Goal: Transaction & Acquisition: Subscribe to service/newsletter

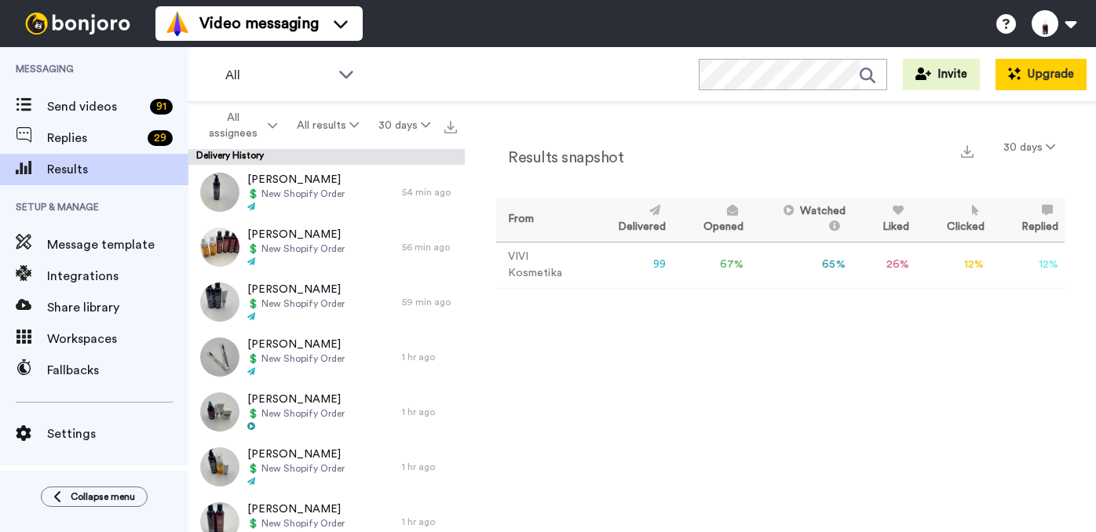
click at [1042, 76] on button "Upgrade" at bounding box center [1040, 74] width 91 height 31
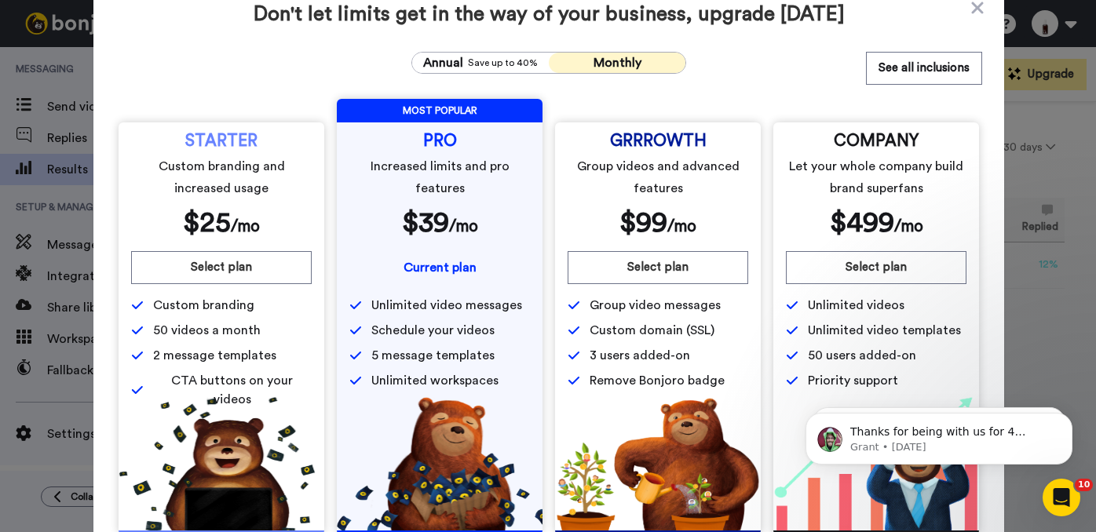
scroll to position [16, 0]
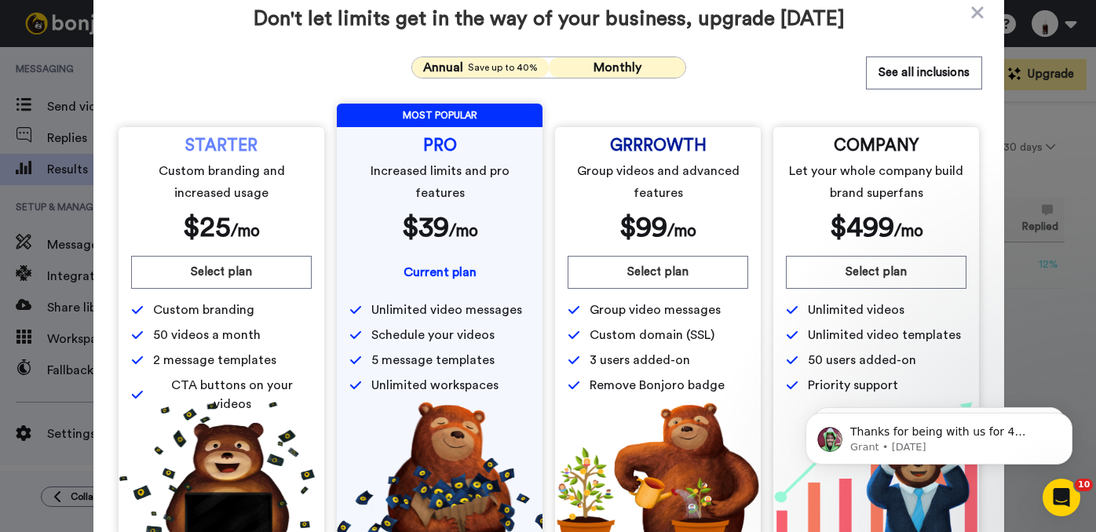
click at [481, 66] on span "Save up to 40%" at bounding box center [503, 67] width 70 height 13
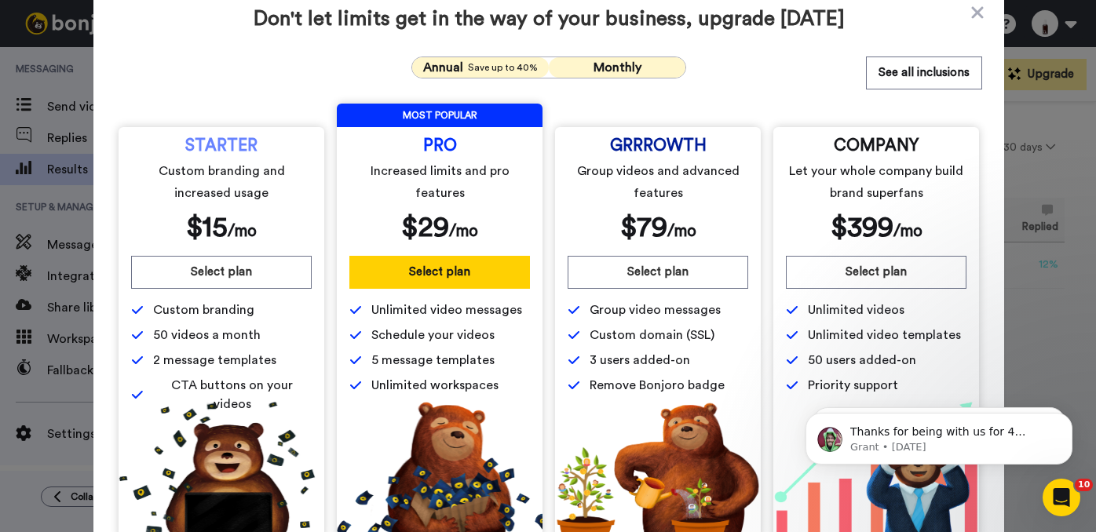
click at [619, 68] on span "Monthly" at bounding box center [617, 67] width 48 height 13
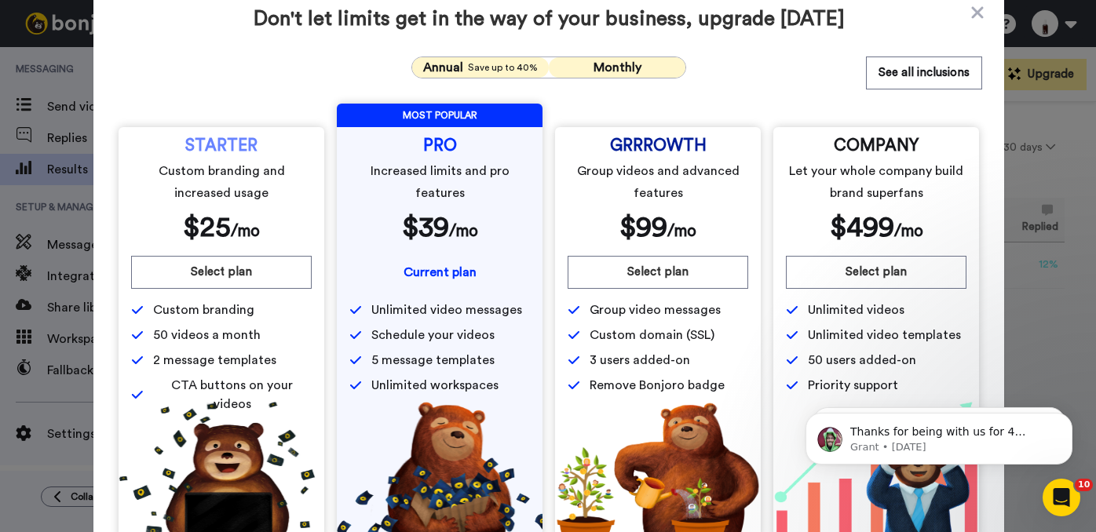
click at [484, 67] on span "Save up to 40%" at bounding box center [503, 67] width 70 height 13
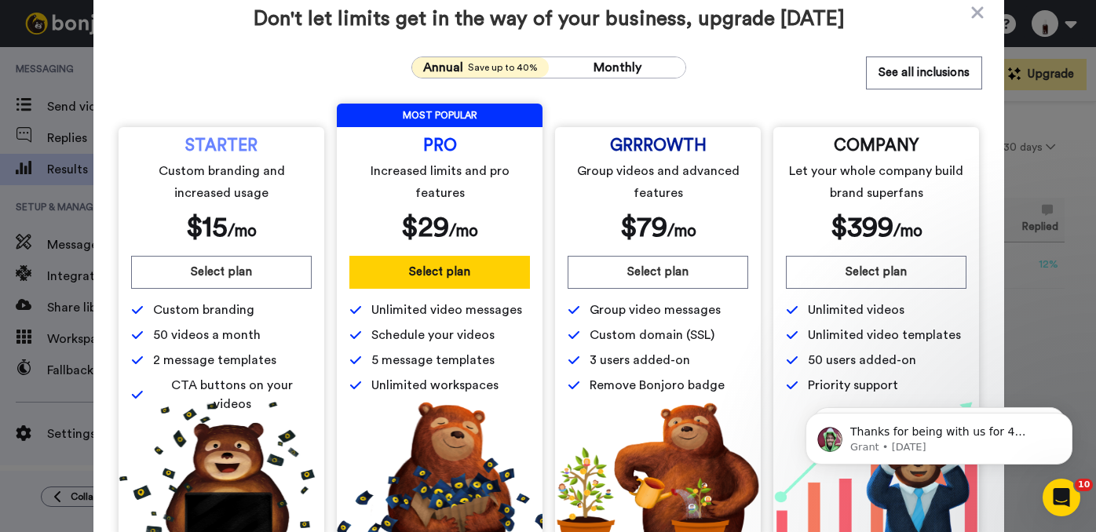
scroll to position [46, 0]
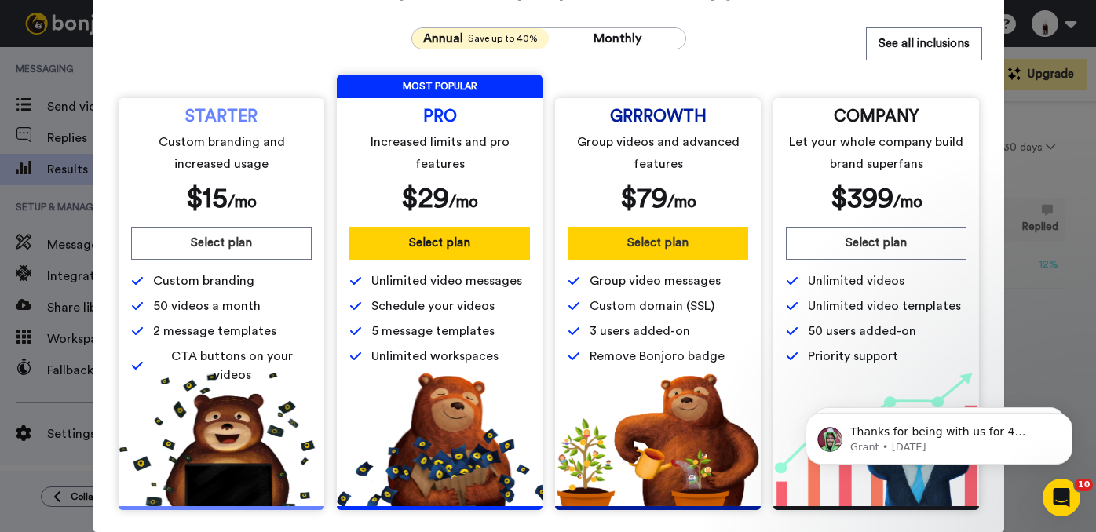
click at [683, 243] on button "Select plan" at bounding box center [658, 243] width 181 height 33
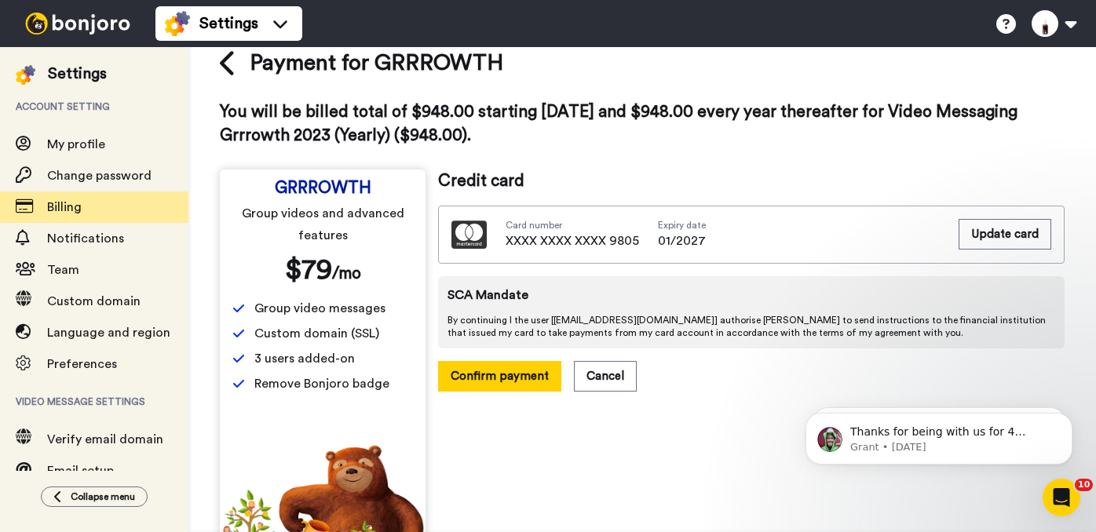
scroll to position [29, 0]
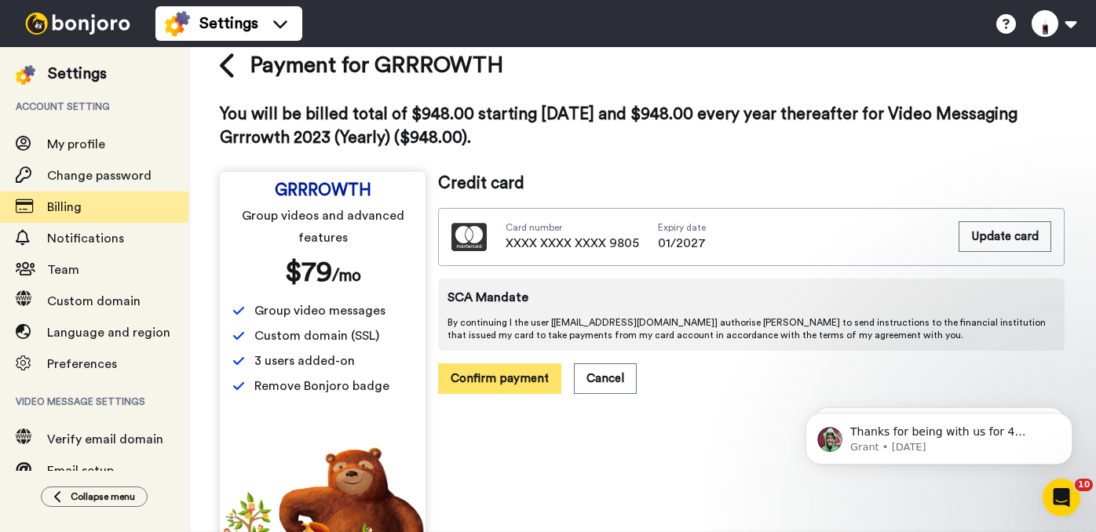
click at [489, 382] on button "Confirm payment" at bounding box center [499, 378] width 123 height 31
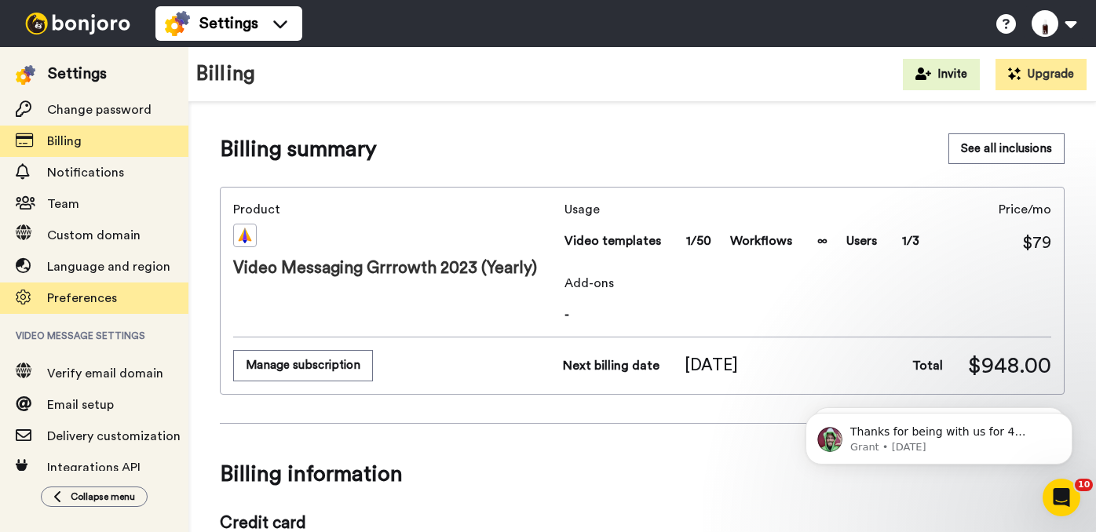
scroll to position [72, 0]
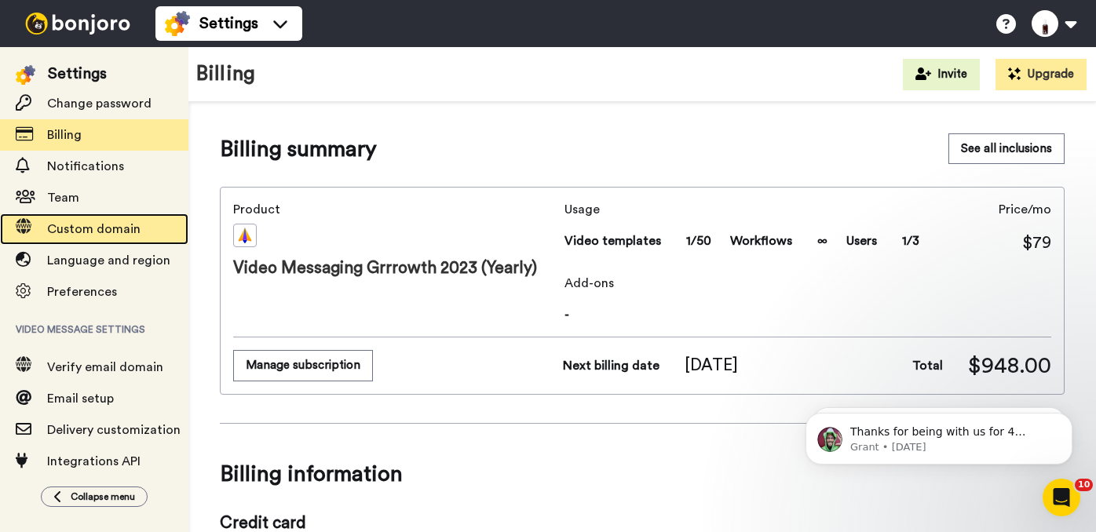
click at [87, 229] on span "Custom domain" at bounding box center [93, 229] width 93 height 13
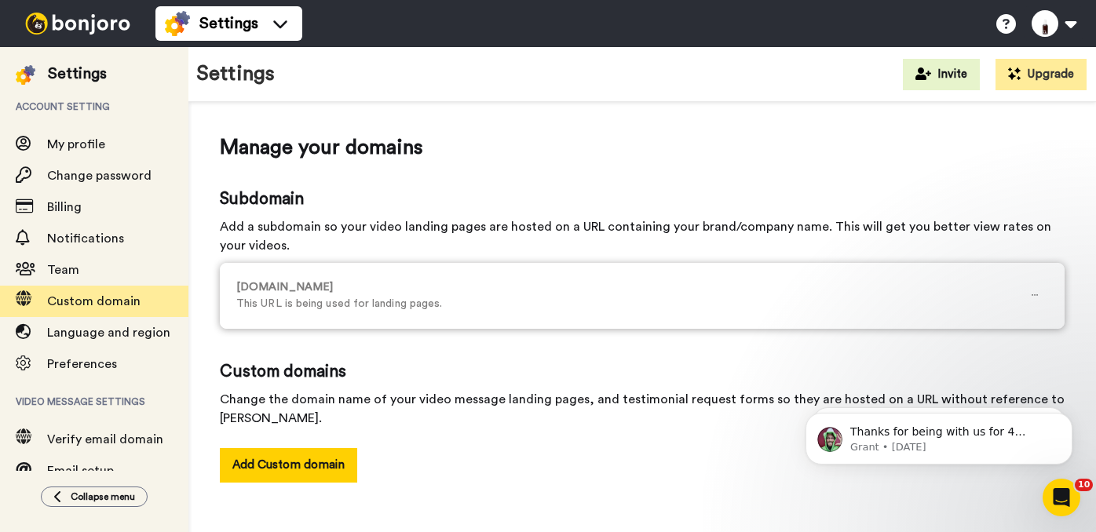
click at [521, 282] on p "vivi.bonjoro.co" at bounding box center [629, 287] width 786 height 16
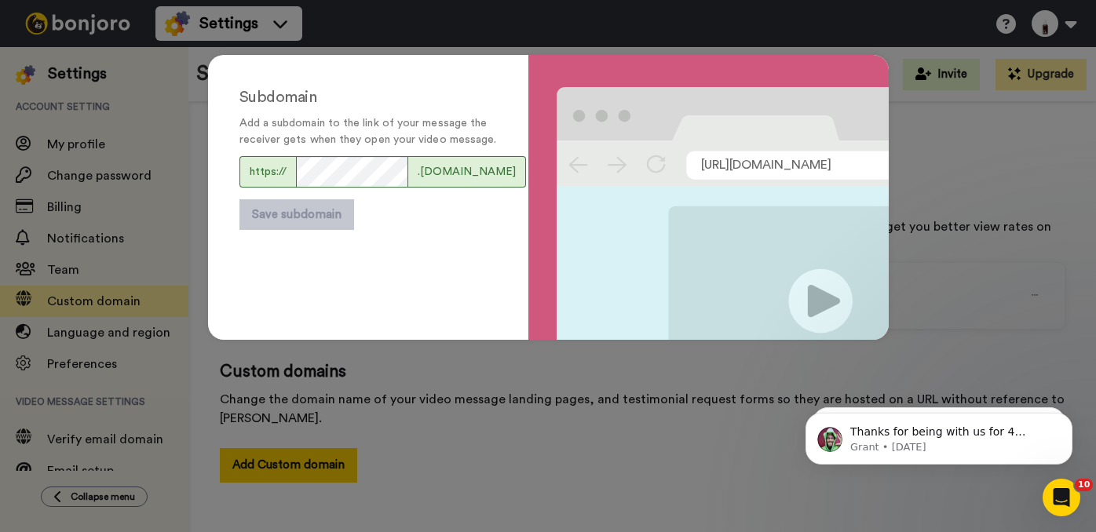
click at [453, 188] on span ".bonjoro.co" at bounding box center [467, 171] width 118 height 31
click at [823, 170] on img at bounding box center [730, 213] width 346 height 253
click at [283, 283] on div "Subdomain Add a subdomain to the link of your message the receiver gets when th…" at bounding box center [368, 197] width 320 height 285
click at [307, 230] on button "Save subdomain" at bounding box center [296, 214] width 115 height 31
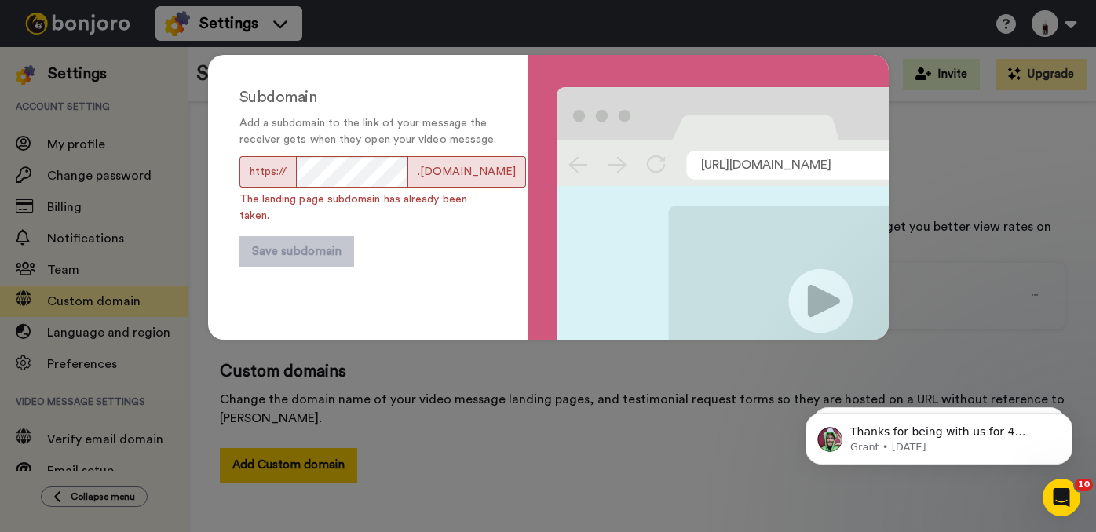
click at [433, 365] on div "Subdomain Add a subdomain to the link of your message the receiver gets when th…" at bounding box center [548, 205] width 712 height 332
click at [720, 370] on div "Subdomain Add a subdomain to the link of your message the receiver gets when th…" at bounding box center [548, 205] width 712 height 332
click at [130, 123] on div "Subdomain Add a subdomain to the link of your message the receiver gets when th…" at bounding box center [548, 266] width 1096 height 532
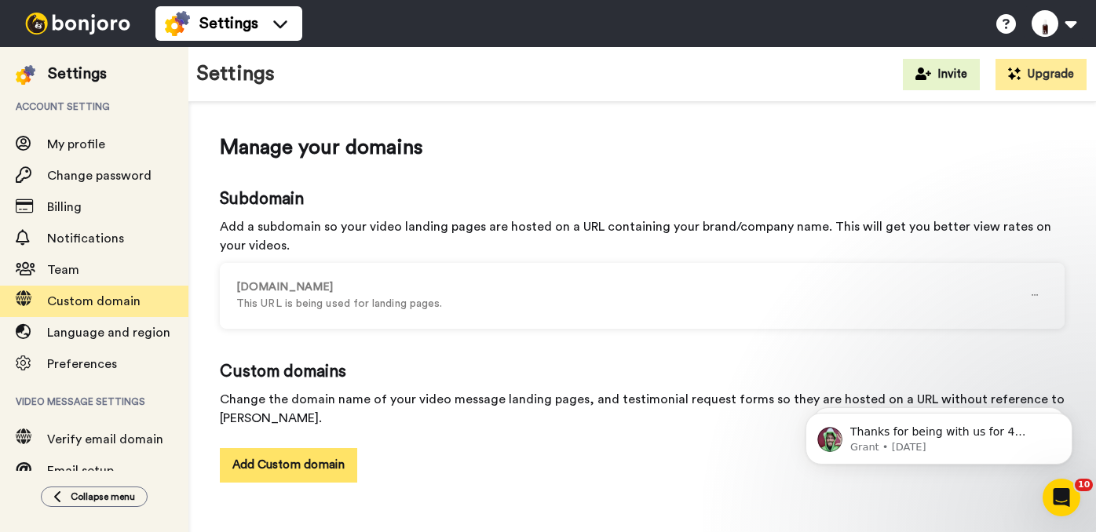
click at [275, 465] on button "Add Custom domain" at bounding box center [288, 465] width 137 height 34
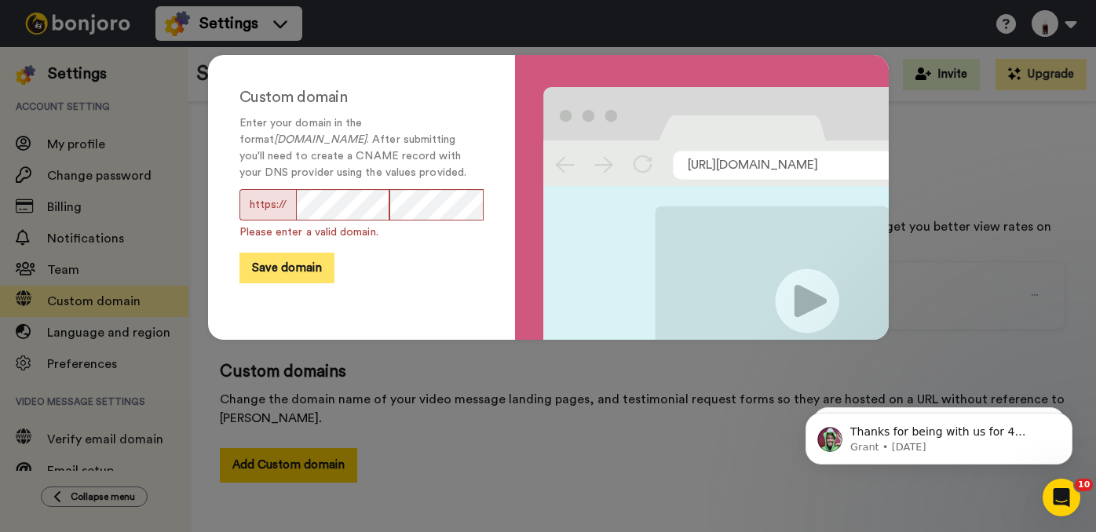
click at [286, 271] on button "Save domain" at bounding box center [286, 268] width 95 height 31
click at [211, 240] on div "Custom domain Enter your domain in the format subdomain.yourdomain.com . After …" at bounding box center [361, 197] width 307 height 285
click at [377, 205] on span "https://" at bounding box center [361, 204] width 244 height 31
click at [296, 270] on button "Save domain" at bounding box center [286, 268] width 95 height 31
click at [417, 272] on form "https:// Please enter a valid domain. Save domain" at bounding box center [361, 236] width 244 height 94
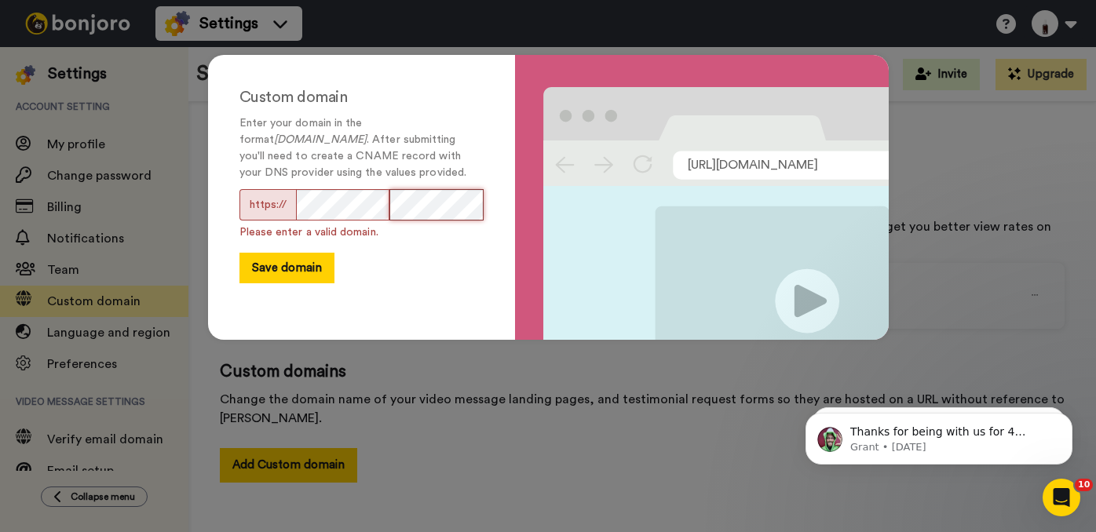
click at [368, 205] on span "https://" at bounding box center [361, 204] width 244 height 31
click at [300, 271] on button "Save domain" at bounding box center [286, 268] width 95 height 31
click at [144, 142] on div "Custom domain Enter your domain in the format subdomain.yourdomain.com . After …" at bounding box center [548, 266] width 1096 height 532
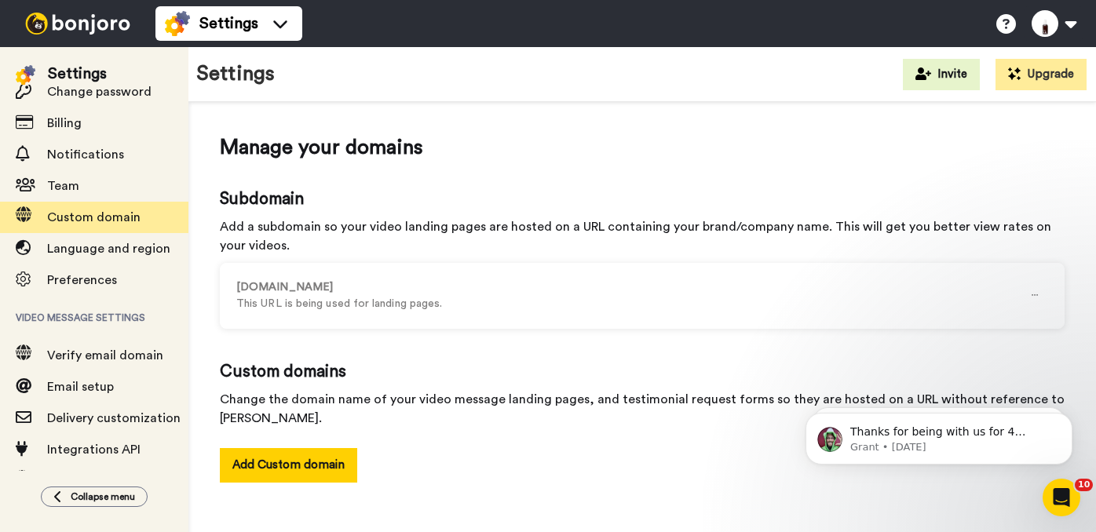
scroll to position [154, 0]
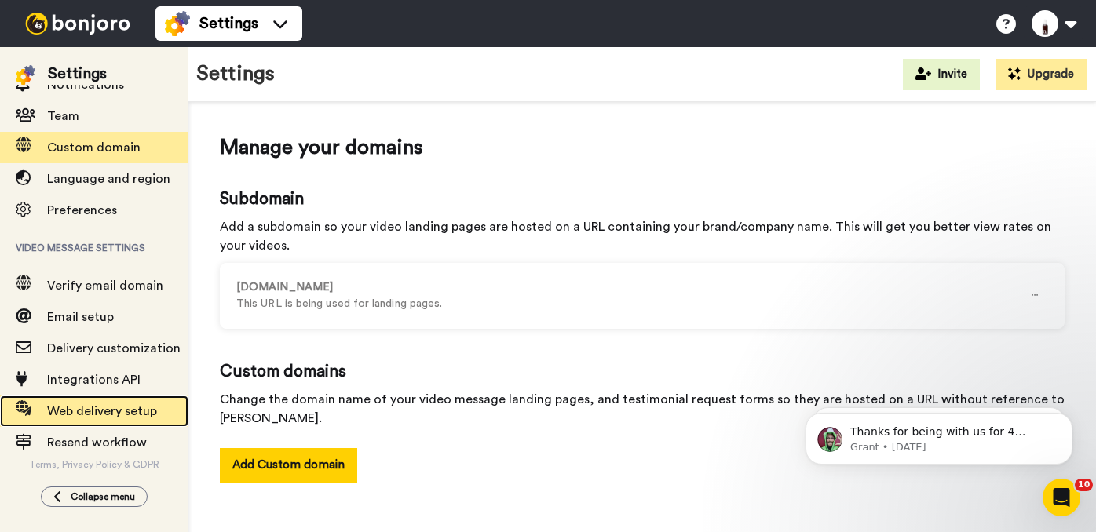
click at [113, 412] on span "Web delivery setup" at bounding box center [102, 411] width 110 height 13
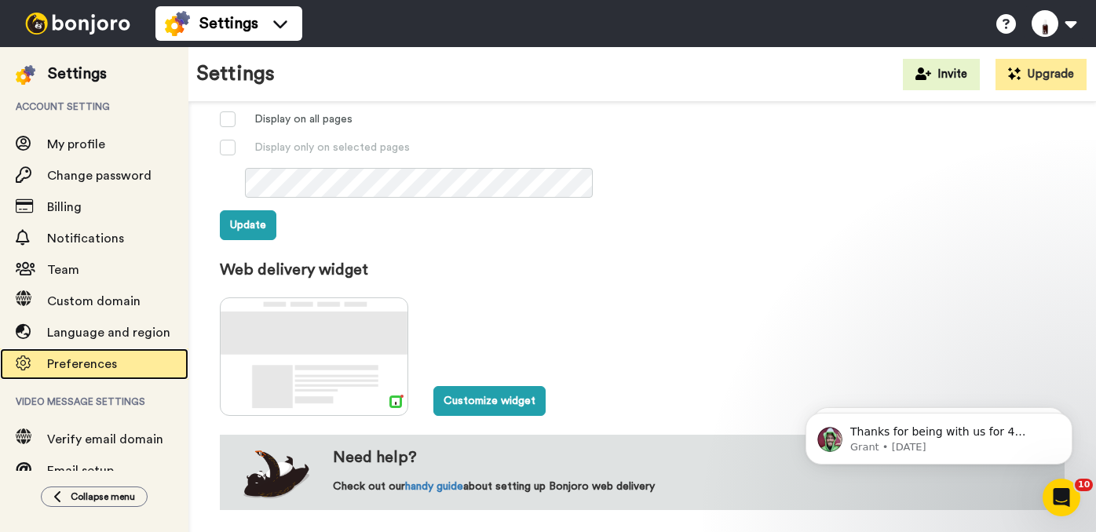
click at [20, 364] on icon at bounding box center [24, 364] width 16 height 16
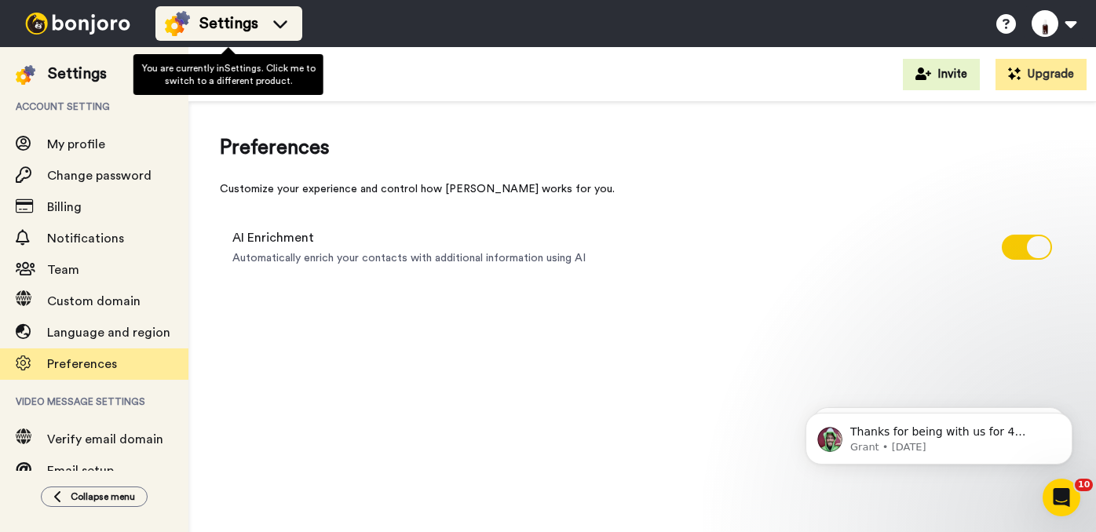
click at [270, 14] on div "Settings" at bounding box center [229, 23] width 128 height 25
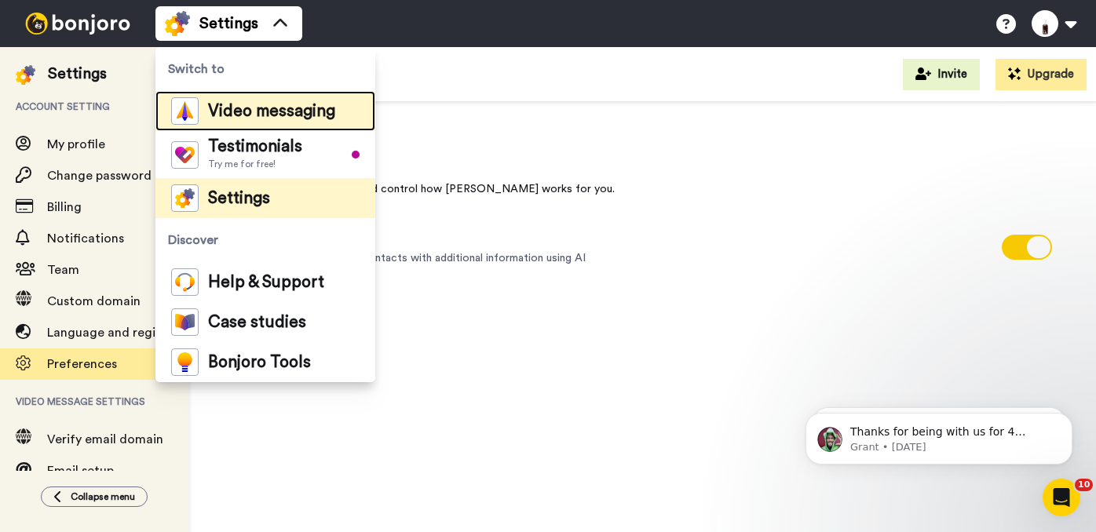
click at [284, 119] on span "Video messaging" at bounding box center [271, 112] width 127 height 16
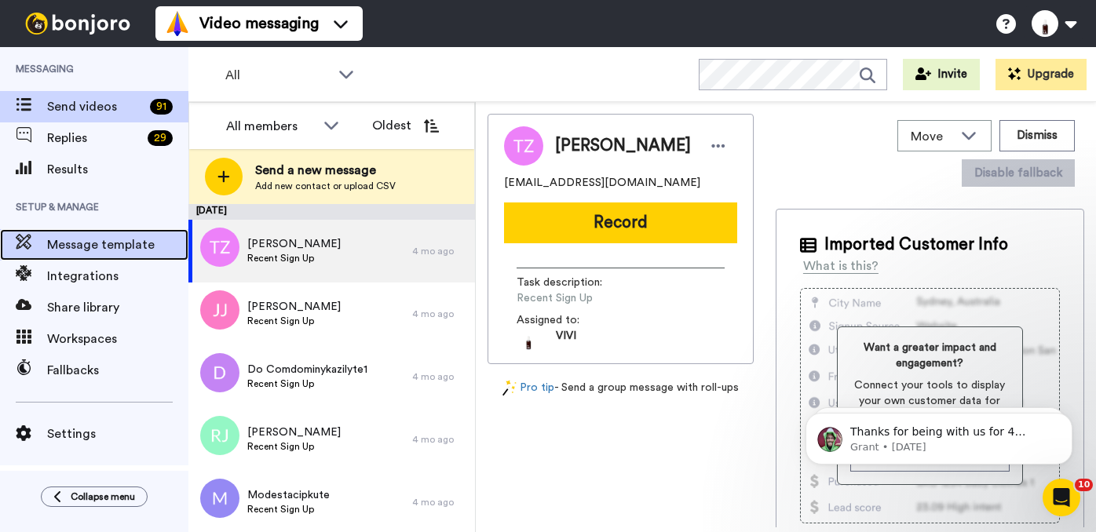
click at [102, 245] on span "Message template" at bounding box center [117, 245] width 141 height 19
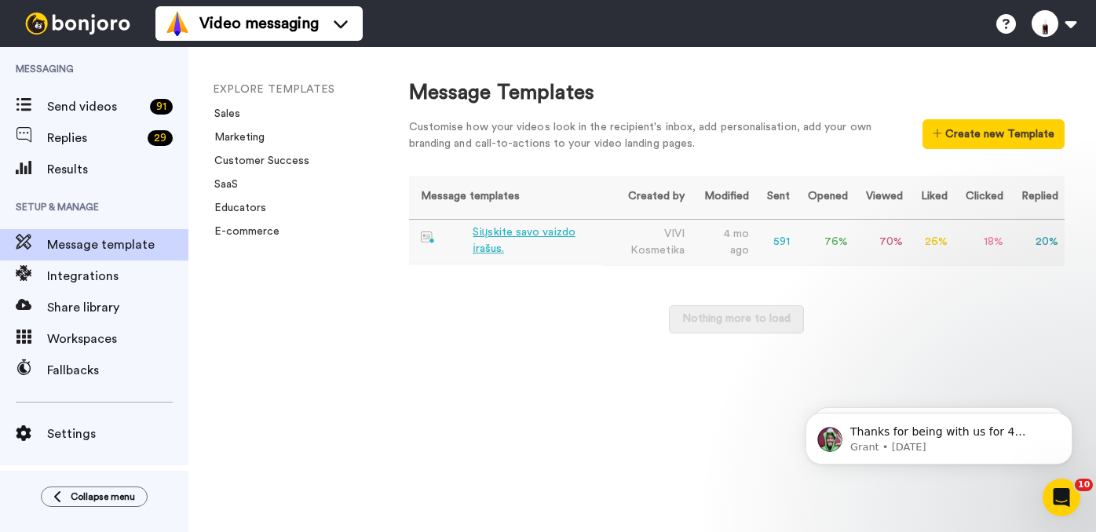
click at [540, 234] on div "Siųskite savo vaizdo įrašus." at bounding box center [534, 241] width 122 height 33
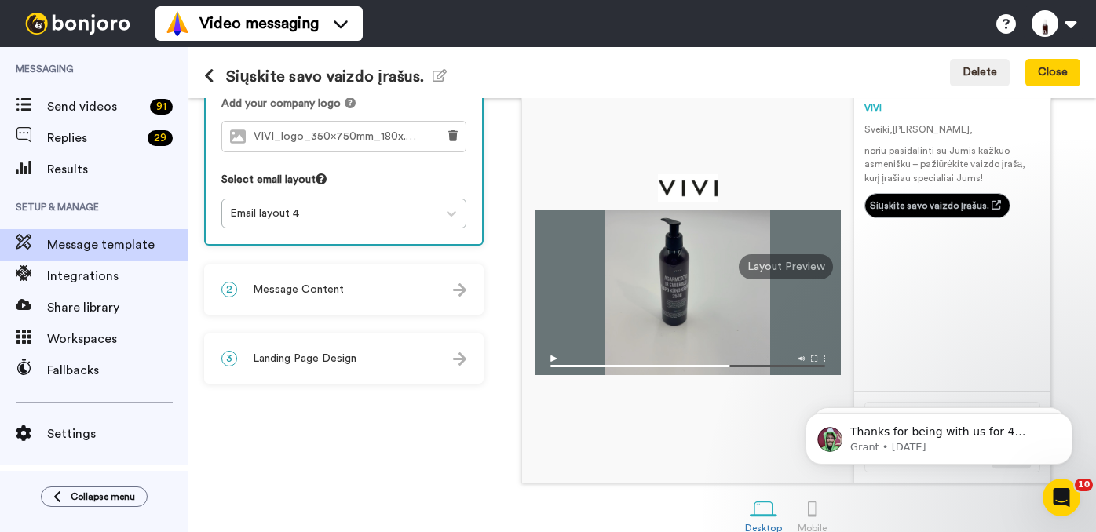
scroll to position [172, 0]
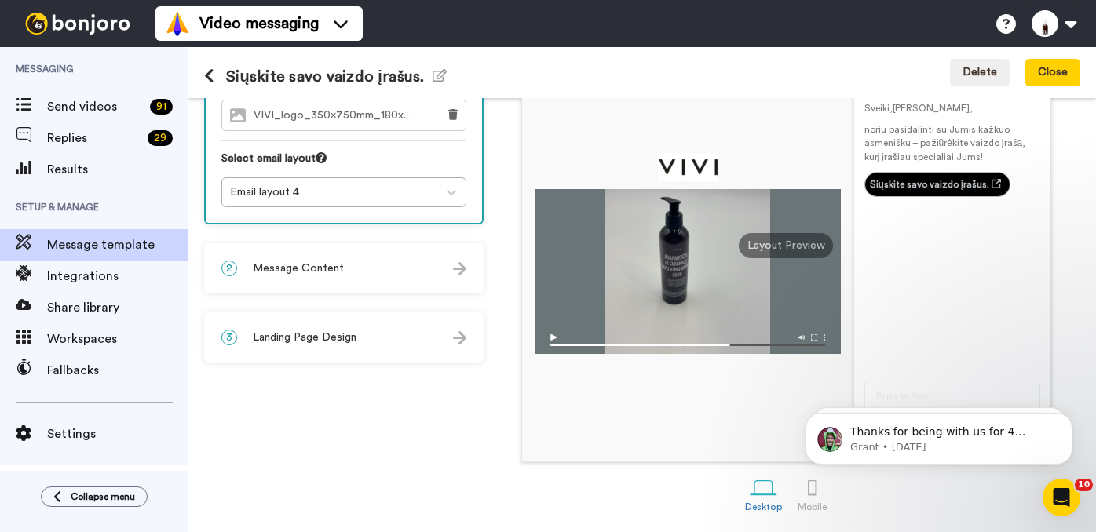
click at [441, 341] on div "3 Landing Page Design" at bounding box center [344, 337] width 276 height 47
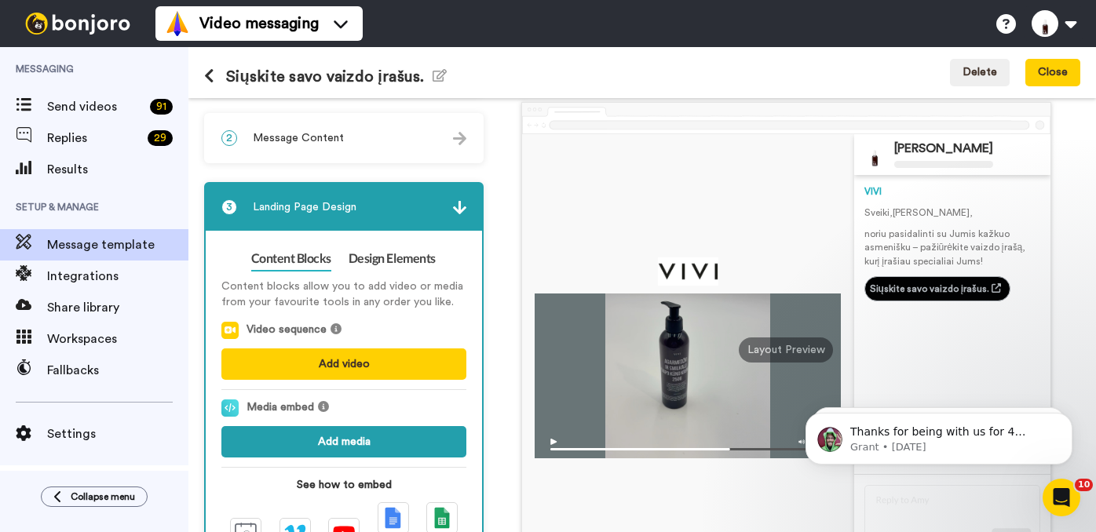
scroll to position [75, 0]
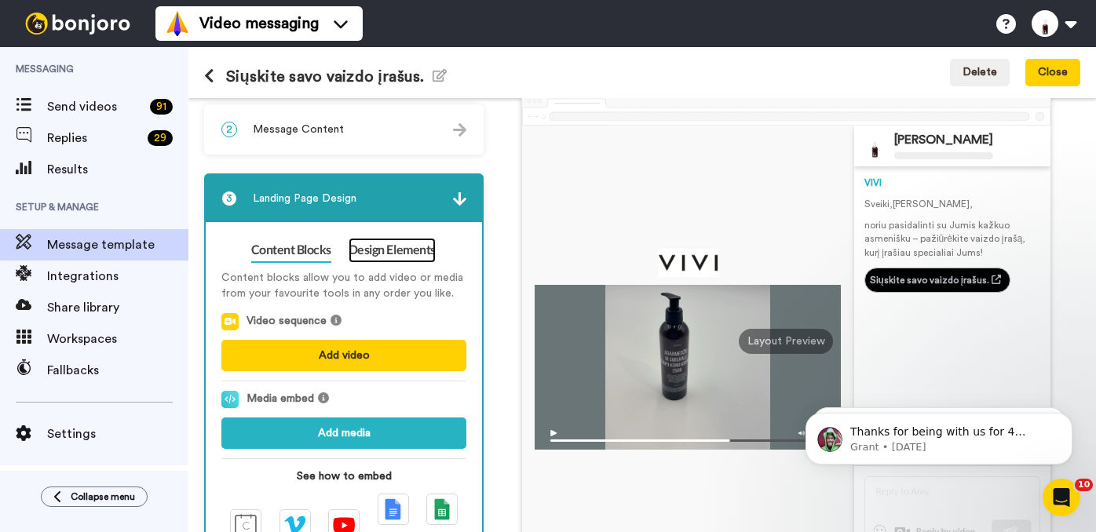
click at [398, 246] on link "Design Elements" at bounding box center [392, 250] width 87 height 25
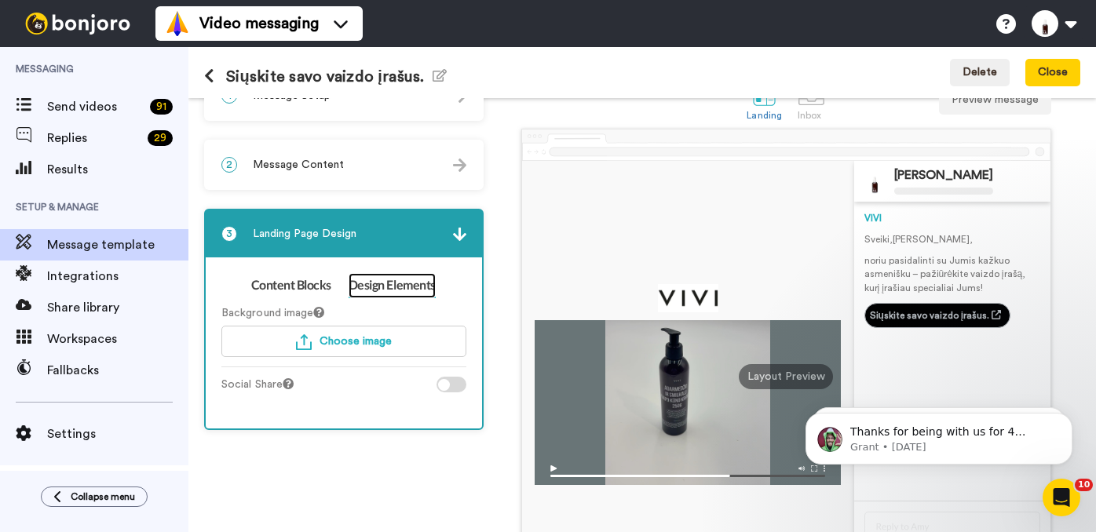
scroll to position [0, 0]
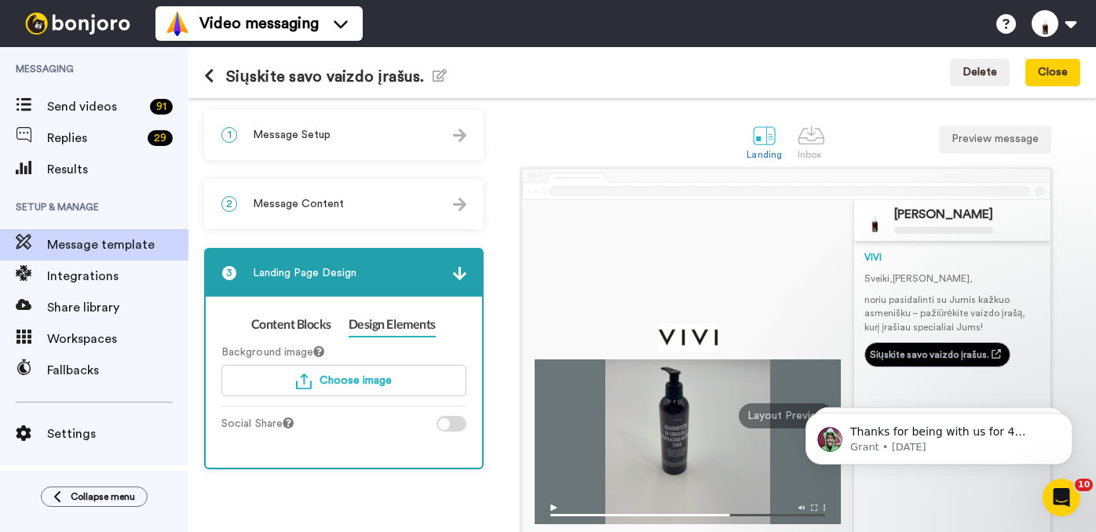
click at [444, 131] on div "1 Message Setup" at bounding box center [344, 134] width 276 height 47
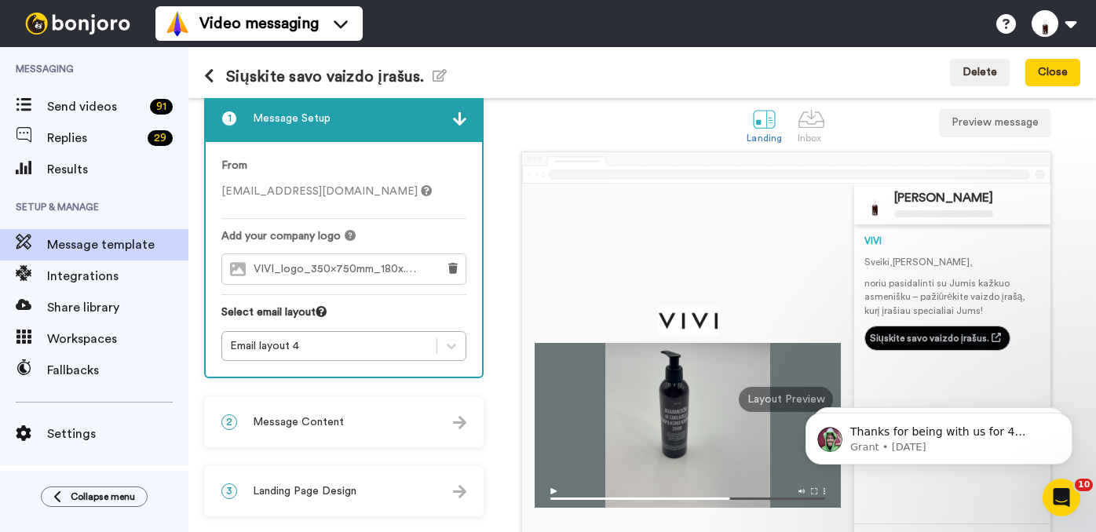
scroll to position [29, 0]
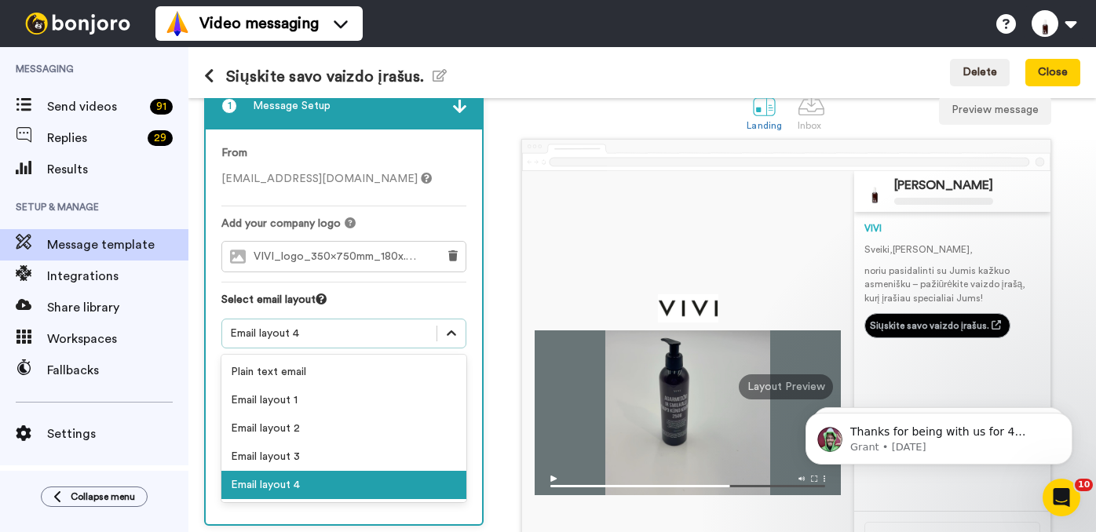
click at [449, 338] on icon at bounding box center [452, 334] width 16 height 16
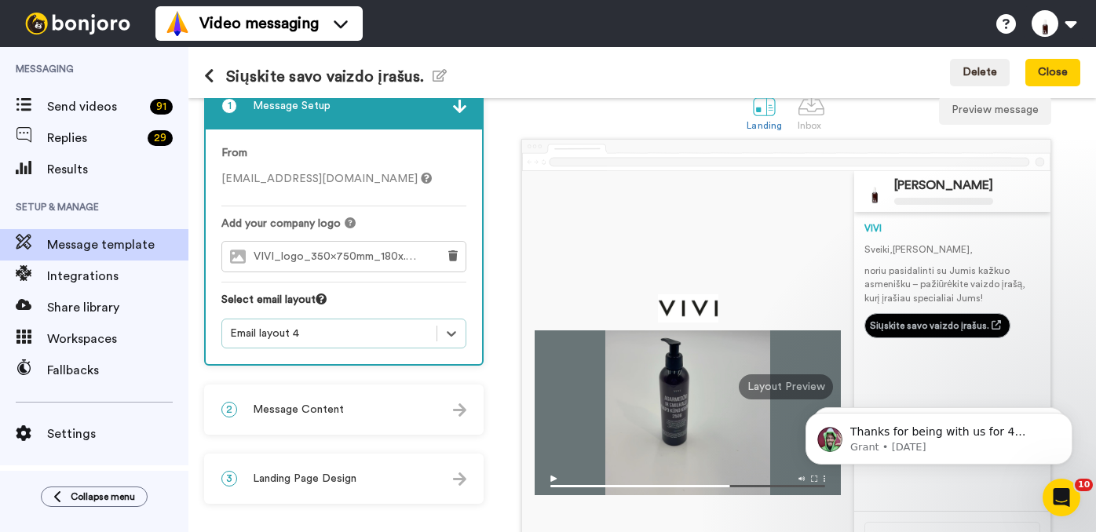
click at [473, 303] on div "From [EMAIL_ADDRESS][DOMAIN_NAME] Add your company logo VIVI_logo_350x750mm_180…" at bounding box center [344, 247] width 276 height 235
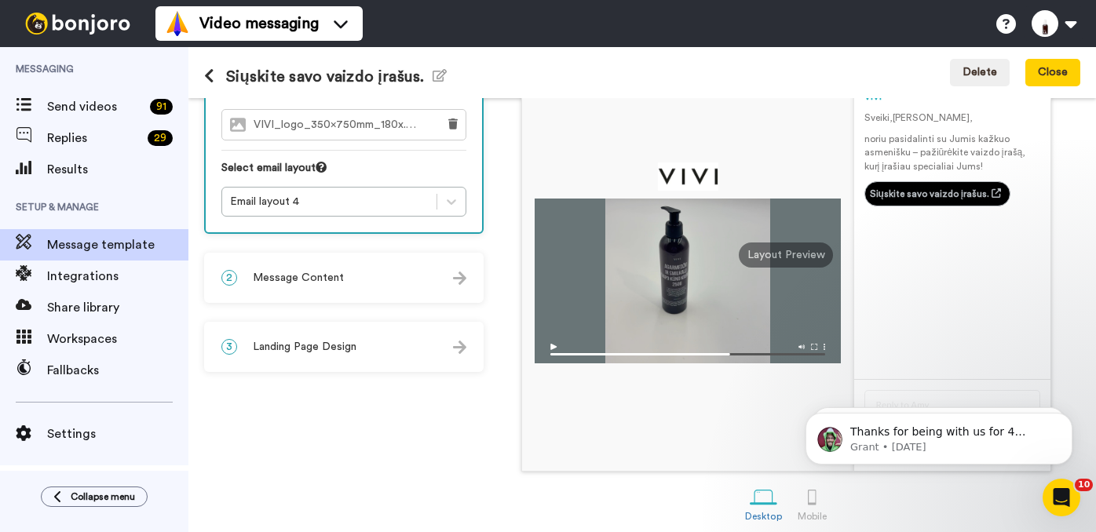
scroll to position [171, 0]
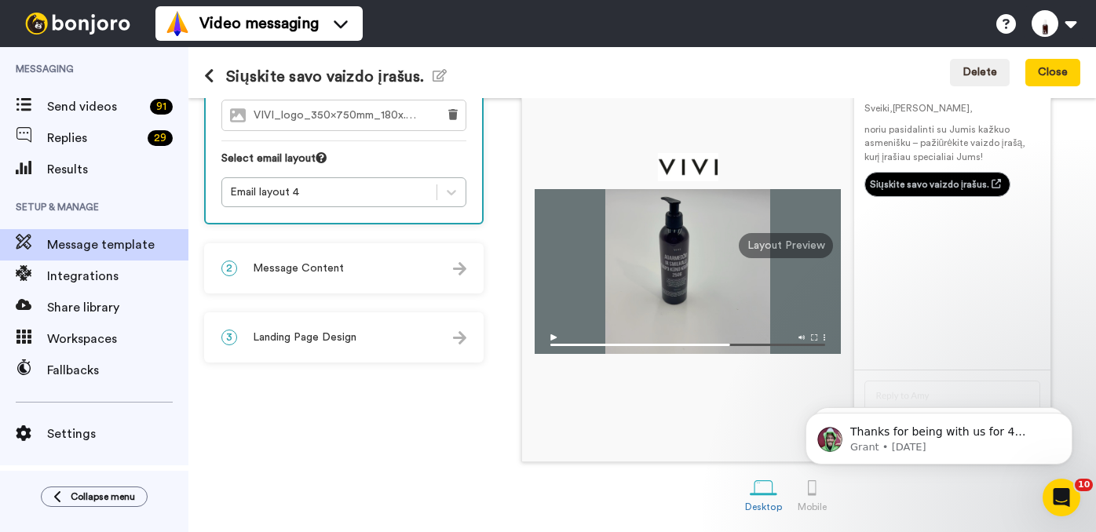
click at [444, 268] on div "2 Message Content" at bounding box center [344, 268] width 276 height 47
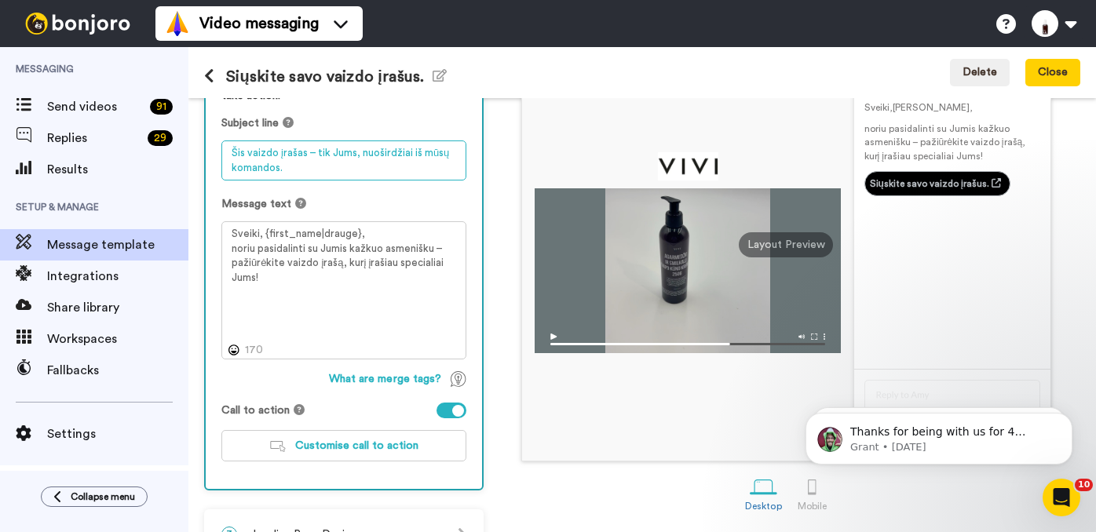
click at [307, 154] on textarea "Šis vaizdo įrašas – tik Jums, nuoširdžiai iš mūsų komandos." at bounding box center [343, 161] width 245 height 40
click at [383, 155] on textarea "Šis vaizdo įrašas i– tik Jums, nuoširdžiai iš mūsų komandos." at bounding box center [343, 161] width 245 height 40
click at [315, 155] on textarea "Šis vaizdo įrašas i– tik Jums, nuoširdžiai iš mūsų komandos." at bounding box center [343, 161] width 245 height 40
paste textarea "š"
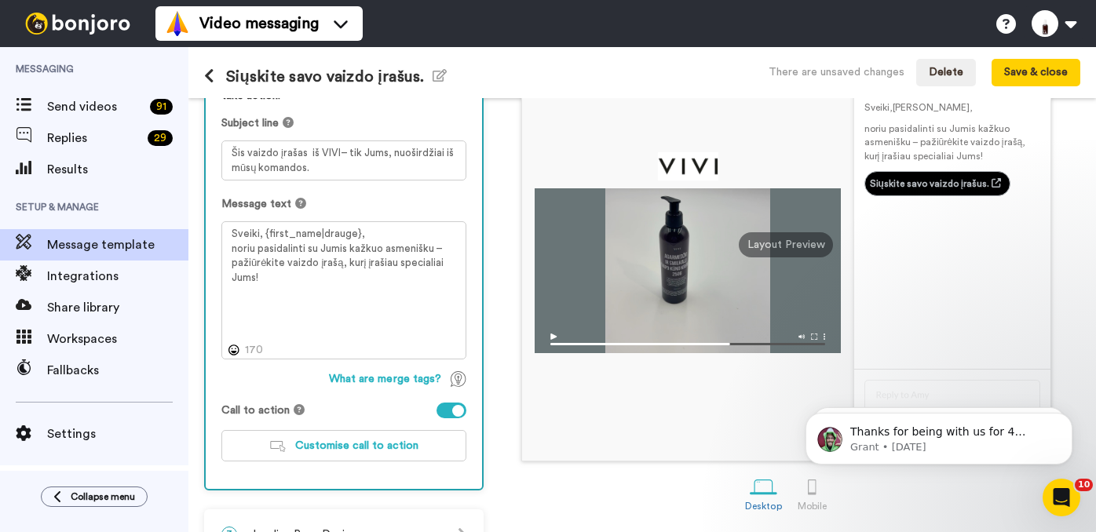
click at [373, 206] on div "Message text" at bounding box center [343, 204] width 245 height 16
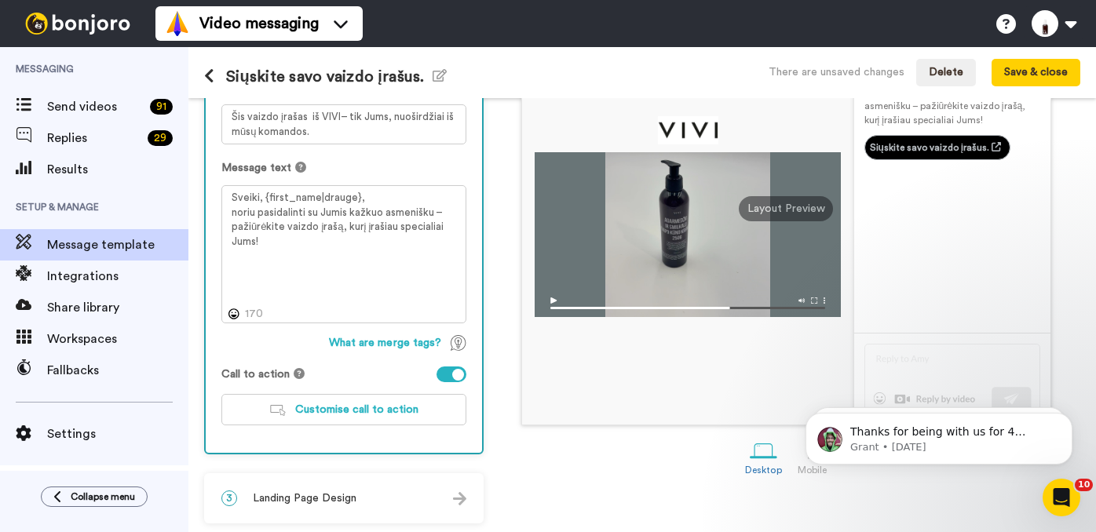
scroll to position [210, 0]
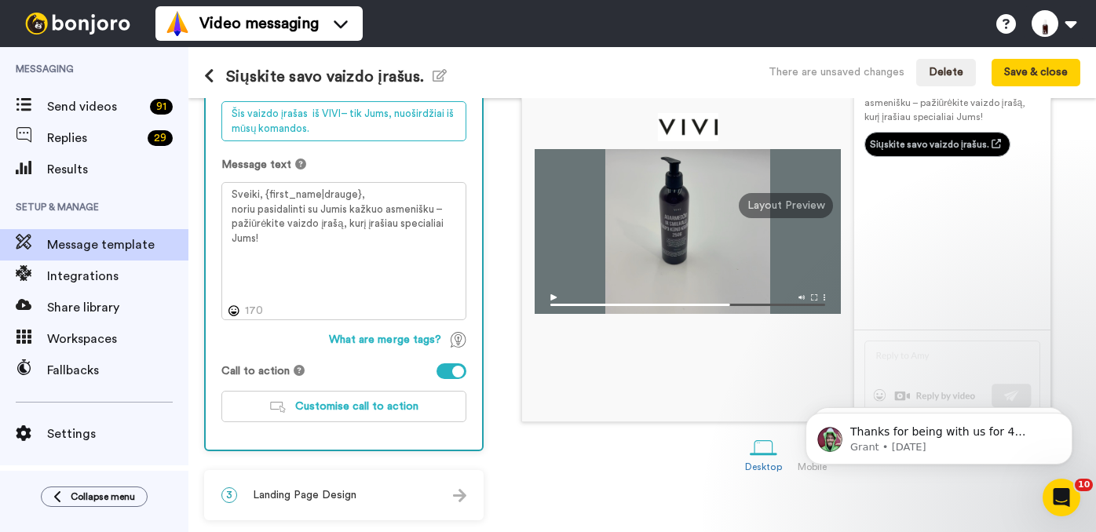
drag, startPoint x: 228, startPoint y: 110, endPoint x: 360, endPoint y: 270, distance: 207.0
click at [360, 270] on div "Personalise your message so your customers take action. Subject line Šis vaizdo…" at bounding box center [344, 233] width 276 height 433
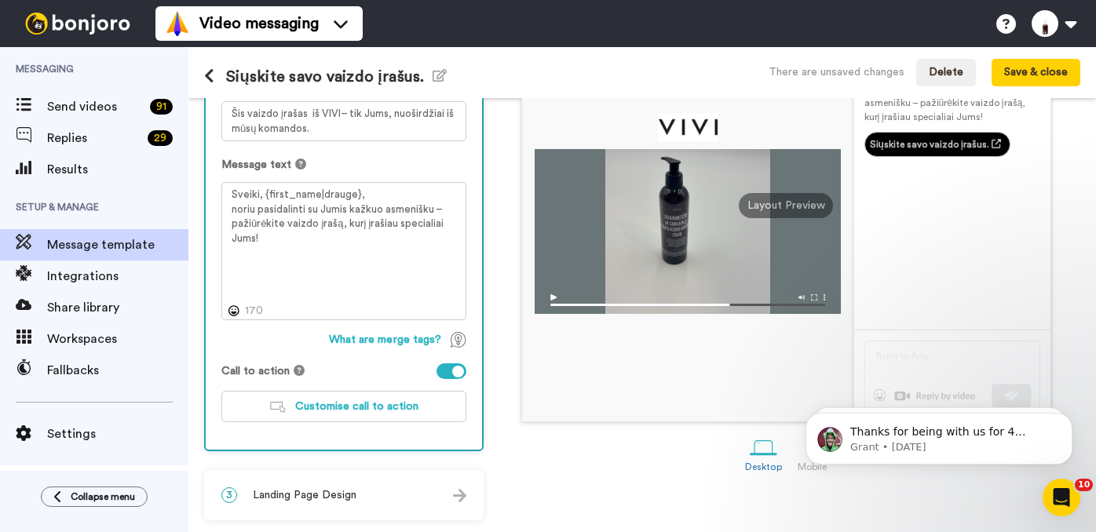
click at [436, 160] on div "Message text" at bounding box center [343, 165] width 245 height 16
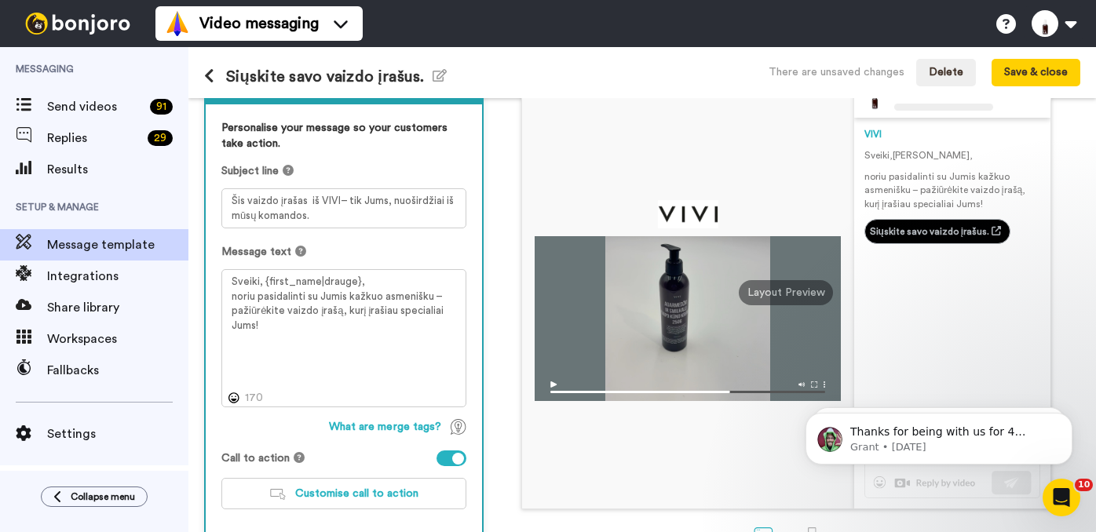
scroll to position [115, 0]
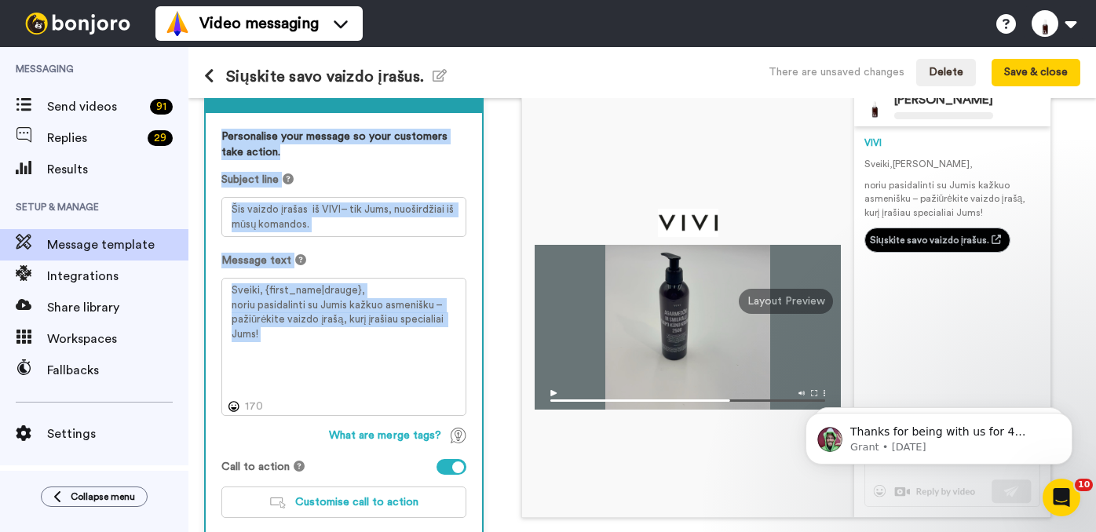
drag, startPoint x: 217, startPoint y: 134, endPoint x: 472, endPoint y: 369, distance: 346.1
click at [472, 369] on div "Personalise your message so your customers take action. Subject line Šis vaizdo…" at bounding box center [344, 329] width 276 height 433
copy div "Personalise your message so your customers take action. Subject line Šis vaizdo…"
click at [327, 226] on textarea "Šis vaizdo įrašas iš VIVI– tik Jums, nuoširdžiai iš mūsų komandos." at bounding box center [343, 217] width 245 height 40
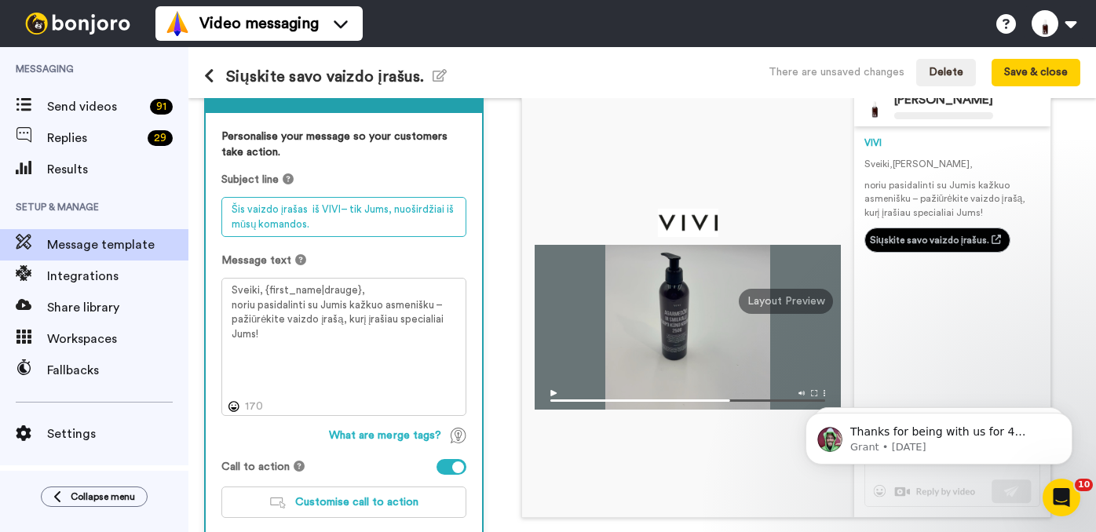
drag, startPoint x: 327, startPoint y: 226, endPoint x: 214, endPoint y: 200, distance: 116.0
click at [214, 200] on div "Personalise your message so your customers take action. Subject line Šis vaizdo…" at bounding box center [344, 329] width 276 height 433
paste textarea "[PERSON_NAME] – ypatingas vaizdo įrašas nuo mūsų komandos"
type textarea "[PERSON_NAME] – ypatingas vaizdo įrašas nuo mūsų komandos"
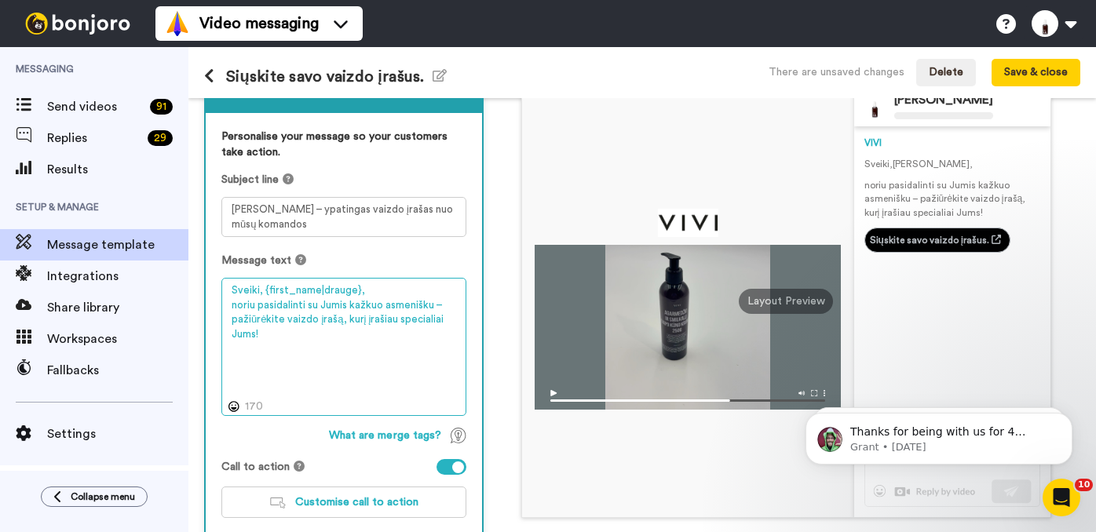
drag, startPoint x: 270, startPoint y: 334, endPoint x: 228, endPoint y: 311, distance: 48.5
click at [228, 311] on textarea "Sveiki, {first_name|drauge}, noriu pasidalinti su Jumis kažkuo asmenišku – paži…" at bounding box center [343, 347] width 245 height 138
paste textarea "me, kad šis vaizdo įrašas Jus nustebintų ir pradžiugintų – jis įrašytas asmeniš…"
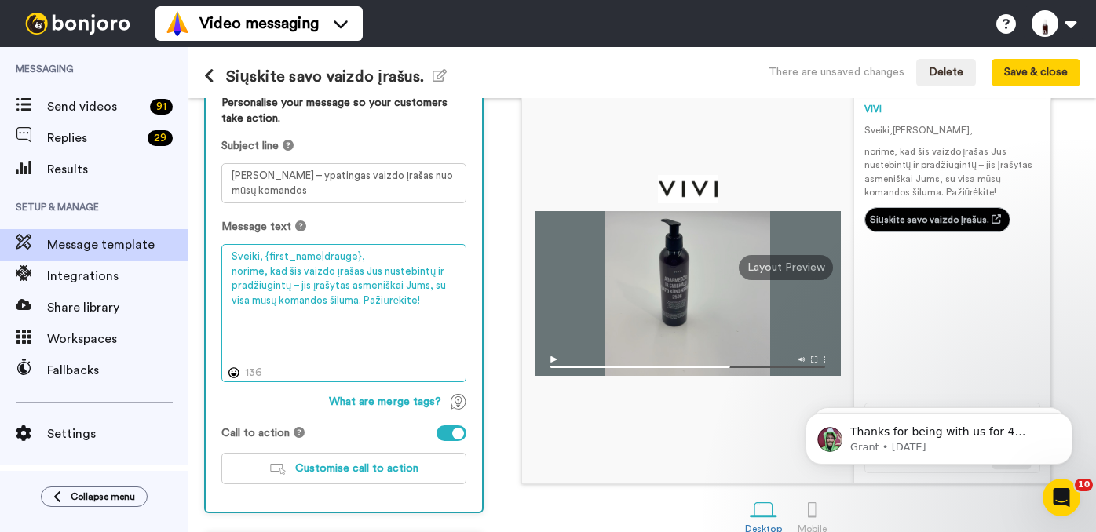
scroll to position [152, 0]
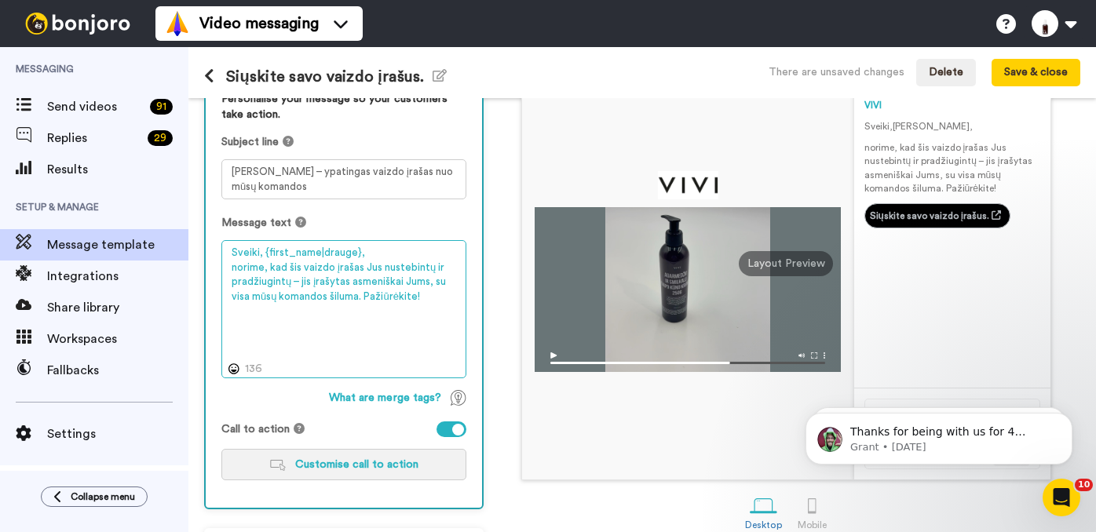
type textarea "Sveiki, {first_name|drauge}, norime, kad šis vaizdo įrašas Jus nustebintų ir pr…"
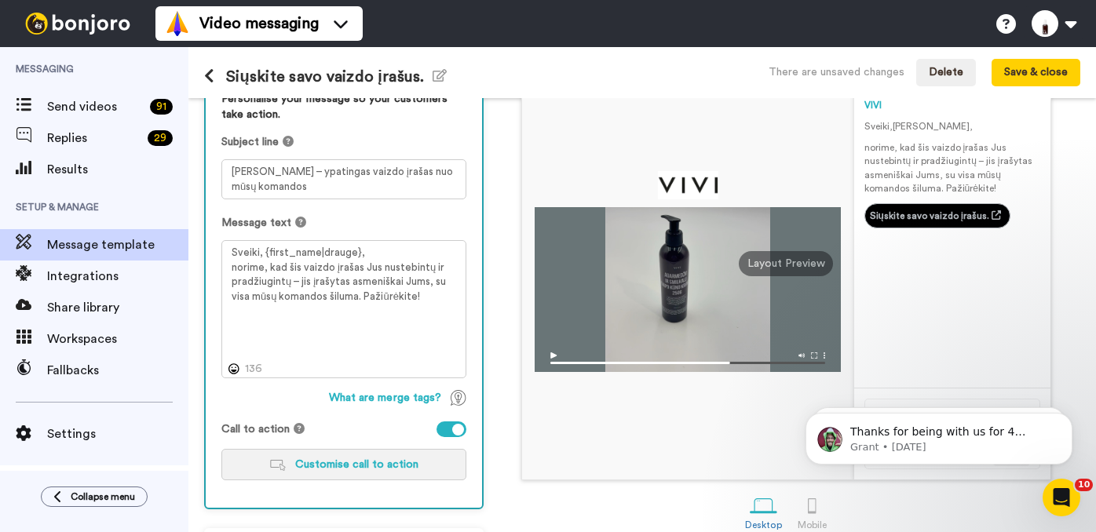
click at [355, 464] on span "Customise call to action" at bounding box center [356, 464] width 123 height 11
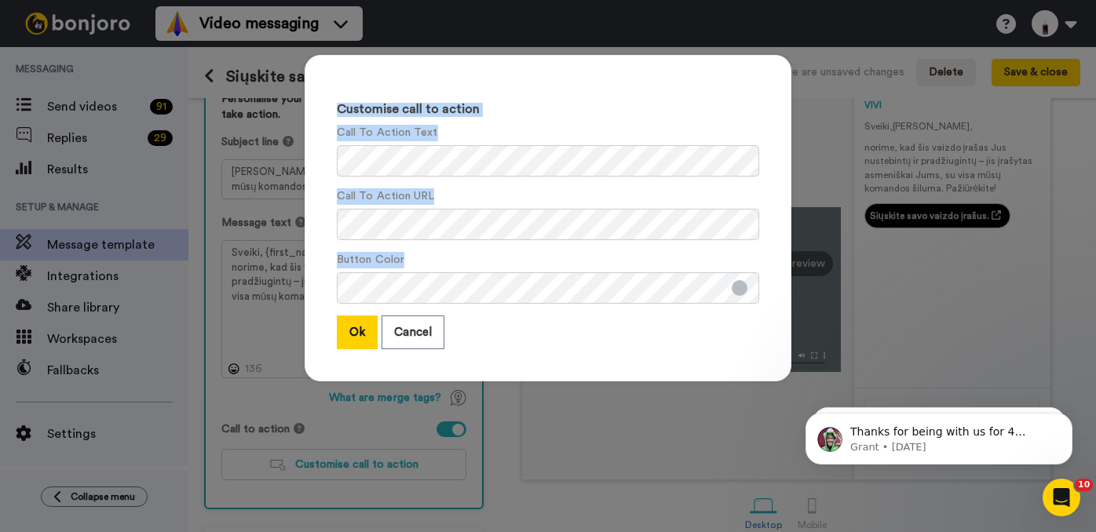
drag, startPoint x: 338, startPoint y: 111, endPoint x: 625, endPoint y: 308, distance: 347.7
click at [625, 308] on div "Customise call to action Call To Action Text Call To Action URL Button Color Ok…" at bounding box center [548, 218] width 487 height 327
copy div "Customise call to action Call To Action Text Call To Action URL Button Color"
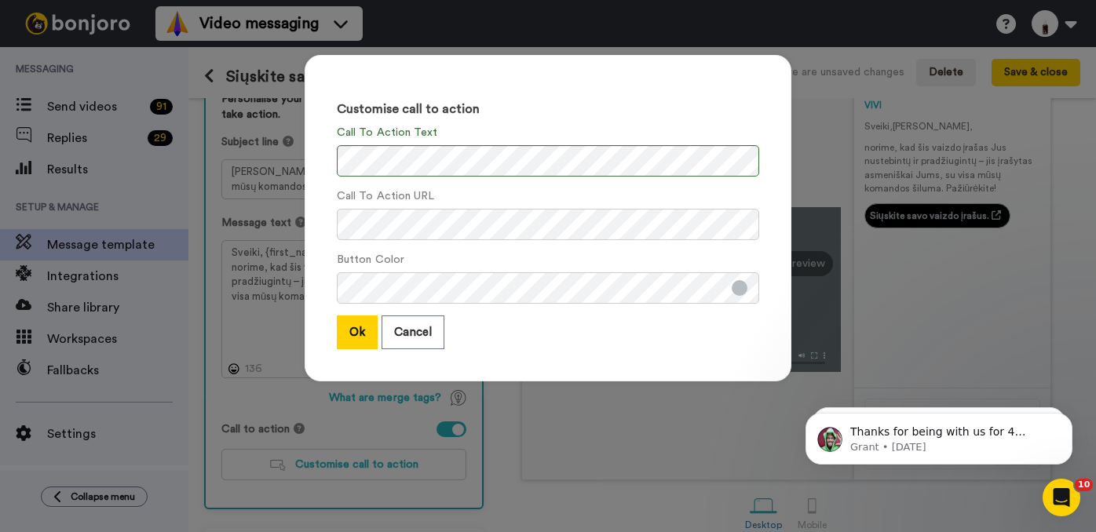
click at [739, 290] on button at bounding box center [740, 288] width 16 height 16
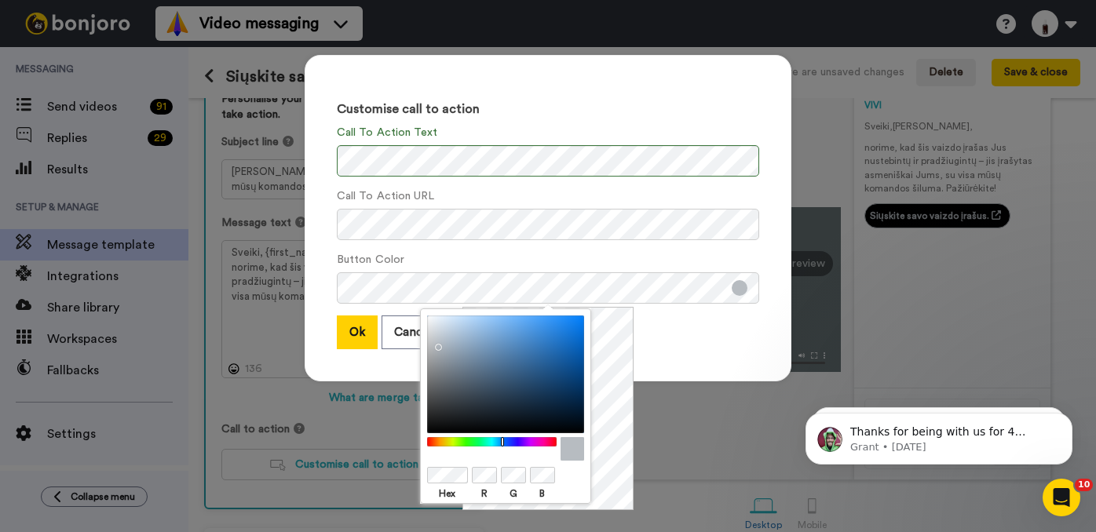
click at [739, 290] on button at bounding box center [740, 288] width 16 height 16
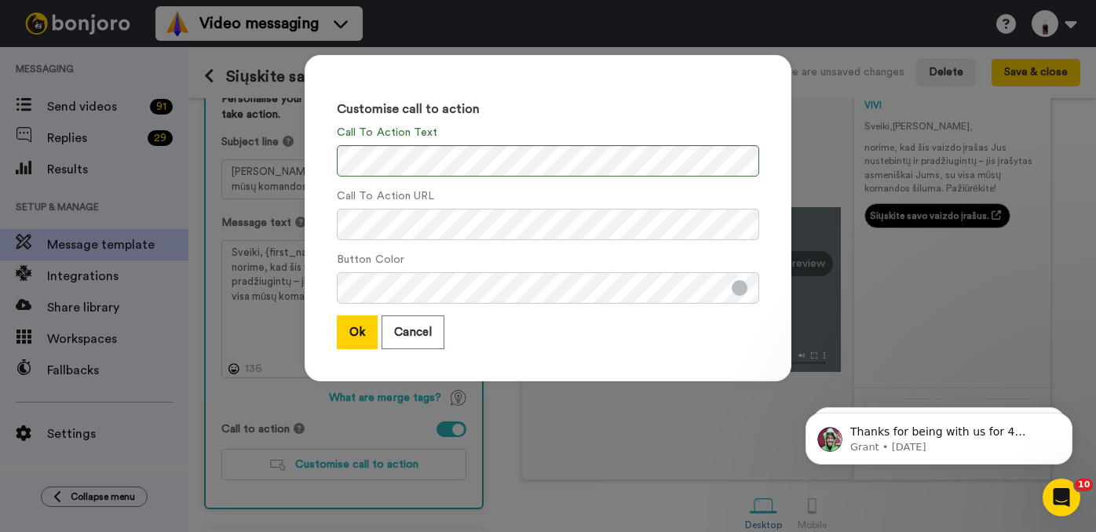
click at [659, 352] on div "Customise call to action Call To Action Text Call To Action URL Button Color Ok…" at bounding box center [548, 218] width 487 height 327
click at [360, 334] on button "Ok" at bounding box center [357, 333] width 41 height 34
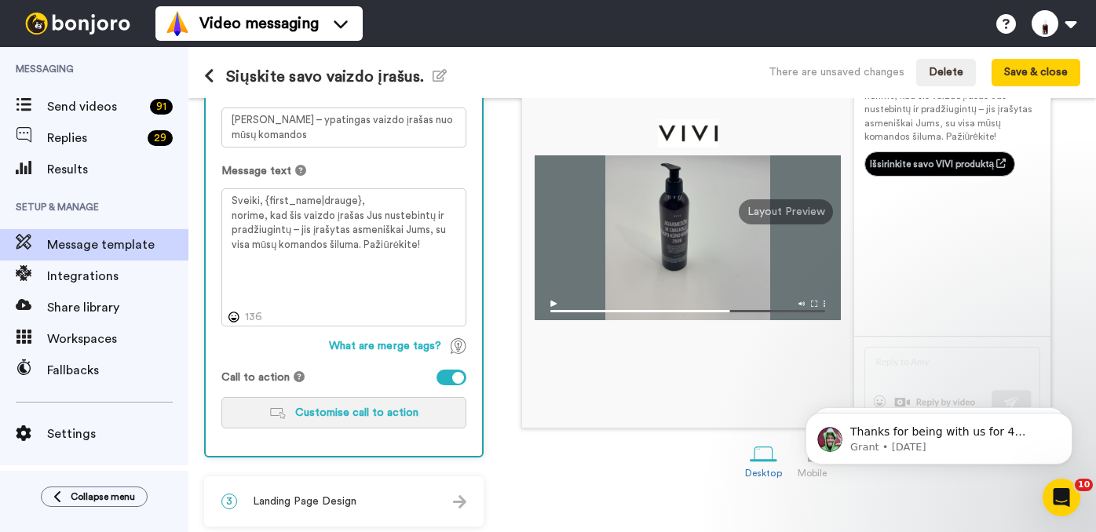
scroll to position [210, 0]
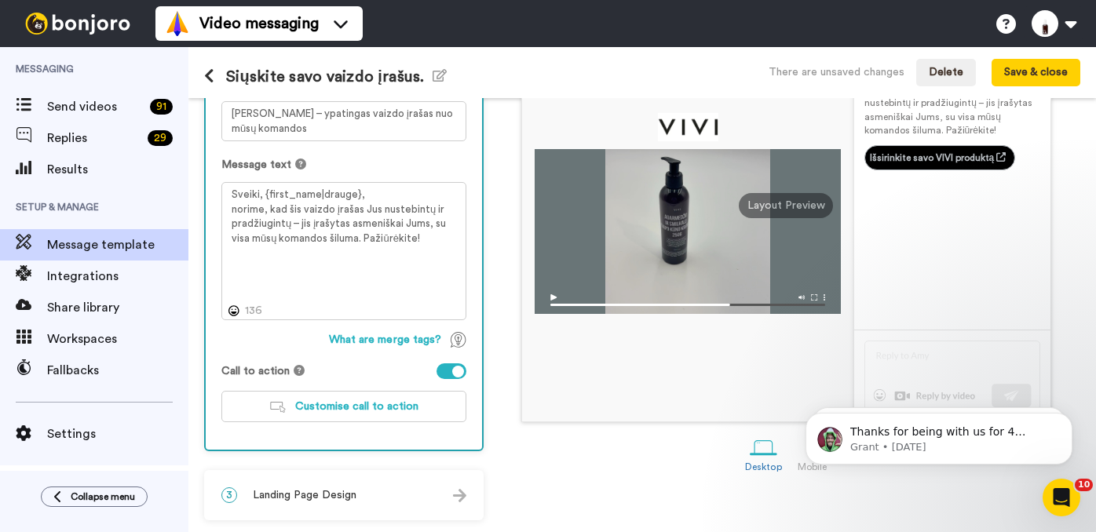
click at [430, 494] on div "3 Landing Page Design" at bounding box center [344, 495] width 276 height 47
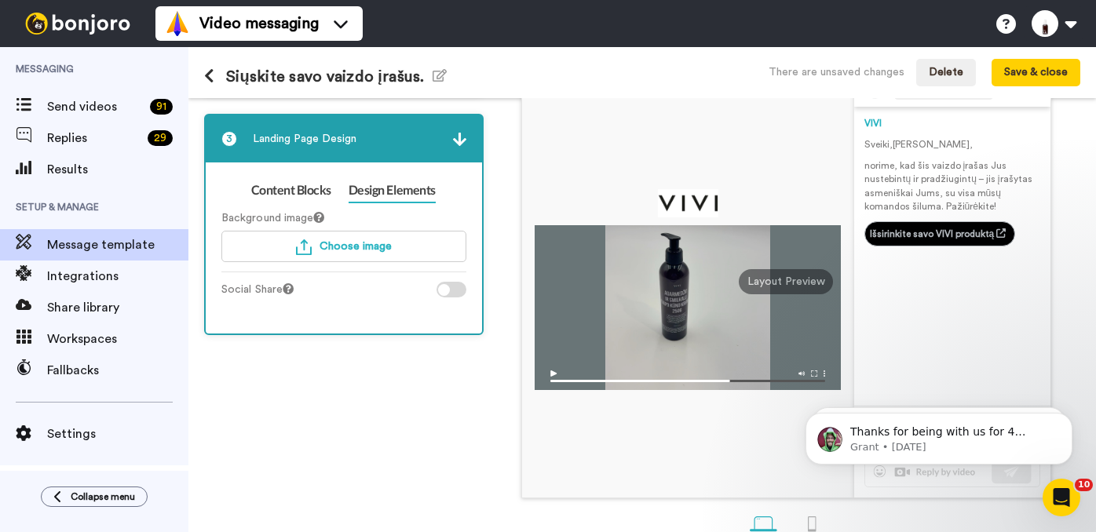
scroll to position [133, 0]
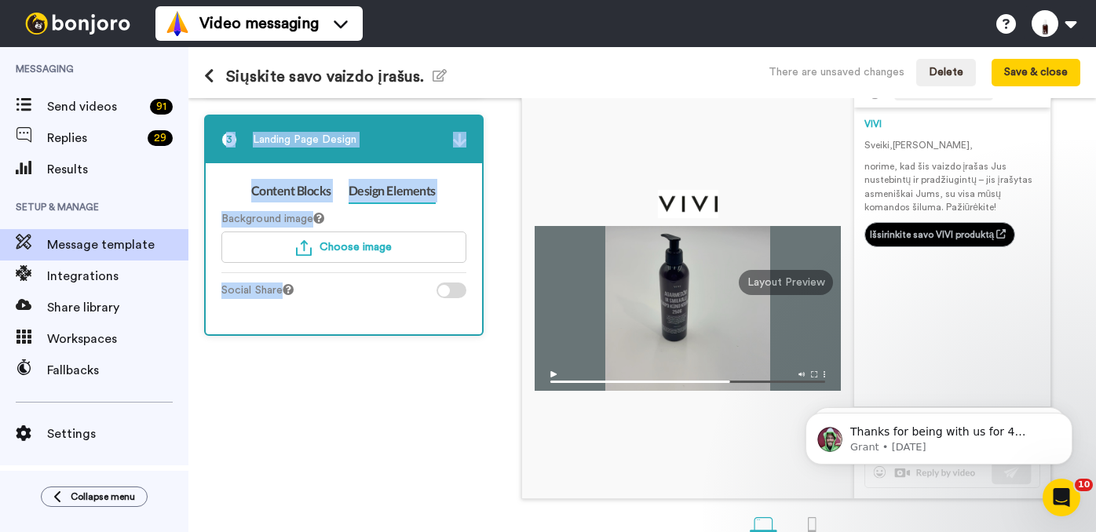
drag, startPoint x: 216, startPoint y: 121, endPoint x: 433, endPoint y: 305, distance: 284.6
click at [433, 305] on div "3 Landing Page Design Content Blocks Design Elements Content blocks allow you t…" at bounding box center [343, 225] width 279 height 221
copy div "3 Landing Page Design Content Blocks Design Elements Content blocks allow you t…"
click at [340, 243] on span "Choose image" at bounding box center [356, 247] width 72 height 11
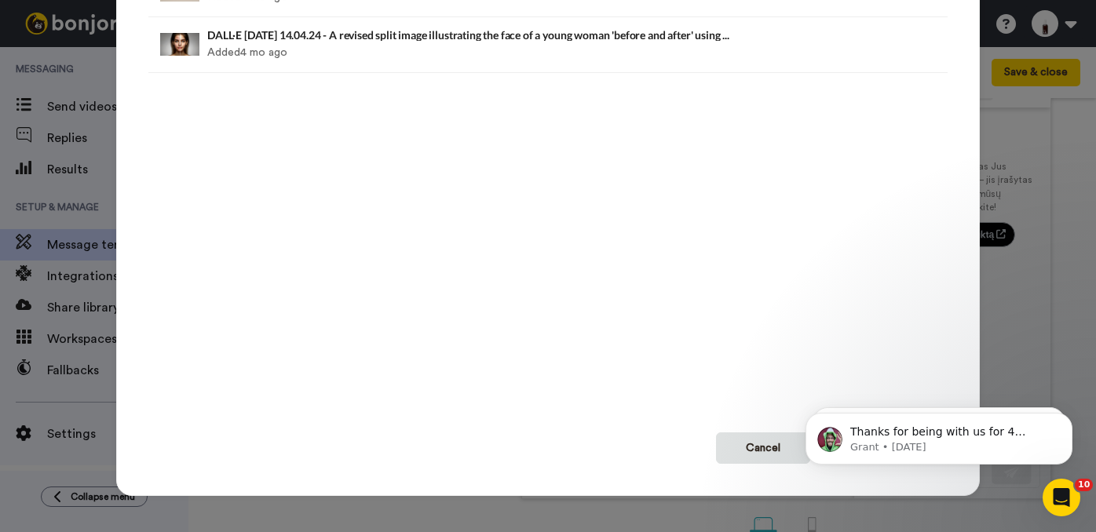
scroll to position [211, 0]
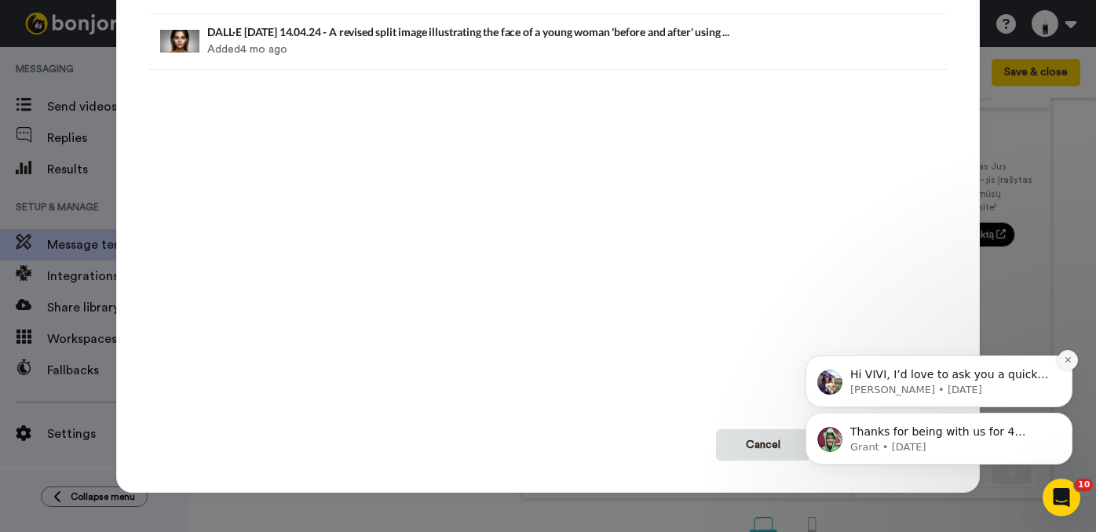
click at [1069, 361] on icon "Dismiss notification" at bounding box center [1066, 359] width 5 height 5
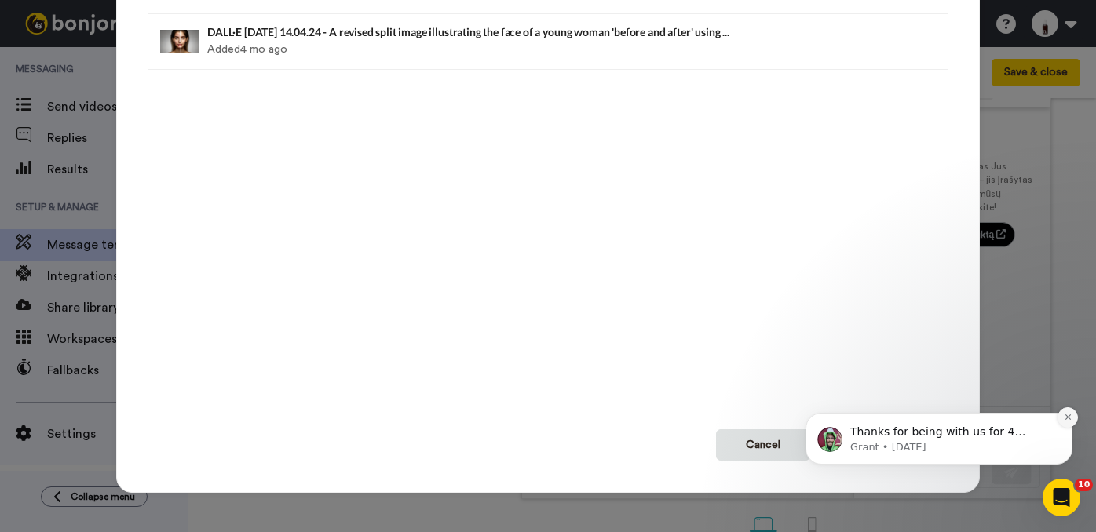
click at [1067, 416] on icon "Dismiss notification" at bounding box center [1068, 417] width 9 height 9
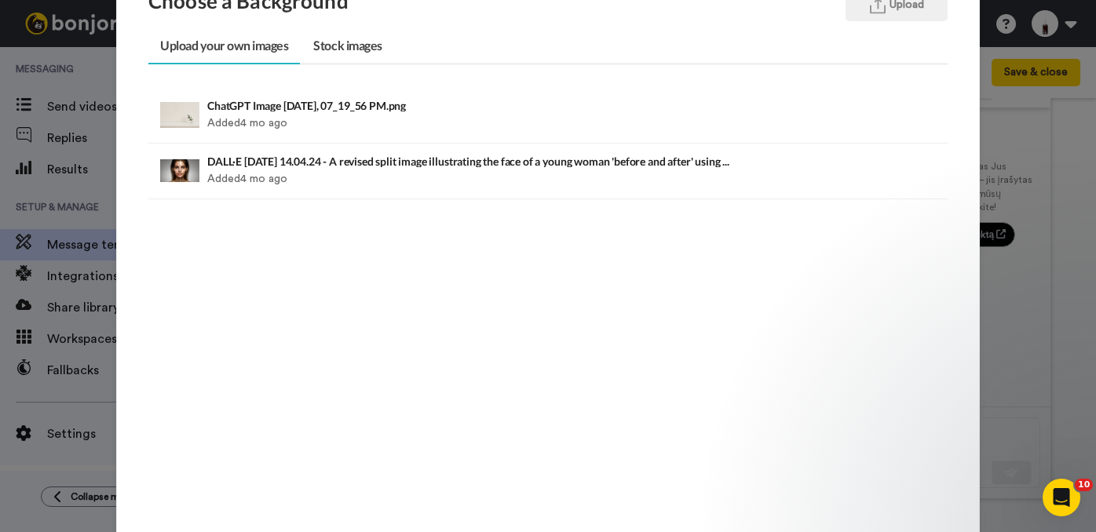
scroll to position [0, 0]
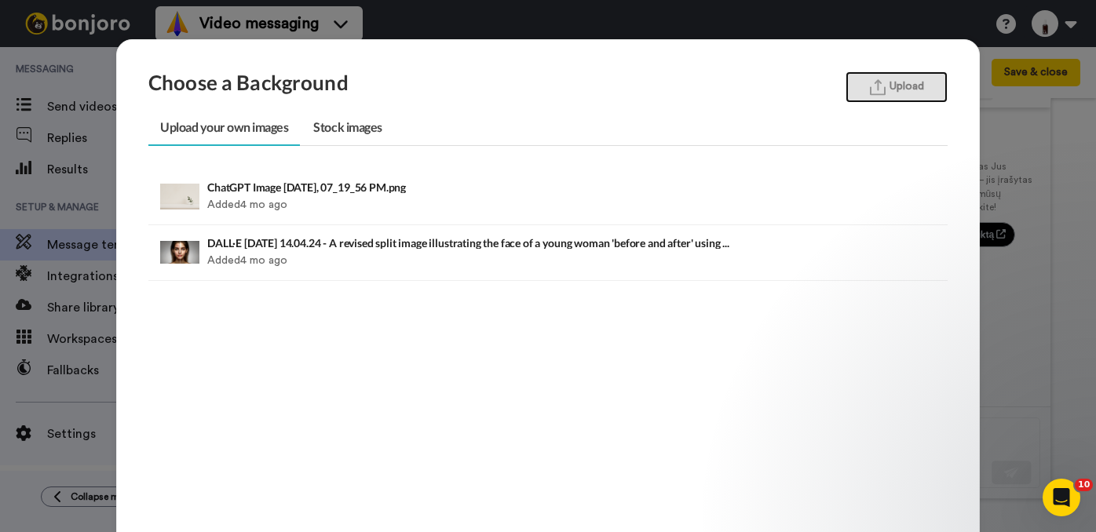
click at [898, 84] on button "Upload" at bounding box center [896, 86] width 102 height 31
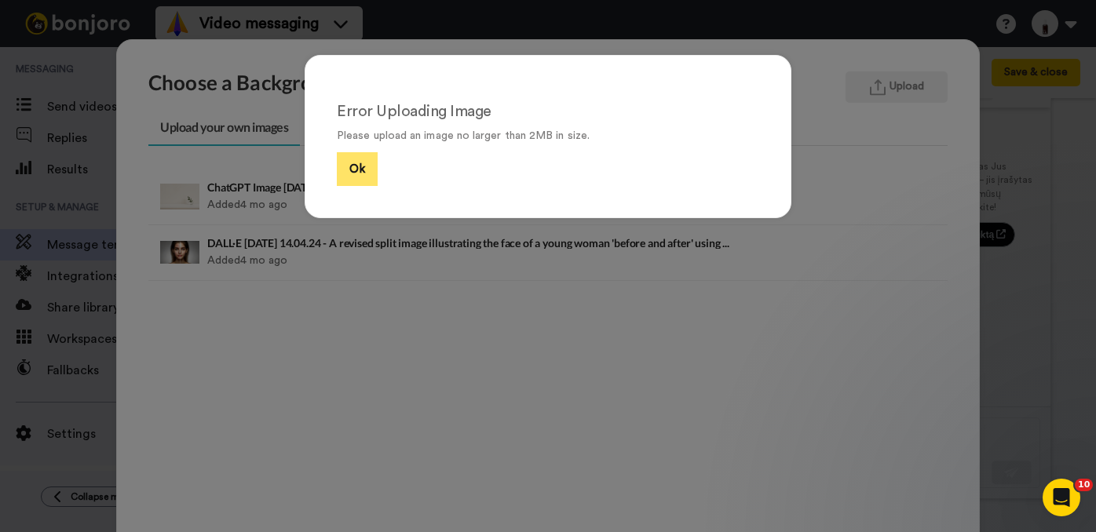
click at [355, 168] on button "Ok" at bounding box center [357, 169] width 41 height 34
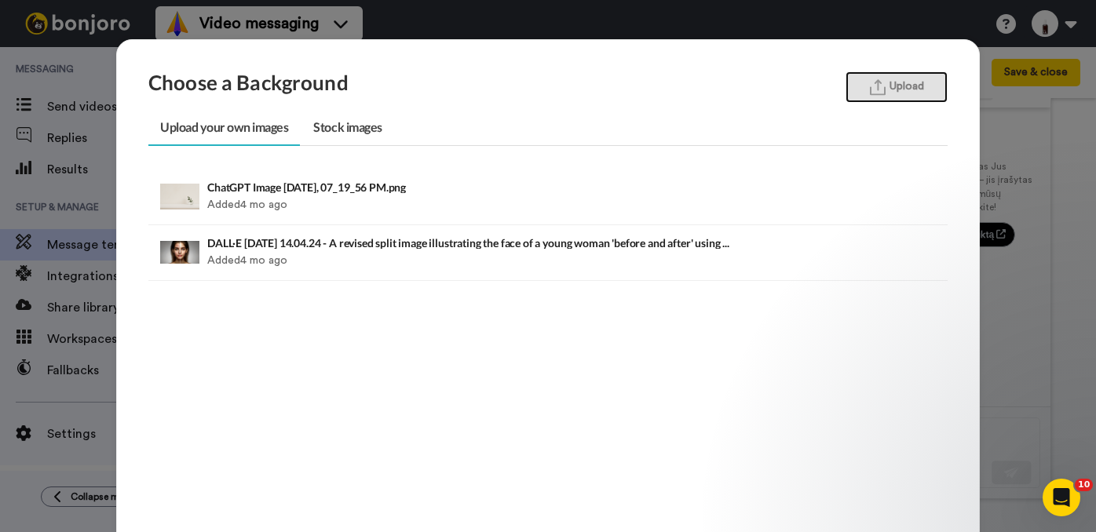
click at [882, 78] on button "Upload" at bounding box center [896, 86] width 102 height 31
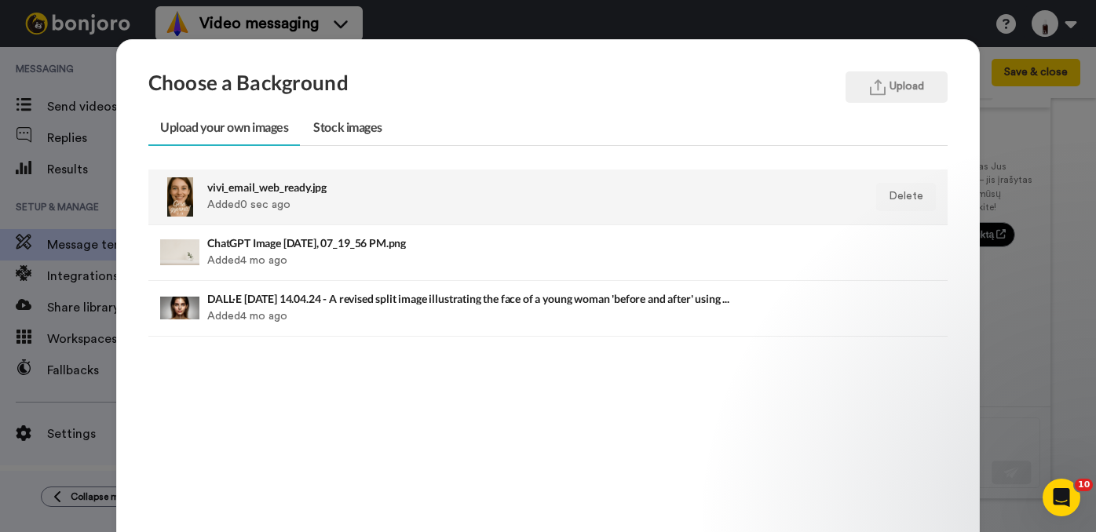
click at [374, 195] on div "vivi_email_web_ready.jpg Added 0 sec ago" at bounding box center [471, 196] width 528 height 39
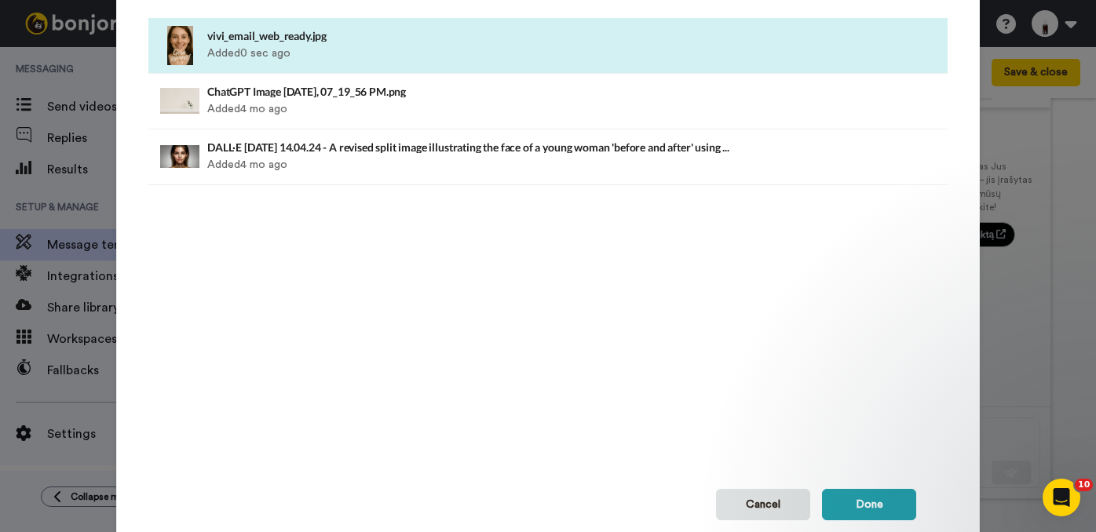
scroll to position [211, 0]
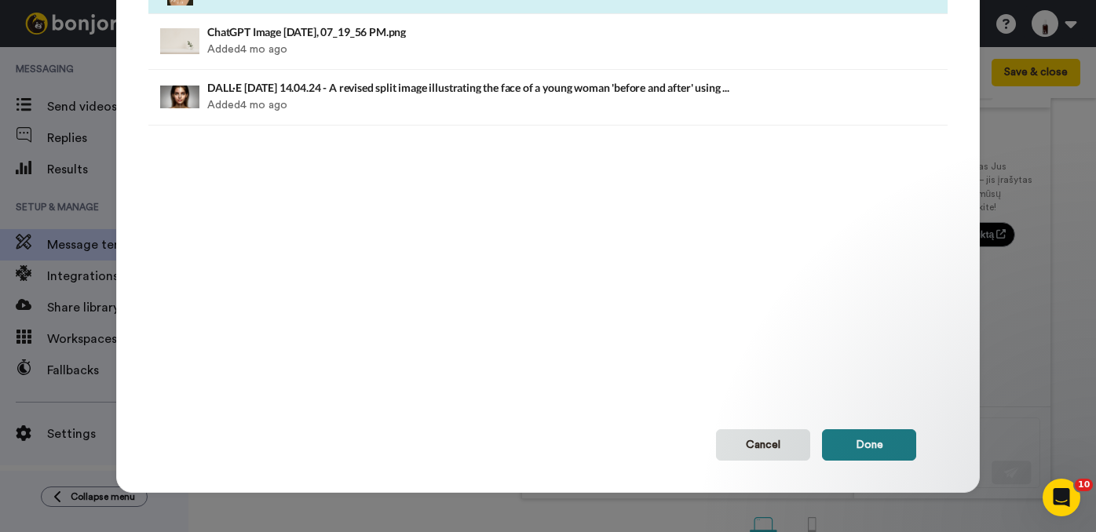
click at [857, 442] on button "Done" at bounding box center [869, 444] width 94 height 31
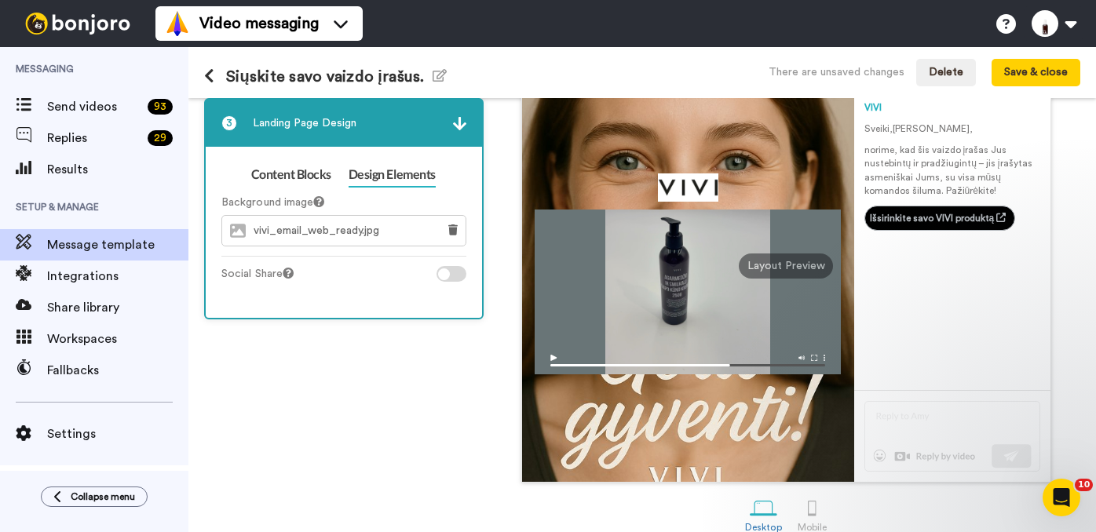
scroll to position [172, 0]
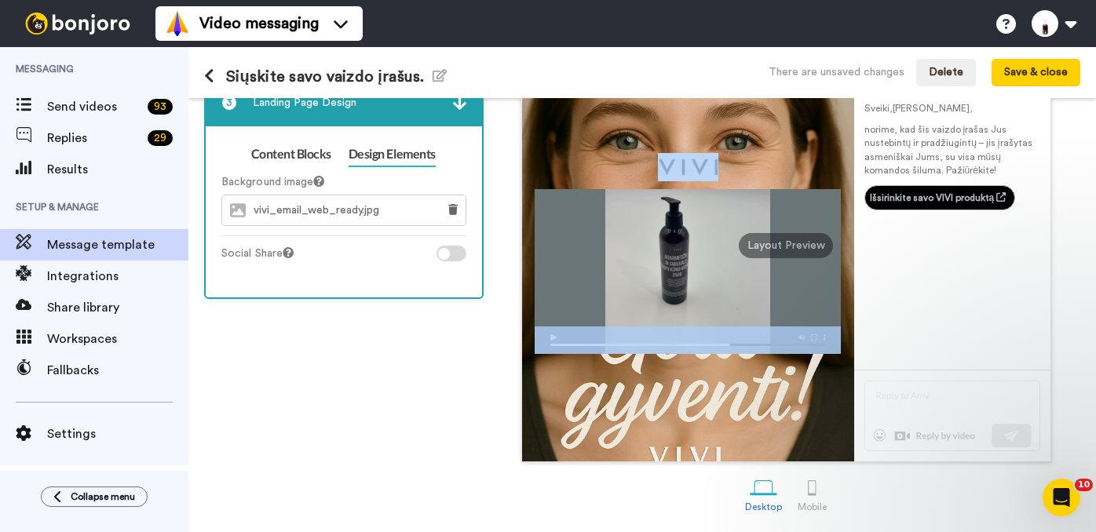
drag, startPoint x: 812, startPoint y: 295, endPoint x: 818, endPoint y: 155, distance: 140.7
click at [818, 155] on div at bounding box center [688, 253] width 306 height 217
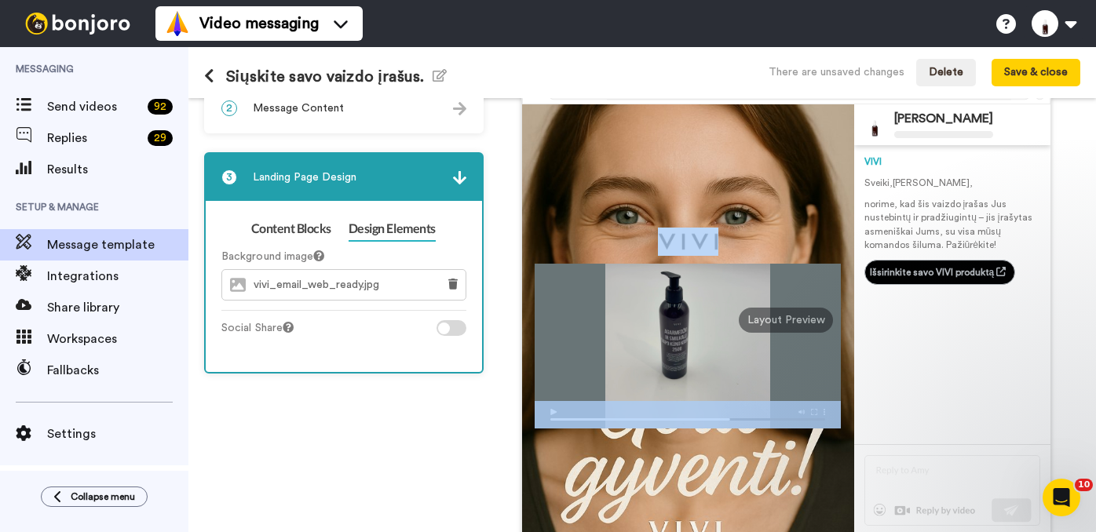
scroll to position [100, 0]
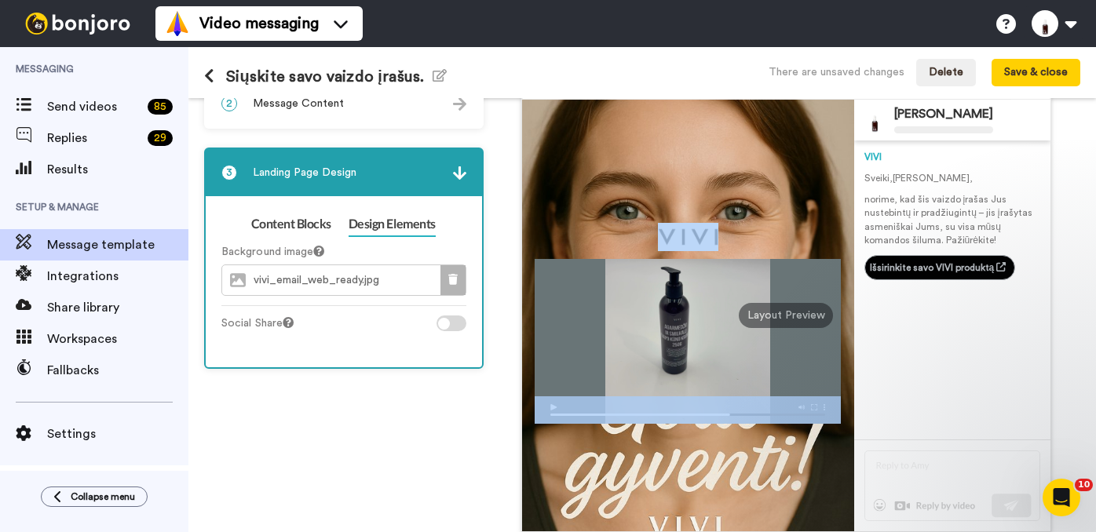
click at [448, 276] on icon at bounding box center [452, 279] width 9 height 11
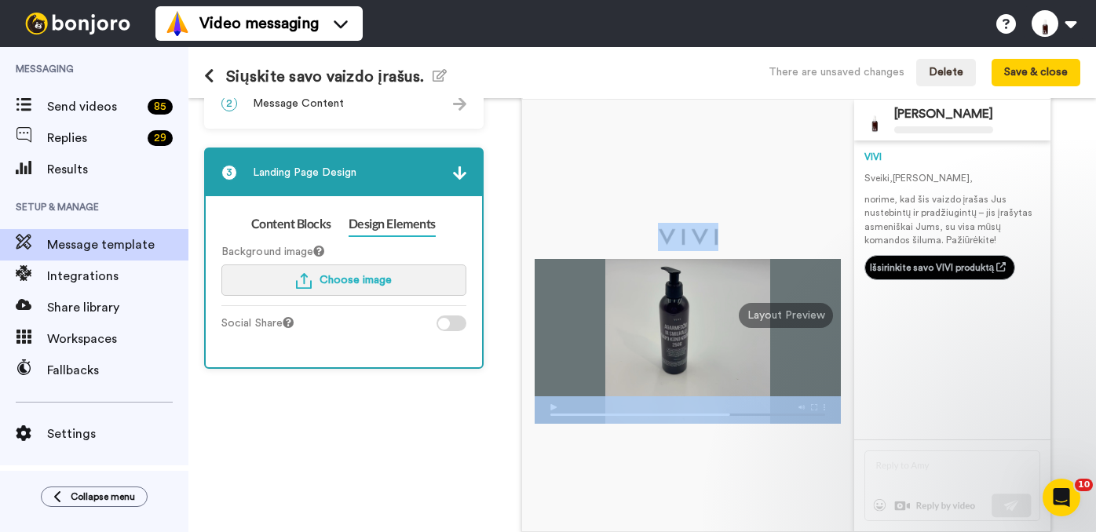
click at [343, 268] on button "Choose image" at bounding box center [343, 280] width 245 height 31
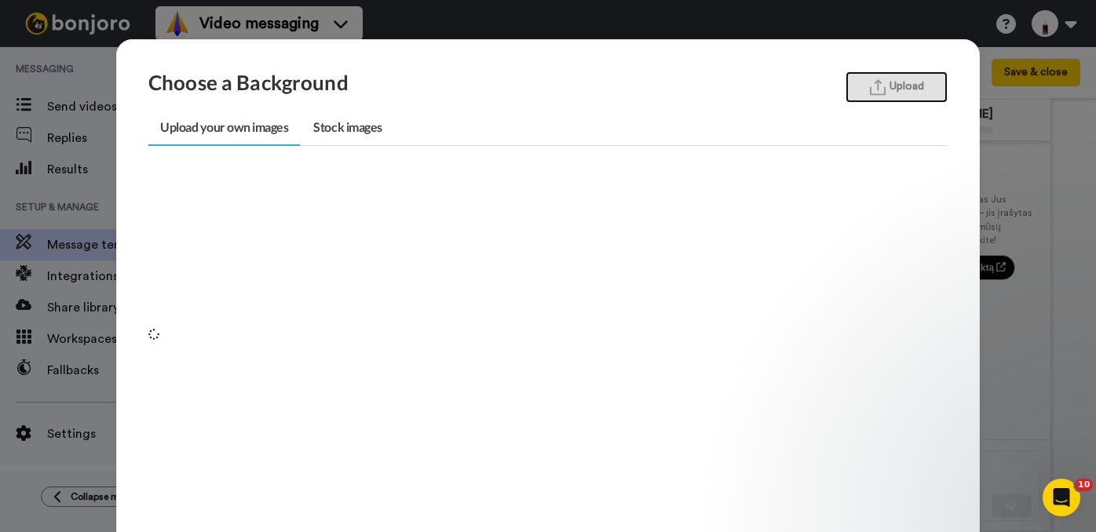
click at [906, 78] on button "Upload" at bounding box center [896, 86] width 102 height 31
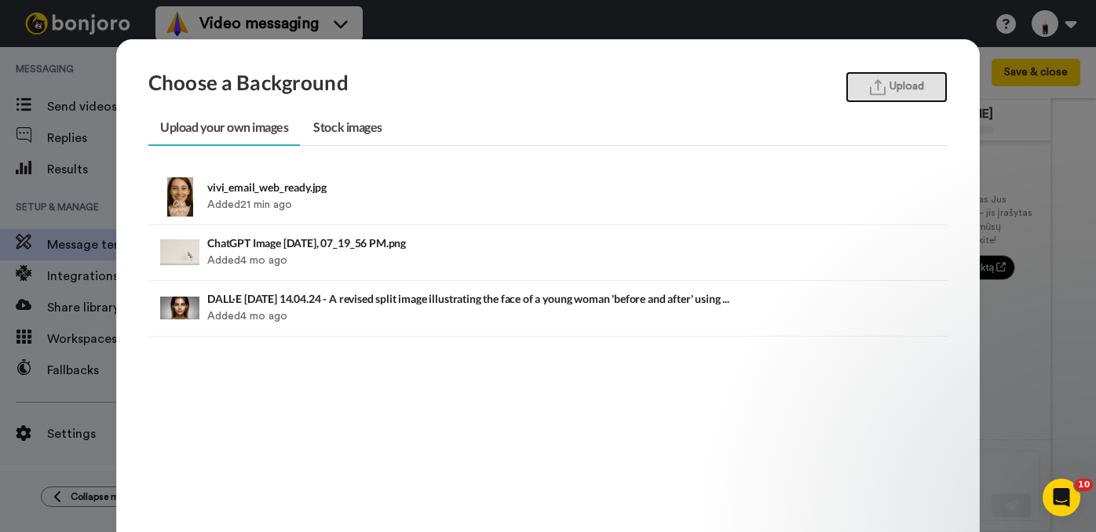
click at [884, 82] on img "button" at bounding box center [878, 87] width 16 height 16
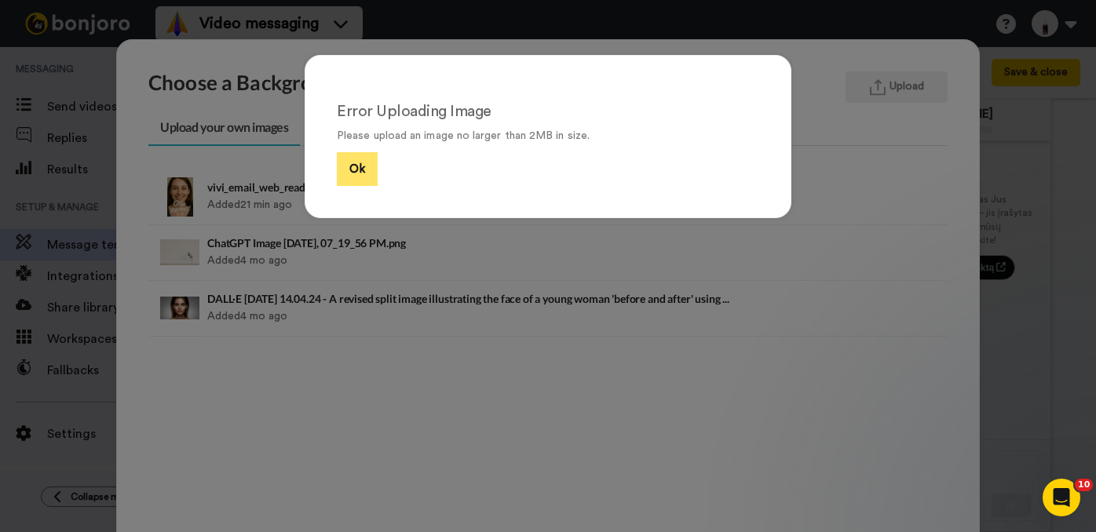
click at [353, 165] on button "Ok" at bounding box center [357, 169] width 41 height 34
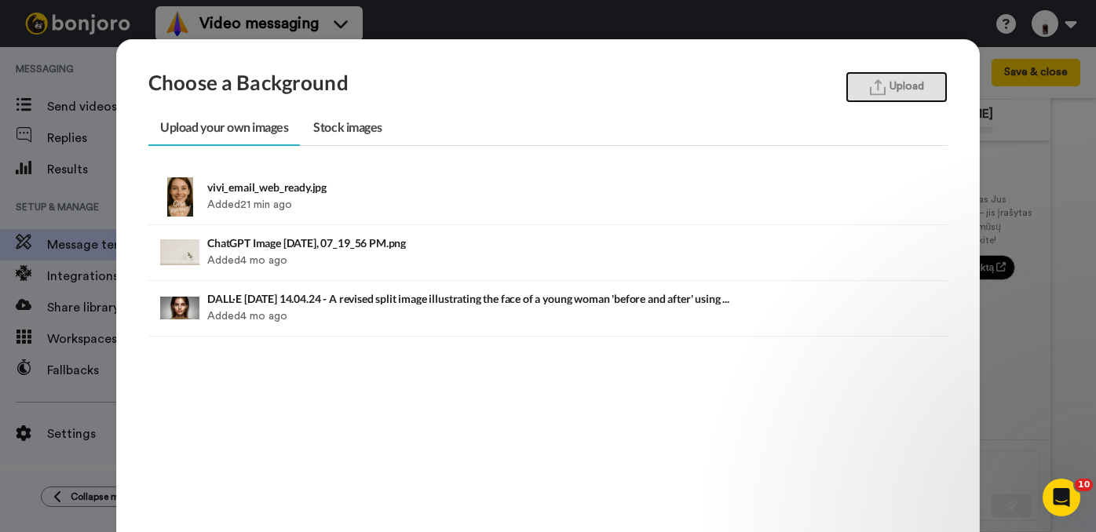
click at [889, 88] on button "Upload" at bounding box center [896, 86] width 102 height 31
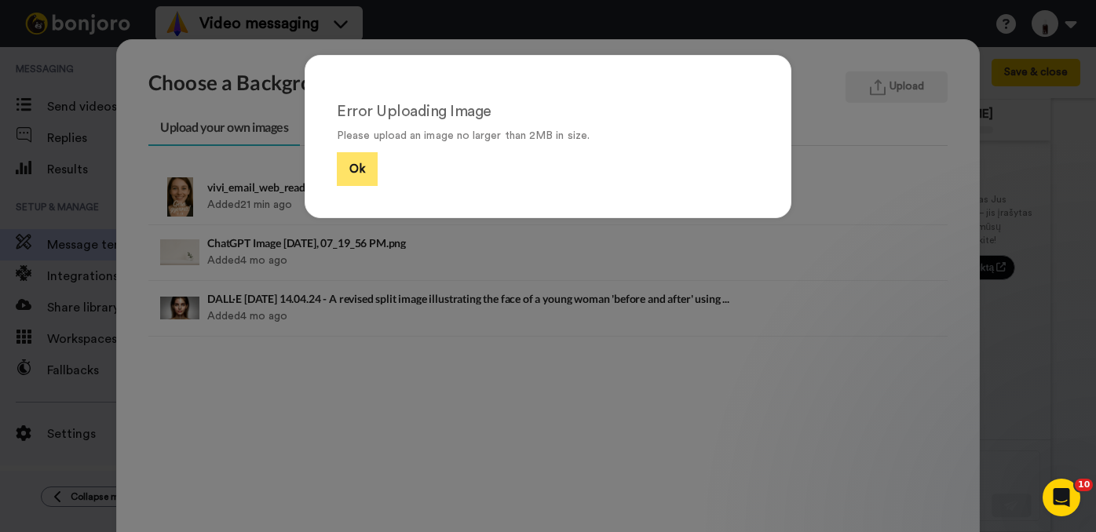
click at [361, 167] on button "Ok" at bounding box center [357, 169] width 41 height 34
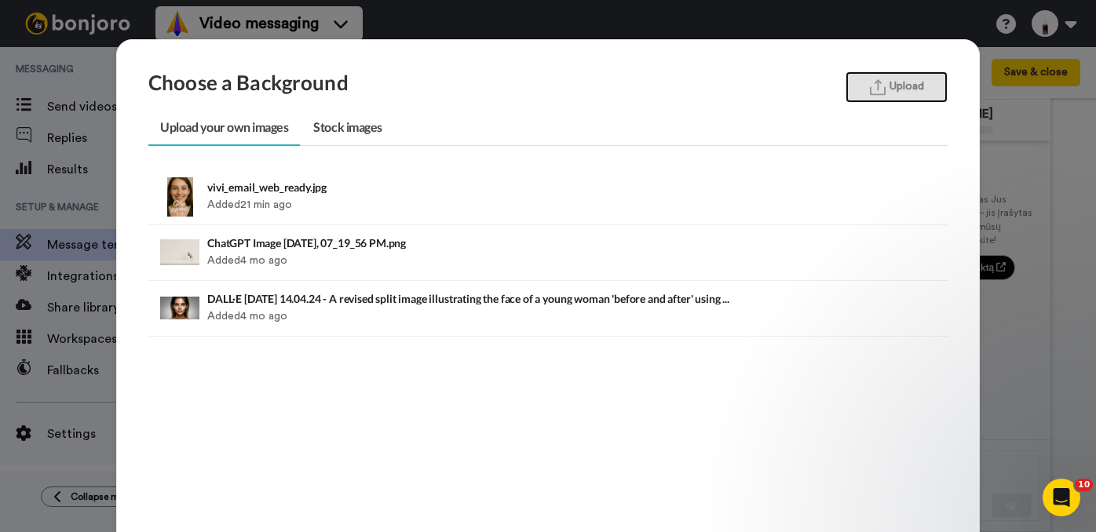
click at [904, 78] on button "Upload" at bounding box center [896, 86] width 102 height 31
click at [900, 93] on button "Upload" at bounding box center [896, 86] width 102 height 31
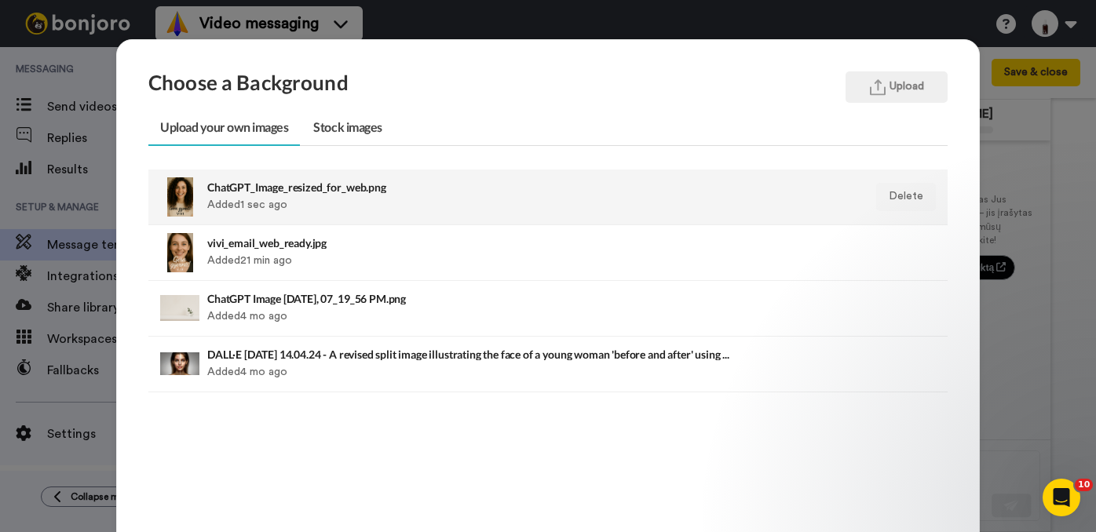
click at [487, 194] on div "ChatGPT_Image_resized_for_web.png Added 1 sec ago" at bounding box center [471, 196] width 528 height 39
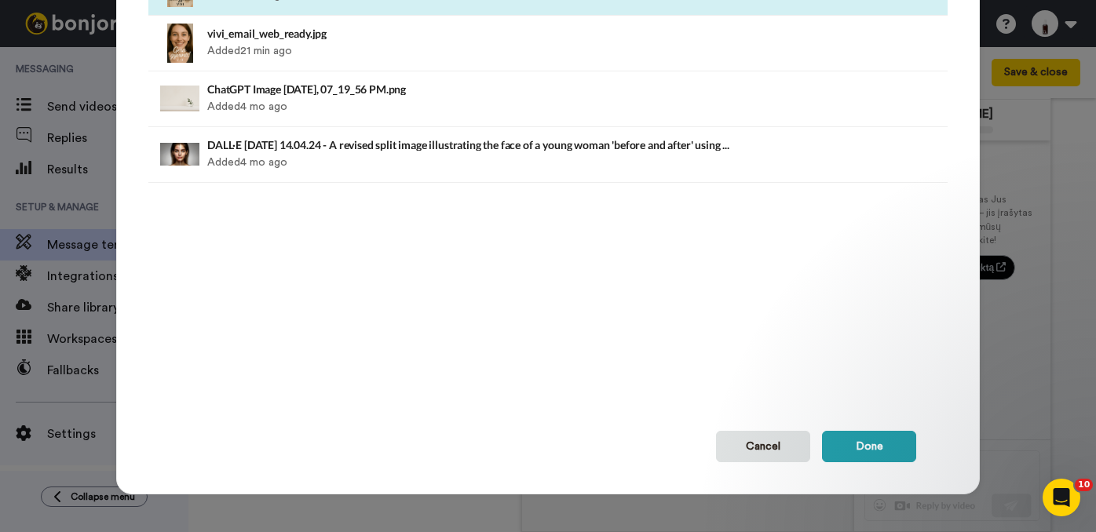
scroll to position [211, 0]
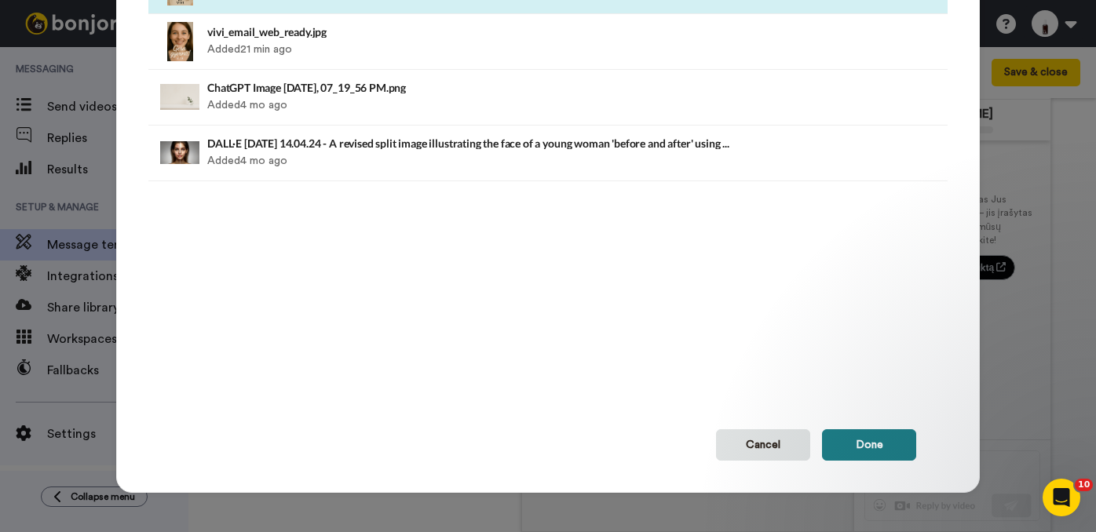
click at [864, 447] on button "Done" at bounding box center [869, 444] width 94 height 31
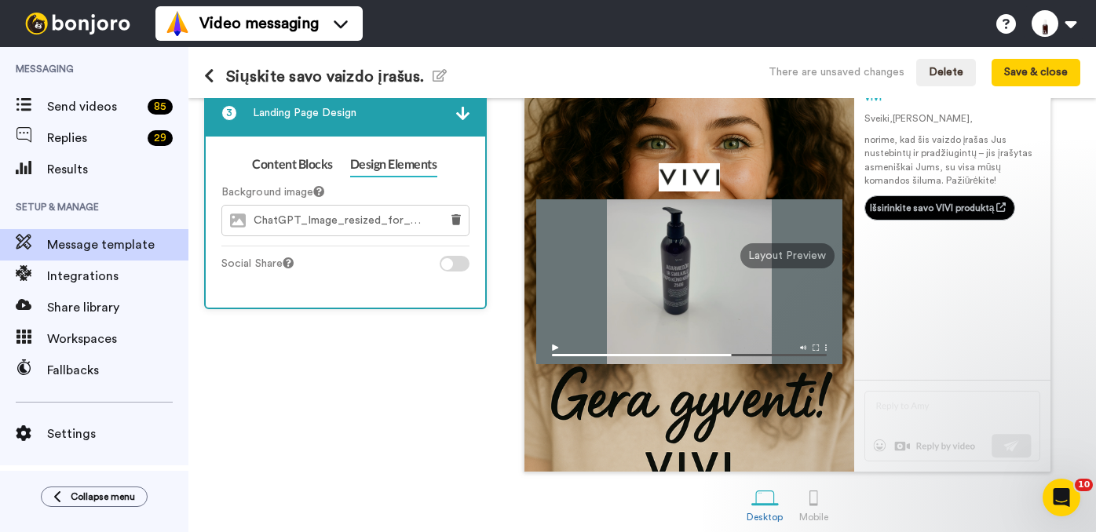
scroll to position [172, 0]
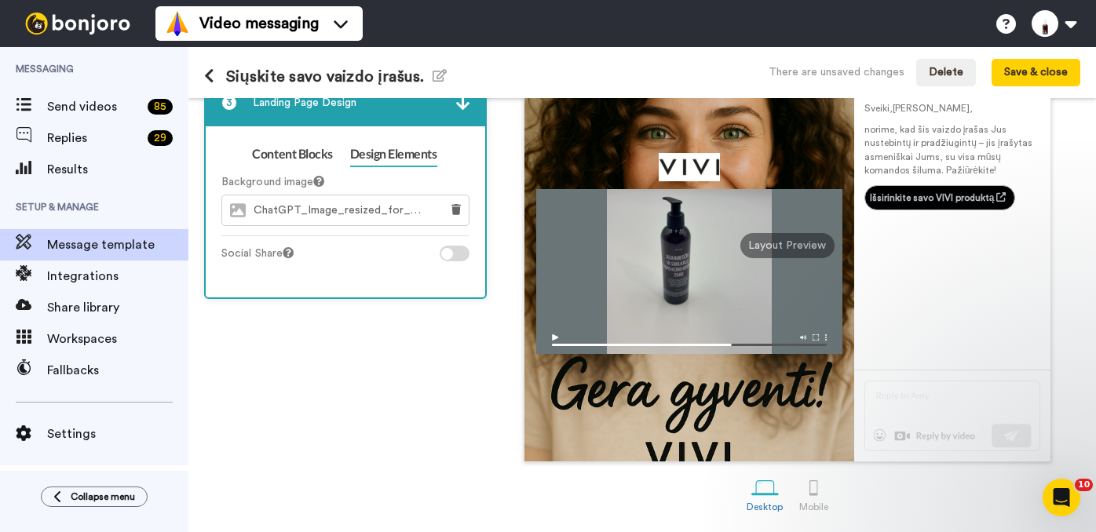
drag, startPoint x: 794, startPoint y: 416, endPoint x: 783, endPoint y: 415, distance: 10.2
click at [783, 415] on div at bounding box center [688, 246] width 329 height 432
click at [815, 497] on div at bounding box center [813, 487] width 27 height 27
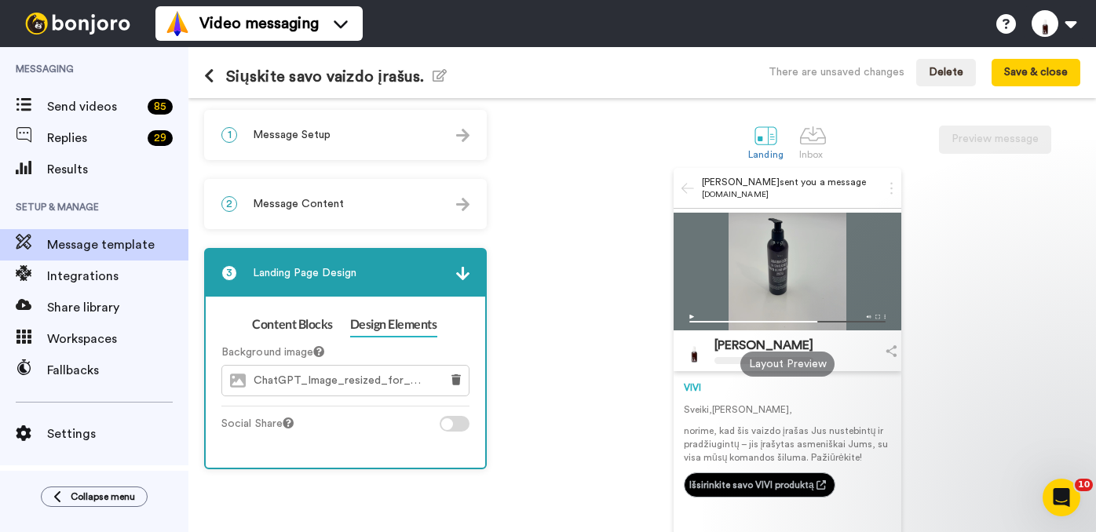
click at [687, 185] on icon at bounding box center [687, 188] width 13 height 14
click at [759, 188] on span "VIVI Kosmetika sent you a message" at bounding box center [784, 182] width 165 height 13
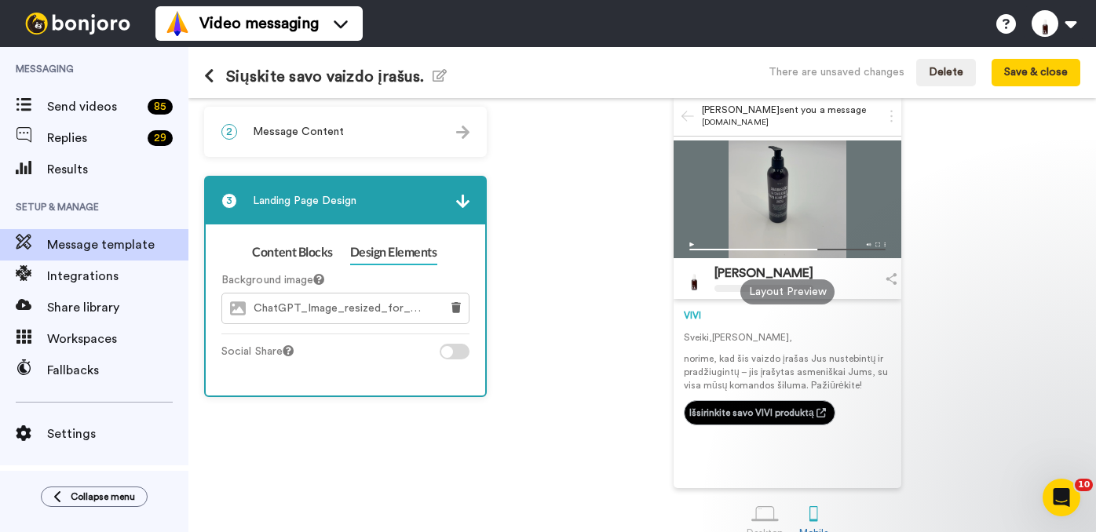
scroll to position [100, 0]
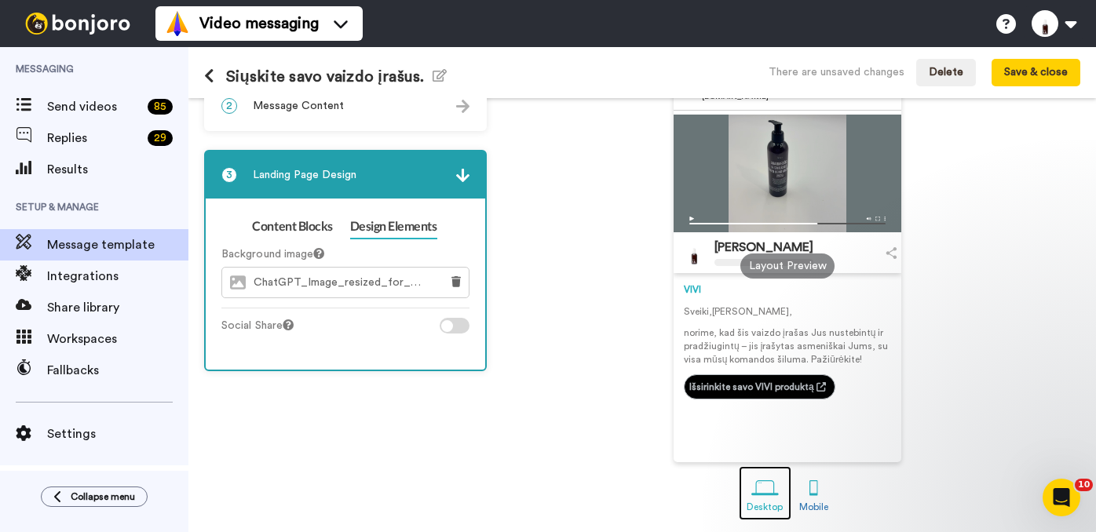
click at [758, 488] on div at bounding box center [764, 487] width 27 height 27
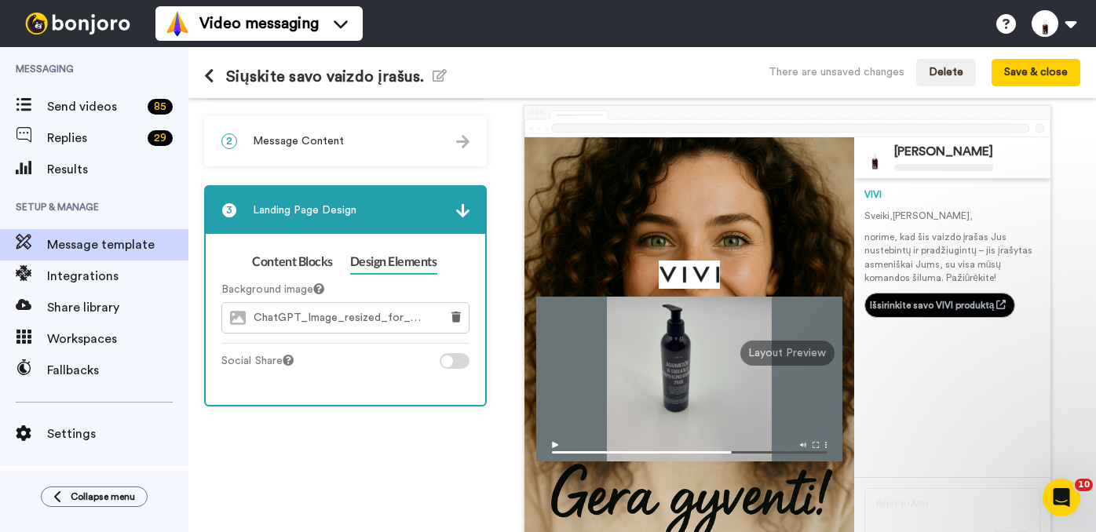
scroll to position [67, 0]
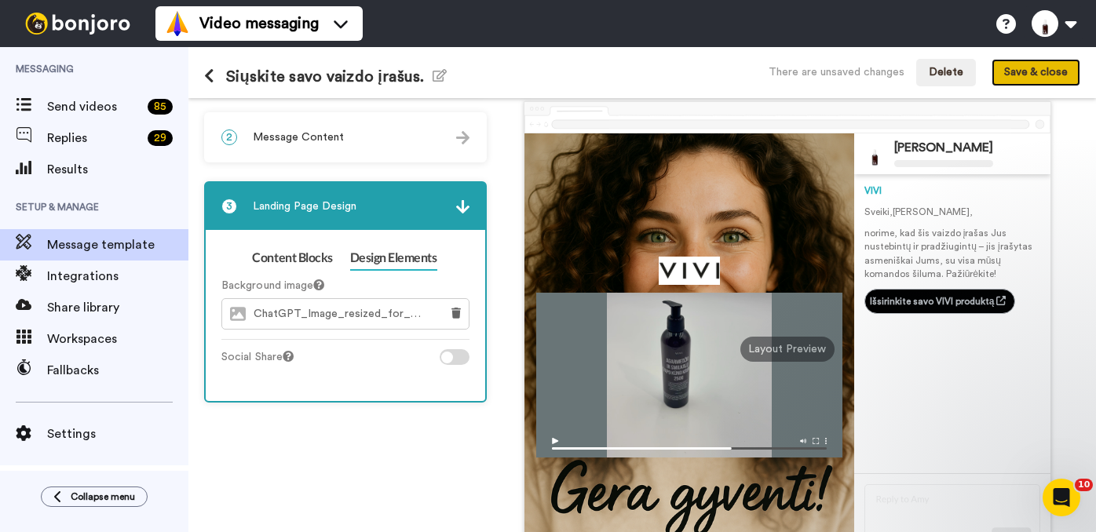
click at [1037, 71] on button "Save & close" at bounding box center [1035, 73] width 89 height 28
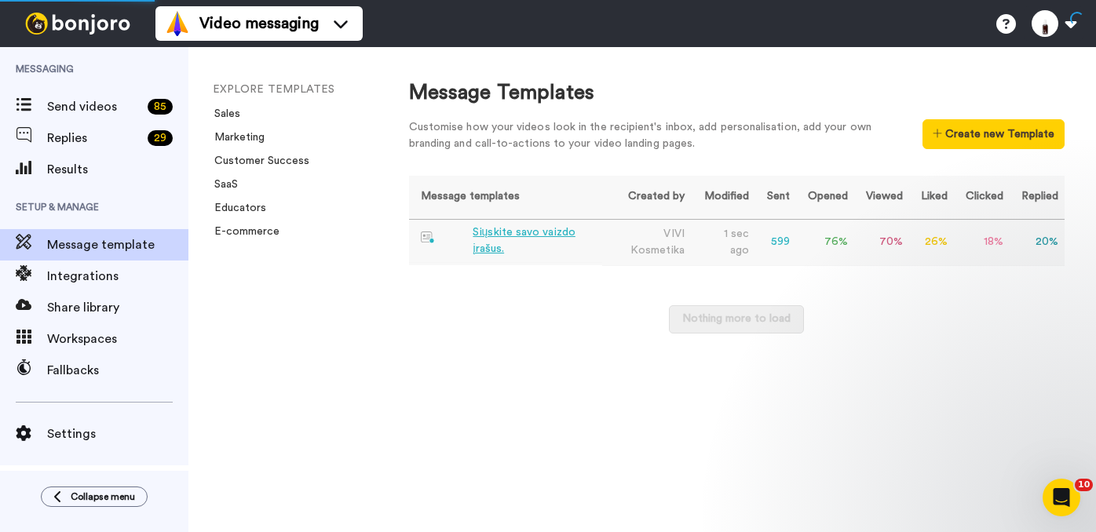
click at [509, 236] on div "Siųskite savo vaizdo įrašus." at bounding box center [534, 241] width 122 height 33
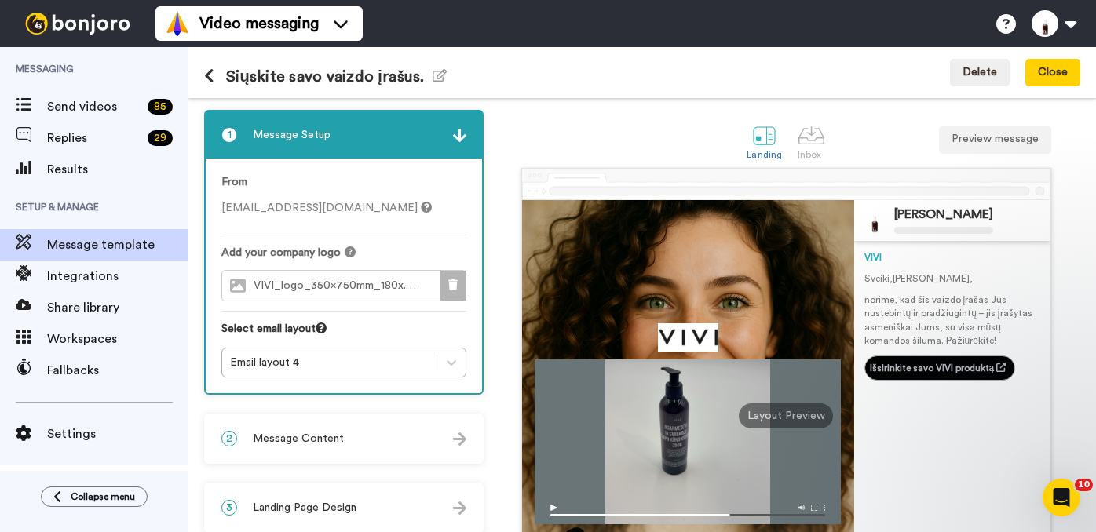
click at [453, 283] on button at bounding box center [452, 286] width 25 height 30
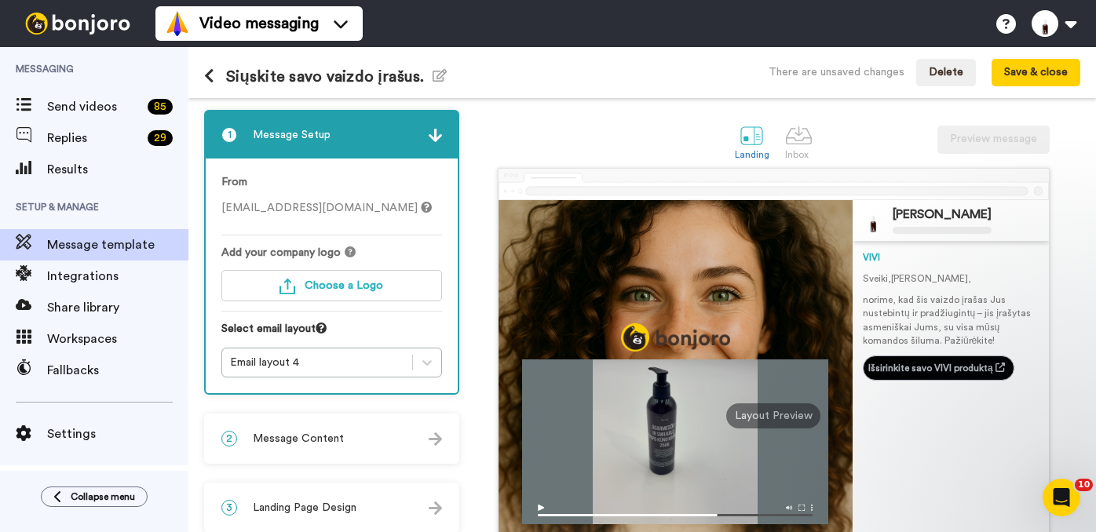
click at [675, 339] on img at bounding box center [676, 337] width 110 height 28
click at [629, 338] on img at bounding box center [676, 337] width 110 height 28
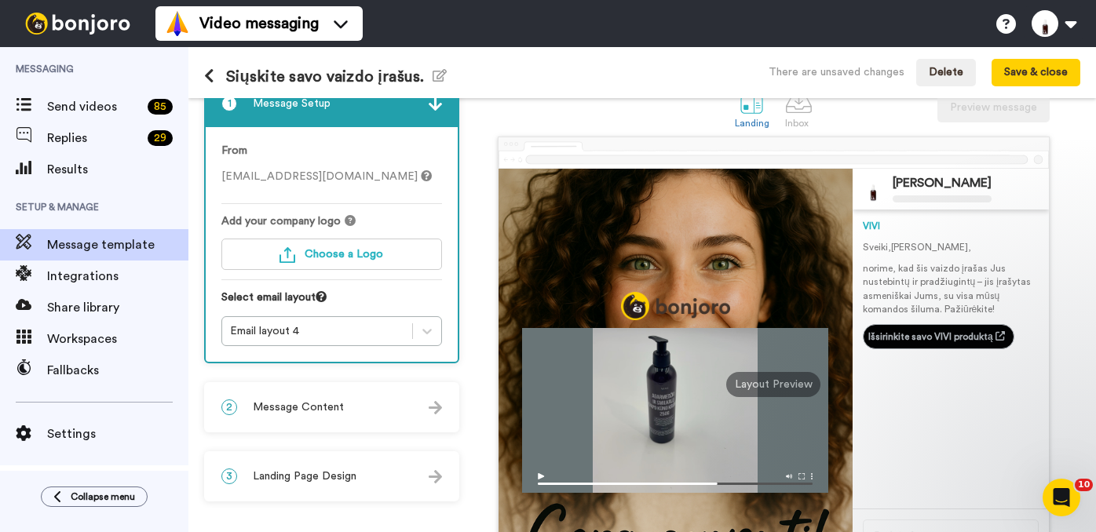
scroll to position [26, 0]
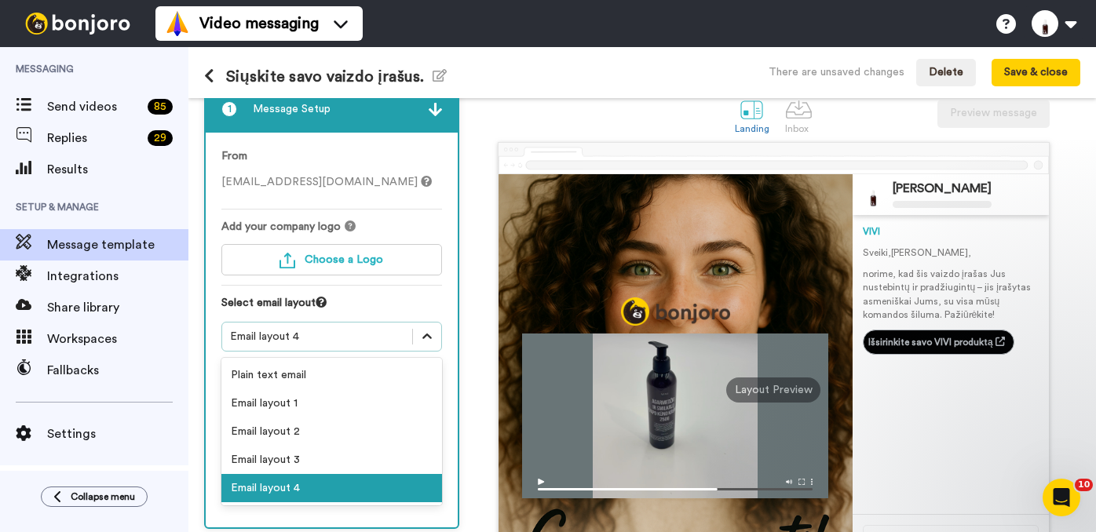
click at [428, 336] on icon at bounding box center [427, 337] width 16 height 16
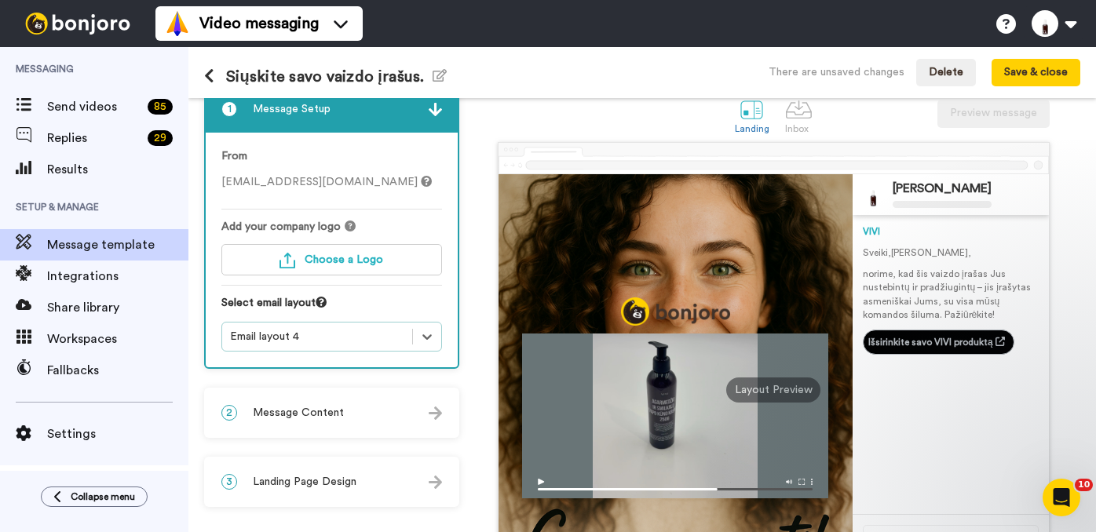
click at [428, 298] on div "Select email layout" at bounding box center [331, 308] width 221 height 27
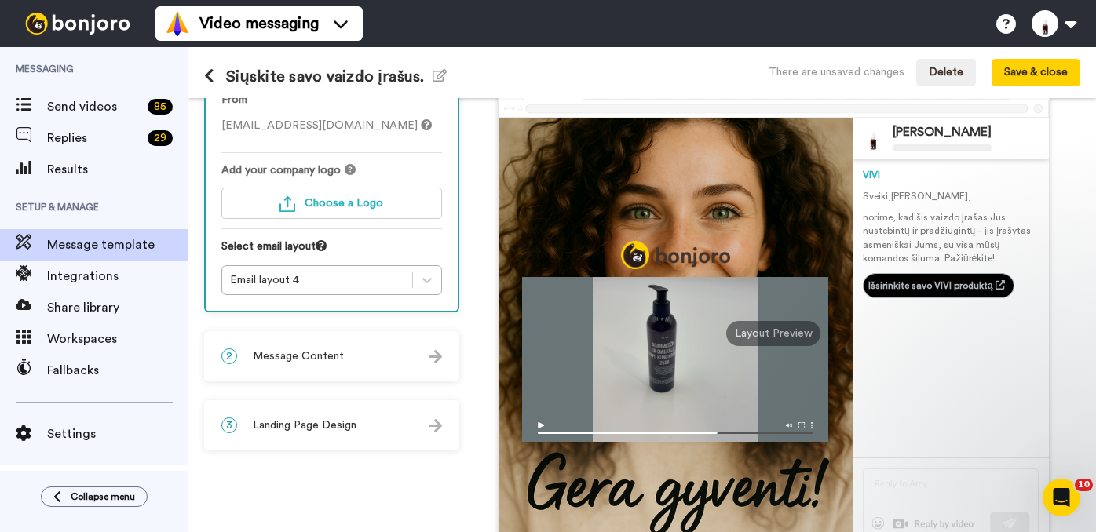
scroll to position [81, 0]
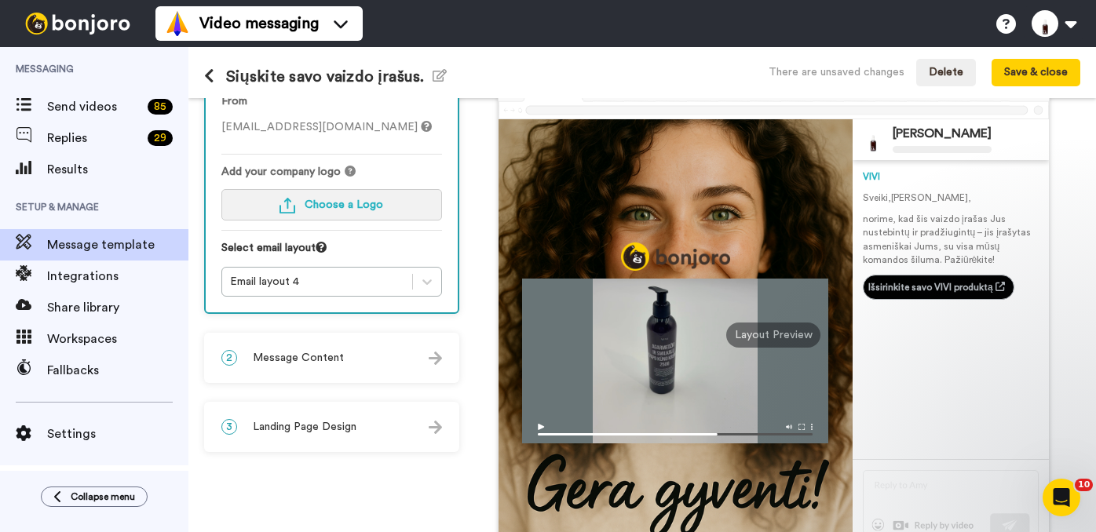
click at [345, 210] on span "Choose a Logo" at bounding box center [344, 204] width 79 height 11
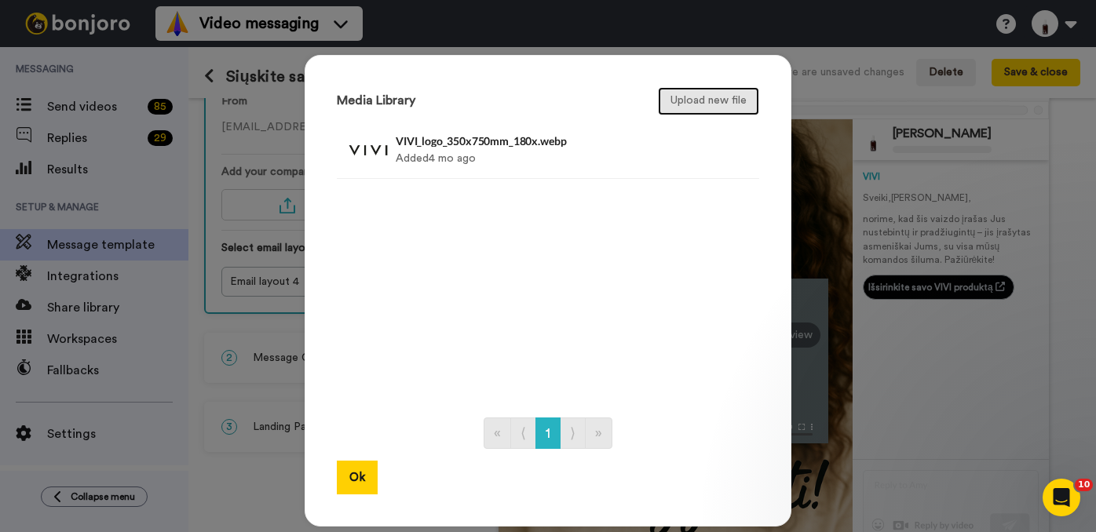
click at [710, 101] on button "Upload new file" at bounding box center [708, 101] width 101 height 28
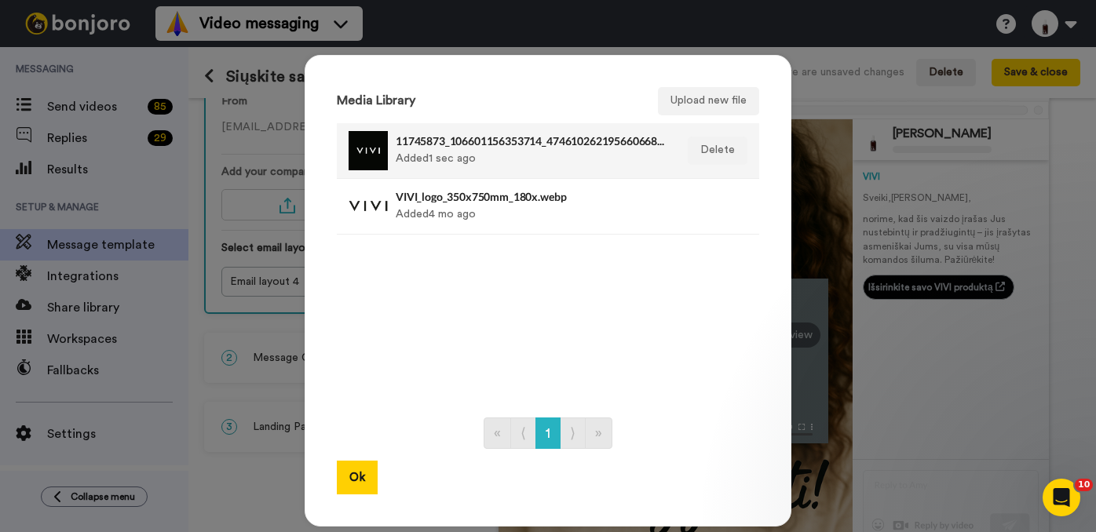
click at [526, 137] on h4 "11745873_106601156353714_4746102621956606687_n.png" at bounding box center [531, 141] width 271 height 12
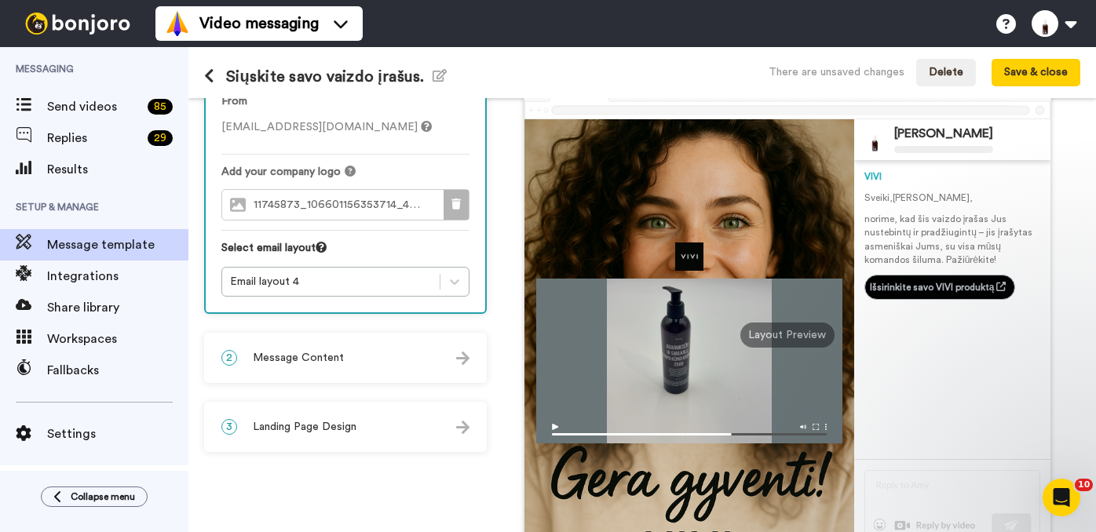
click at [455, 202] on icon at bounding box center [455, 204] width 9 height 11
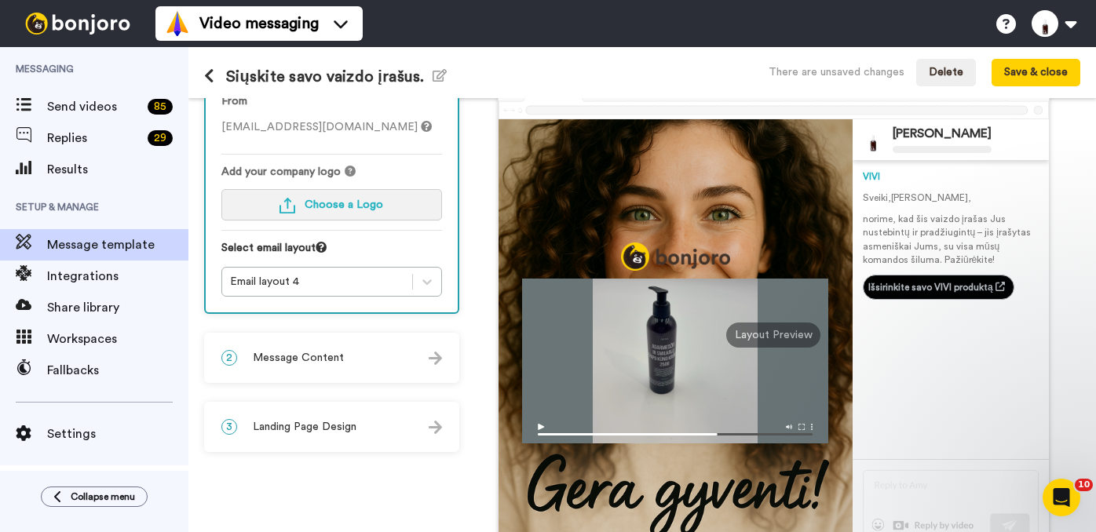
click at [358, 203] on span "Choose a Logo" at bounding box center [344, 204] width 79 height 11
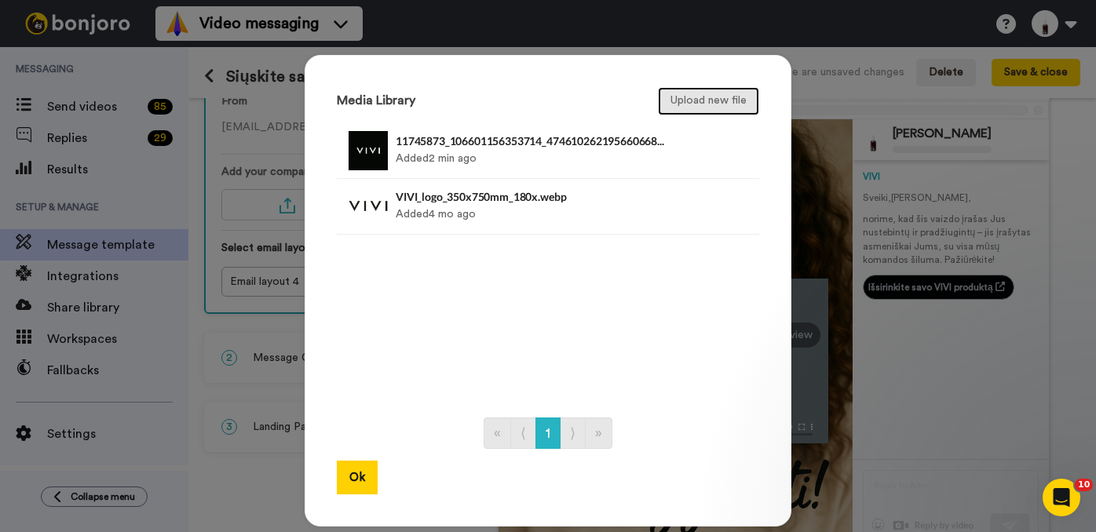
click at [713, 101] on button "Upload new file" at bounding box center [708, 101] width 101 height 28
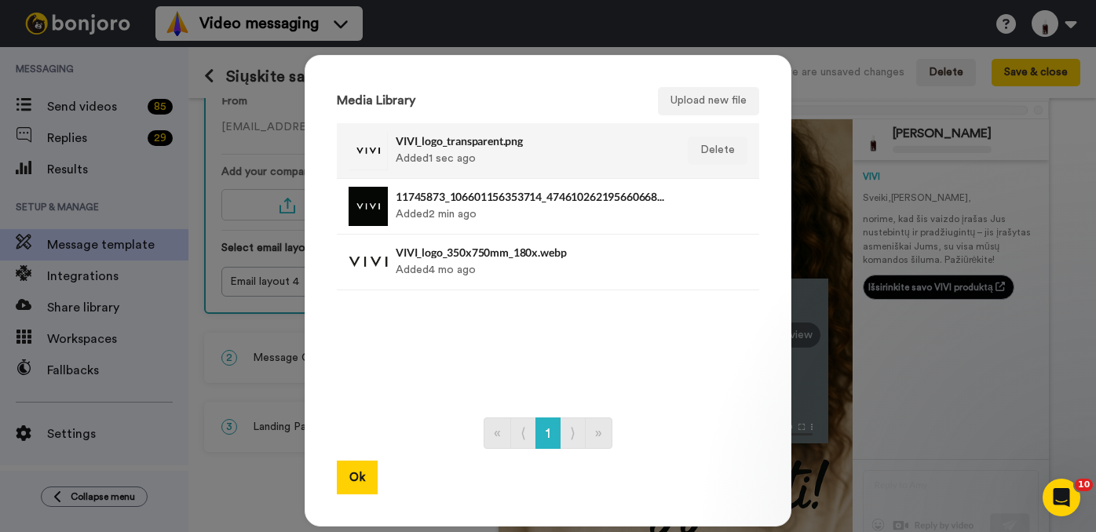
click at [532, 154] on div "VIVI_logo_transparent.png Added 1 sec ago" at bounding box center [531, 150] width 271 height 39
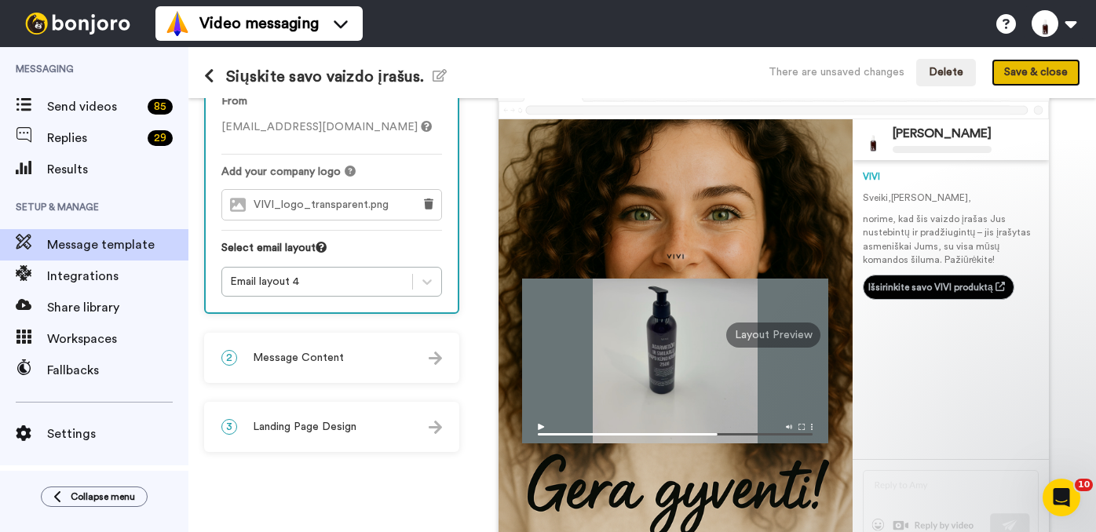
click at [1024, 74] on button "Save & close" at bounding box center [1035, 73] width 89 height 28
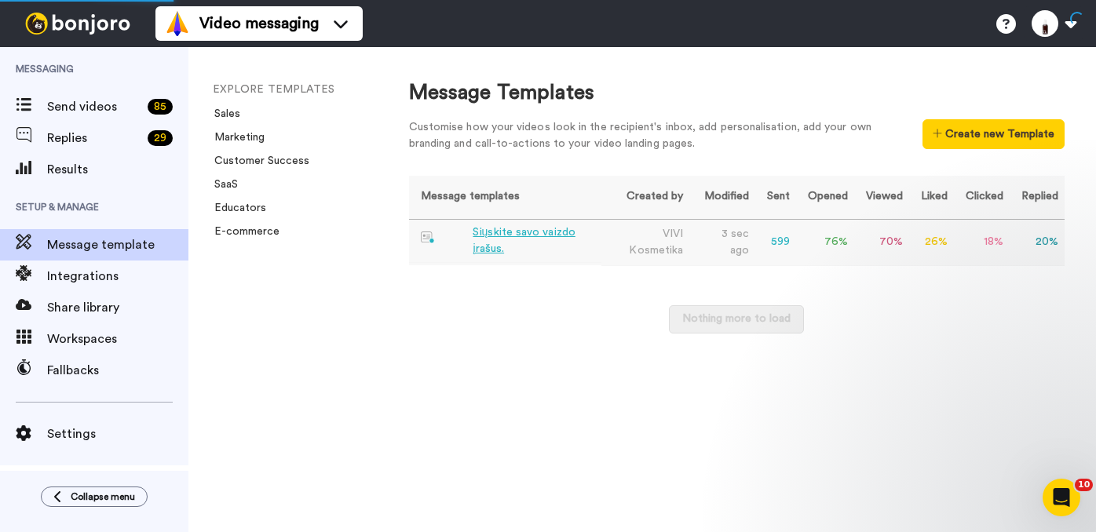
click at [493, 232] on div "Siųskite savo vaizdo įrašus." at bounding box center [534, 241] width 122 height 33
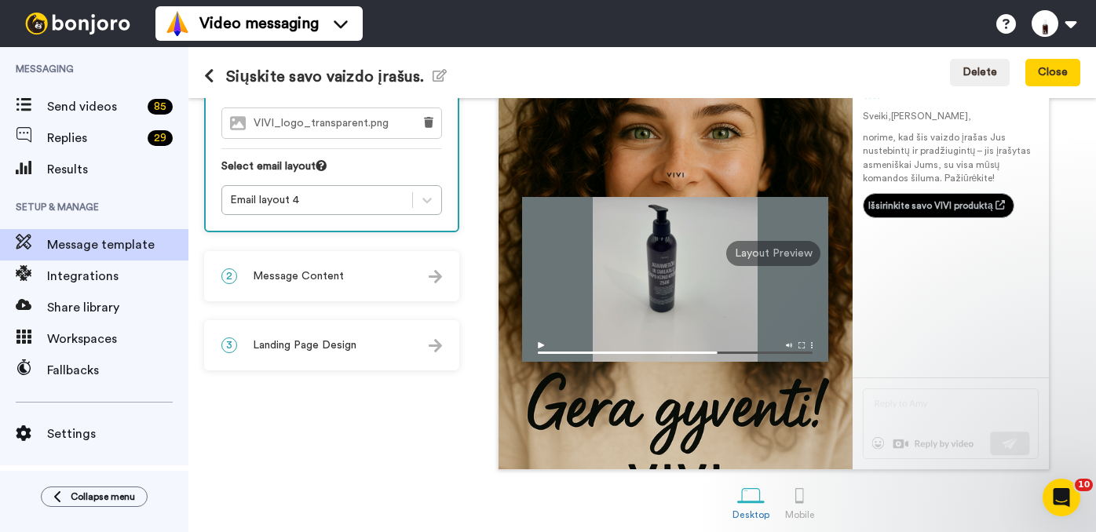
scroll to position [172, 0]
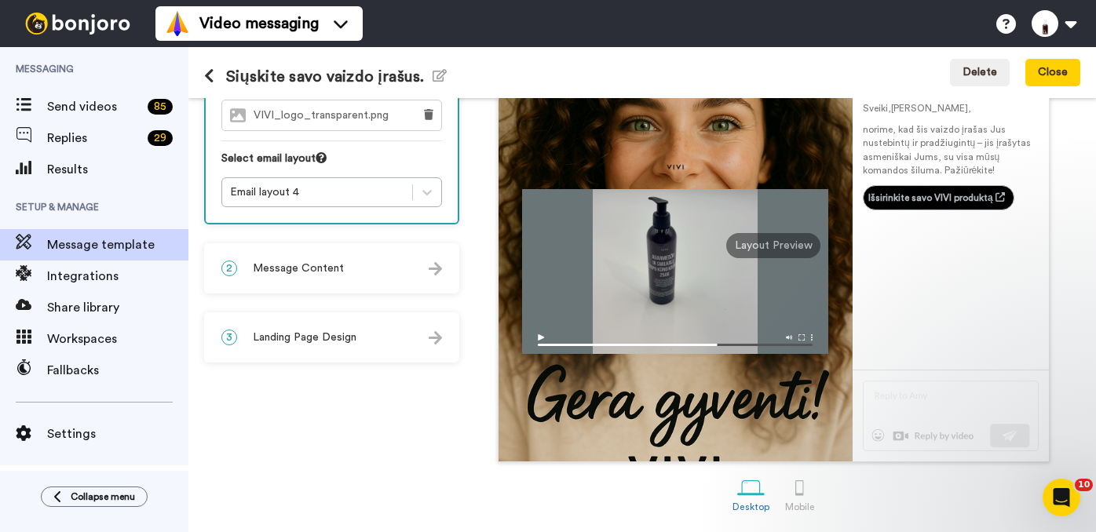
click at [418, 336] on div "3 Landing Page Design" at bounding box center [332, 337] width 252 height 47
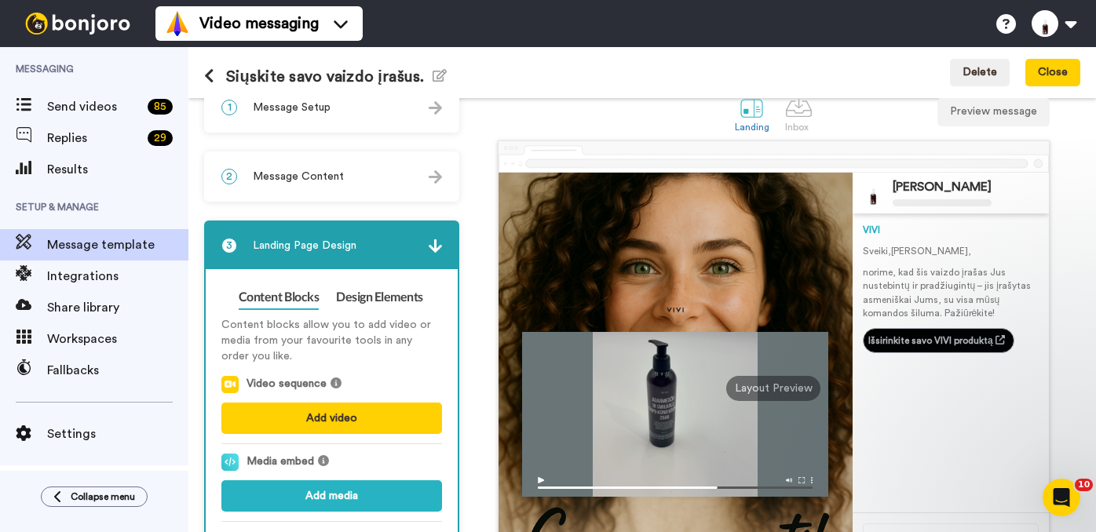
scroll to position [0, 0]
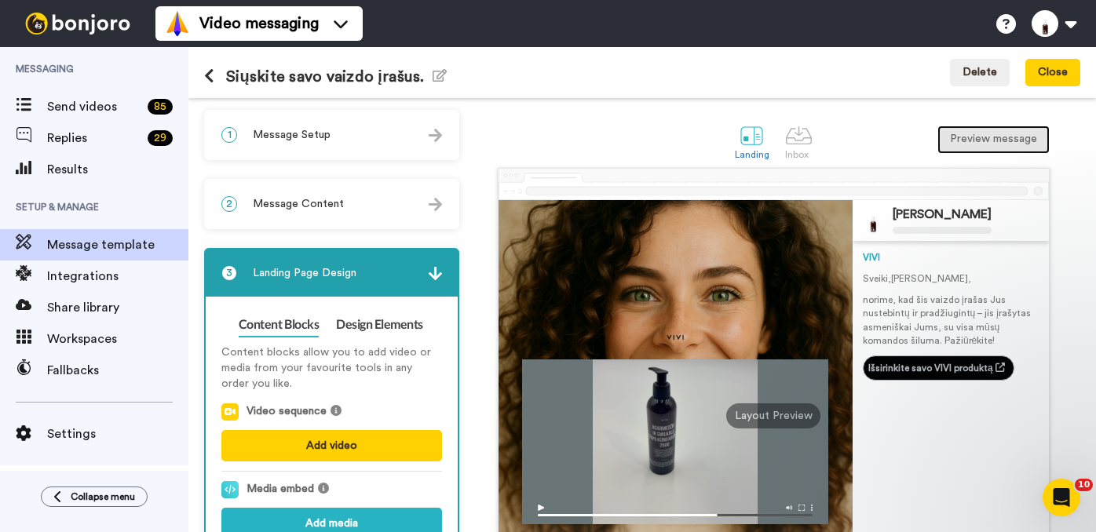
click at [974, 136] on button "Preview message" at bounding box center [993, 140] width 112 height 28
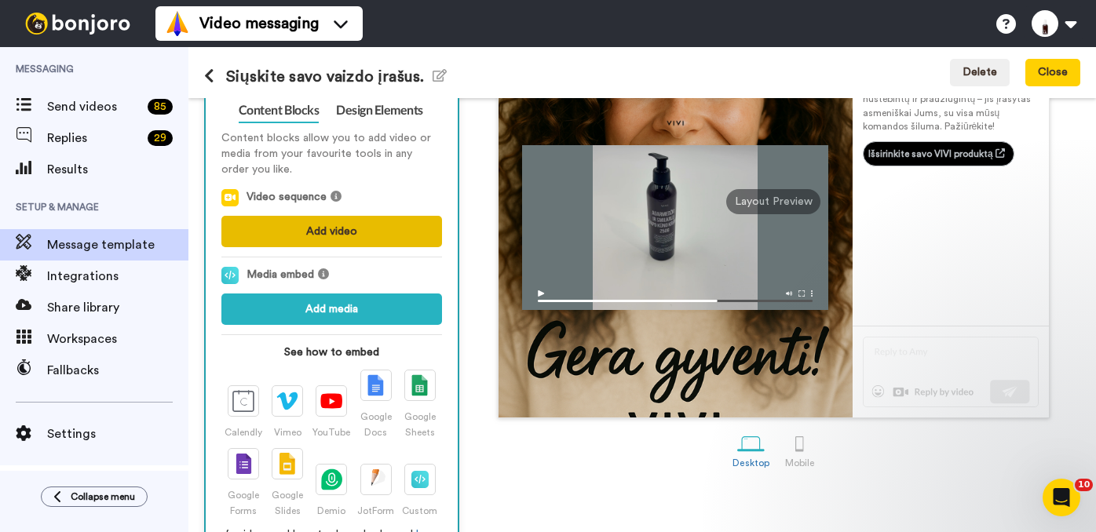
scroll to position [261, 0]
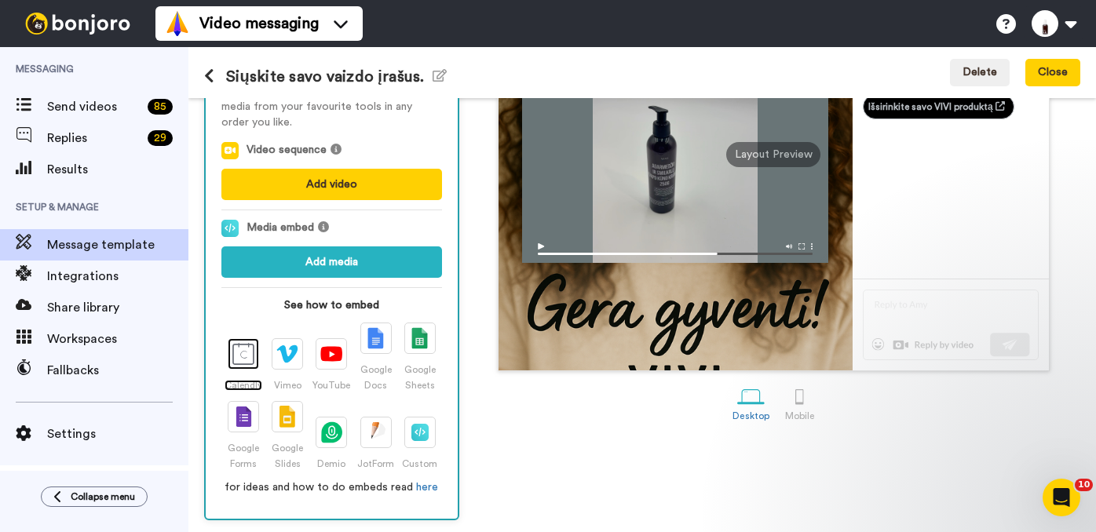
click at [245, 352] on img at bounding box center [243, 354] width 22 height 22
click at [461, 325] on div "1 Message Setup From pagalba@vivi.lt Add your company logo VIVI_logo_transparen…" at bounding box center [335, 184] width 263 height 672
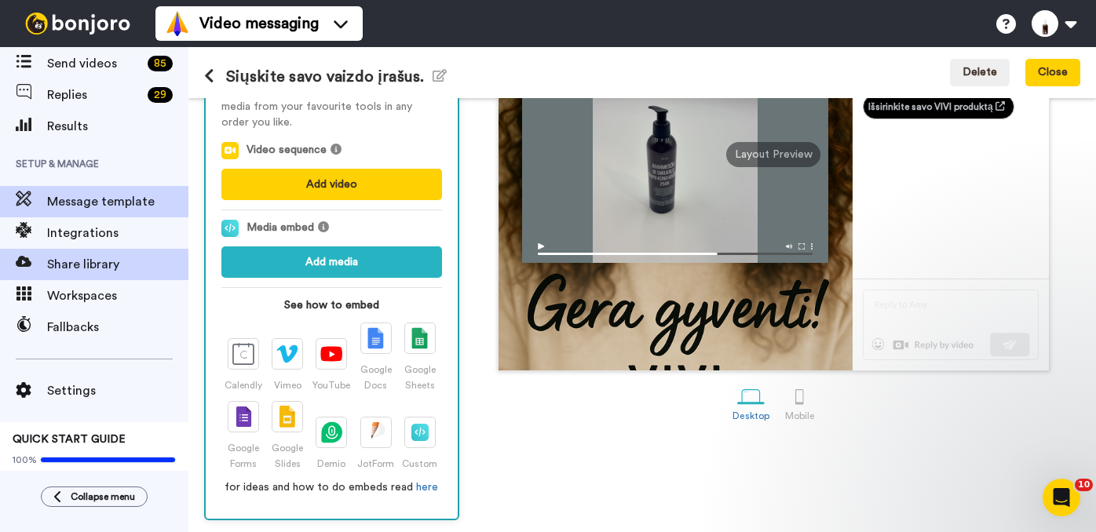
scroll to position [48, 0]
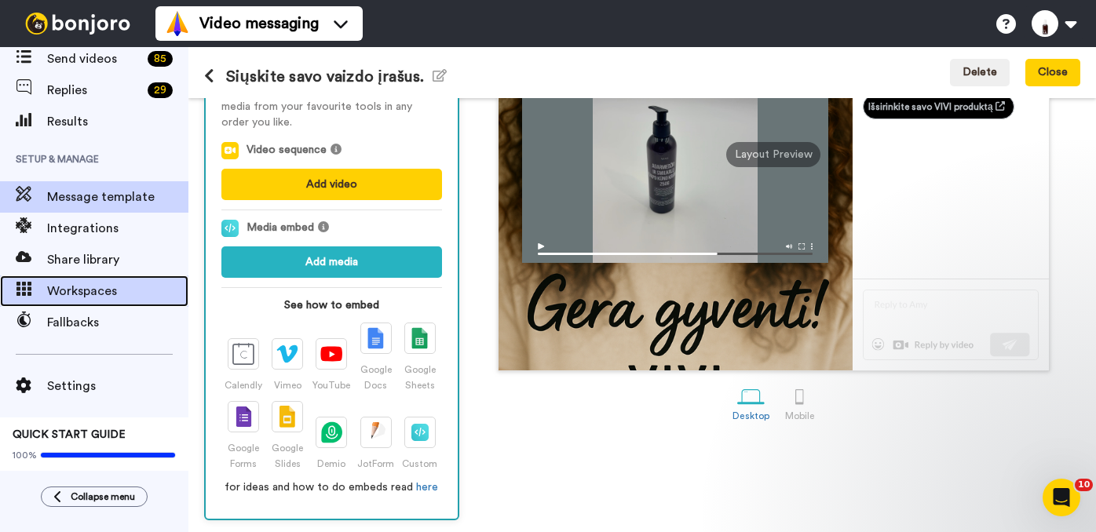
click at [73, 292] on span "Workspaces" at bounding box center [117, 291] width 141 height 19
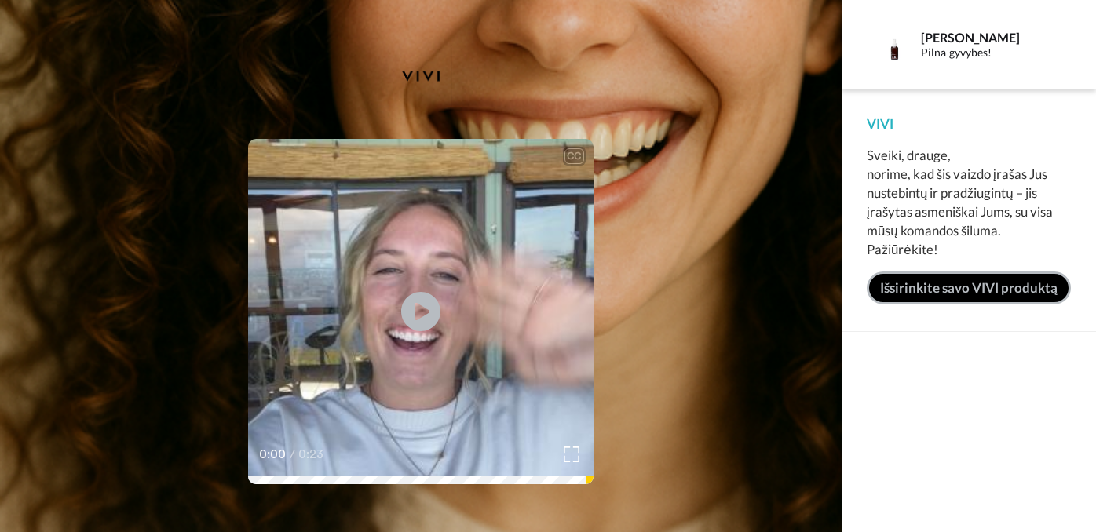
click at [937, 287] on link "Išsirinkite savo VIVI produktą" at bounding box center [969, 288] width 204 height 33
drag, startPoint x: 692, startPoint y: 190, endPoint x: 696, endPoint y: 295, distance: 105.3
click at [696, 295] on div "CC Play/Pause 0:00 / 0:23" at bounding box center [421, 276] width 842 height 463
click at [679, 118] on div "CC Play/Pause 0:00 / 0:23" at bounding box center [421, 276] width 842 height 463
click at [922, 38] on div "[PERSON_NAME]" at bounding box center [995, 37] width 149 height 15
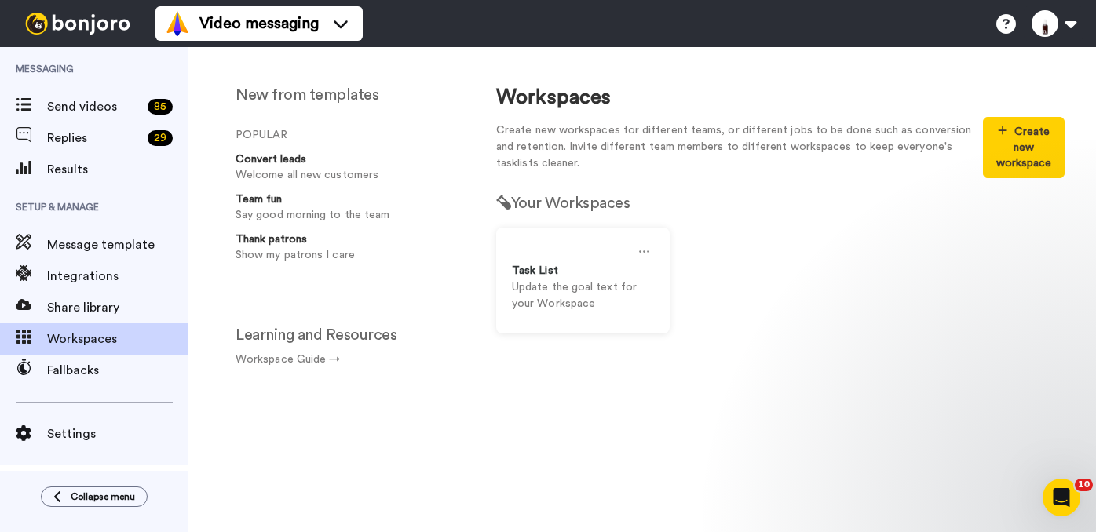
scroll to position [48, 0]
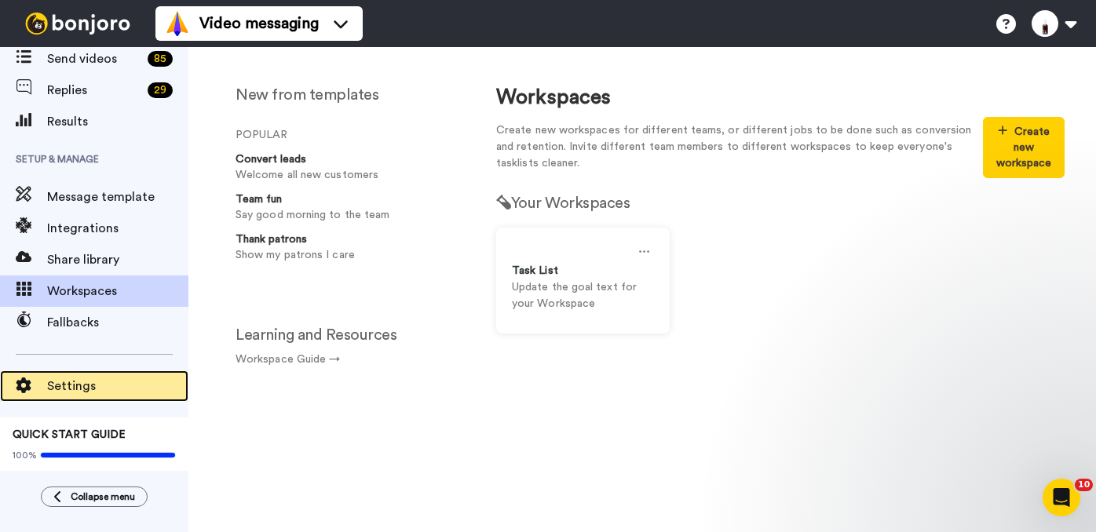
click at [69, 387] on span "Settings" at bounding box center [117, 386] width 141 height 19
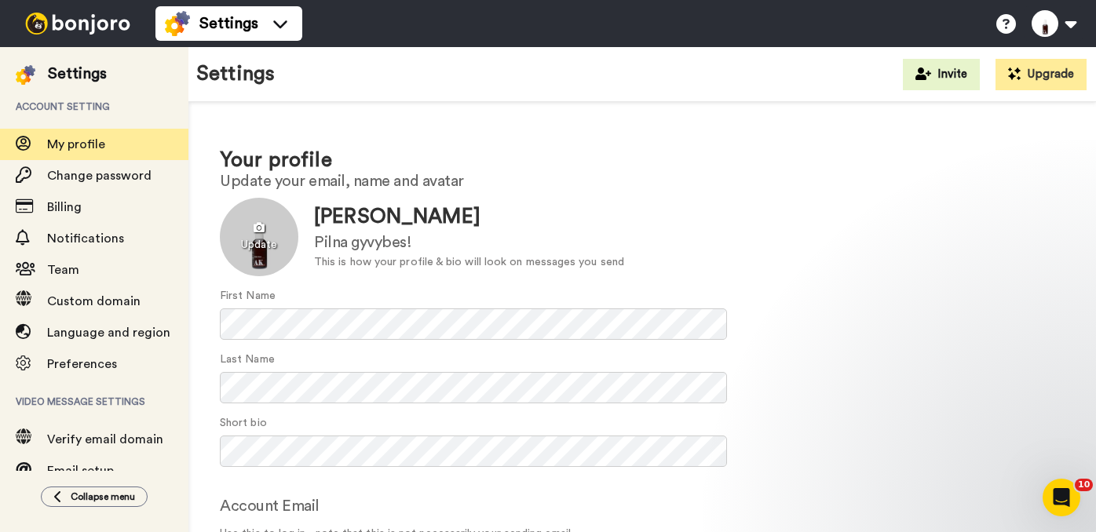
click at [265, 228] on div at bounding box center [259, 237] width 79 height 79
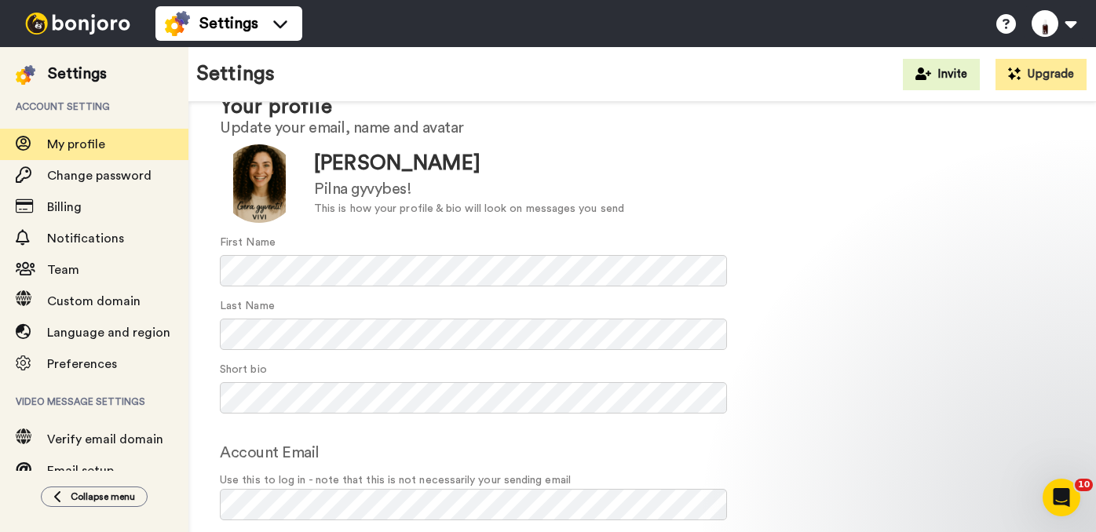
scroll to position [115, 0]
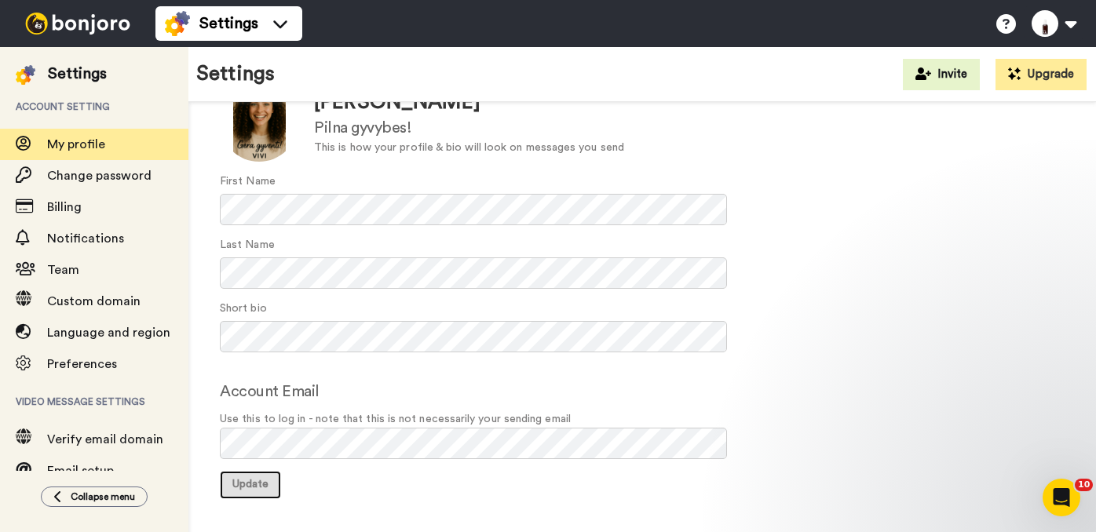
click at [249, 487] on span "Update" at bounding box center [250, 484] width 36 height 11
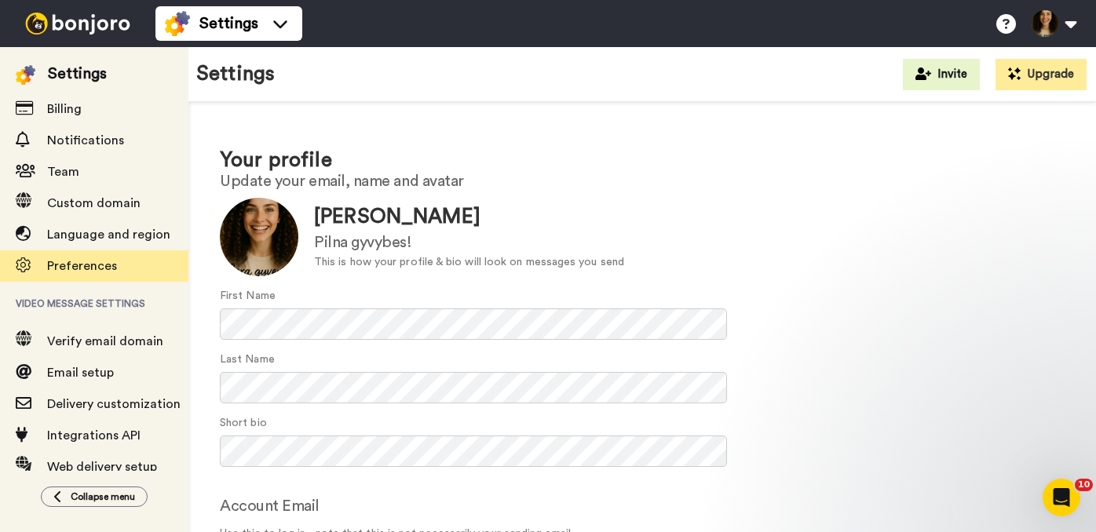
scroll to position [154, 0]
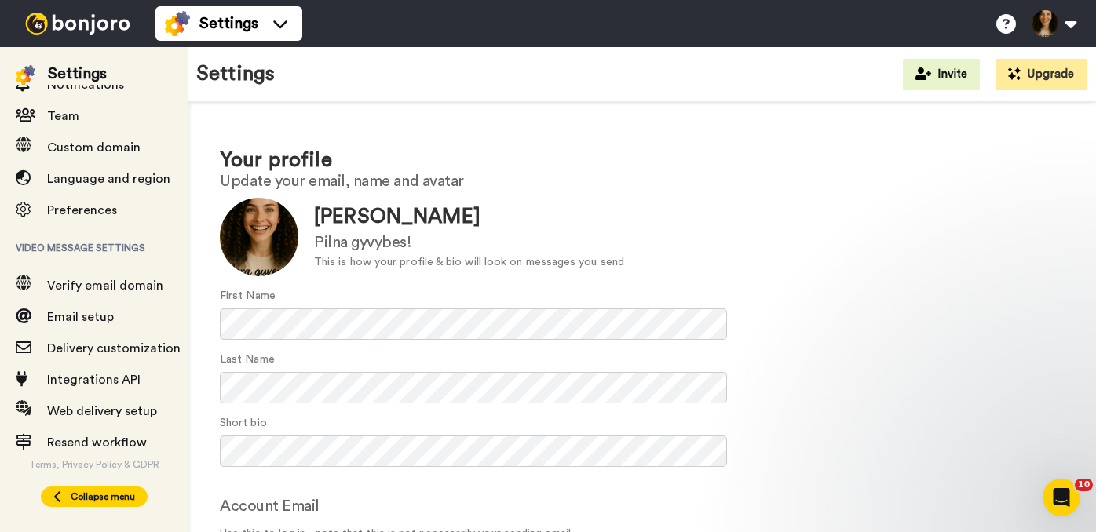
click at [58, 491] on icon at bounding box center [57, 497] width 9 height 13
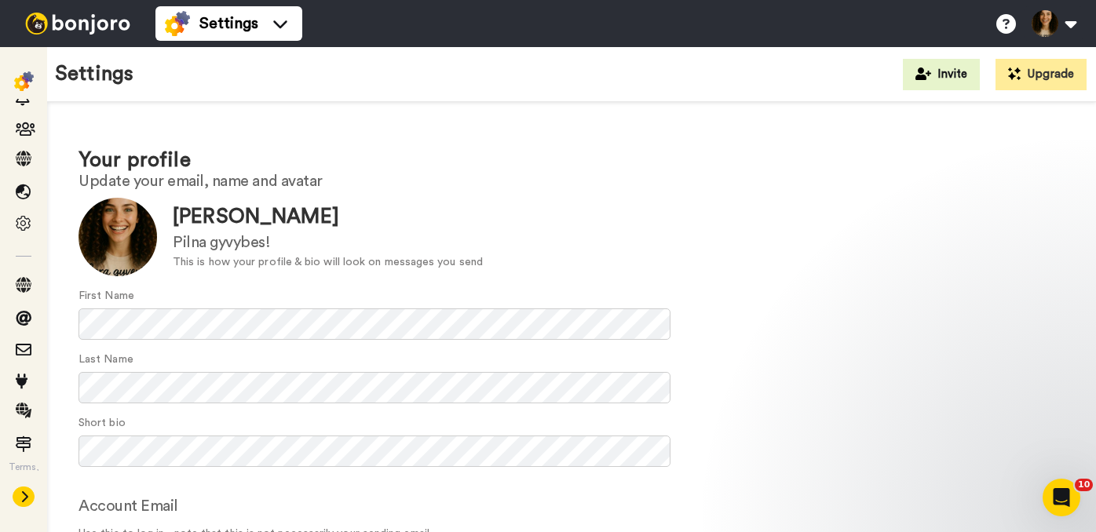
click at [22, 498] on icon at bounding box center [24, 497] width 9 height 13
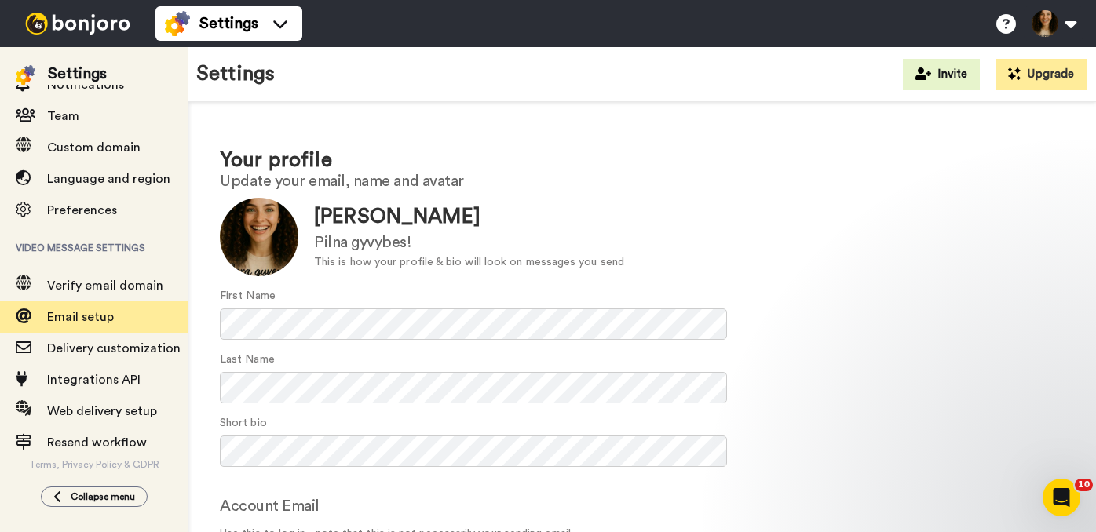
scroll to position [0, 0]
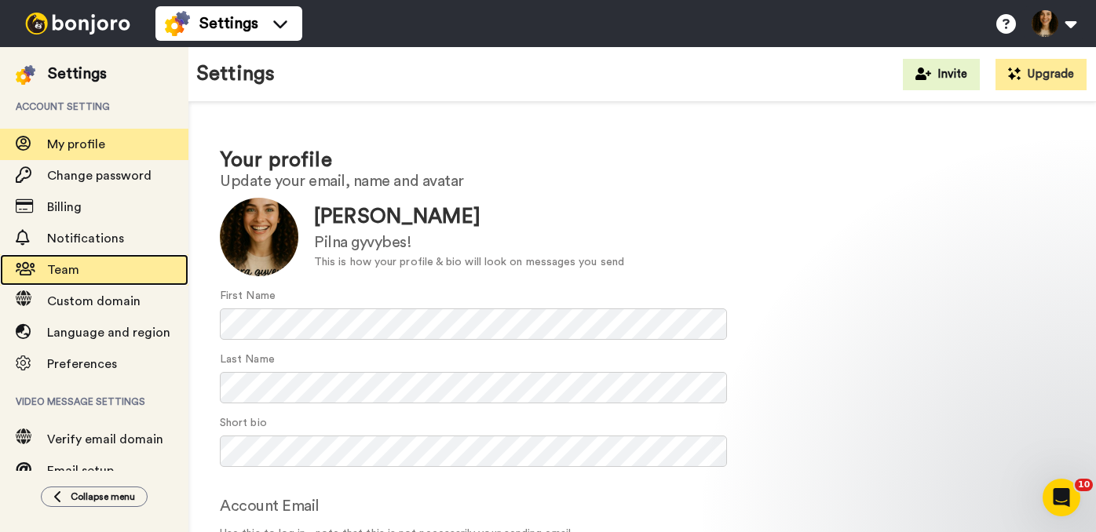
click at [60, 265] on span "Team" at bounding box center [63, 270] width 32 height 13
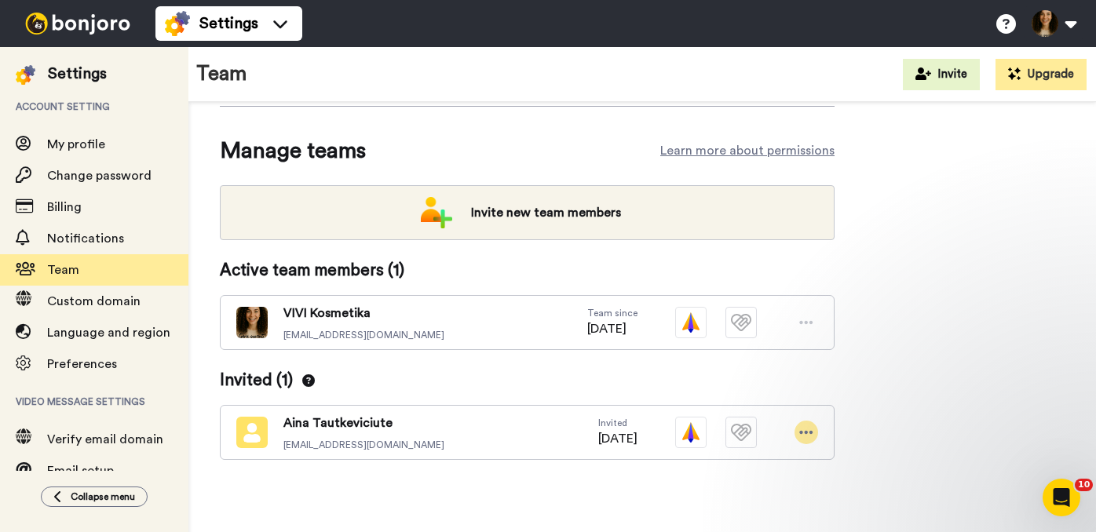
click at [807, 432] on icon at bounding box center [806, 432] width 13 height 3
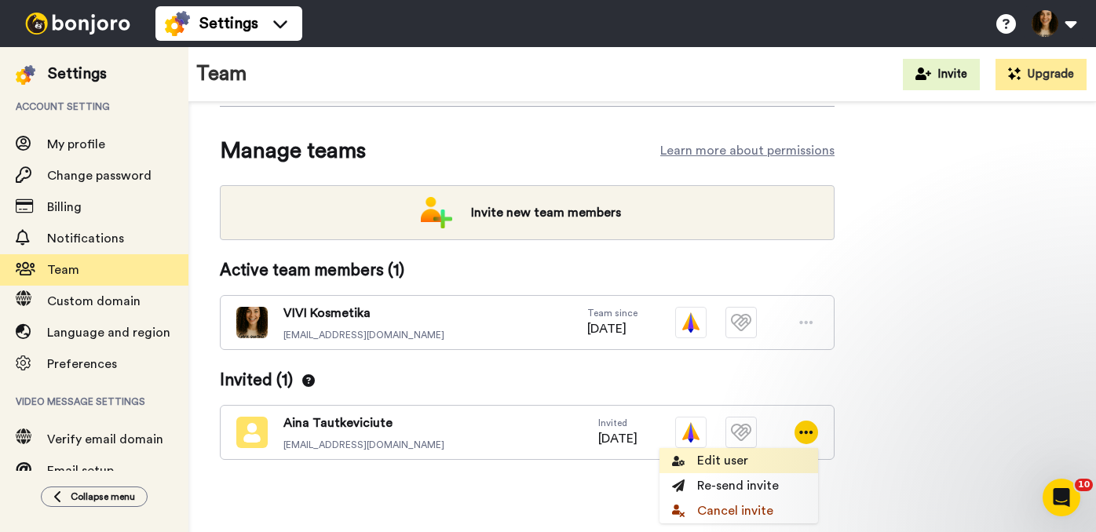
click at [719, 456] on li "Edit user" at bounding box center [738, 460] width 159 height 25
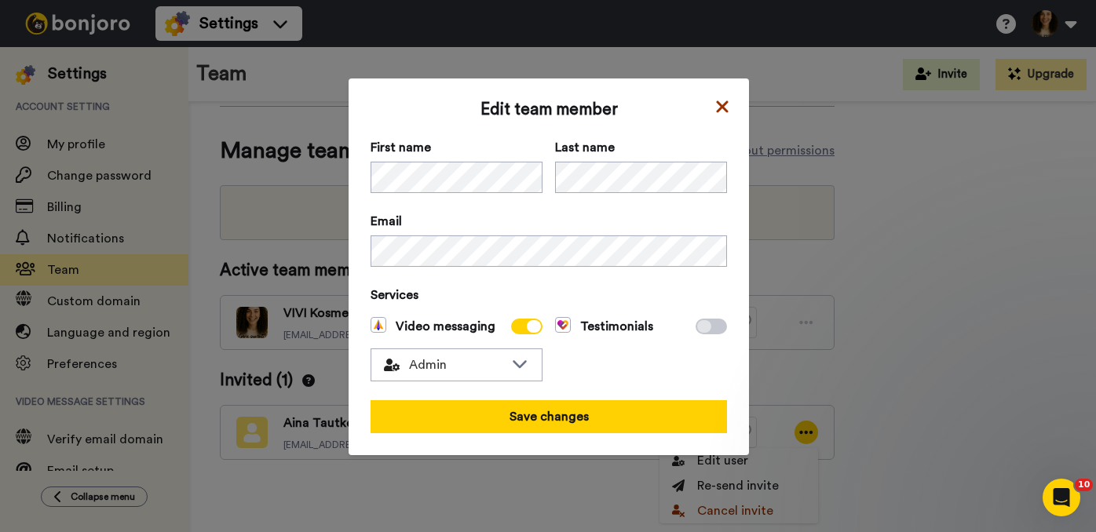
click at [721, 102] on icon at bounding box center [722, 106] width 16 height 19
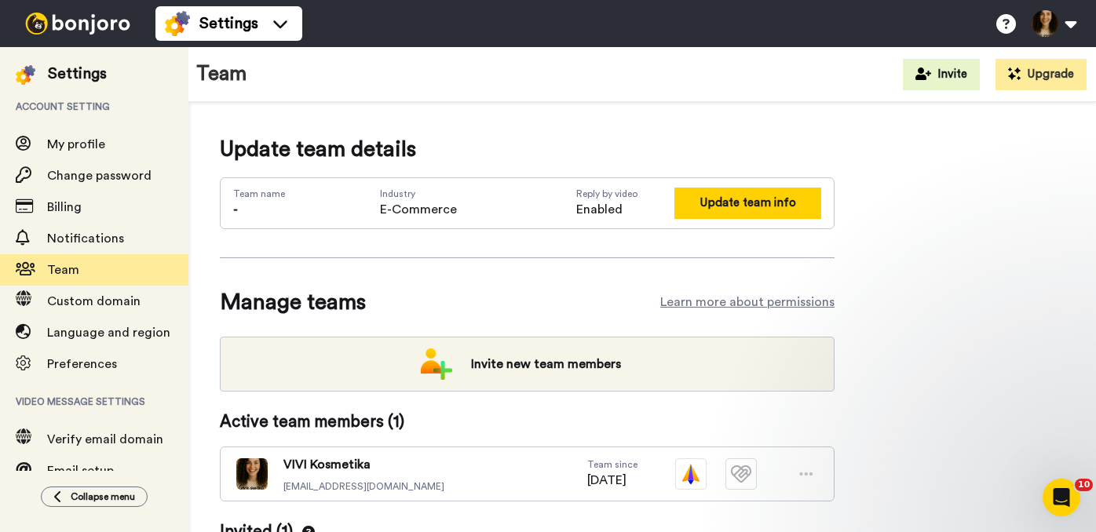
click at [747, 201] on button "Update team info" at bounding box center [747, 203] width 147 height 31
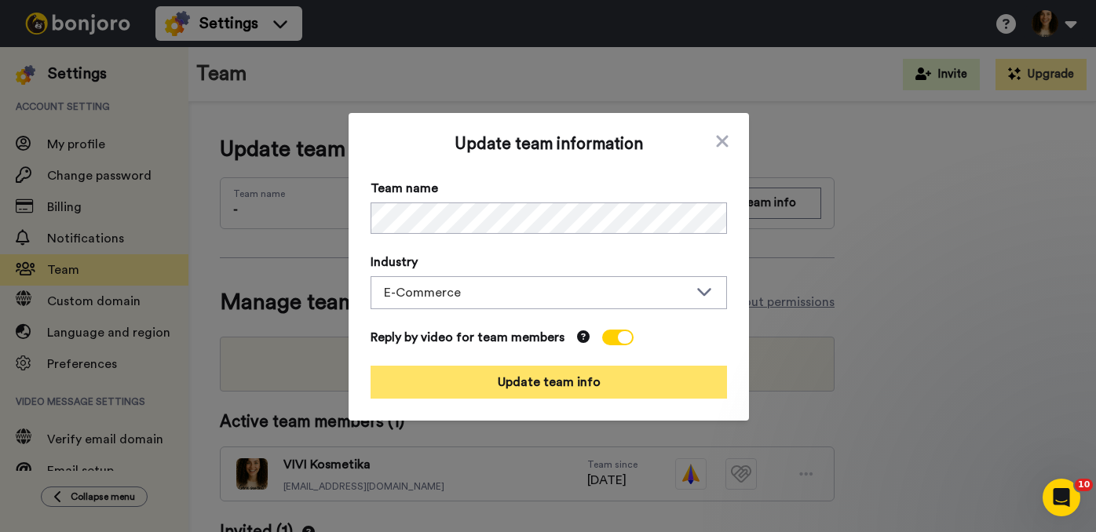
click at [566, 388] on button "Update team info" at bounding box center [549, 382] width 356 height 33
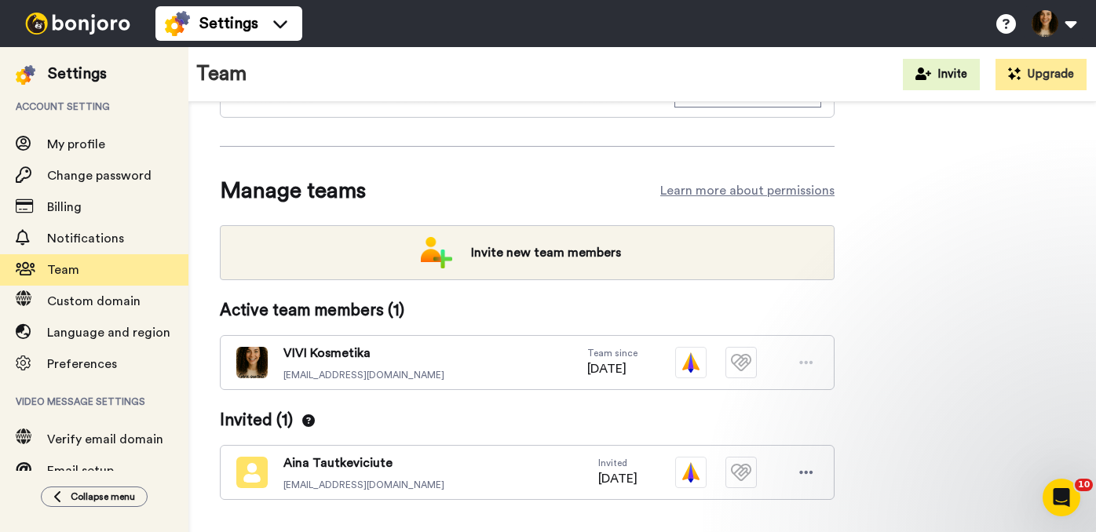
scroll to position [152, 0]
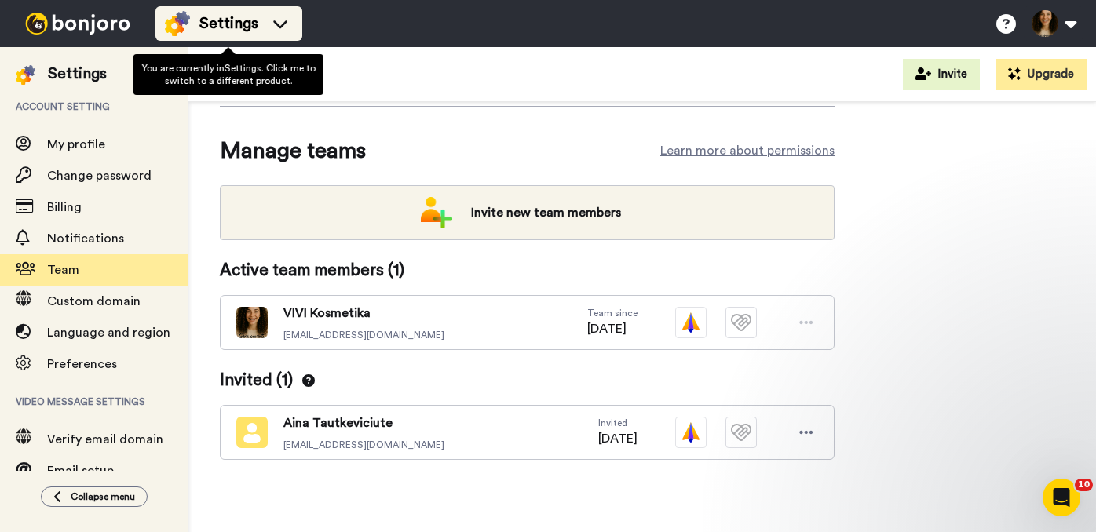
click at [276, 15] on div "Settings" at bounding box center [229, 23] width 128 height 25
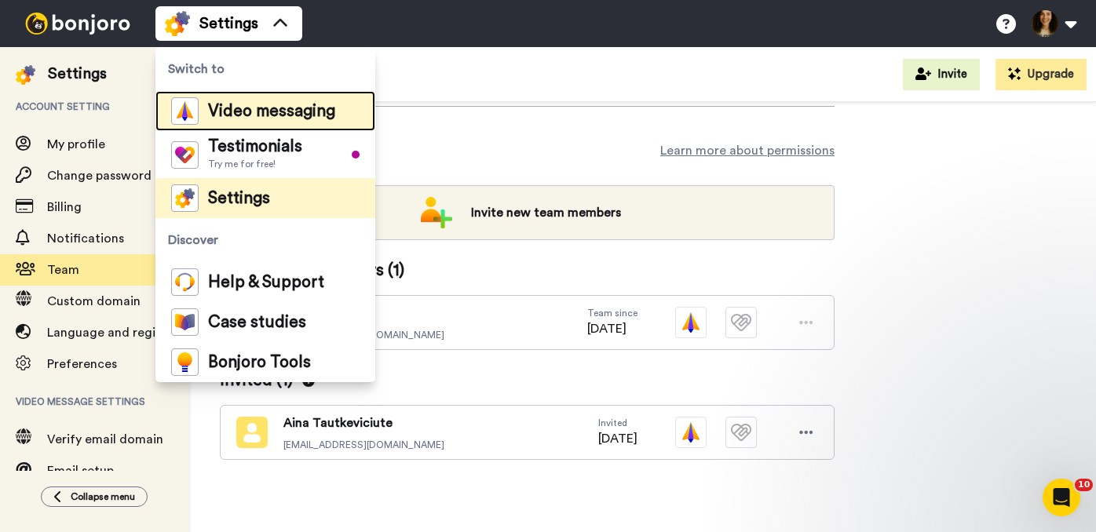
click at [263, 111] on span "Video messaging" at bounding box center [271, 112] width 127 height 16
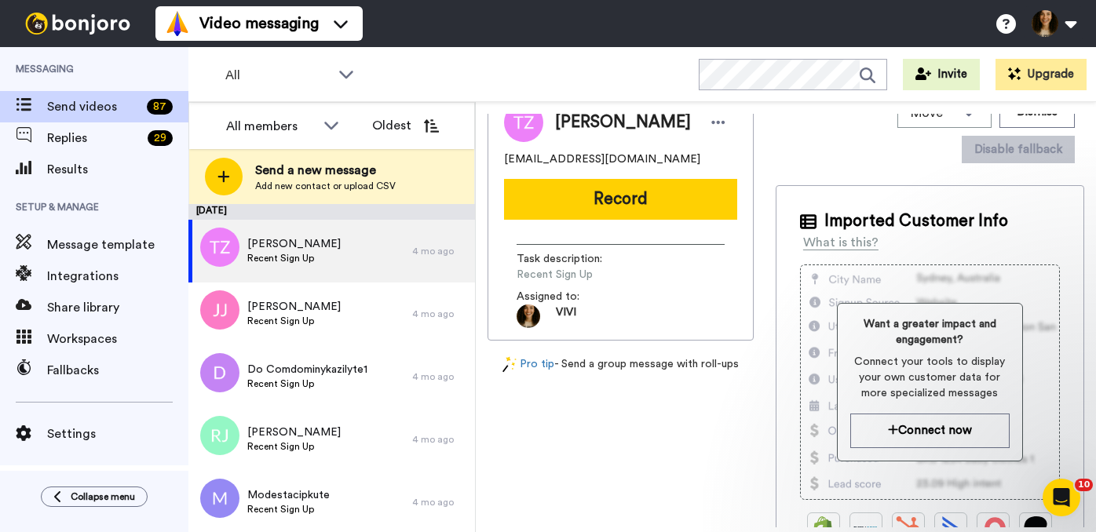
scroll to position [20, 0]
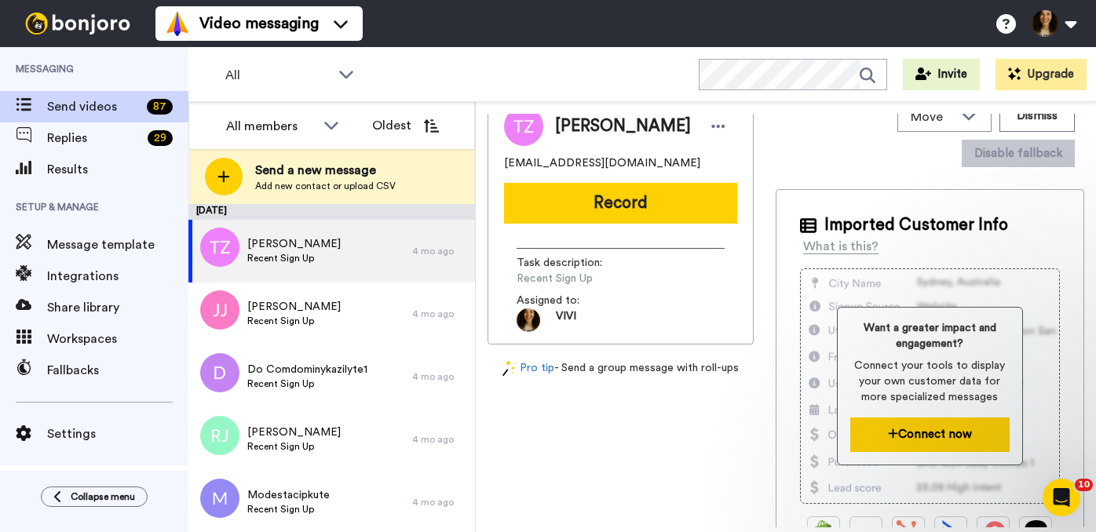
click at [894, 438] on icon at bounding box center [893, 434] width 10 height 12
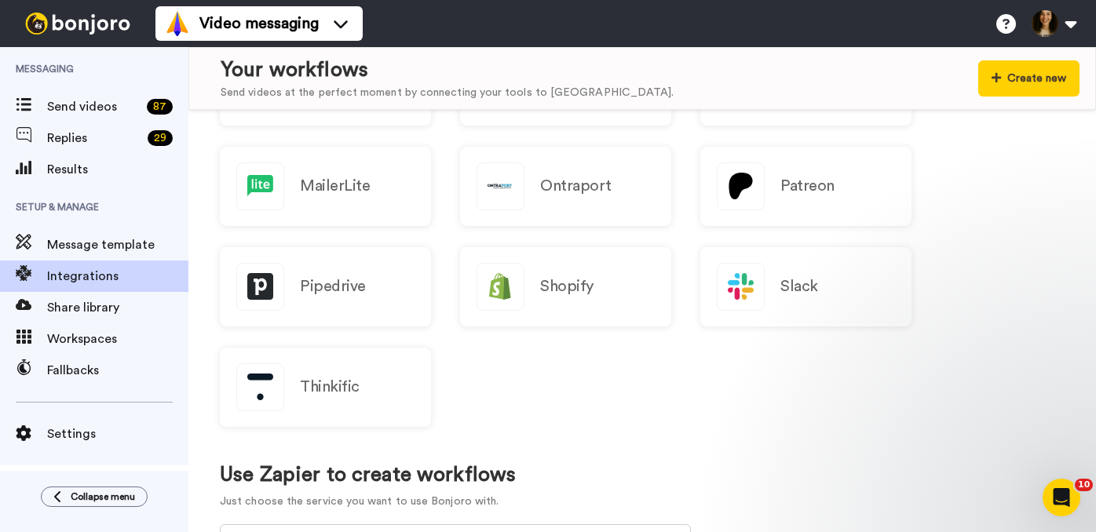
scroll to position [572, 0]
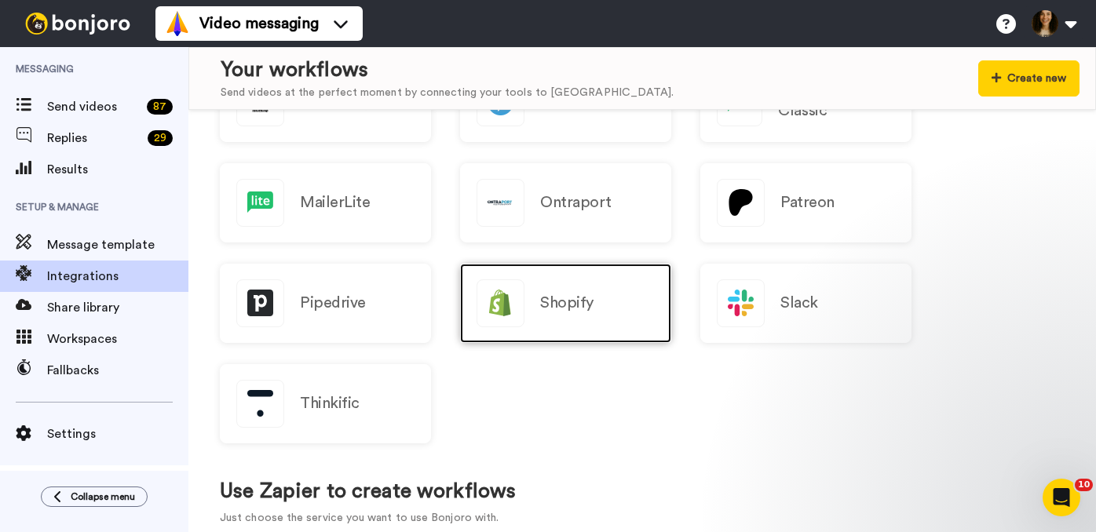
click at [542, 297] on h2 "Shopify" at bounding box center [566, 302] width 53 height 17
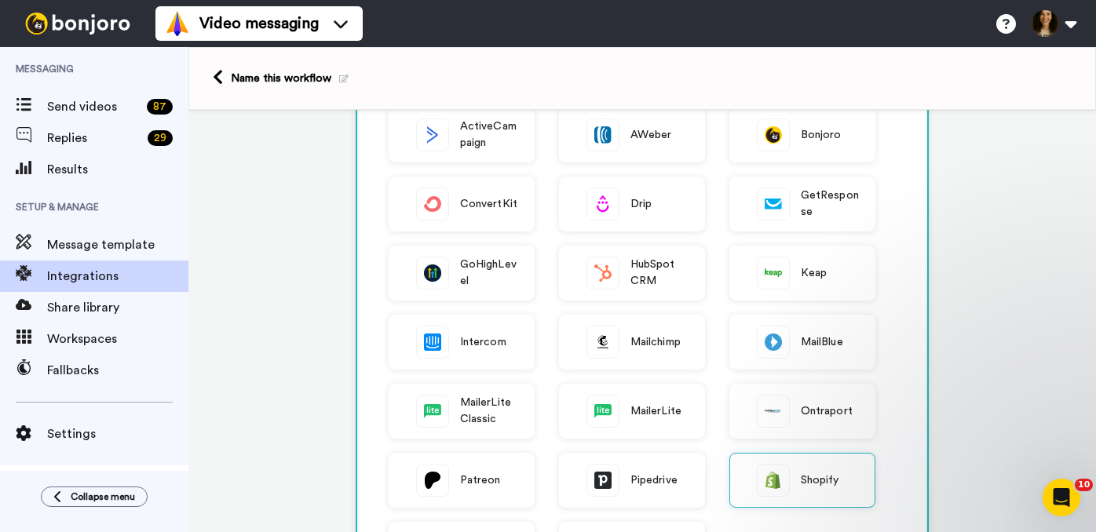
scroll to position [54, 0]
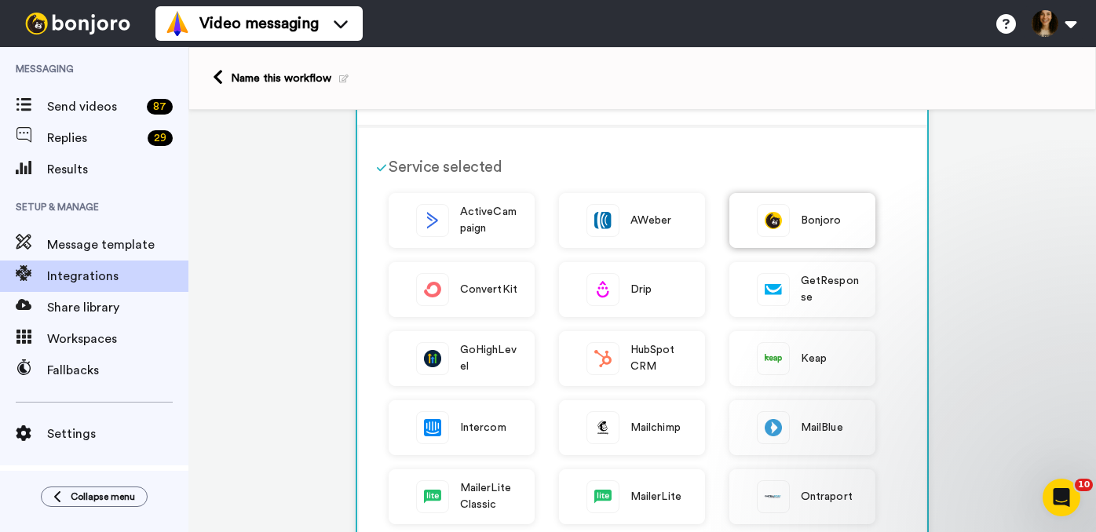
click at [813, 222] on span "Bonjoro" at bounding box center [821, 221] width 41 height 16
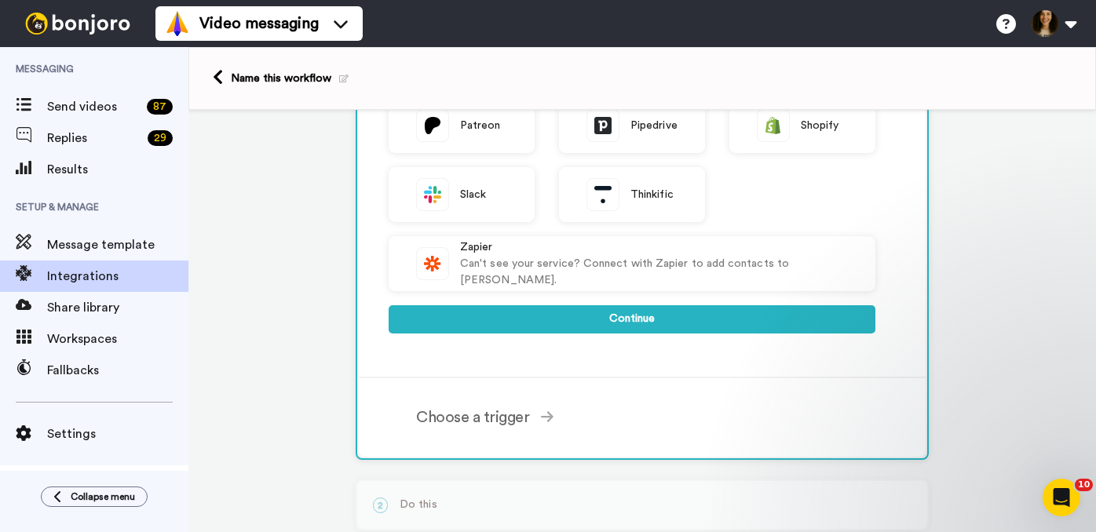
scroll to position [513, 0]
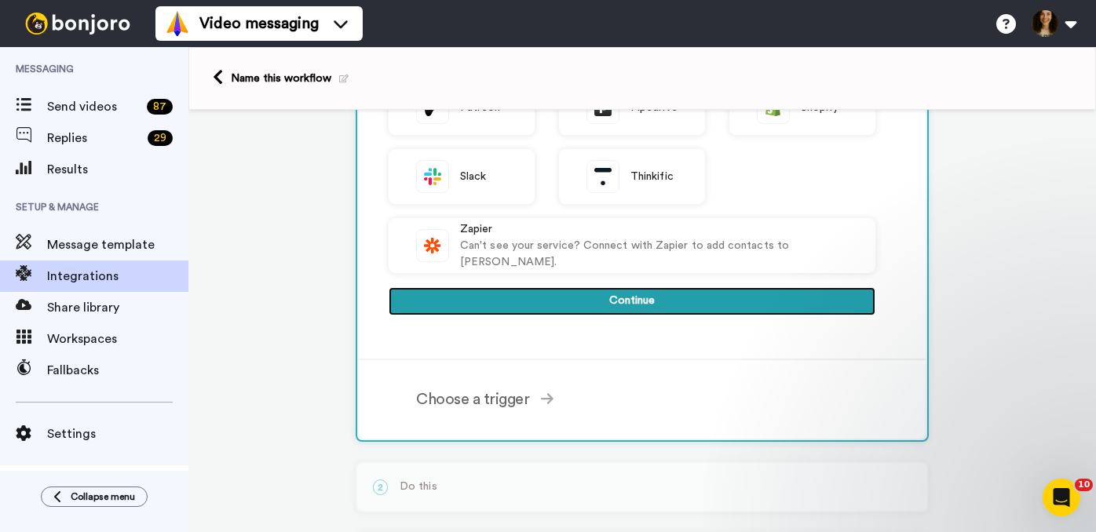
click at [667, 302] on button "Continue" at bounding box center [632, 301] width 487 height 28
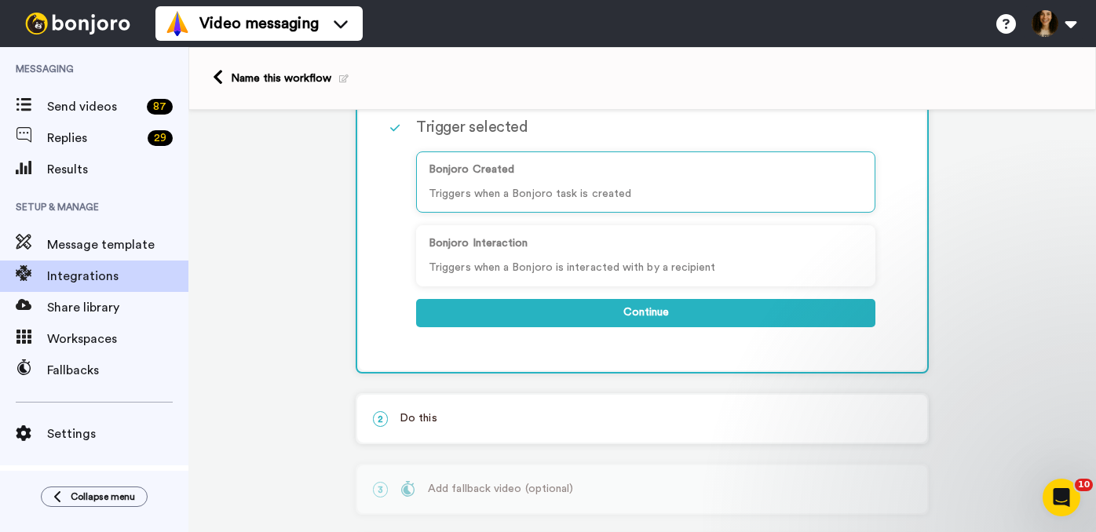
scroll to position [195, 0]
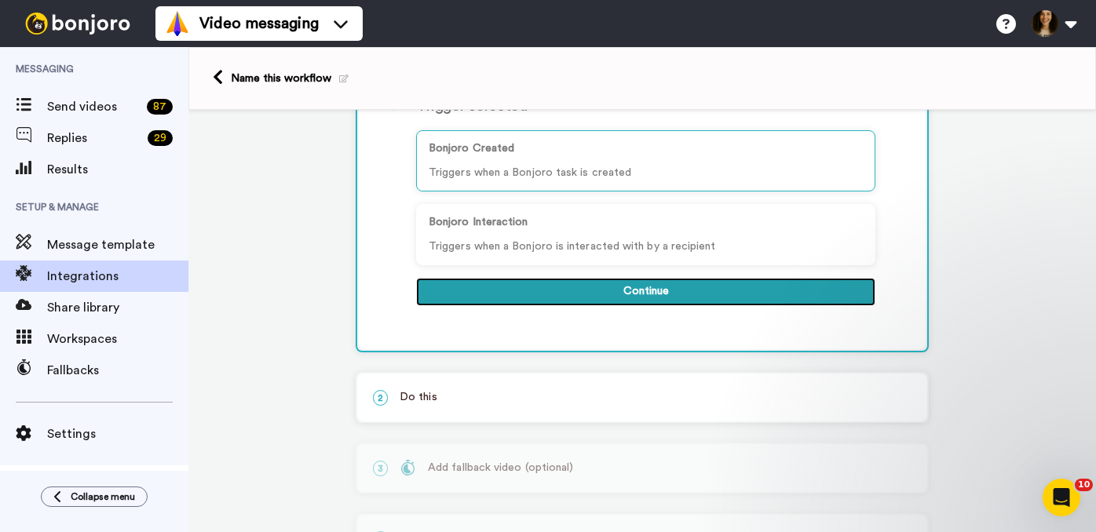
click at [651, 298] on button "Continue" at bounding box center [645, 292] width 459 height 28
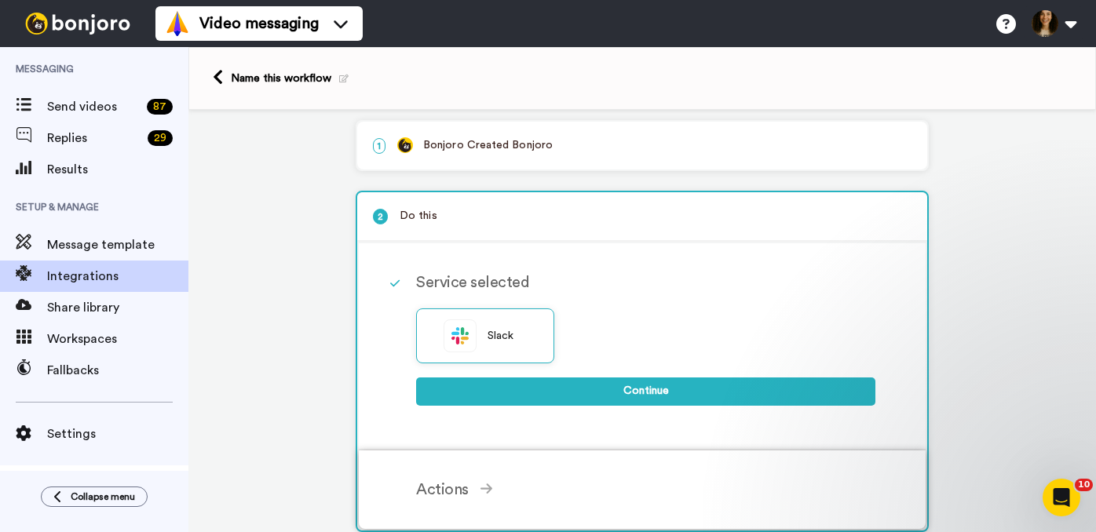
scroll to position [0, 0]
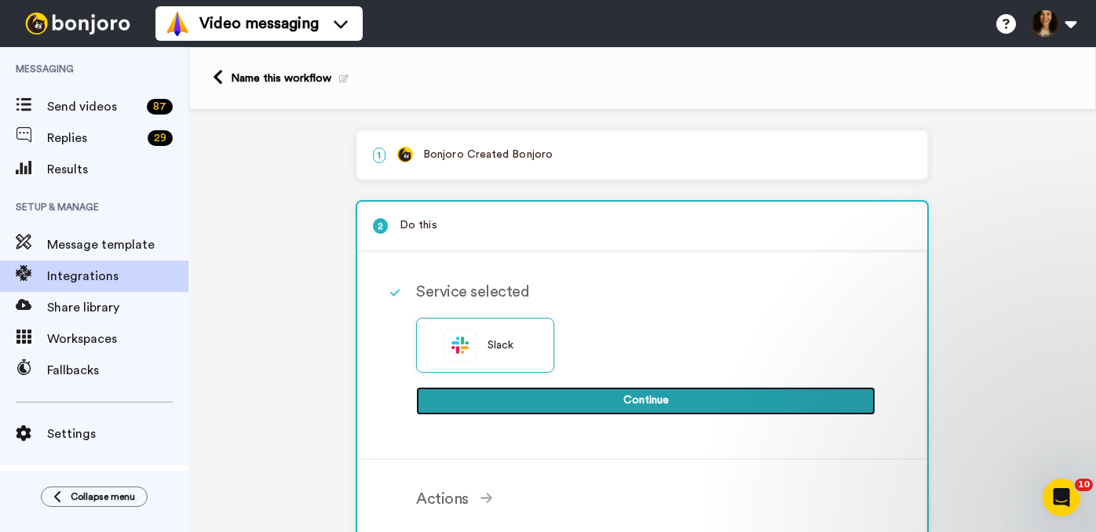
click at [651, 403] on button "Continue" at bounding box center [645, 401] width 459 height 28
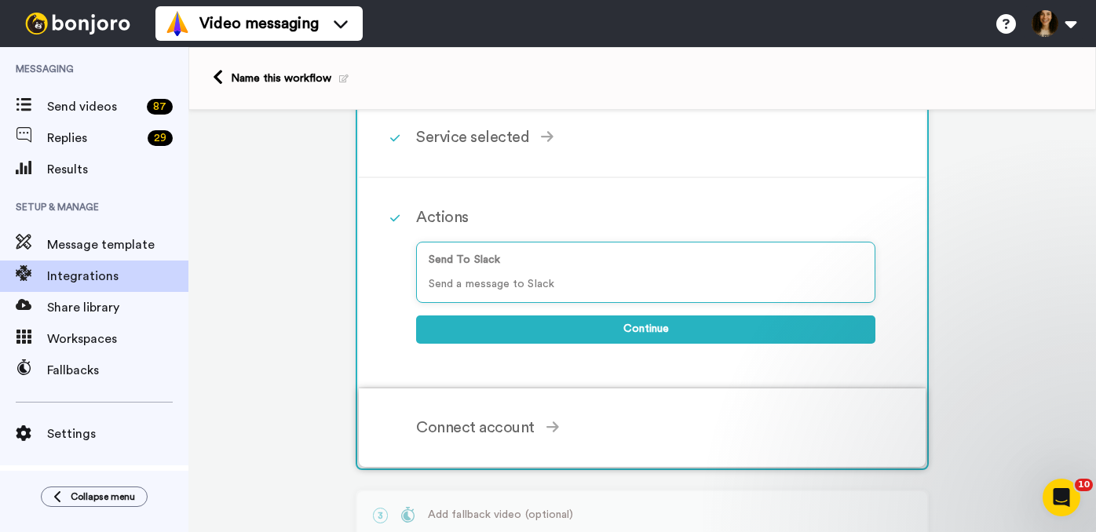
scroll to position [150, 0]
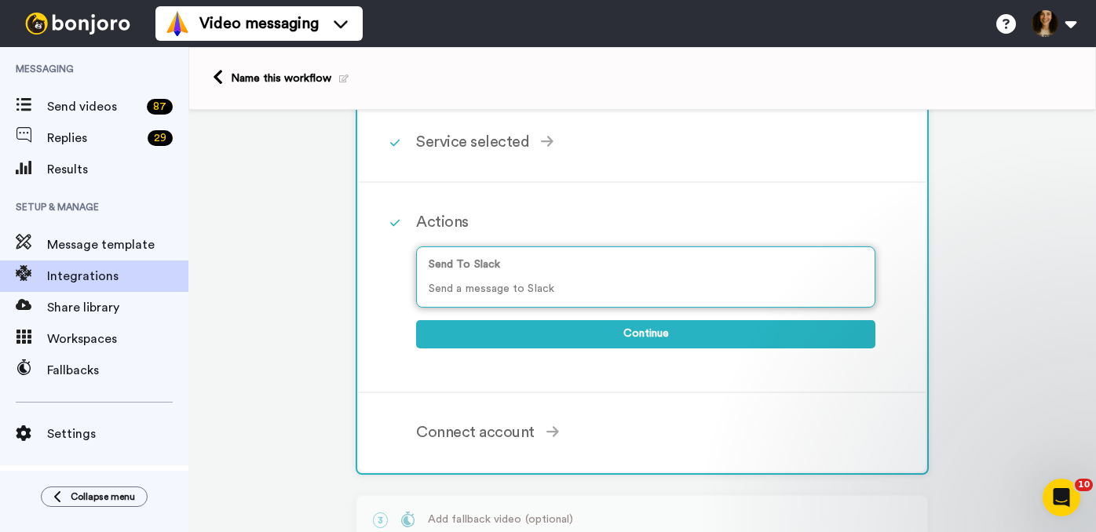
click at [534, 282] on p "Send a message to Slack" at bounding box center [646, 289] width 434 height 16
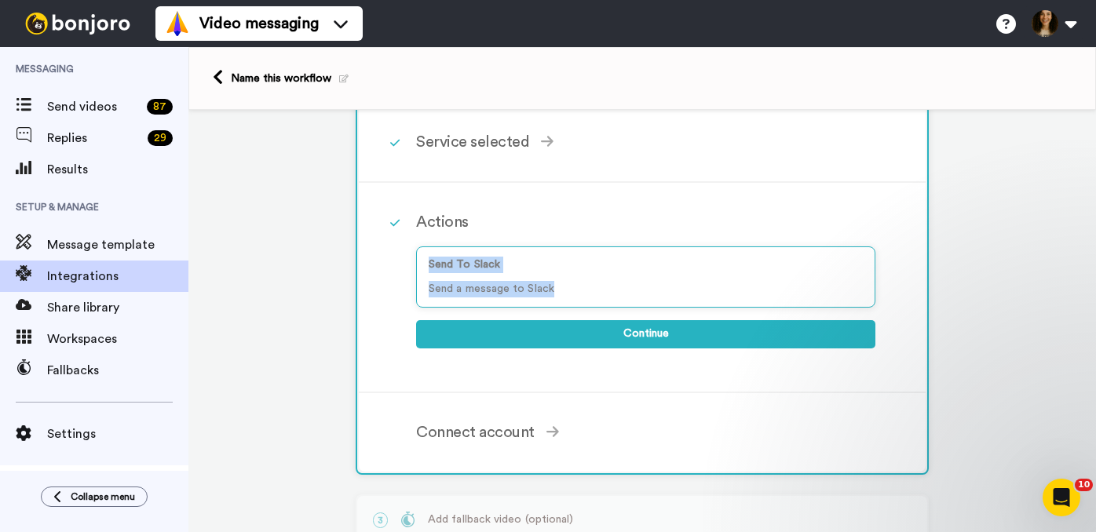
drag, startPoint x: 576, startPoint y: 294, endPoint x: 414, endPoint y: 268, distance: 164.6
click at [414, 268] on div "Actions Send To Slack Send a message to Slack Continue" at bounding box center [642, 288] width 567 height 210
copy div "Send To Slack Send a message to Slack"
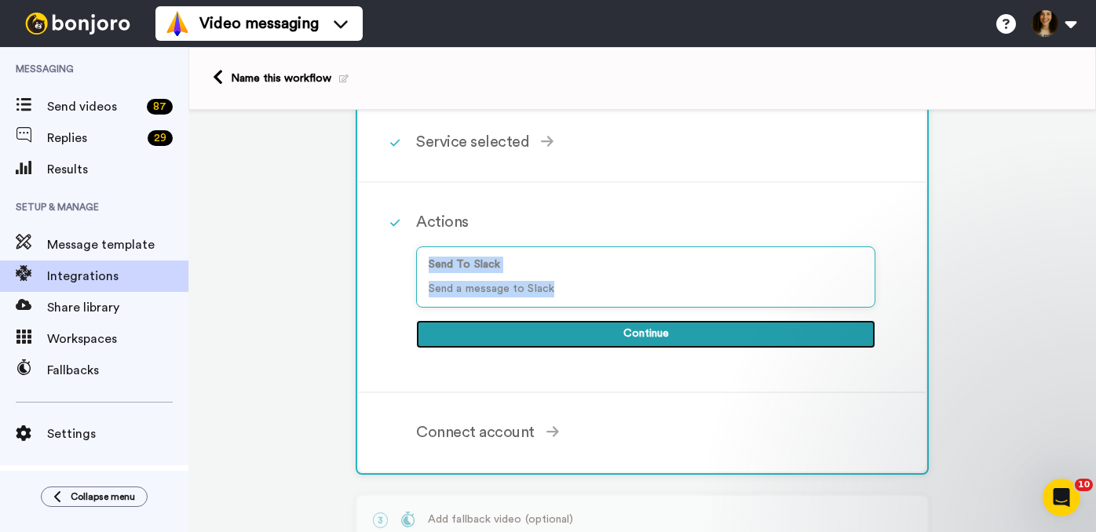
click at [644, 334] on button "Continue" at bounding box center [645, 334] width 459 height 28
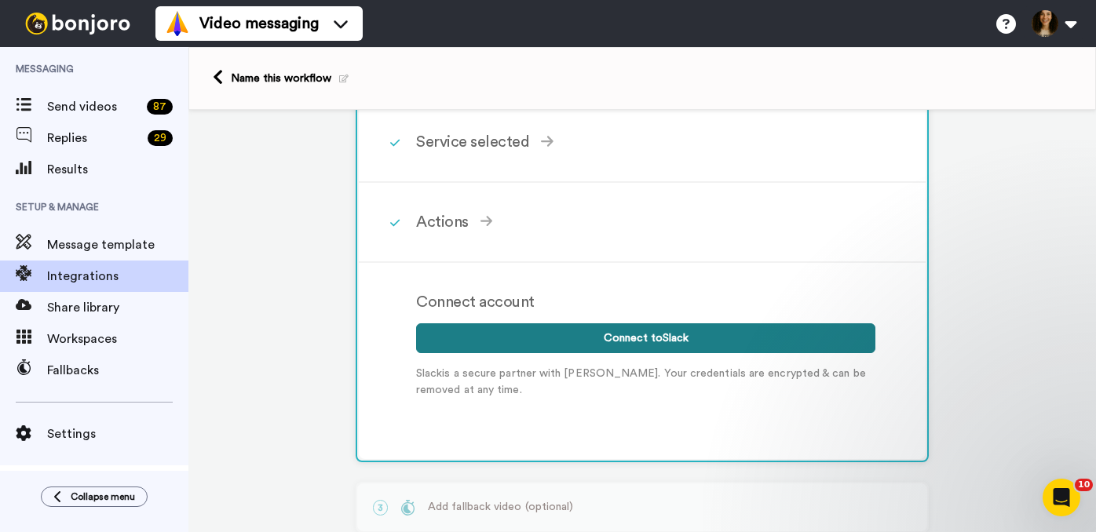
click at [634, 340] on button "Connect to Slack" at bounding box center [645, 338] width 459 height 30
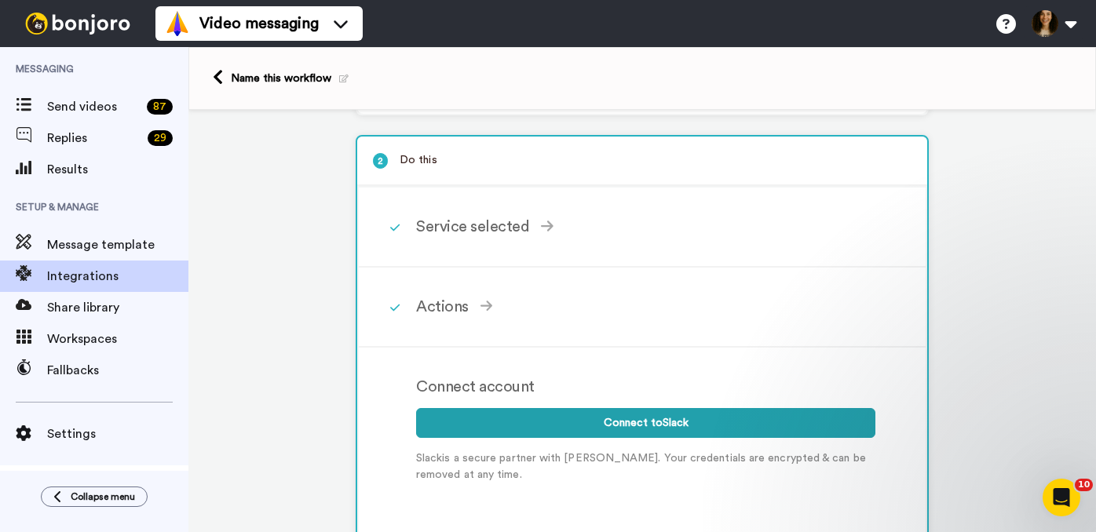
scroll to position [0, 0]
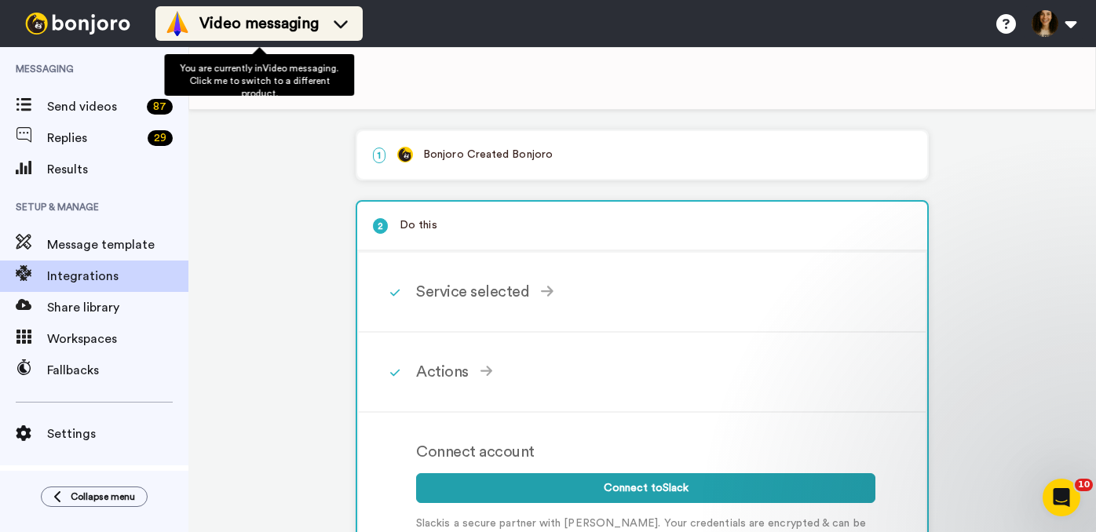
click at [312, 28] on span "Video messaging" at bounding box center [258, 24] width 119 height 22
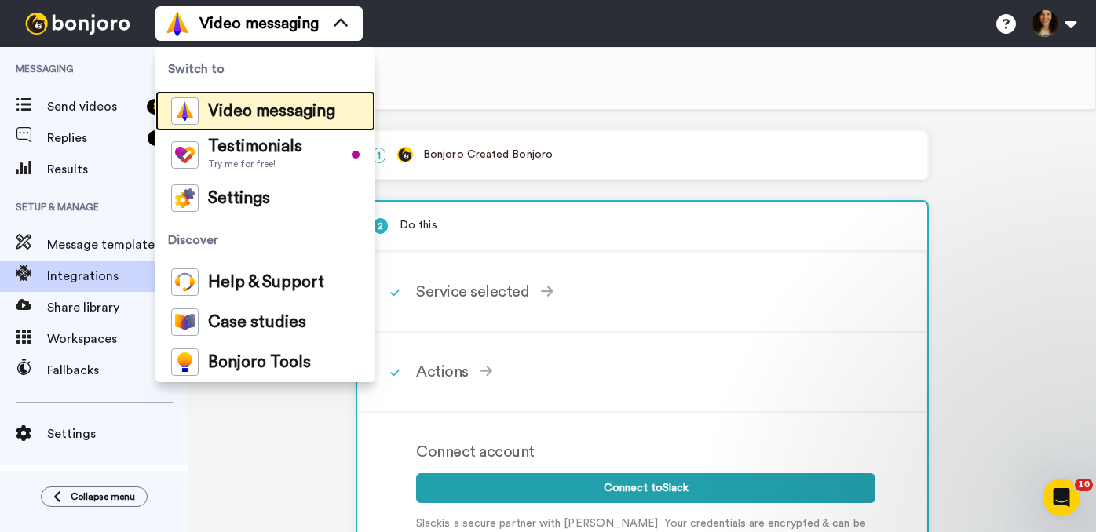
click at [264, 114] on span "Video messaging" at bounding box center [271, 112] width 127 height 16
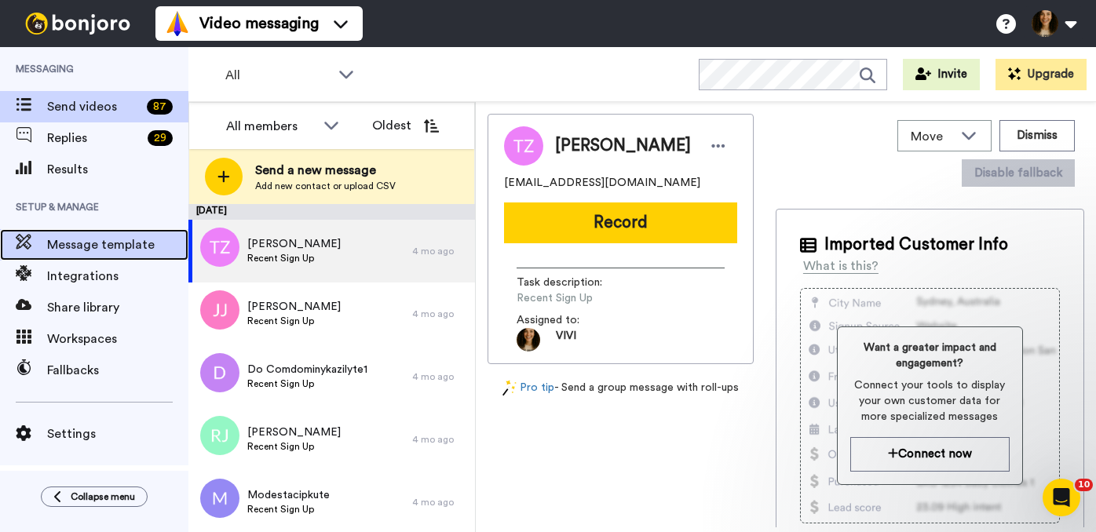
click at [88, 239] on span "Message template" at bounding box center [117, 245] width 141 height 19
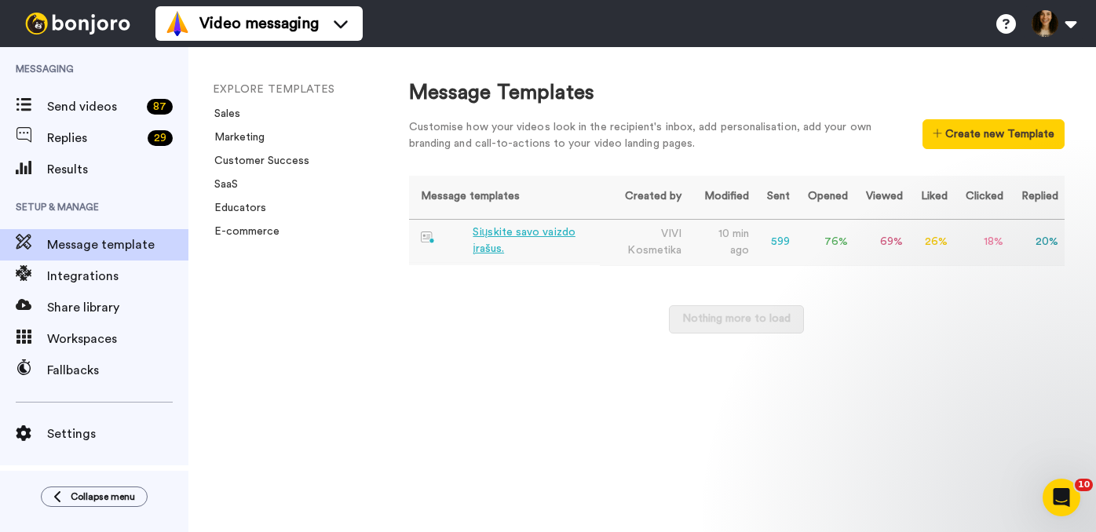
click at [510, 228] on div "Siųskite savo vaizdo įrašus." at bounding box center [533, 241] width 121 height 33
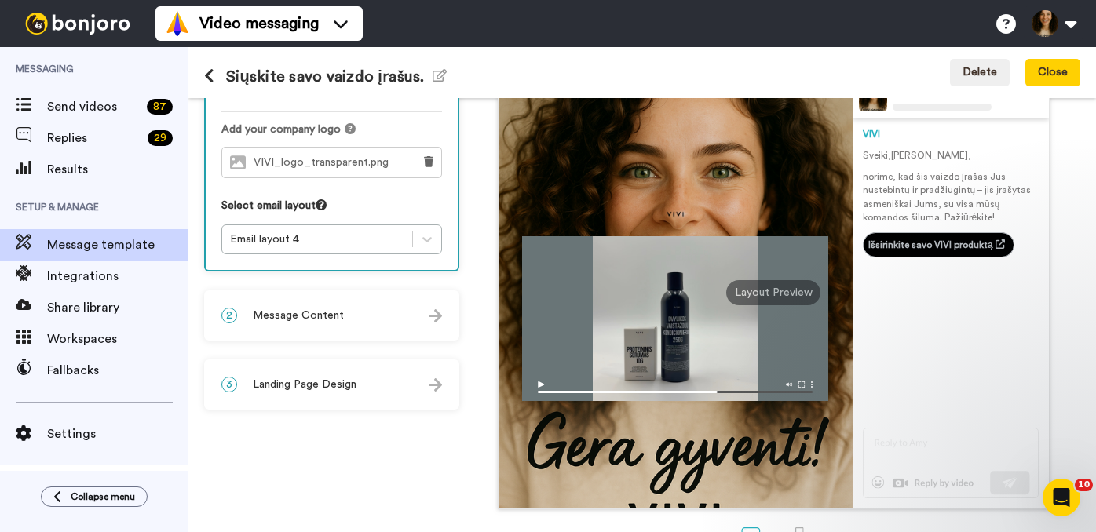
scroll to position [120, 0]
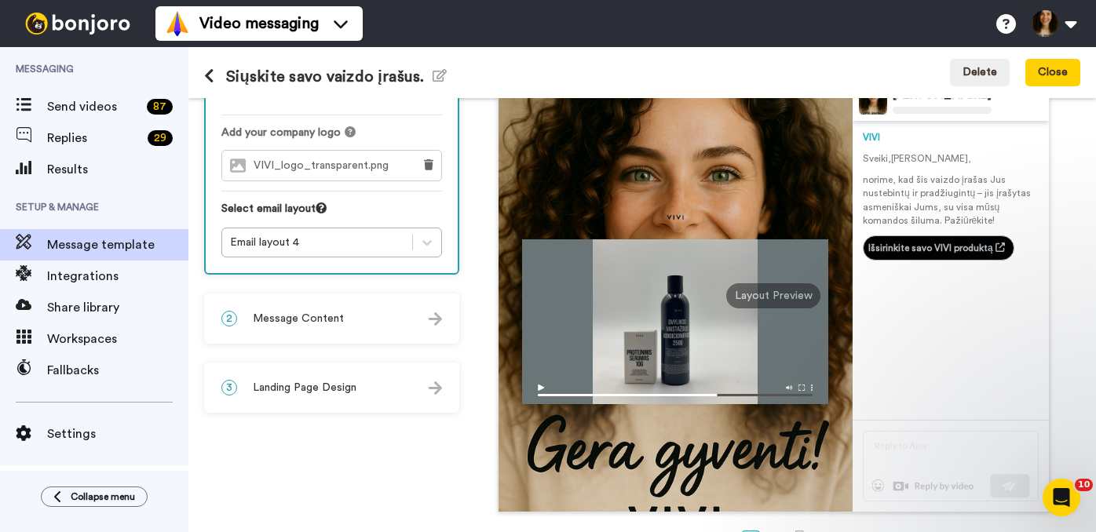
click at [429, 320] on img at bounding box center [435, 318] width 13 height 13
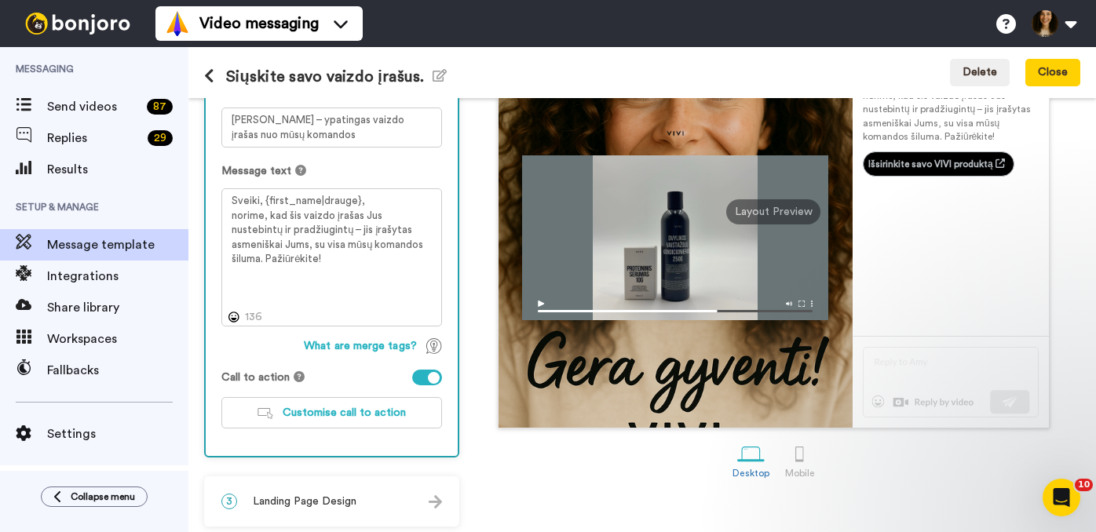
scroll to position [210, 0]
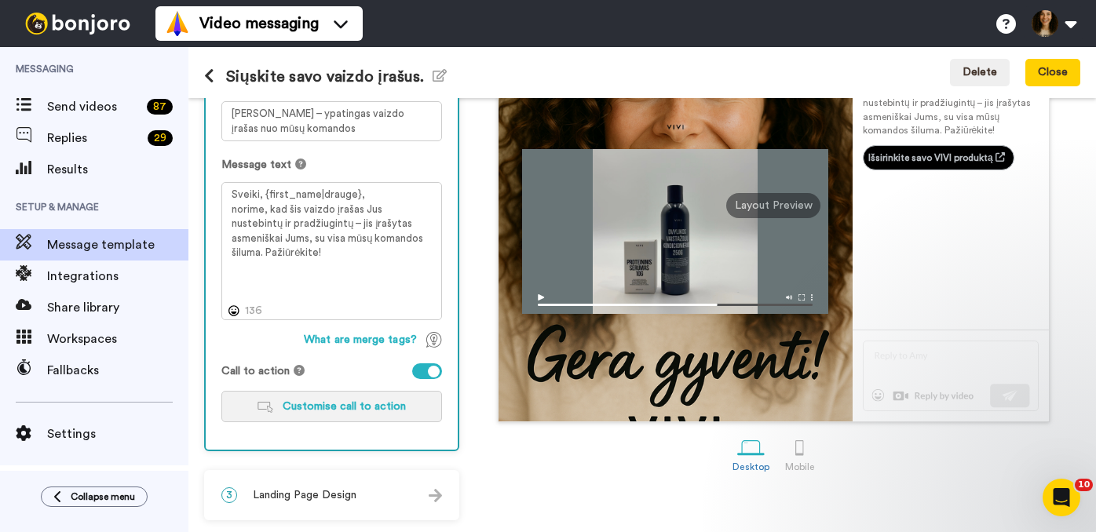
click at [360, 408] on span "Customise call to action" at bounding box center [344, 406] width 123 height 11
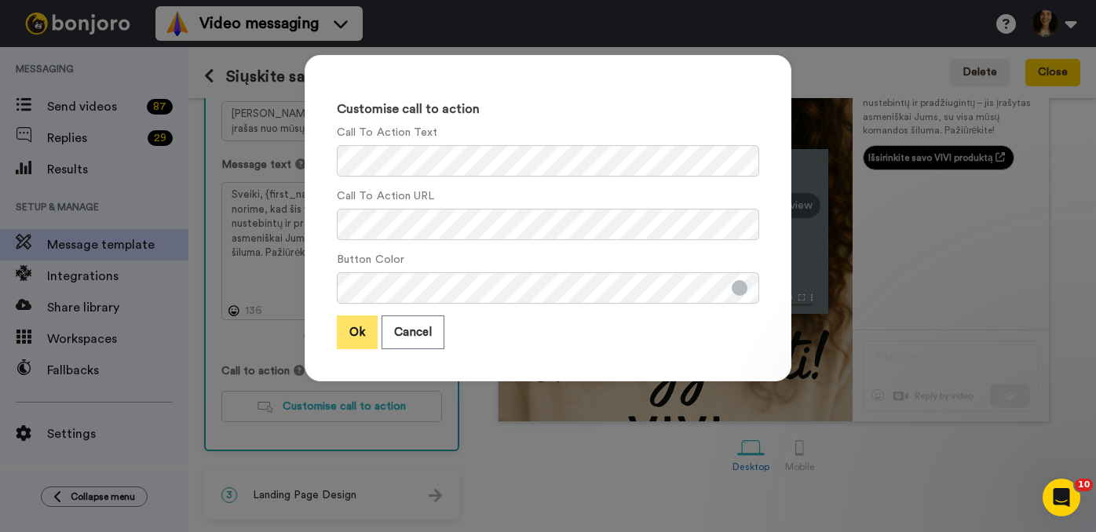
click at [352, 339] on button "Ok" at bounding box center [357, 333] width 41 height 34
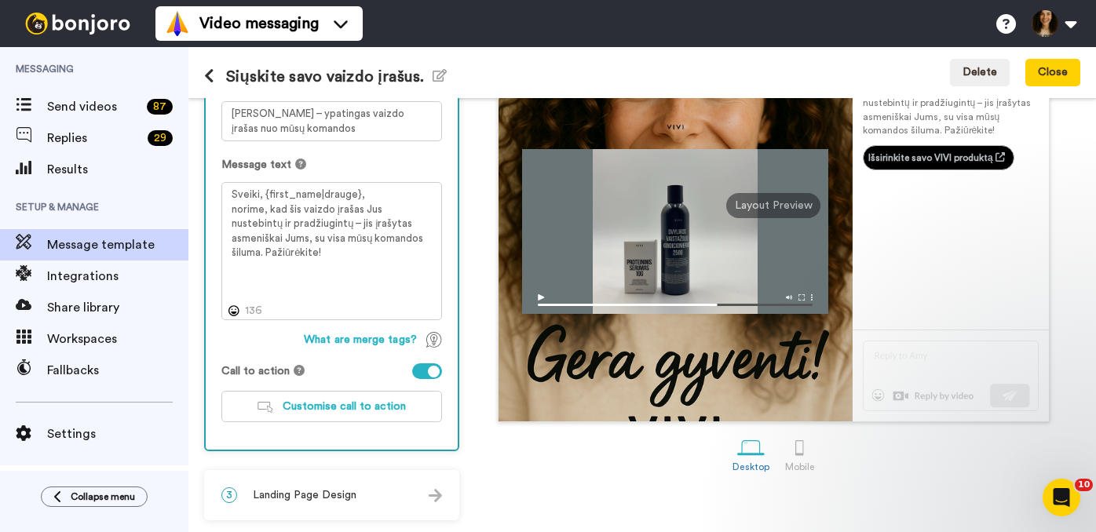
click at [415, 493] on div "3 Landing Page Design" at bounding box center [332, 495] width 252 height 47
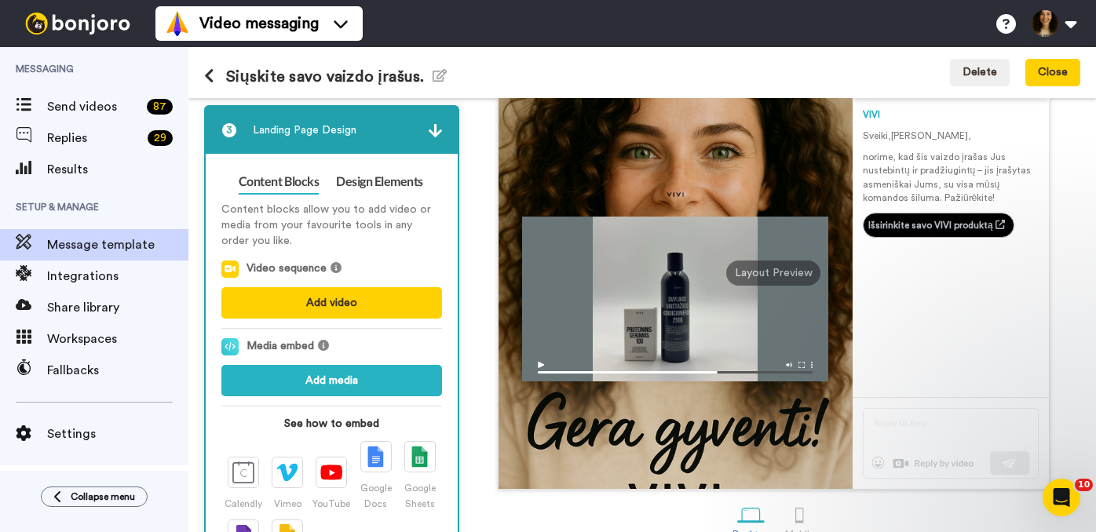
scroll to position [167, 0]
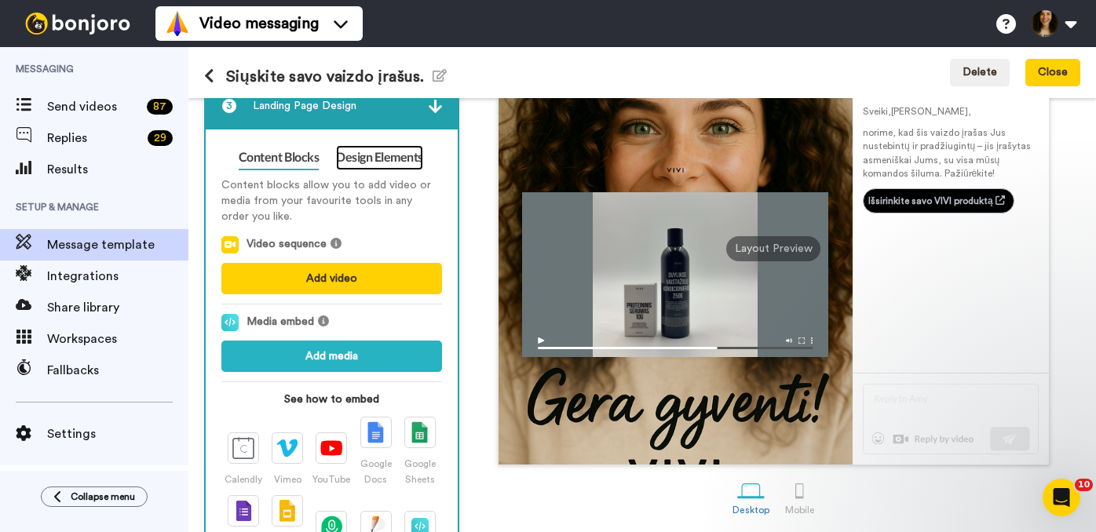
click at [371, 160] on link "Design Elements" at bounding box center [379, 157] width 87 height 25
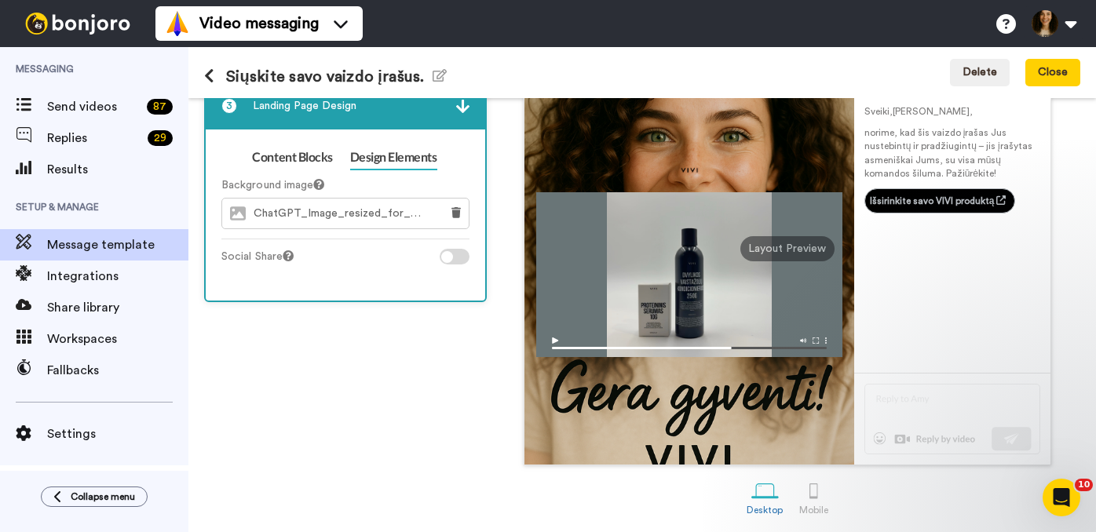
click at [455, 254] on div at bounding box center [455, 257] width 30 height 16
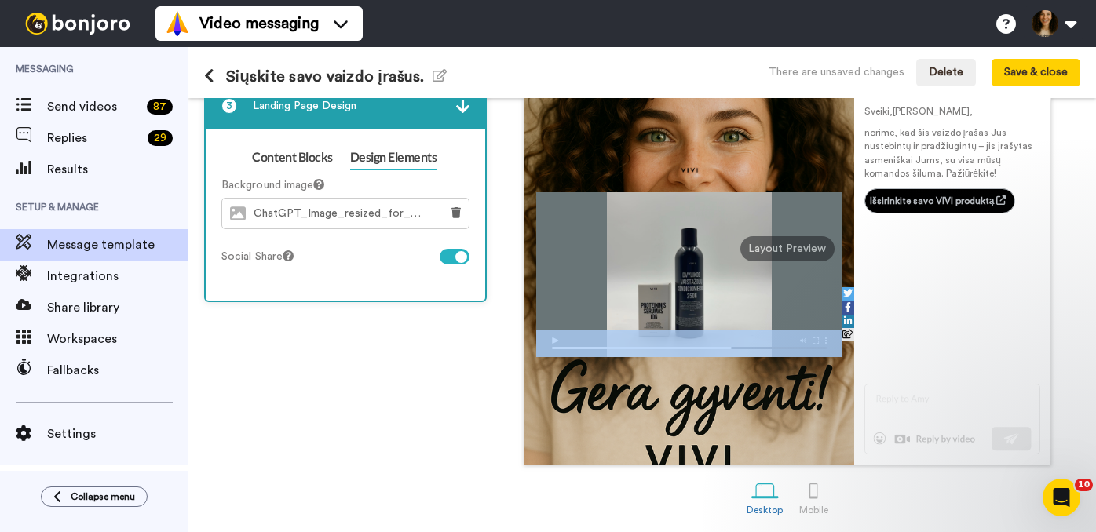
drag, startPoint x: 847, startPoint y: 316, endPoint x: 850, endPoint y: 435, distance: 119.4
click at [850, 435] on div at bounding box center [688, 249] width 329 height 432
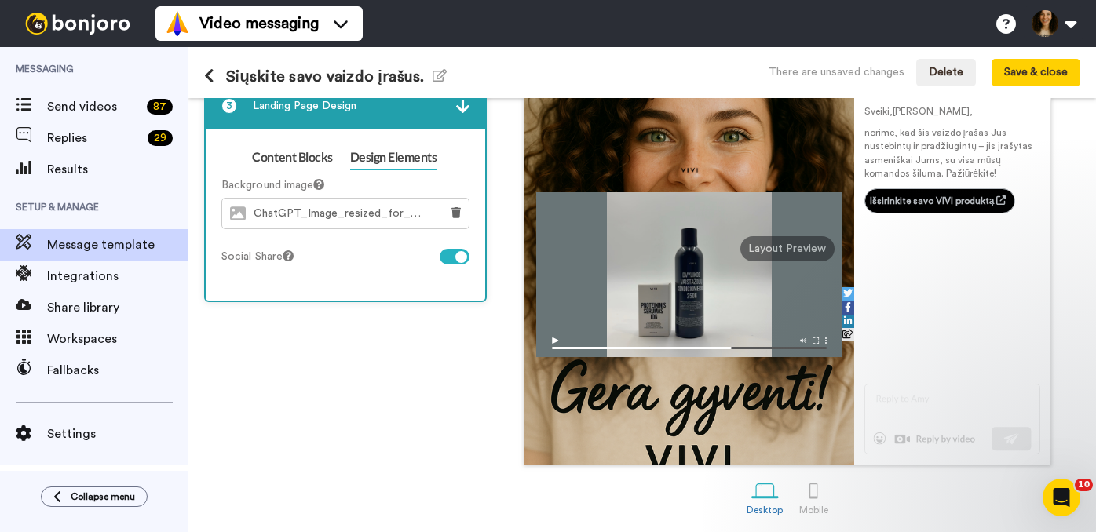
click at [451, 257] on div at bounding box center [455, 257] width 30 height 16
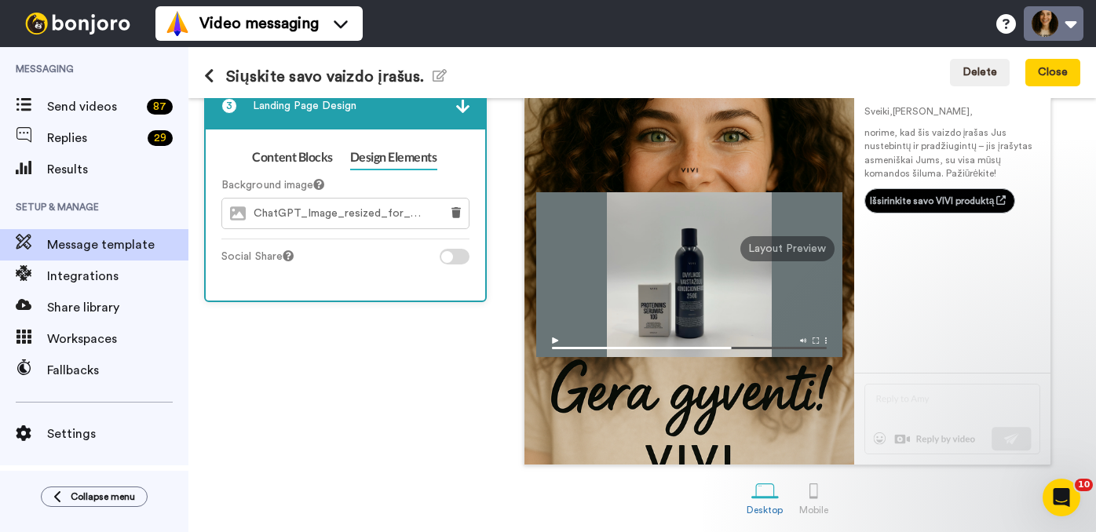
click at [1072, 29] on button at bounding box center [1054, 23] width 60 height 35
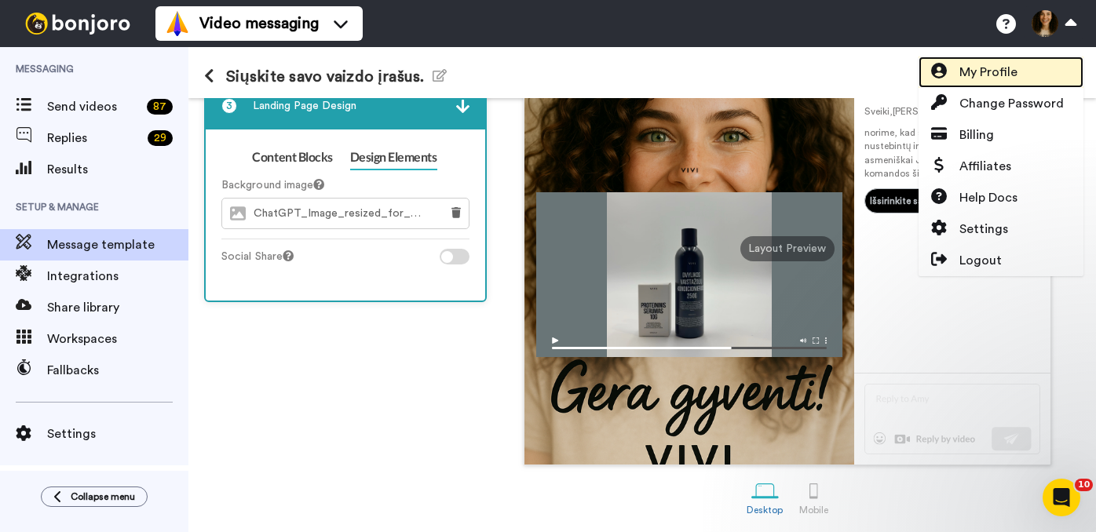
click at [976, 71] on span "My Profile" at bounding box center [988, 72] width 58 height 19
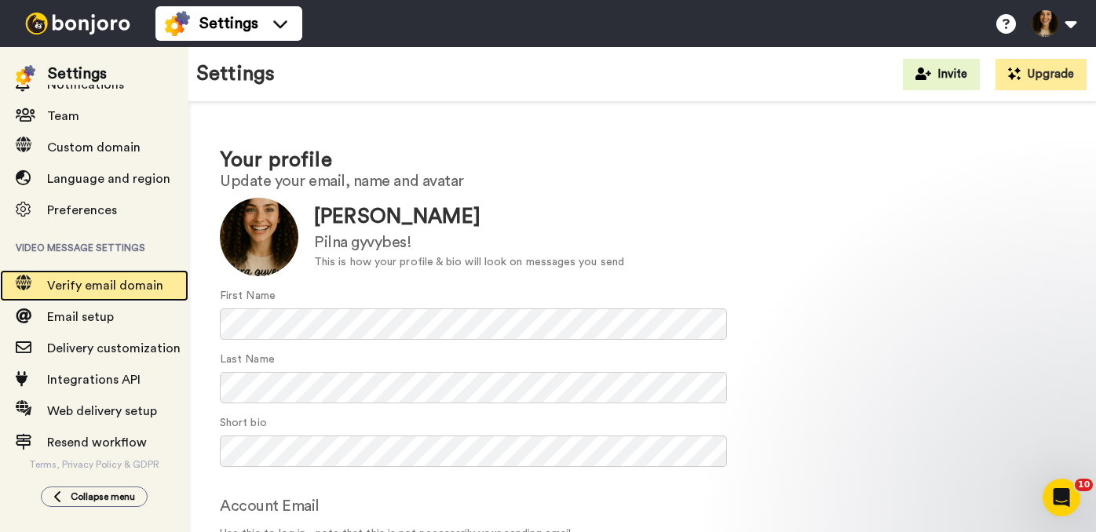
click at [93, 286] on span "Verify email domain" at bounding box center [105, 285] width 116 height 13
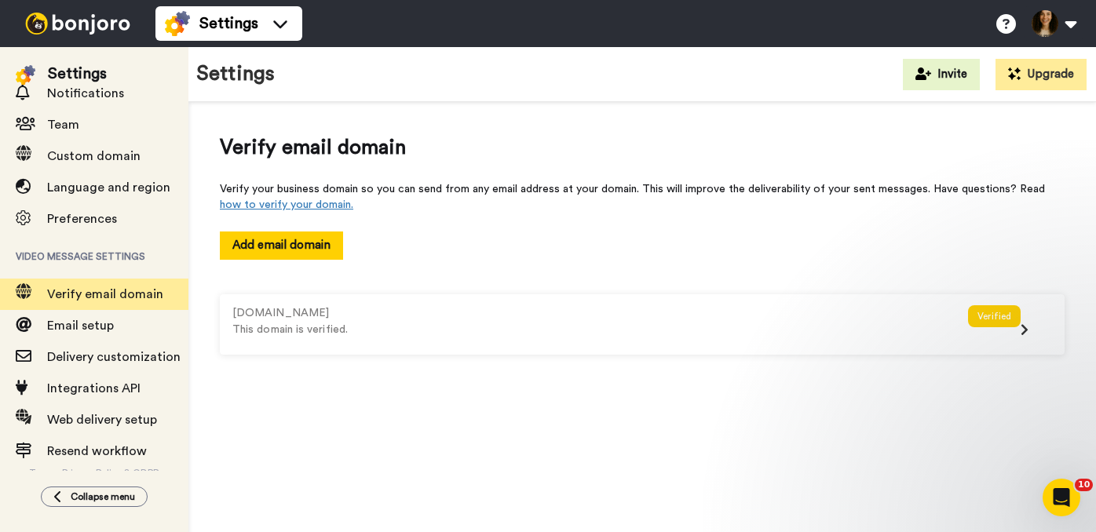
scroll to position [154, 0]
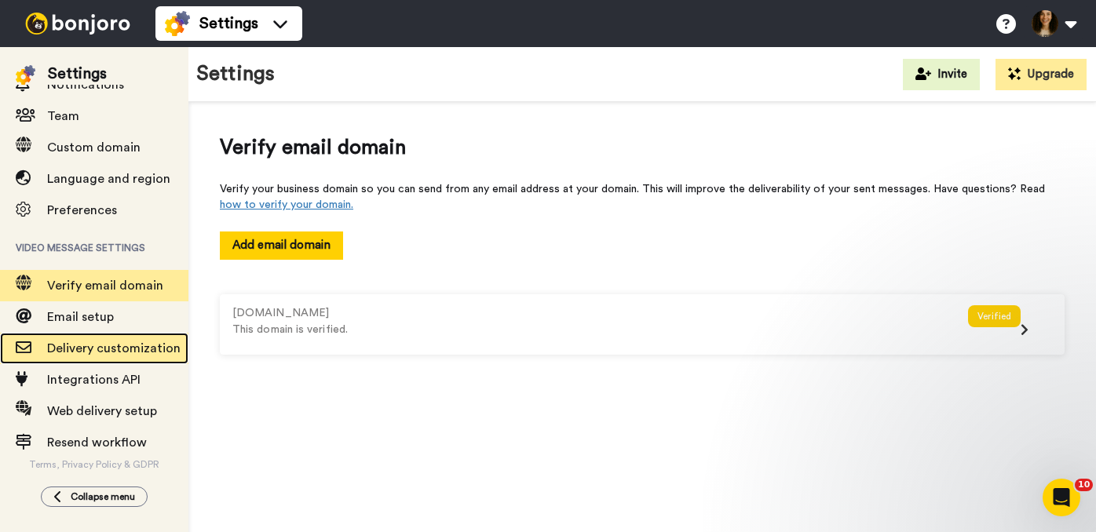
click at [93, 352] on span "Delivery customization" at bounding box center [113, 348] width 133 height 13
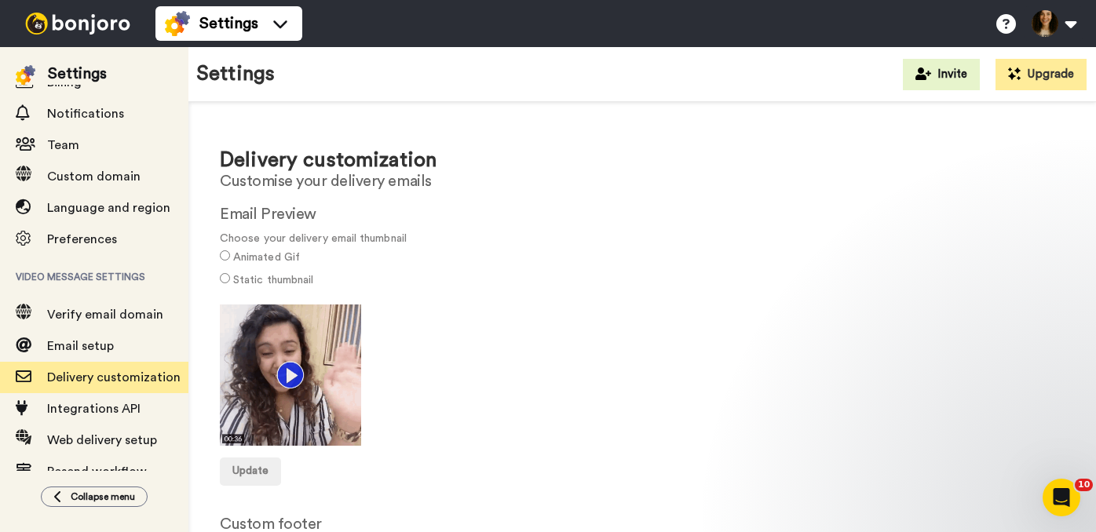
scroll to position [154, 0]
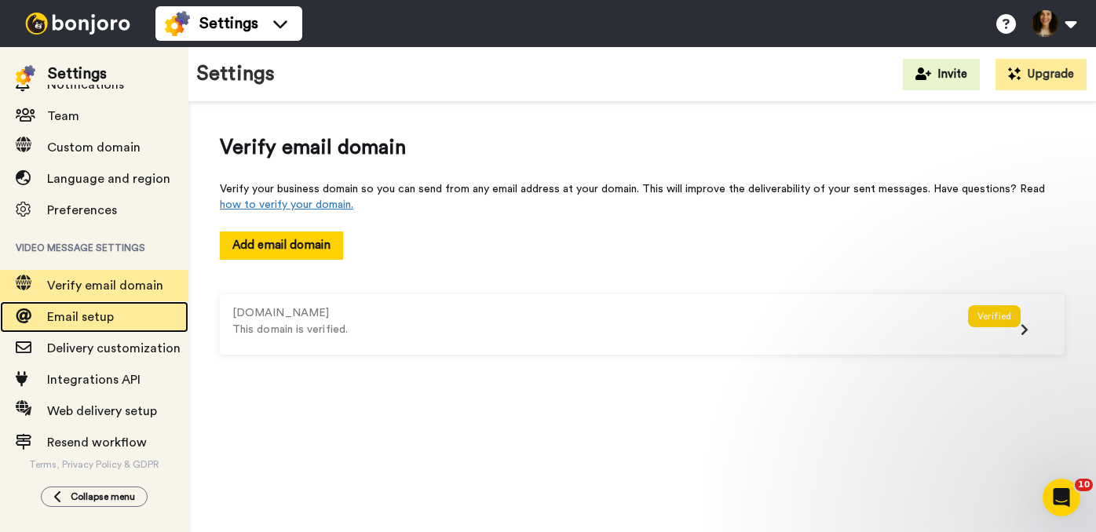
click at [94, 314] on span "Email setup" at bounding box center [80, 317] width 67 height 13
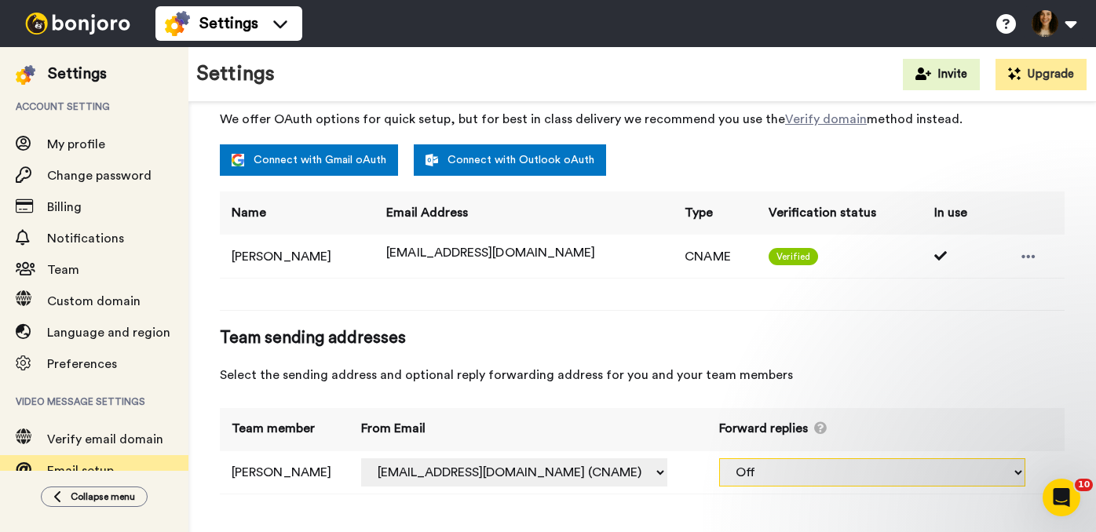
click at [839, 470] on select "Off [EMAIL_ADDRESS][DOMAIN_NAME] (CNAME)" at bounding box center [872, 472] width 306 height 28
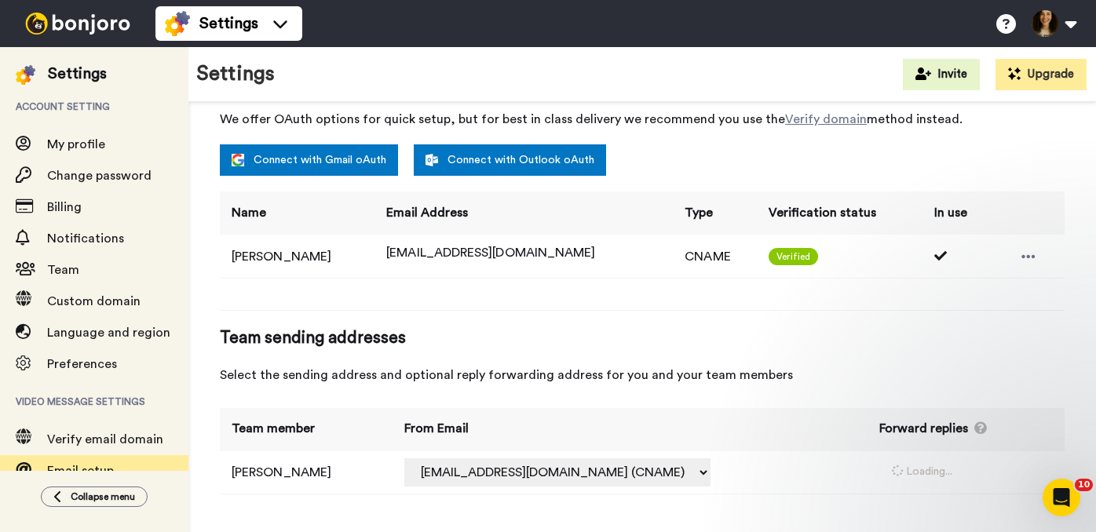
select select "160707"
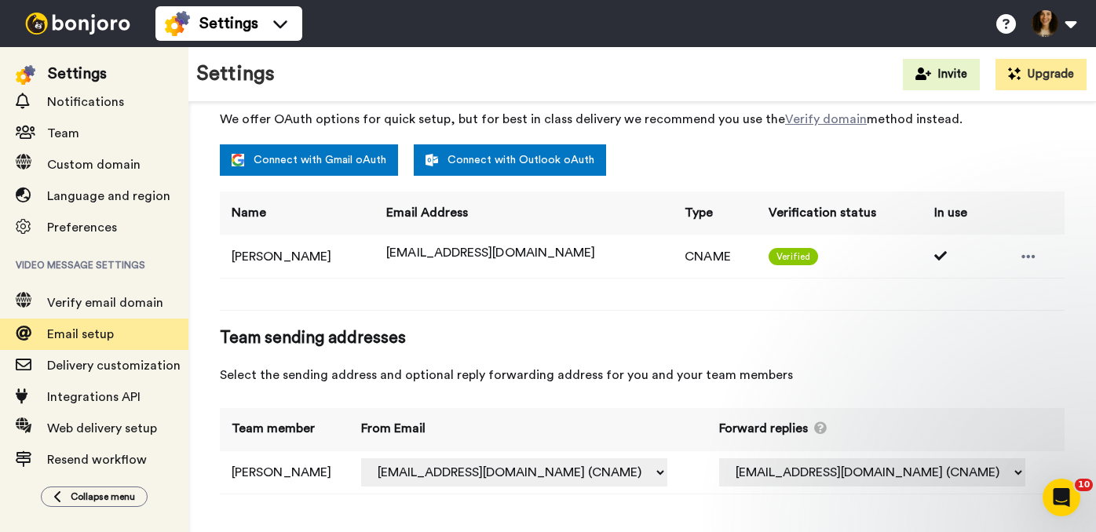
scroll to position [154, 0]
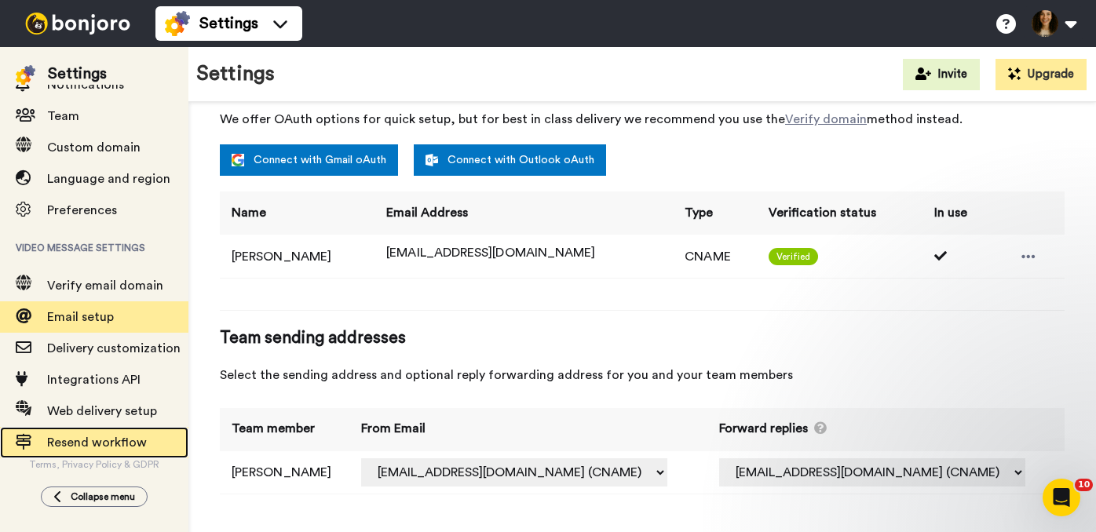
click at [79, 440] on span "Resend workflow" at bounding box center [97, 442] width 100 height 13
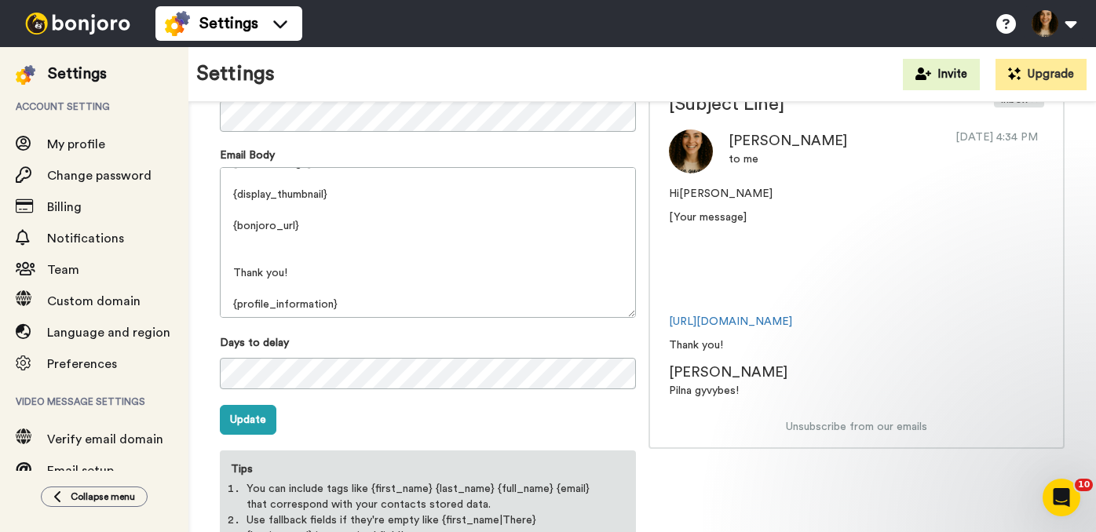
scroll to position [52, 0]
click at [315, 303] on textarea "Hi {first_name} [Your message] {display_thumbnail} {bonjoro_url} Thank you! {pr…" at bounding box center [428, 242] width 416 height 151
drag, startPoint x: 334, startPoint y: 305, endPoint x: 320, endPoint y: 307, distance: 14.2
click at [320, 307] on textarea "Hi {first_name} [Your message] {display_thumbnail} {bonjoro_url} Thank you! {pr…" at bounding box center [428, 242] width 416 height 151
click at [330, 305] on textarea "Hi {first_name} [Your message] {display_thumbnail} {bonjoro_url} Thank you! {pr…" at bounding box center [428, 242] width 416 height 151
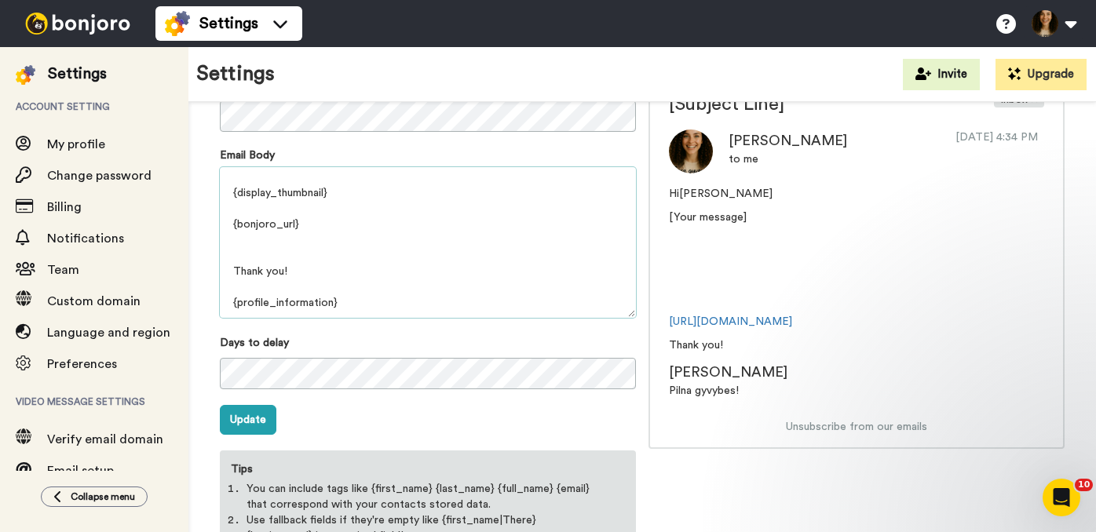
drag, startPoint x: 332, startPoint y: 305, endPoint x: 236, endPoint y: 309, distance: 95.9
click at [236, 309] on textarea "Hi {first_name} [Your message] {display_thumbnail} {bonjoro_url} Thank you! {pr…" at bounding box center [428, 242] width 416 height 151
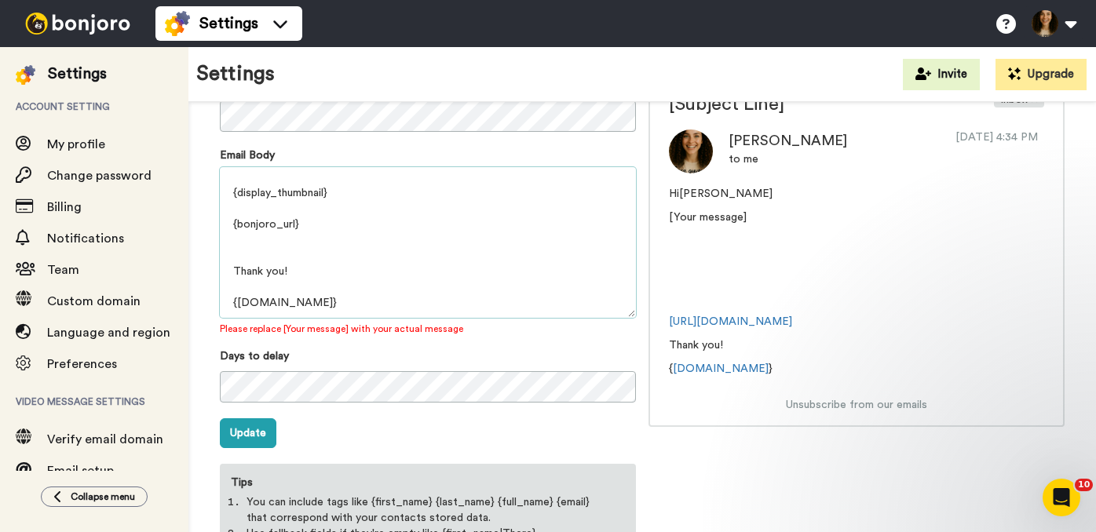
click at [408, 273] on textarea "Hi {first_name} [Your message] {display_thumbnail} {bonjoro_url} Thank you! {ww…" at bounding box center [428, 242] width 416 height 151
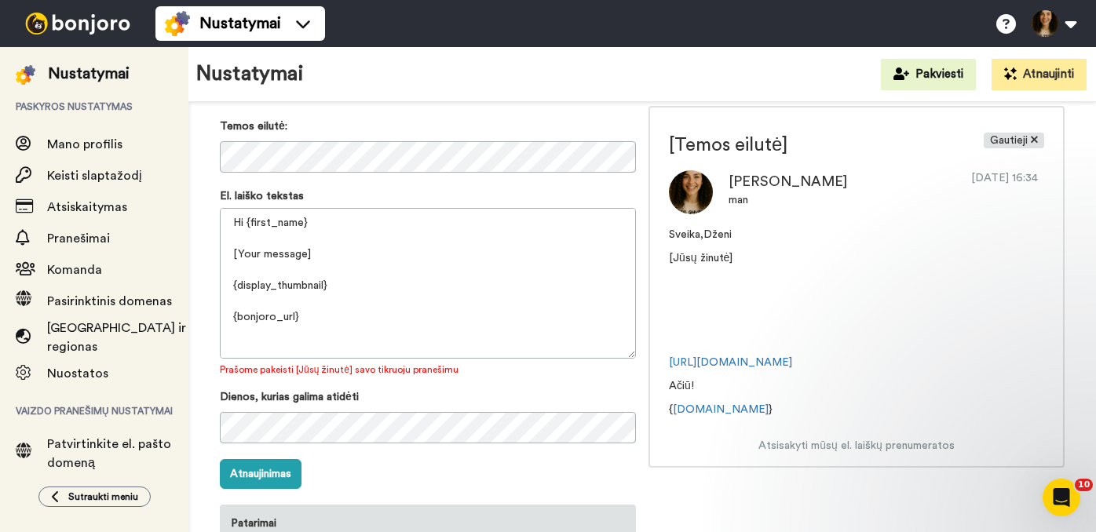
scroll to position [218, 0]
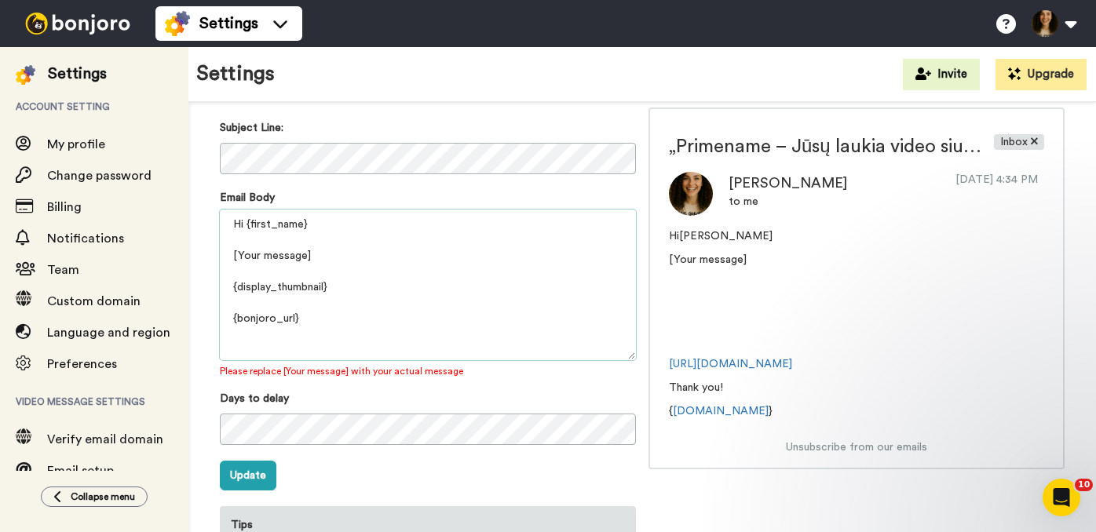
drag, startPoint x: 238, startPoint y: 253, endPoint x: 303, endPoint y: 255, distance: 65.2
click at [303, 255] on textarea "Hi {first_name} [Your message] {display_thumbnail} {bonjoro_url} Thank you! {ww…" at bounding box center [428, 285] width 416 height 151
paste textarea "Sveiki, neseniai siuntėme Jums trumpą video žinutę – galbūt ji liko nepastebėta"
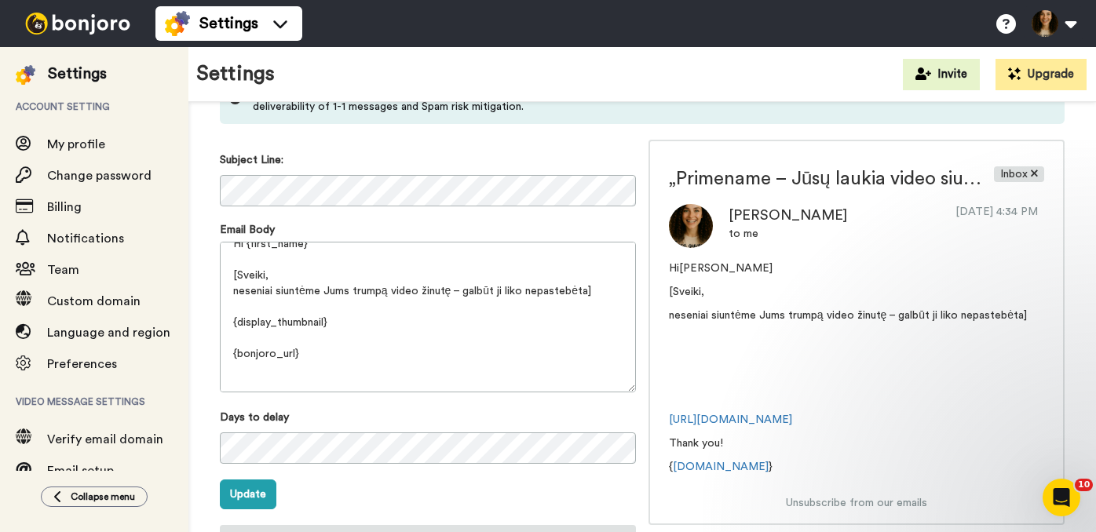
scroll to position [185, 0]
drag, startPoint x: 347, startPoint y: 323, endPoint x: 225, endPoint y: 322, distance: 121.7
click at [225, 322] on textarea "Hi {first_name} [Sveiki, neseniai siuntėme Jums trumpą video žinutę – galbūt ji…" at bounding box center [428, 318] width 416 height 151
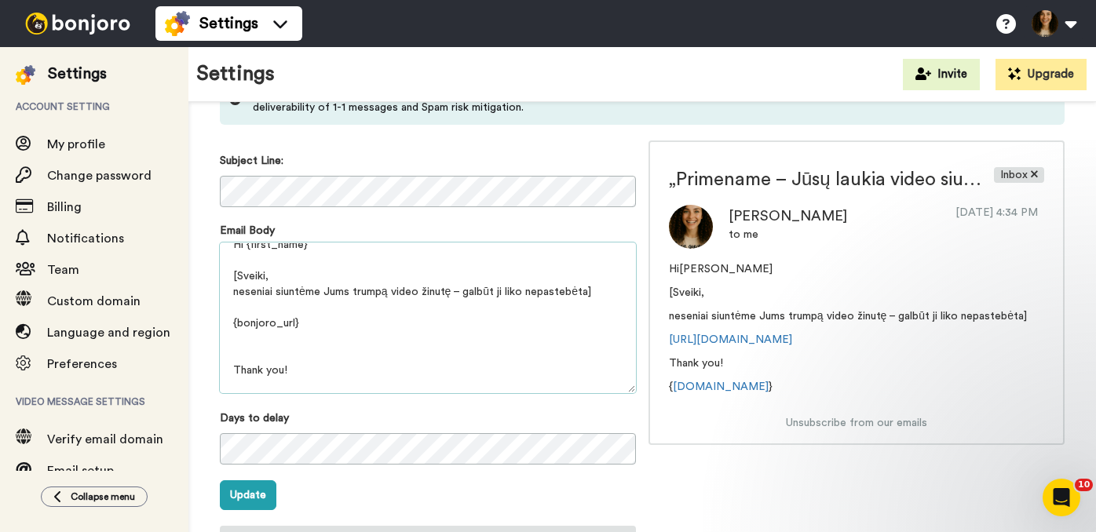
scroll to position [36, 0]
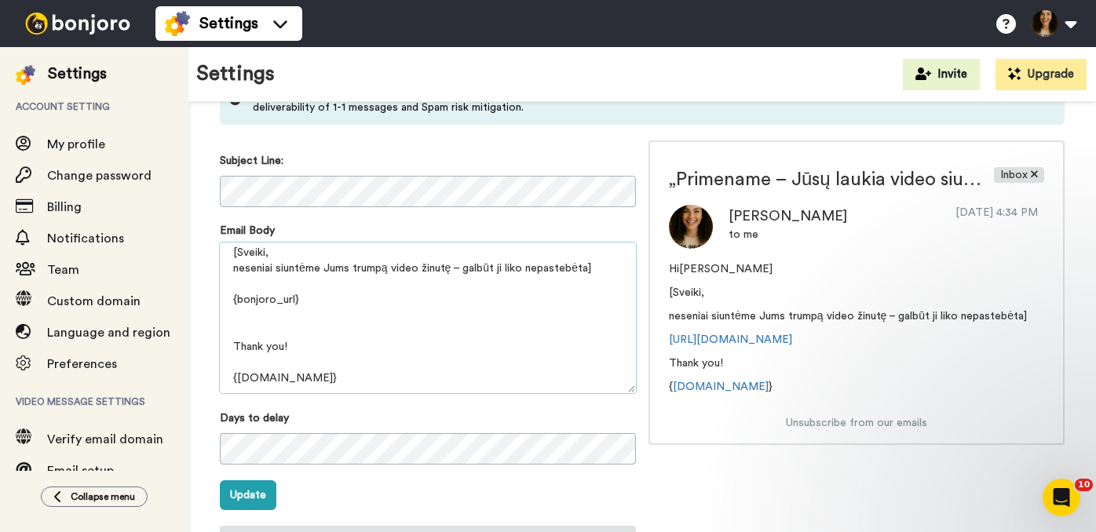
click at [281, 347] on textarea "Hi {first_name} [Sveiki, neseniai siuntėme Jums trumpą video žinutę – galbūt ji…" at bounding box center [428, 318] width 416 height 151
drag, startPoint x: 281, startPoint y: 347, endPoint x: 233, endPoint y: 347, distance: 47.9
click at [233, 347] on textarea "Hi {first_name} [Sveiki, neseniai siuntėme Jums trumpą video žinutę – galbūt ji…" at bounding box center [428, 318] width 416 height 151
drag, startPoint x: 230, startPoint y: 347, endPoint x: 363, endPoint y: 347, distance: 132.7
click at [363, 347] on textarea "Hi {first_name} [Sveiki, neseniai siuntėme Jums trumpą video žinutę – galbūt ji…" at bounding box center [428, 318] width 416 height 151
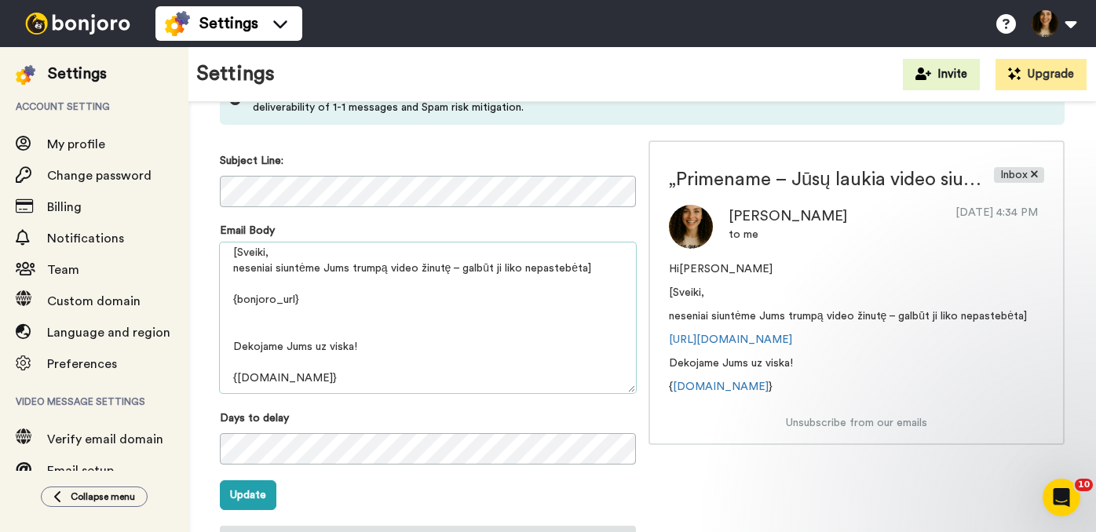
paste textarea "ėkojame Jums už viską"
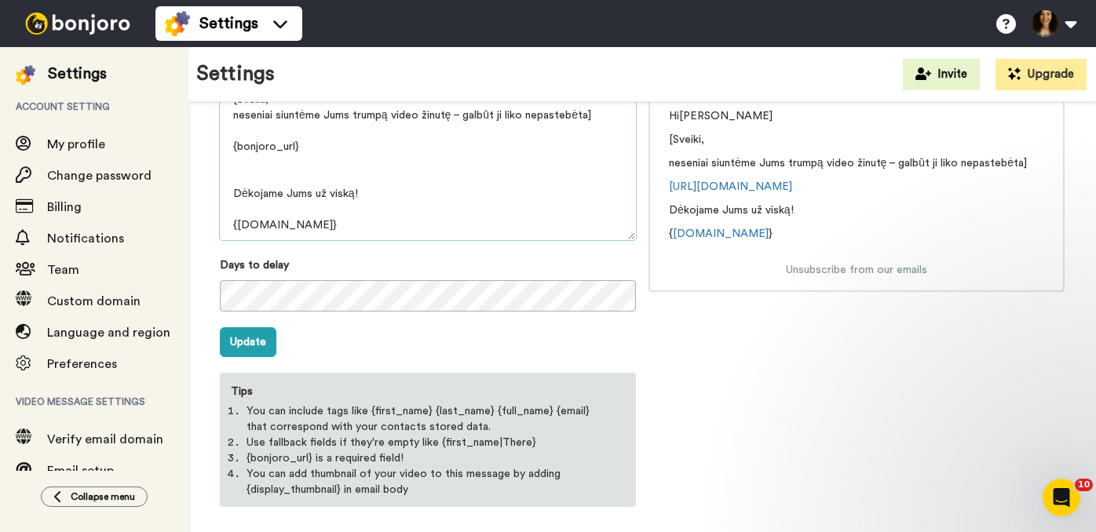
scroll to position [346, 0]
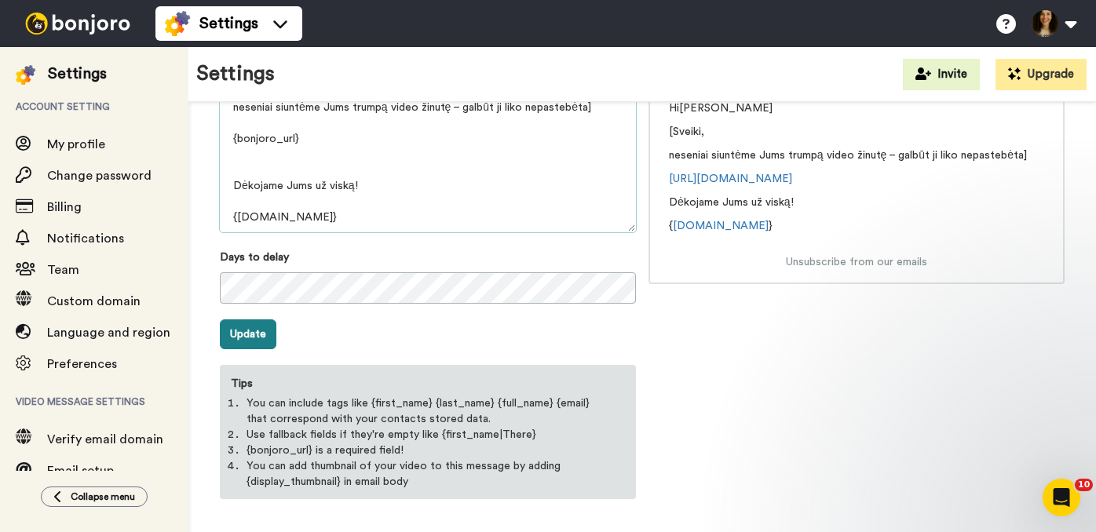
type textarea "Hi {first_name} [Sveiki, neseniai siuntėme Jums trumpą video žinutę – galbūt ji…"
click at [252, 338] on button "Update" at bounding box center [248, 335] width 57 height 30
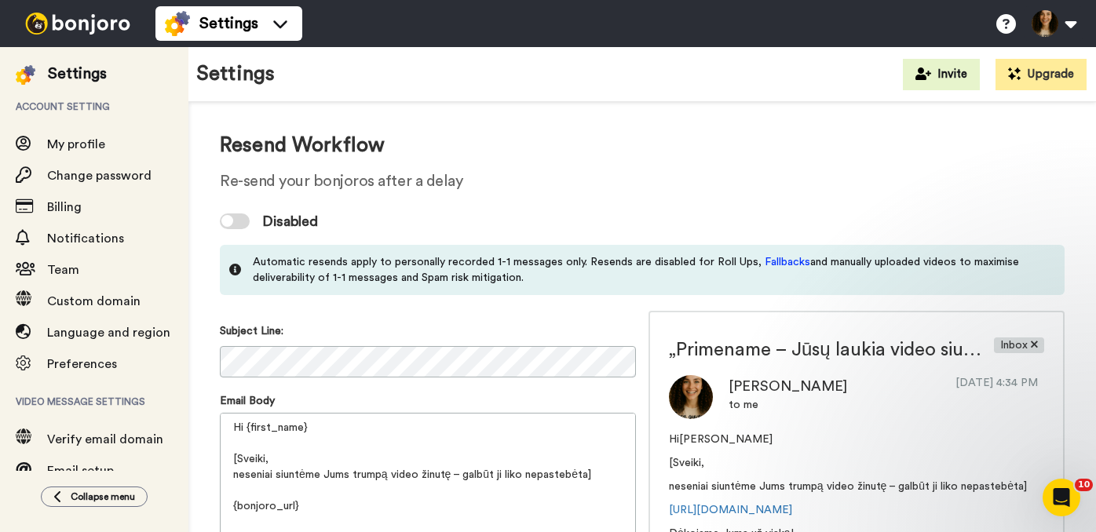
scroll to position [0, 0]
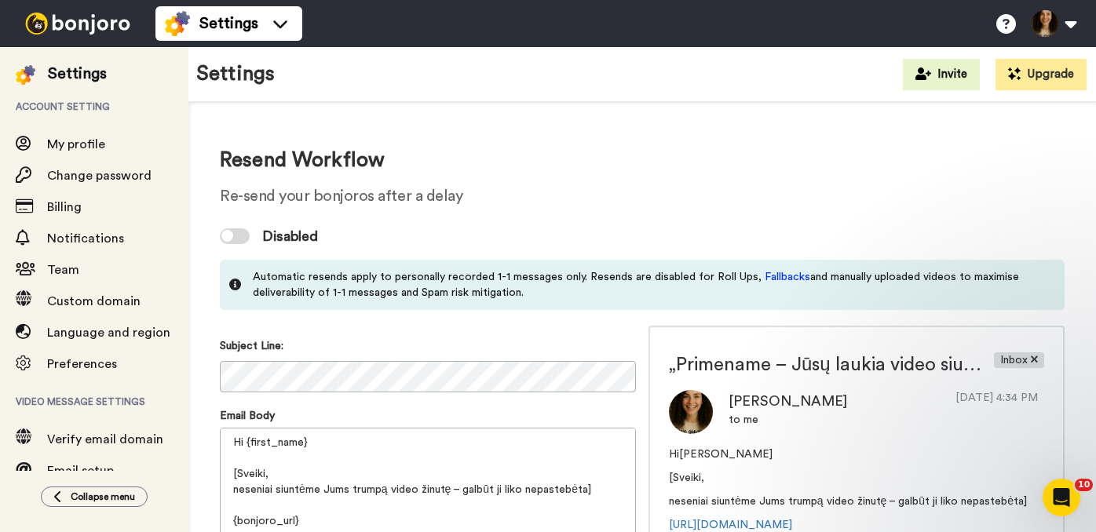
click at [239, 237] on div at bounding box center [235, 236] width 30 height 16
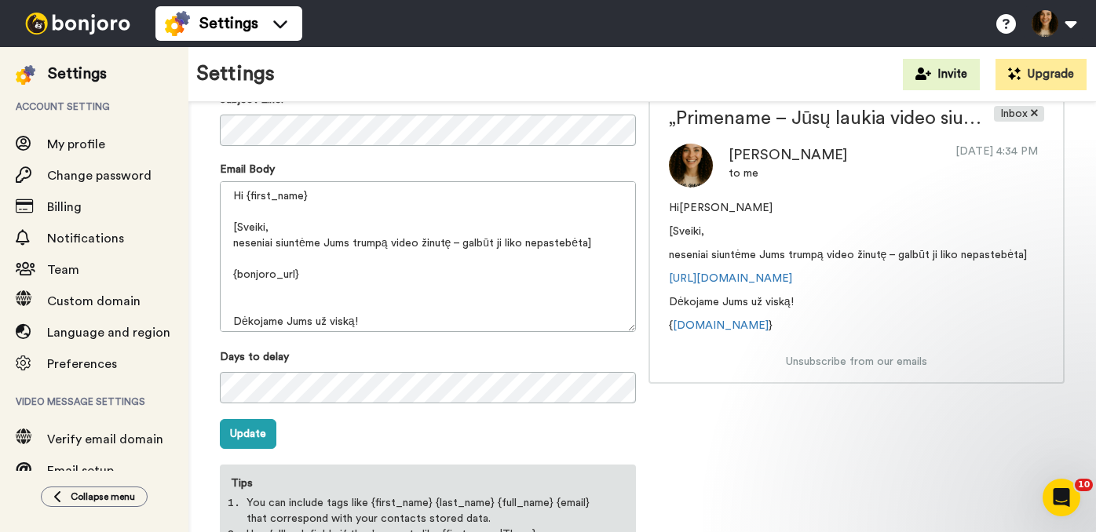
scroll to position [346, 0]
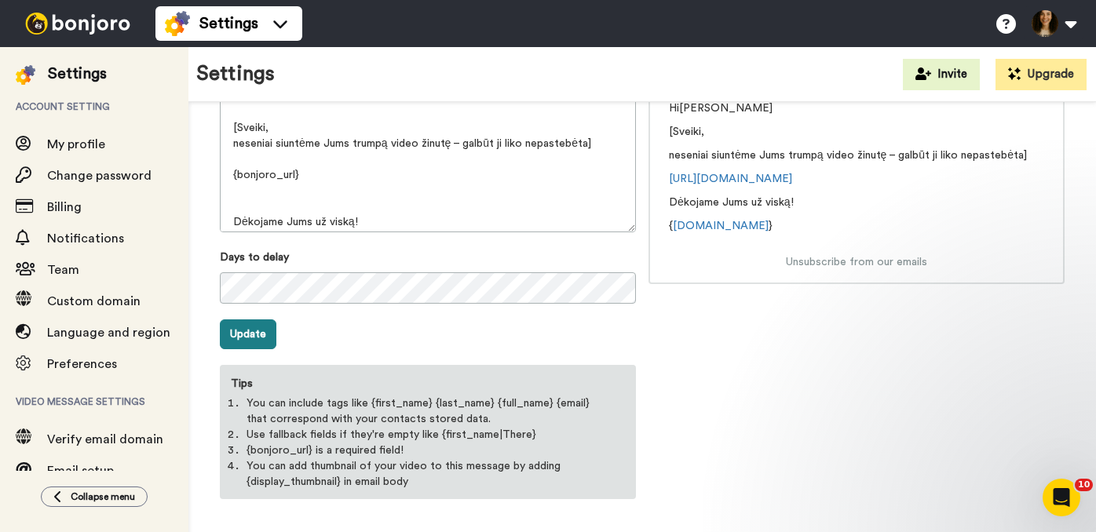
click at [254, 336] on button "Update" at bounding box center [248, 335] width 57 height 30
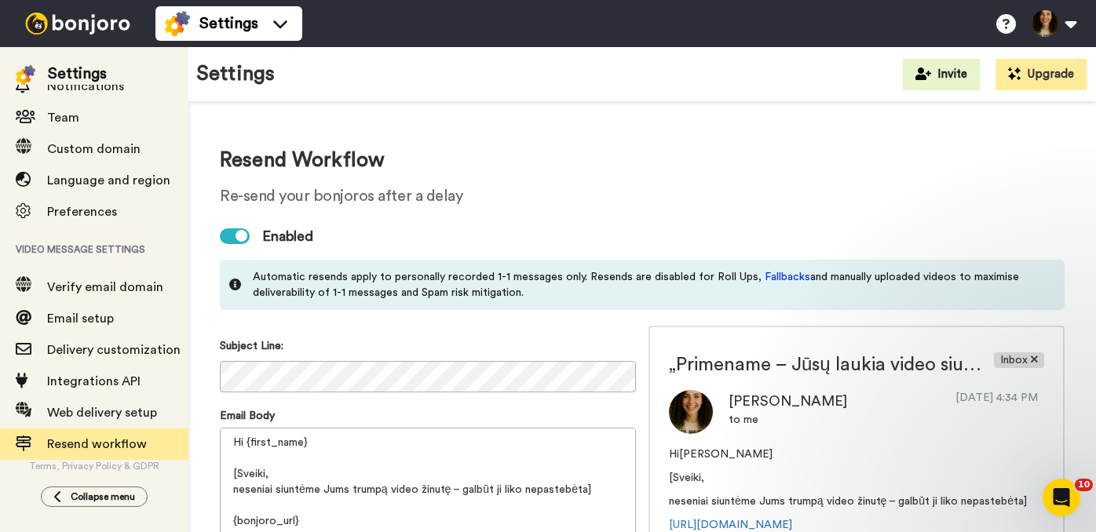
scroll to position [154, 0]
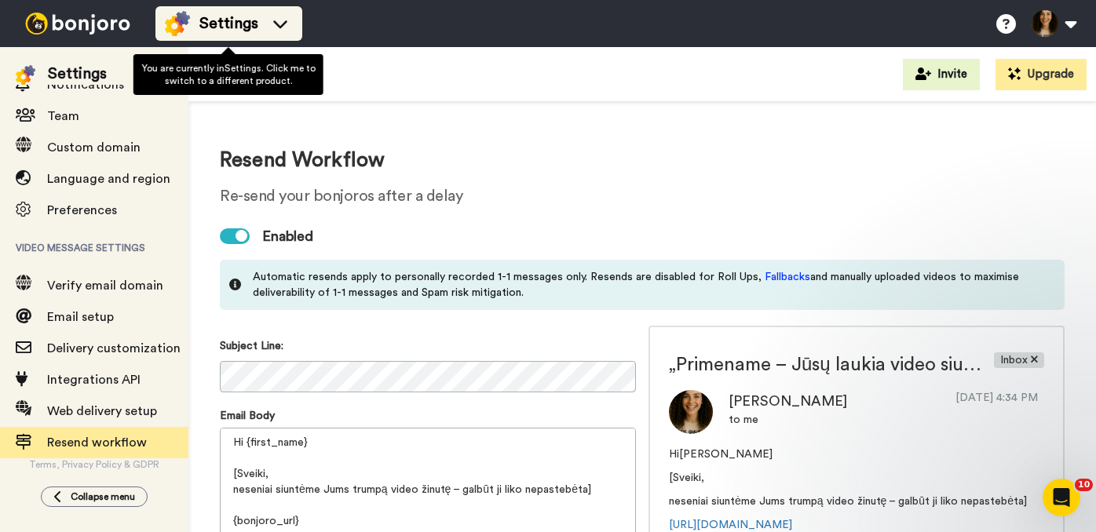
click at [248, 20] on span "Settings" at bounding box center [228, 24] width 59 height 22
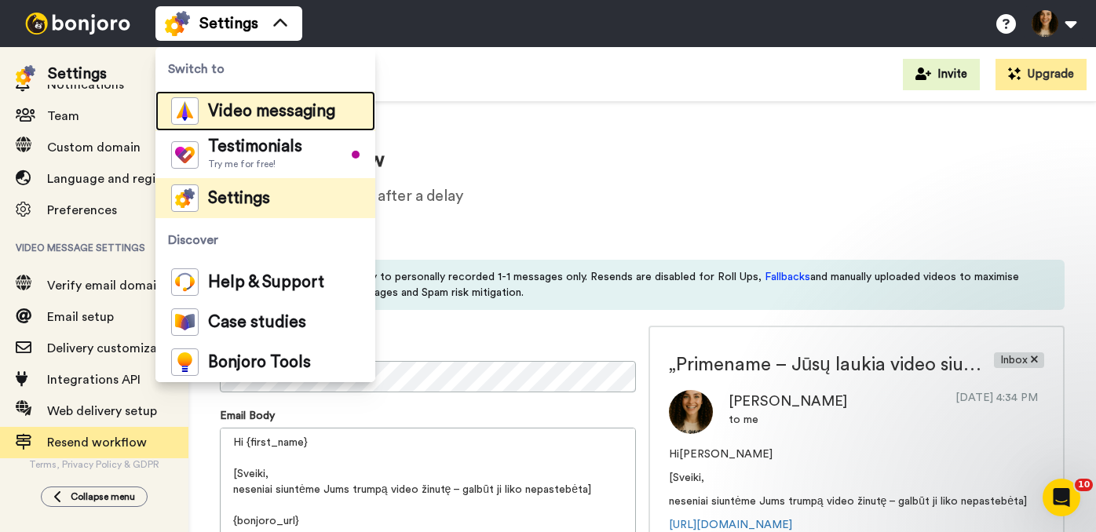
click at [254, 114] on span "Video messaging" at bounding box center [271, 112] width 127 height 16
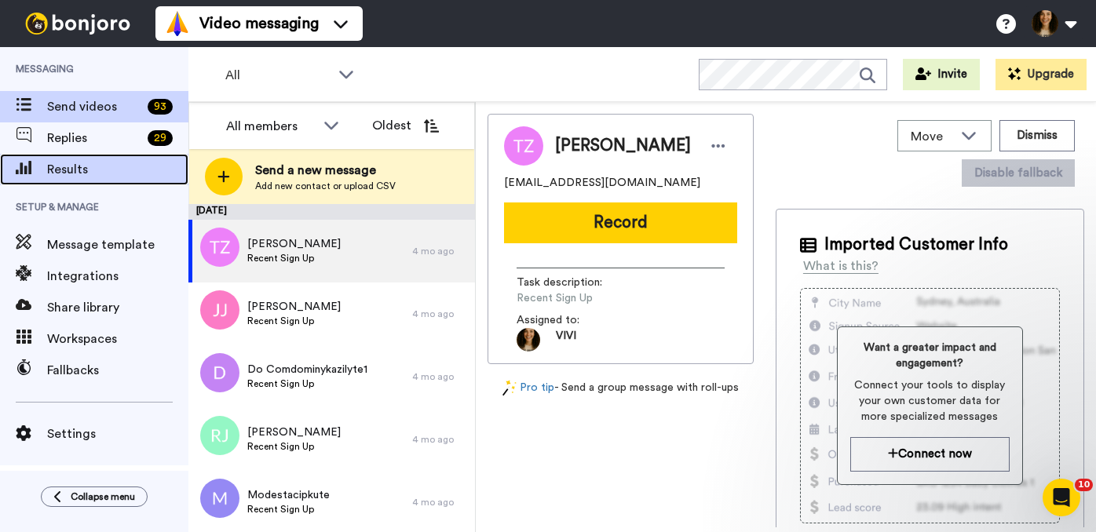
click at [64, 167] on span "Results" at bounding box center [117, 169] width 141 height 19
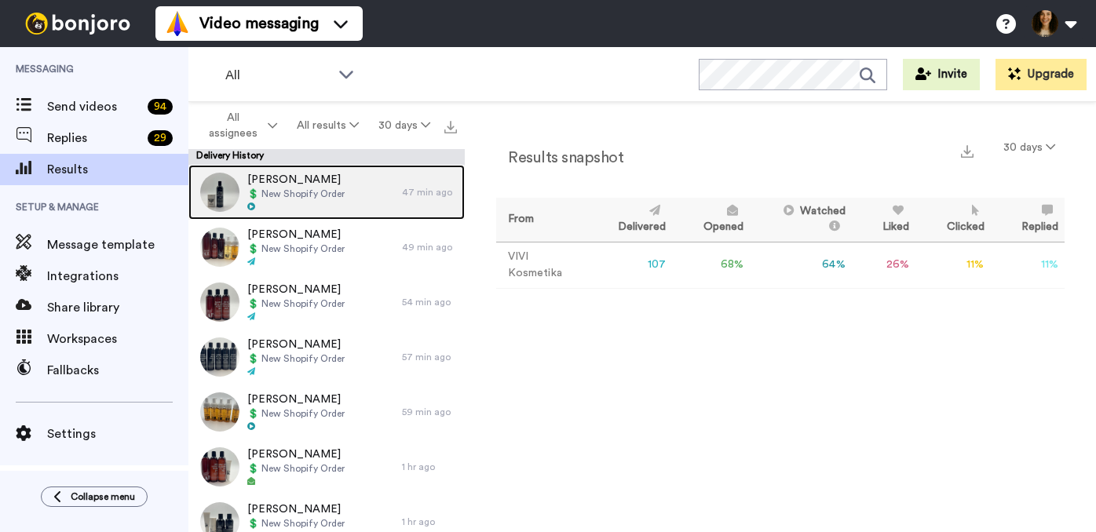
click at [306, 180] on span "[PERSON_NAME]" at bounding box center [295, 180] width 97 height 16
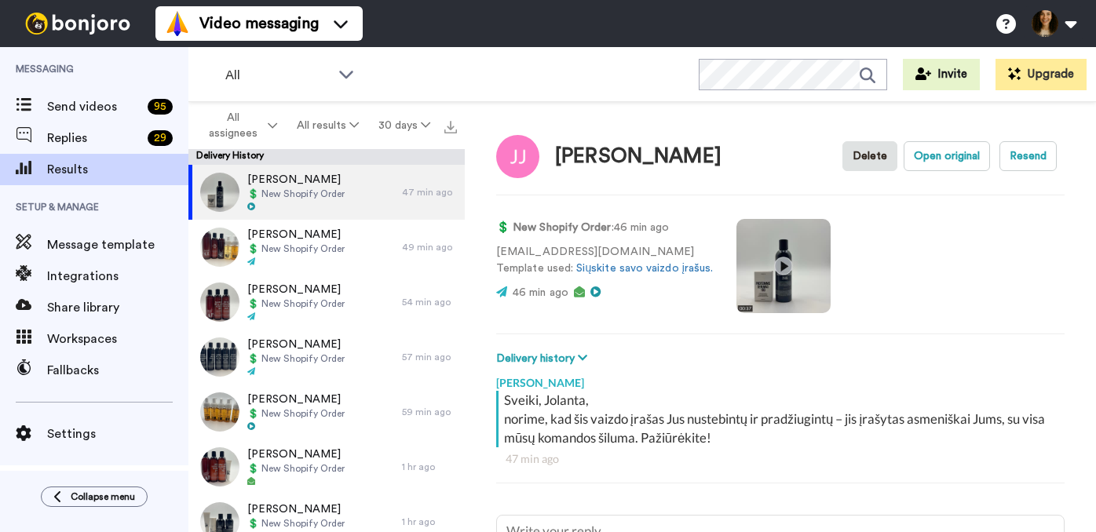
click at [780, 261] on video at bounding box center [783, 266] width 94 height 94
click at [801, 288] on video at bounding box center [783, 266] width 94 height 94
click at [796, 239] on video at bounding box center [783, 266] width 94 height 94
click at [776, 242] on video at bounding box center [783, 266] width 94 height 94
click at [783, 268] on video at bounding box center [783, 266] width 94 height 94
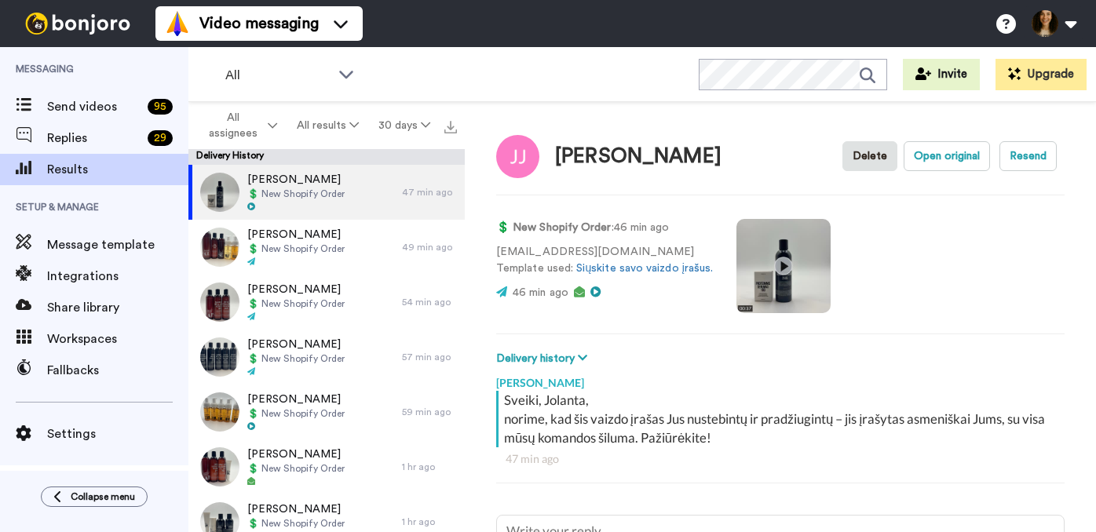
click at [781, 263] on video at bounding box center [783, 266] width 94 height 94
click at [779, 262] on video at bounding box center [783, 266] width 94 height 94
click at [951, 162] on button "Open original" at bounding box center [947, 156] width 86 height 30
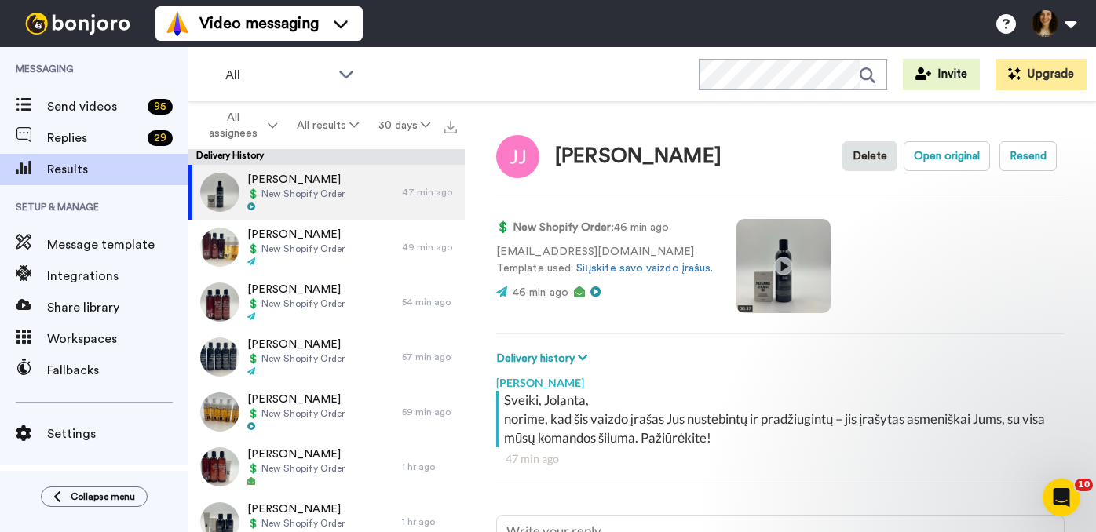
click at [772, 275] on video at bounding box center [783, 266] width 94 height 94
click at [951, 154] on button "Open original" at bounding box center [947, 156] width 86 height 30
type textarea "x"
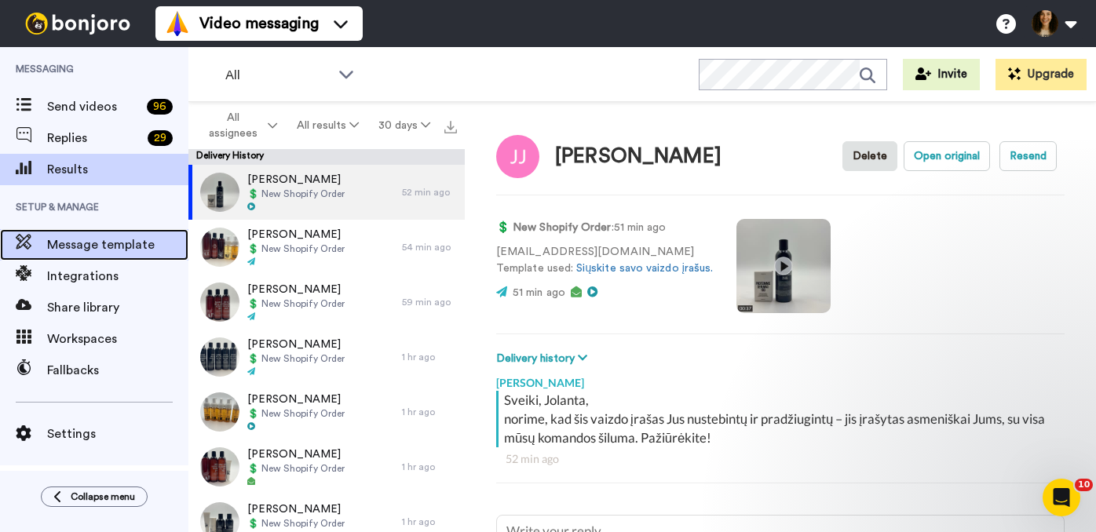
click at [93, 240] on span "Message template" at bounding box center [117, 245] width 141 height 19
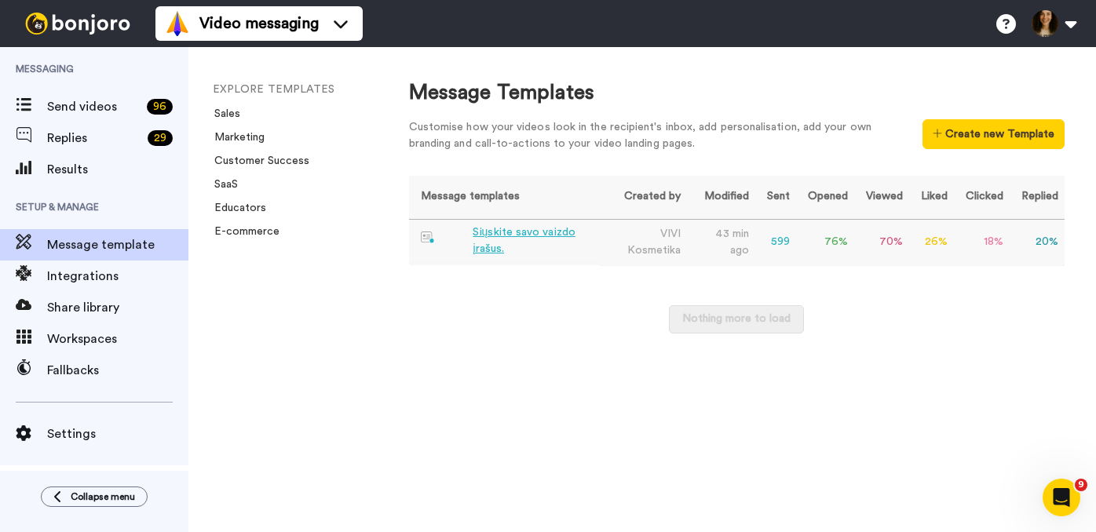
click at [517, 231] on div "Siųskite savo vaizdo įrašus." at bounding box center [533, 241] width 120 height 33
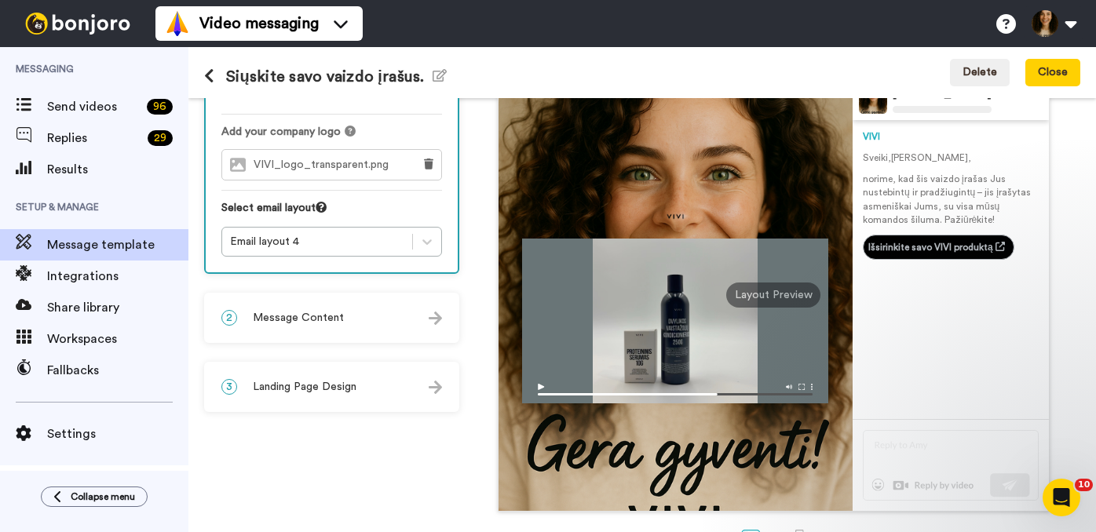
scroll to position [172, 0]
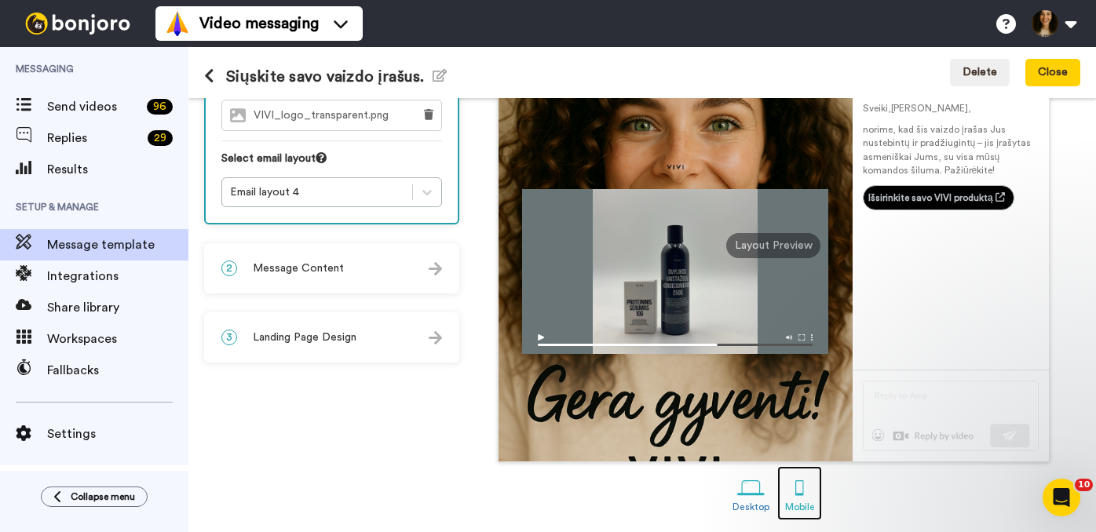
click at [799, 490] on div at bounding box center [799, 487] width 27 height 27
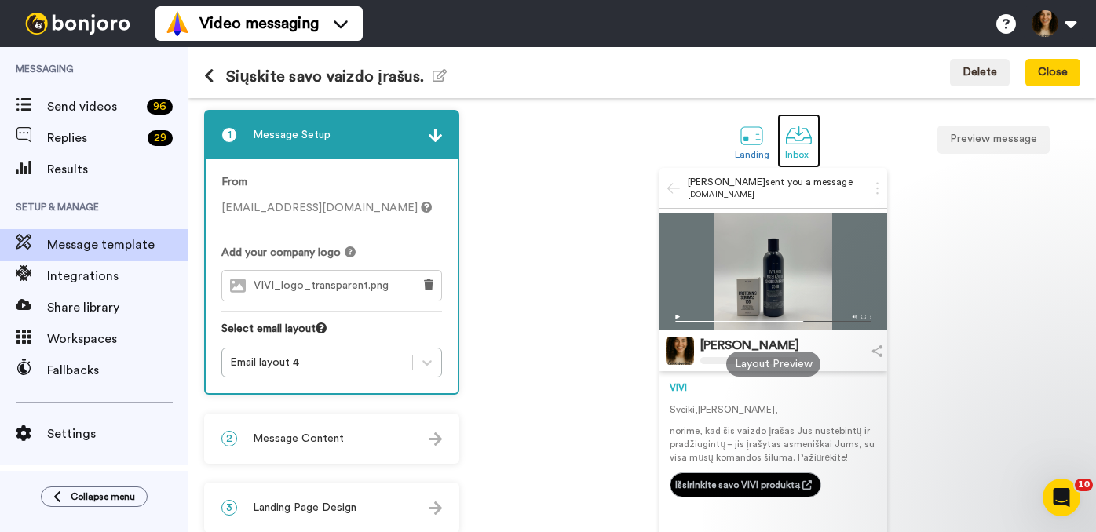
click at [801, 143] on div at bounding box center [798, 135] width 27 height 27
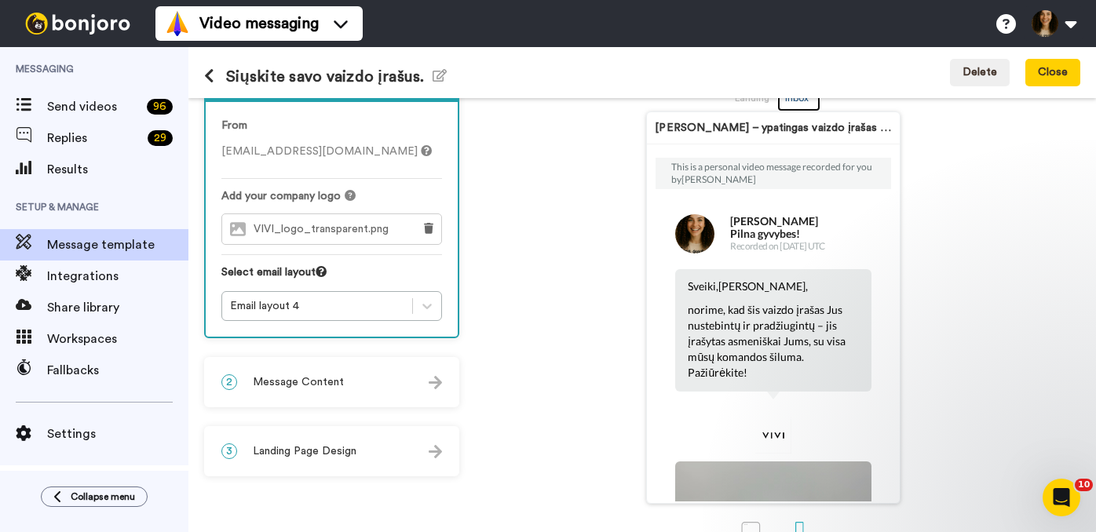
scroll to position [100, 0]
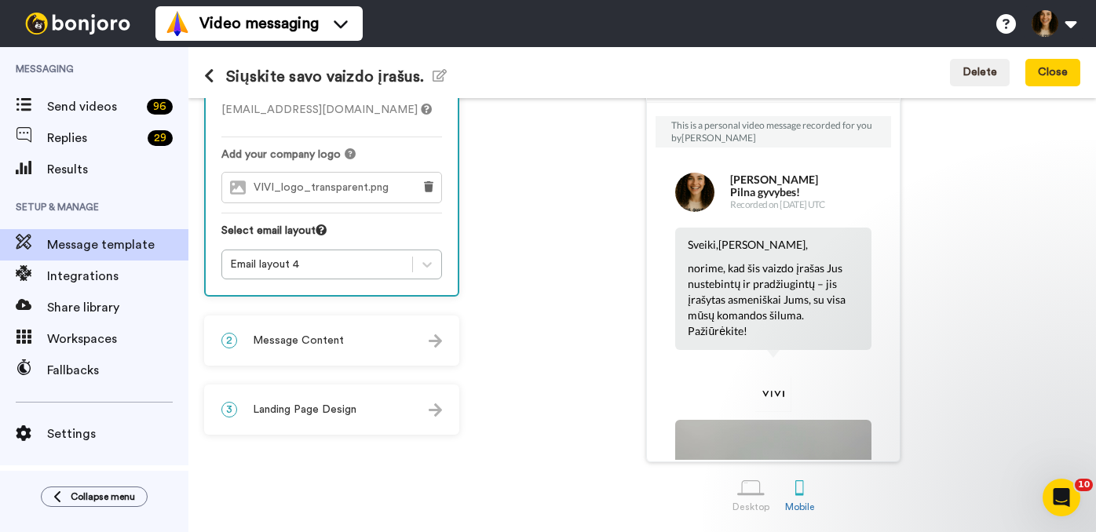
click at [433, 338] on img at bounding box center [435, 340] width 13 height 13
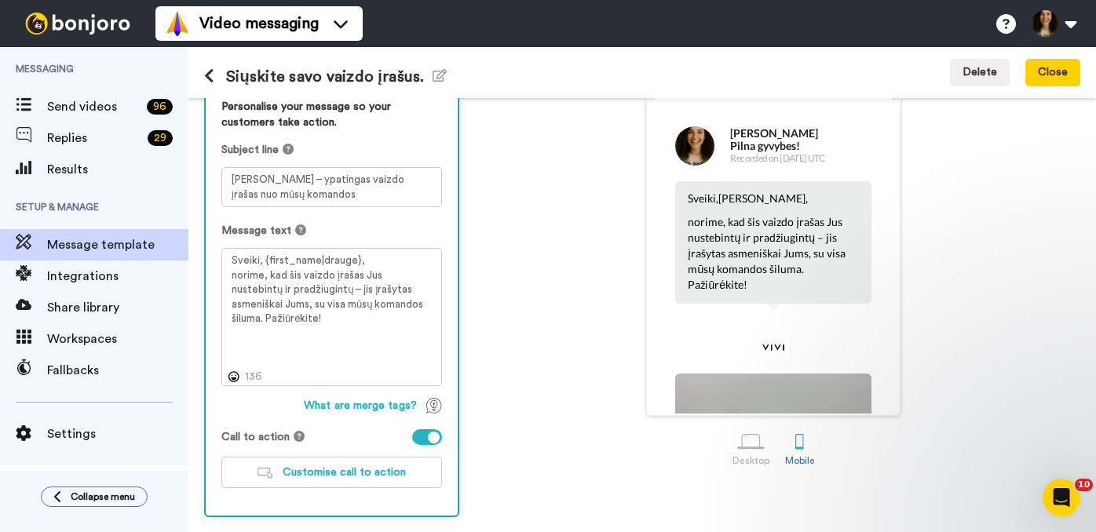
scroll to position [210, 0]
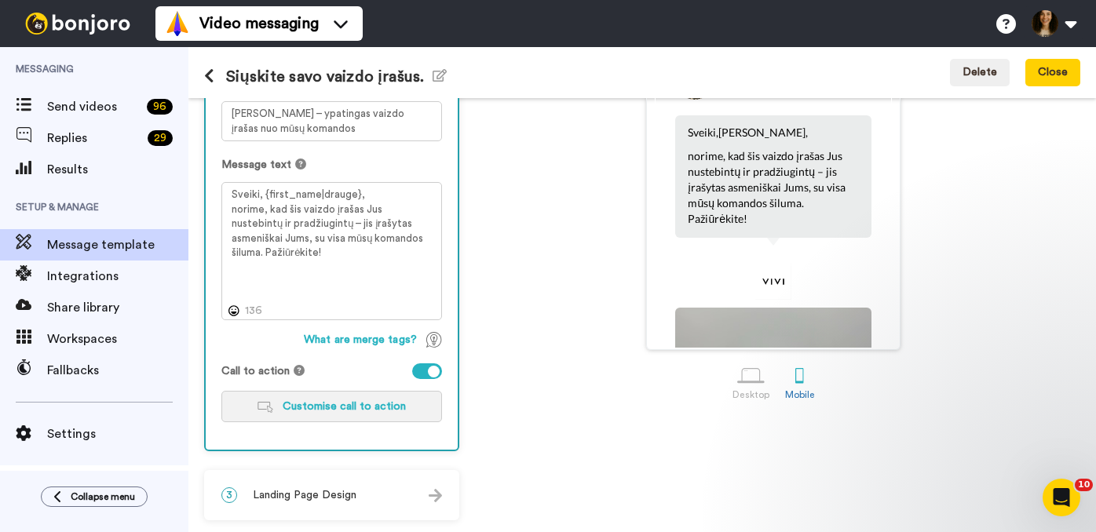
click at [356, 411] on span "Customise call to action" at bounding box center [344, 406] width 123 height 11
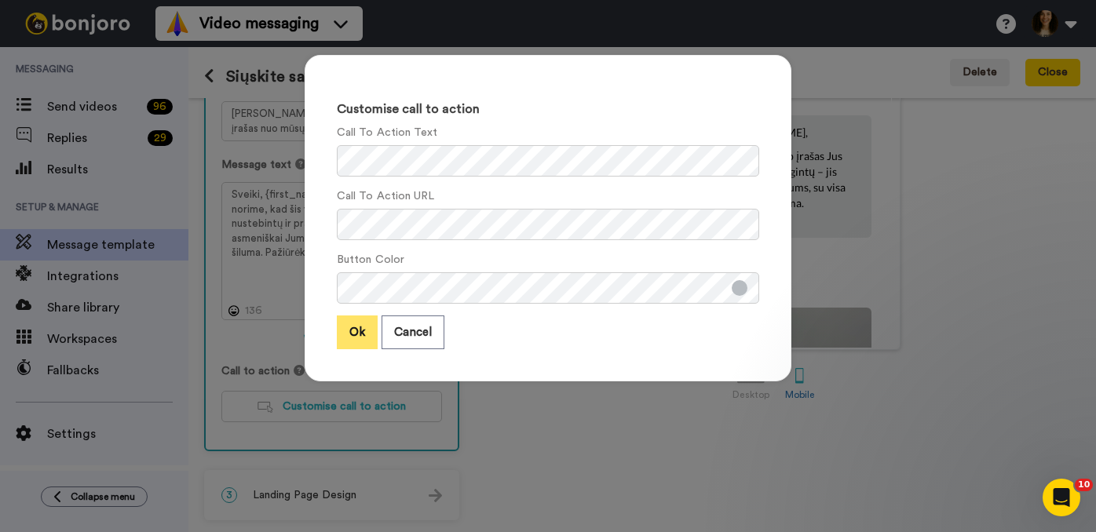
click at [358, 323] on button "Ok" at bounding box center [357, 333] width 41 height 34
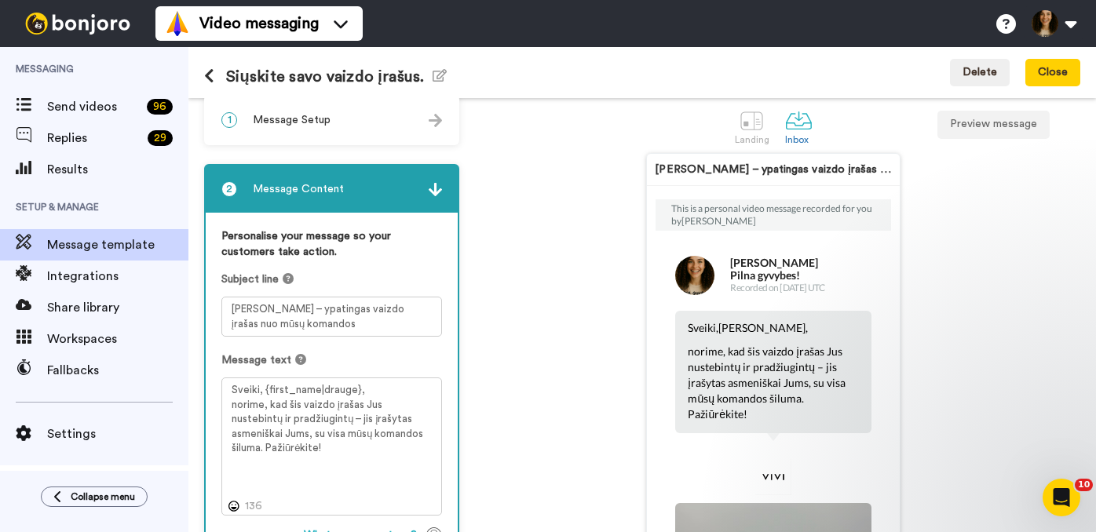
scroll to position [0, 0]
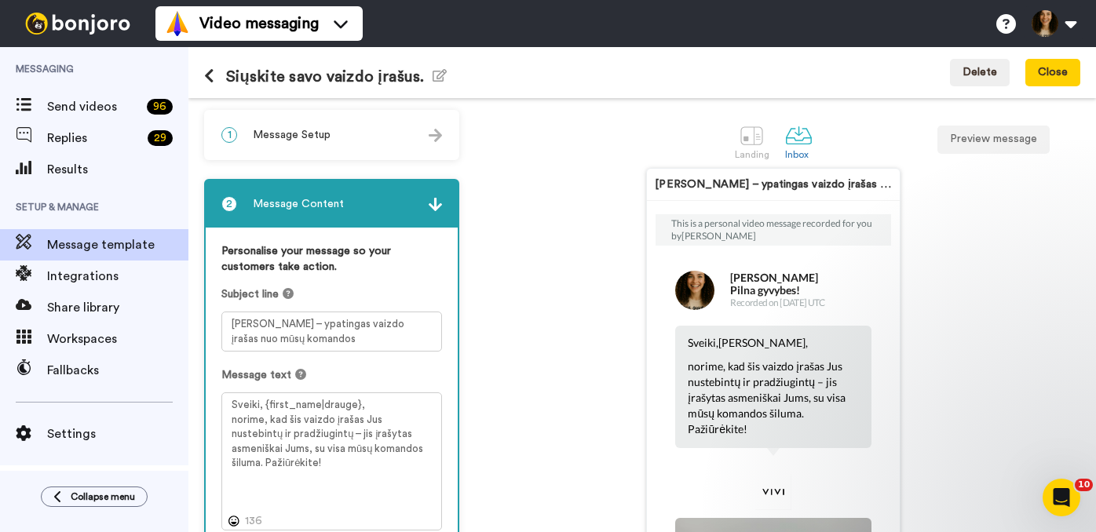
click at [416, 135] on div "1 Message Setup" at bounding box center [332, 134] width 252 height 47
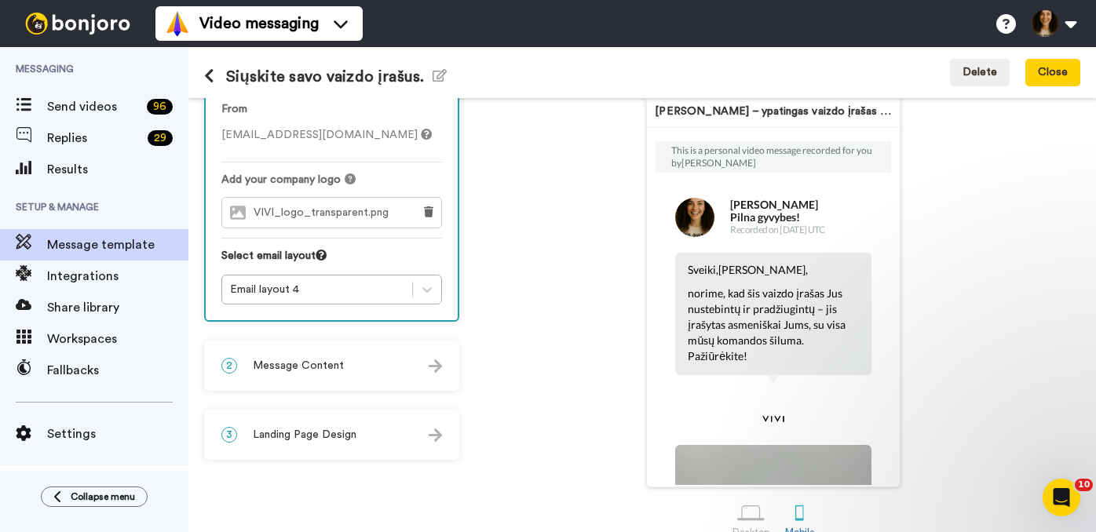
scroll to position [100, 0]
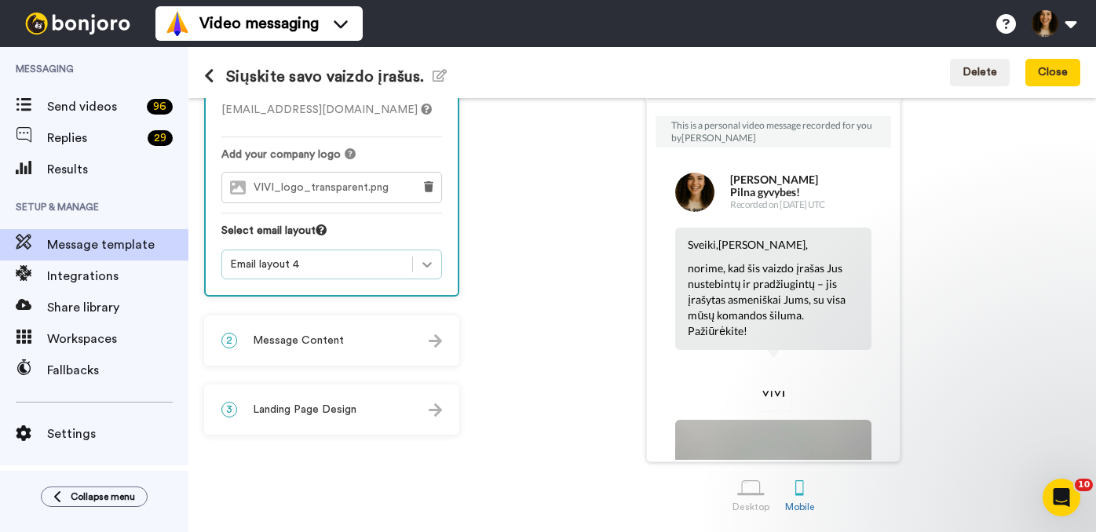
click at [427, 259] on icon at bounding box center [427, 265] width 16 height 16
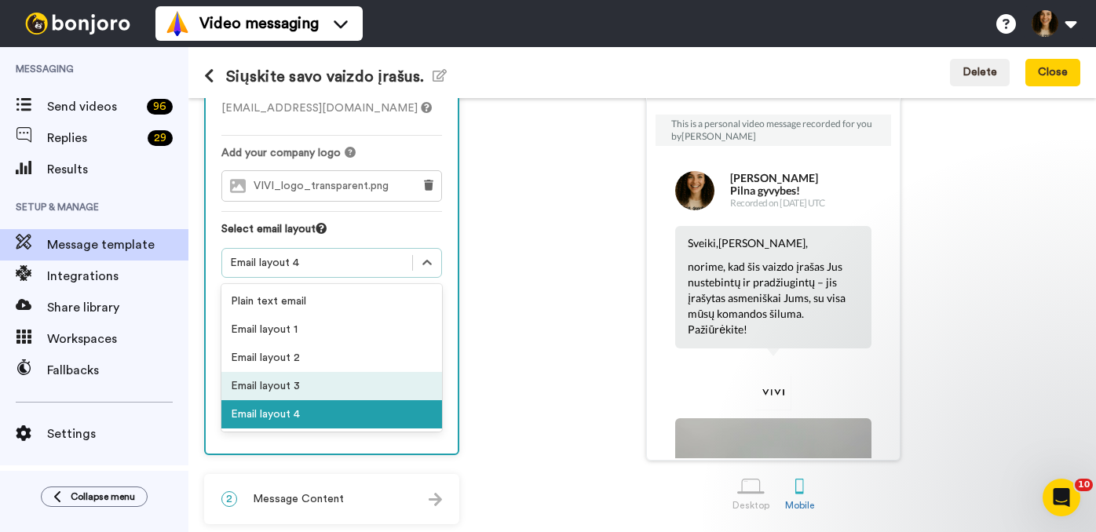
click at [367, 389] on div "Email layout 3" at bounding box center [331, 386] width 221 height 28
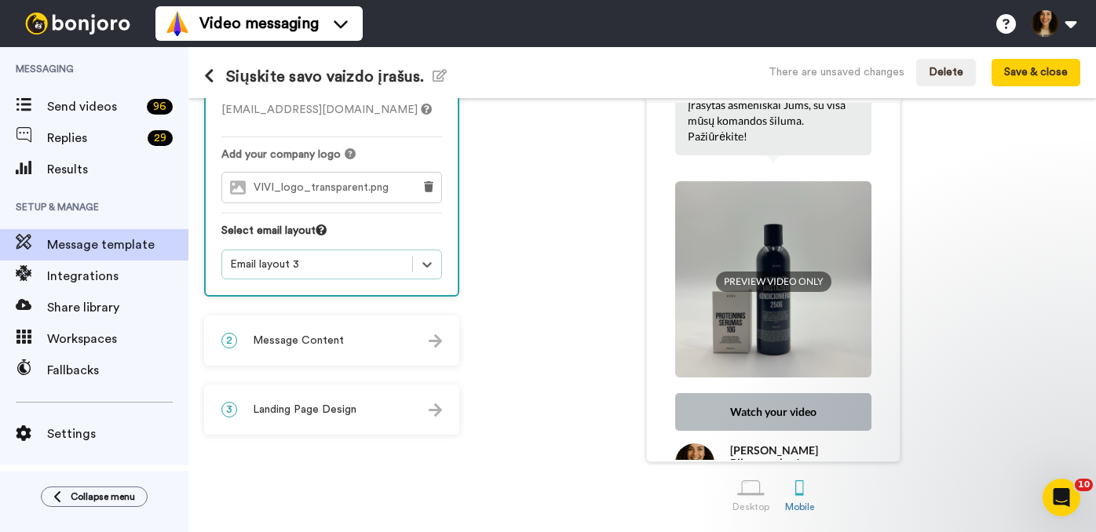
scroll to position [125, 0]
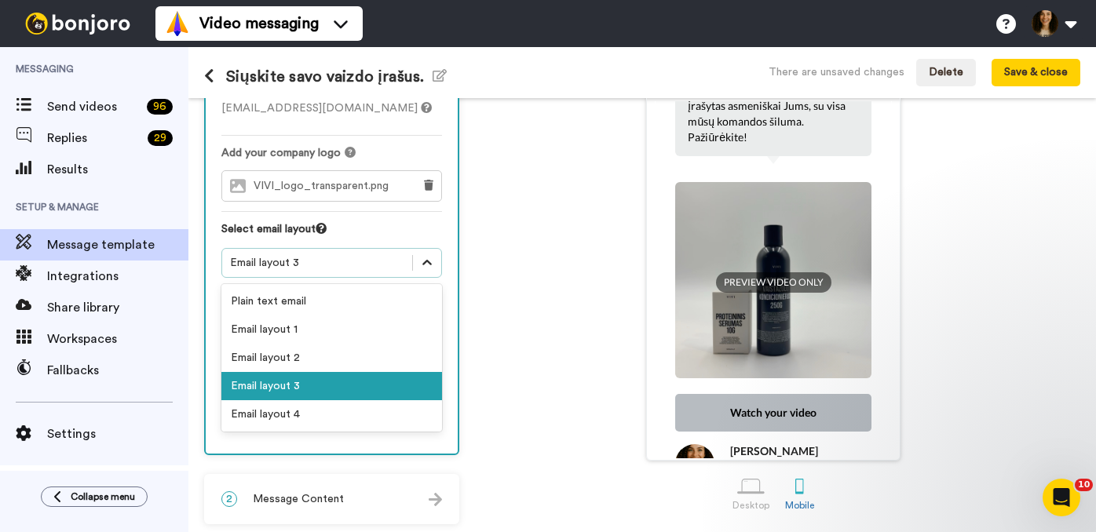
click at [422, 265] on icon at bounding box center [427, 263] width 16 height 16
click at [352, 414] on div "Email layout 4" at bounding box center [331, 414] width 221 height 28
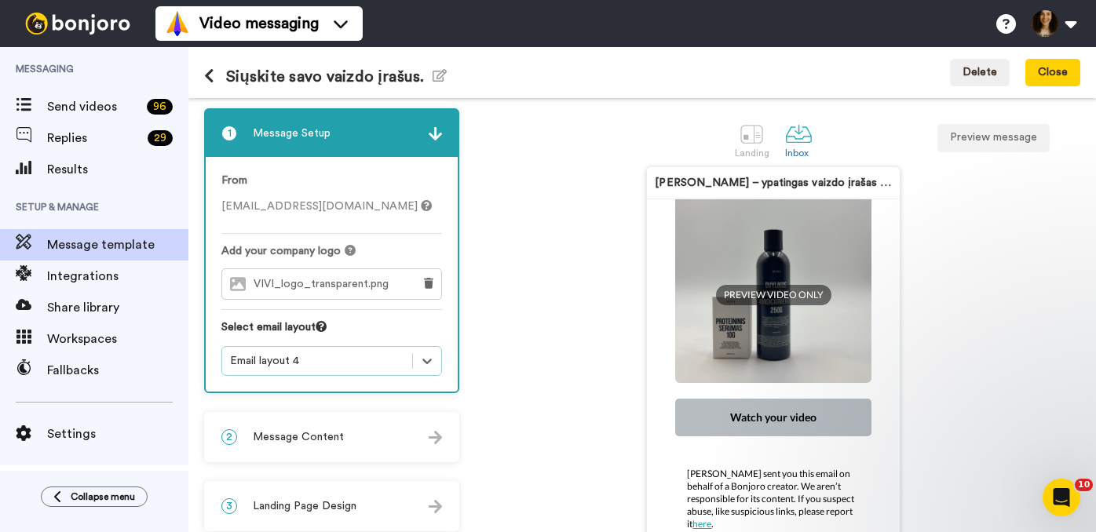
scroll to position [0, 0]
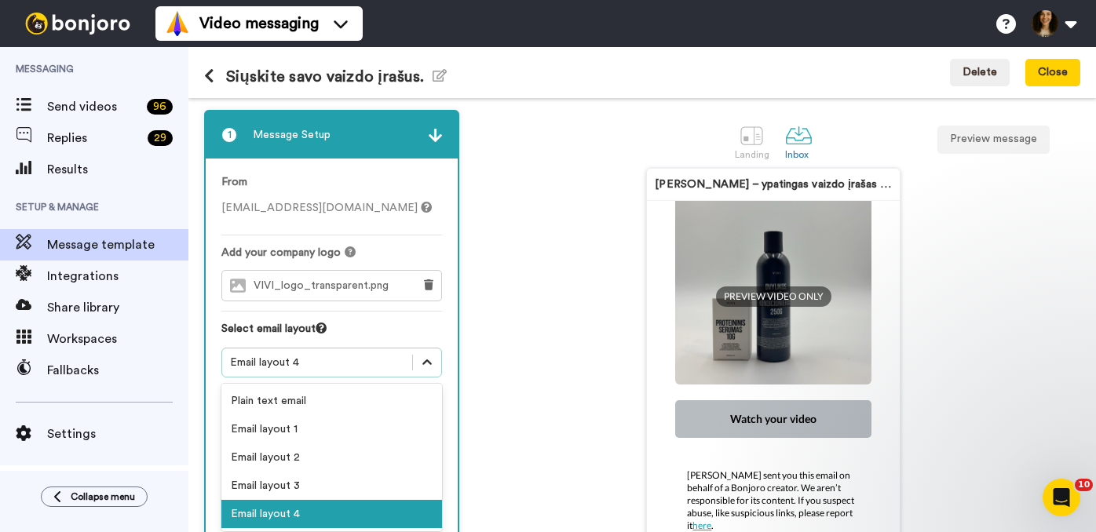
click at [429, 360] on icon at bounding box center [427, 363] width 16 height 16
click at [392, 400] on div "Plain text email" at bounding box center [331, 401] width 221 height 28
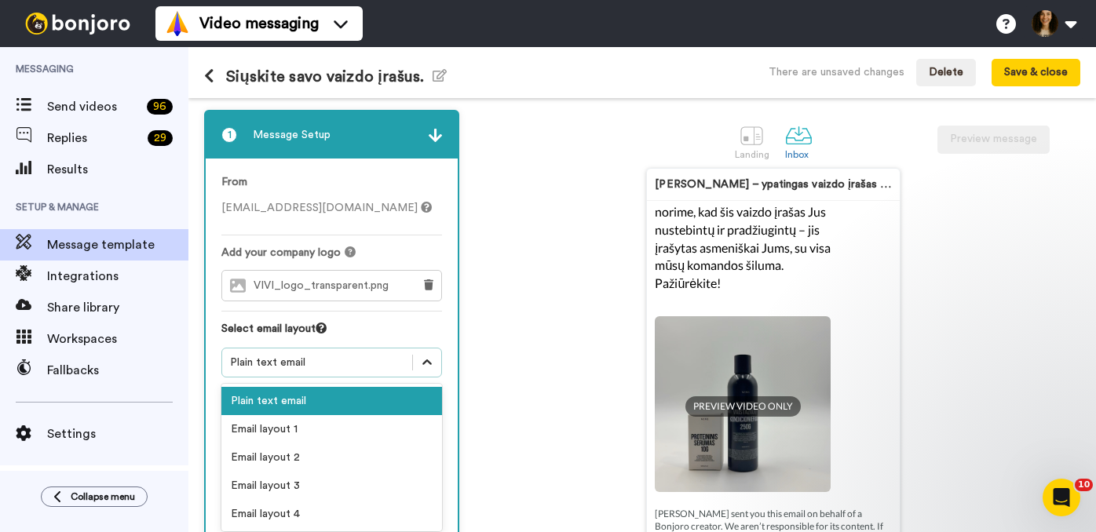
click at [425, 361] on icon at bounding box center [427, 363] width 16 height 16
click at [401, 432] on div "Email layout 1" at bounding box center [331, 429] width 221 height 28
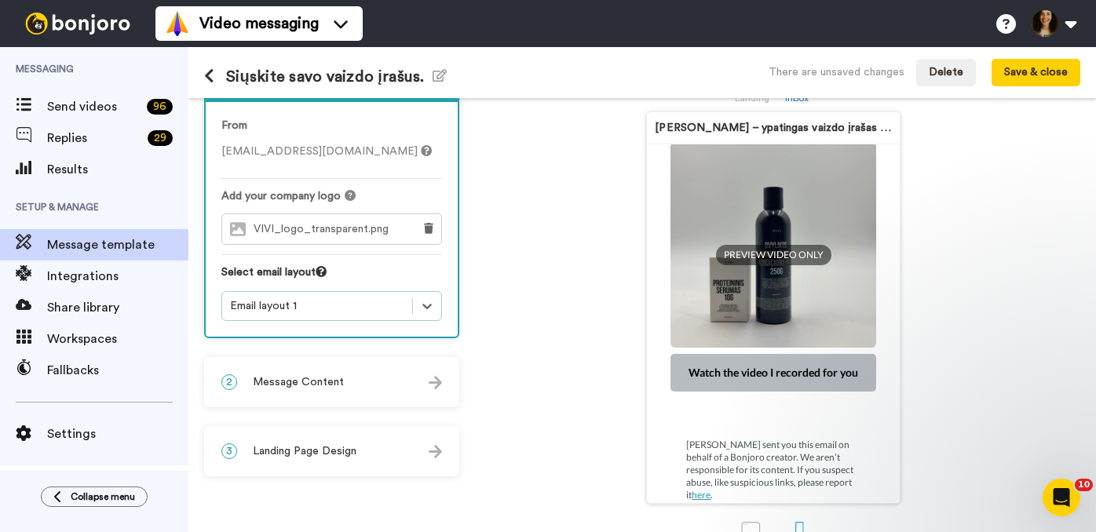
scroll to position [100, 0]
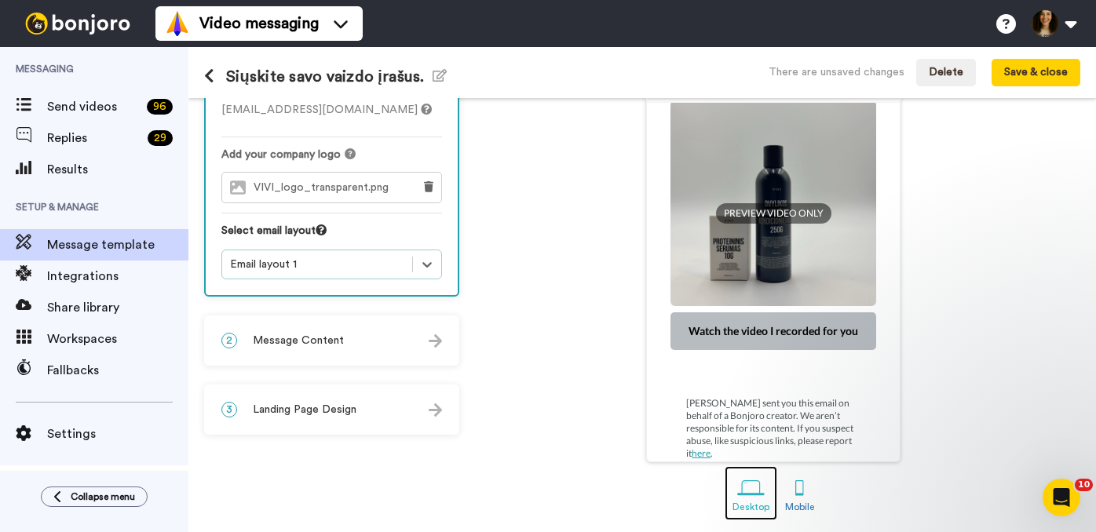
click at [759, 494] on div at bounding box center [750, 487] width 27 height 27
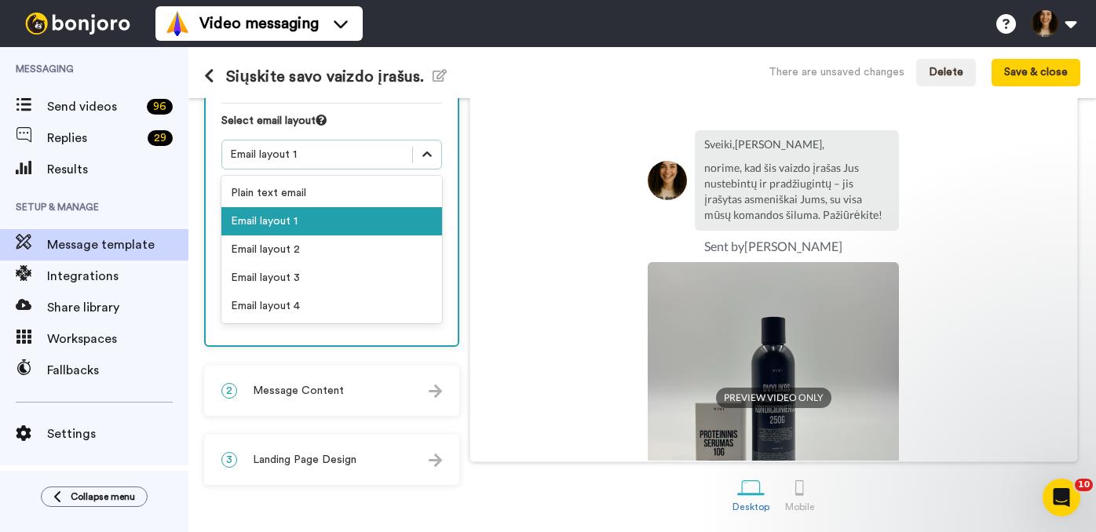
click at [424, 153] on icon at bounding box center [426, 154] width 9 height 5
click at [383, 248] on div "Email layout 2" at bounding box center [331, 250] width 221 height 28
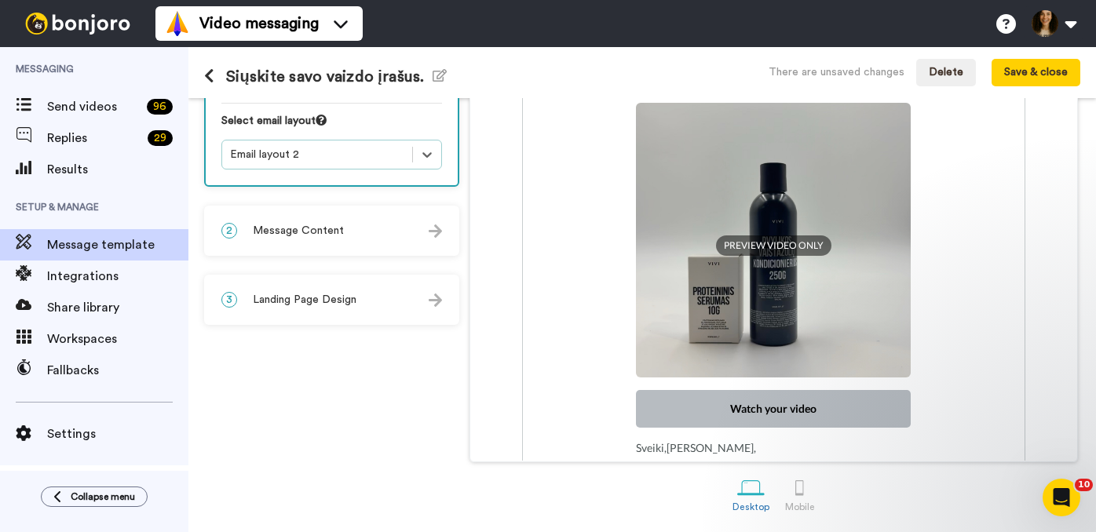
scroll to position [124, 0]
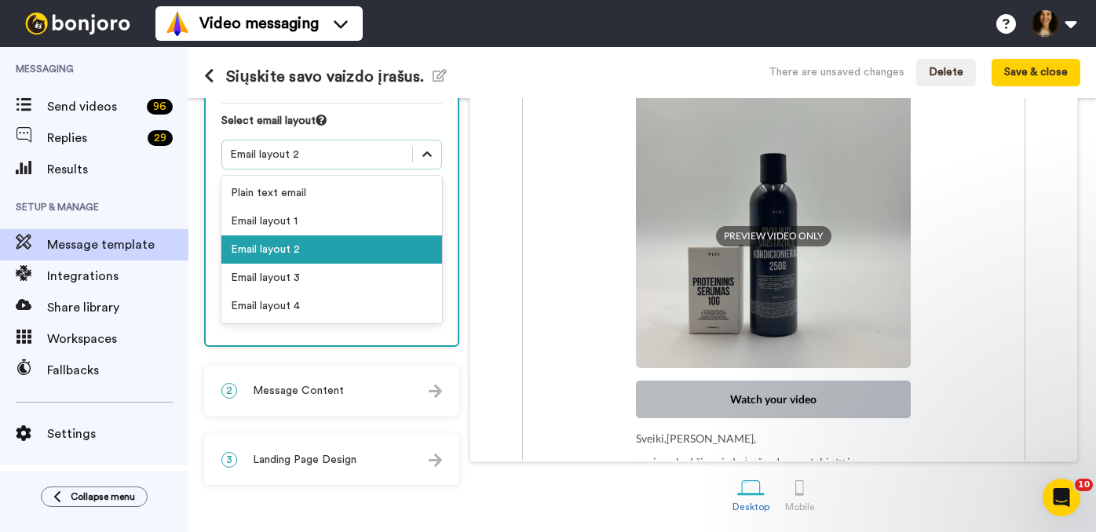
click at [429, 152] on icon at bounding box center [426, 154] width 9 height 5
click at [305, 279] on div "Email layout 3" at bounding box center [331, 278] width 221 height 28
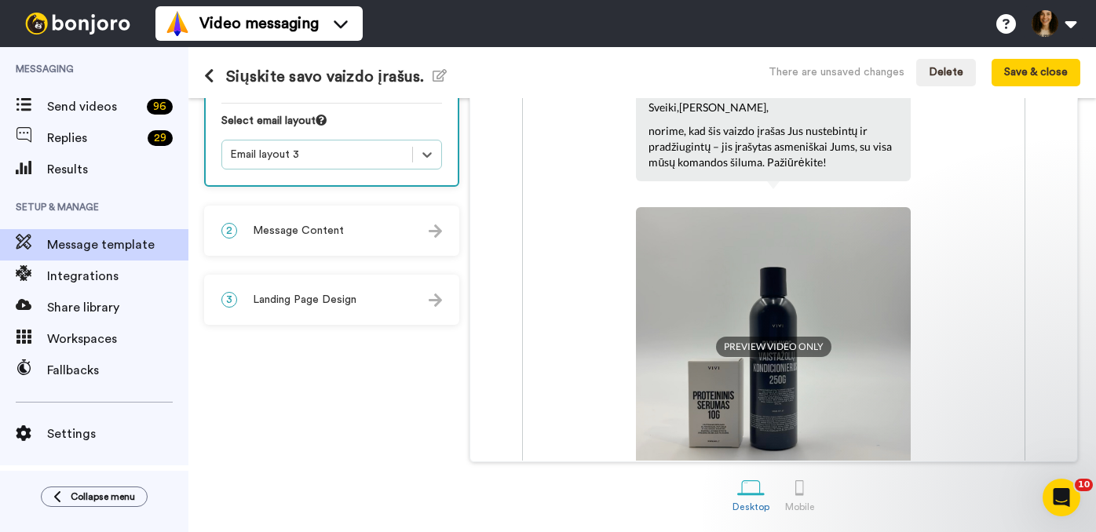
scroll to position [0, 0]
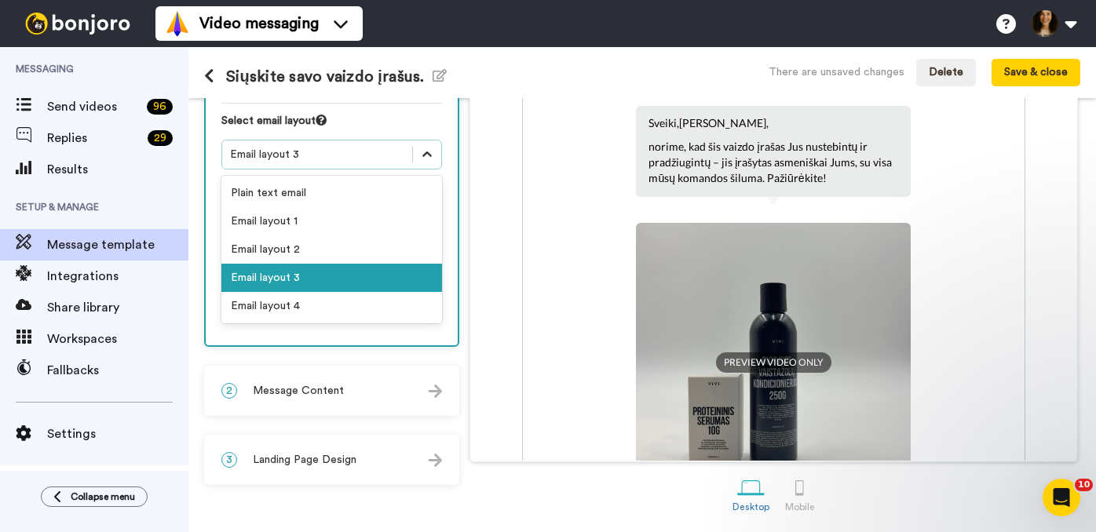
click at [427, 148] on icon at bounding box center [427, 155] width 16 height 16
click at [338, 309] on div "Email layout 4" at bounding box center [331, 306] width 221 height 28
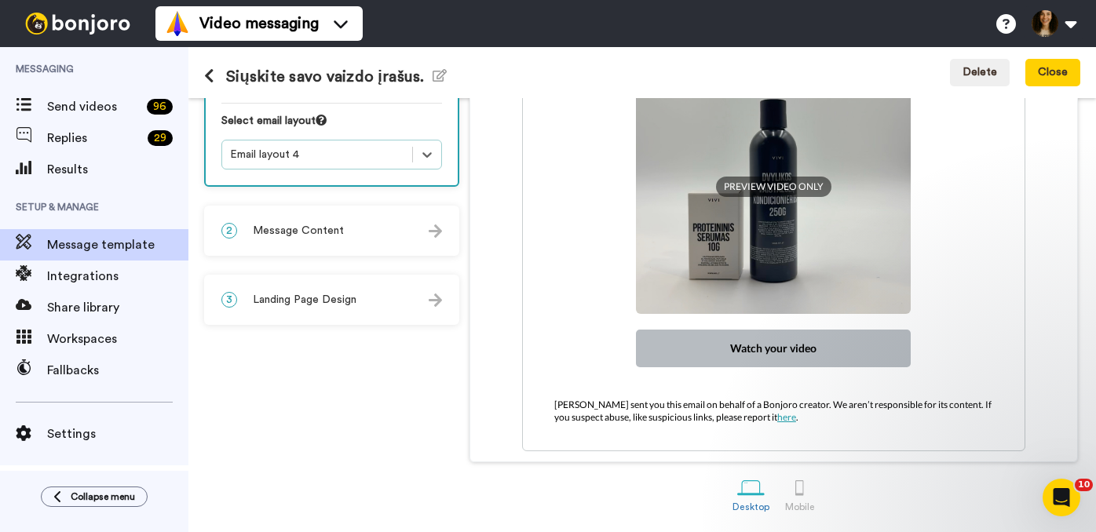
scroll to position [297, 0]
click at [436, 301] on img at bounding box center [435, 300] width 13 height 13
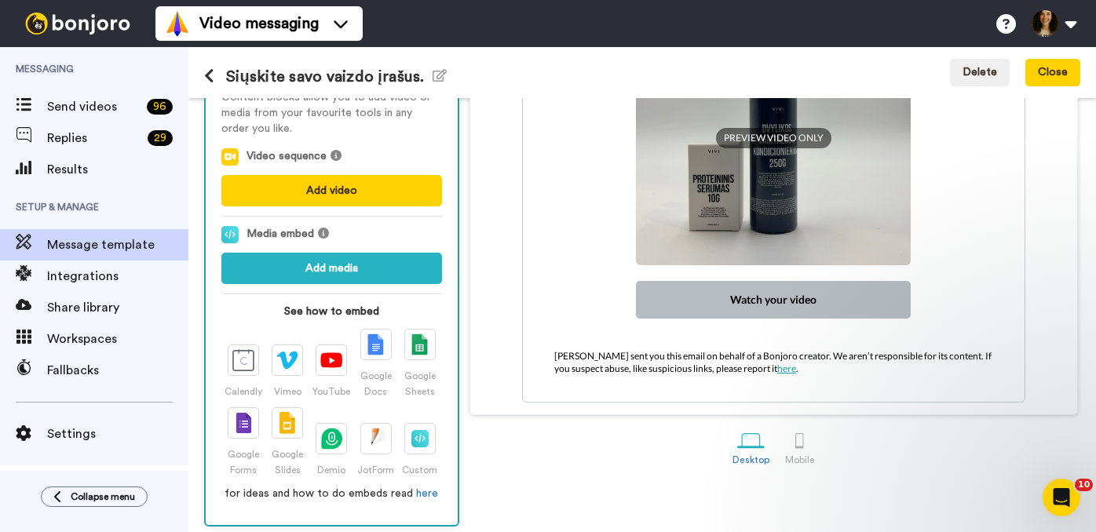
scroll to position [261, 0]
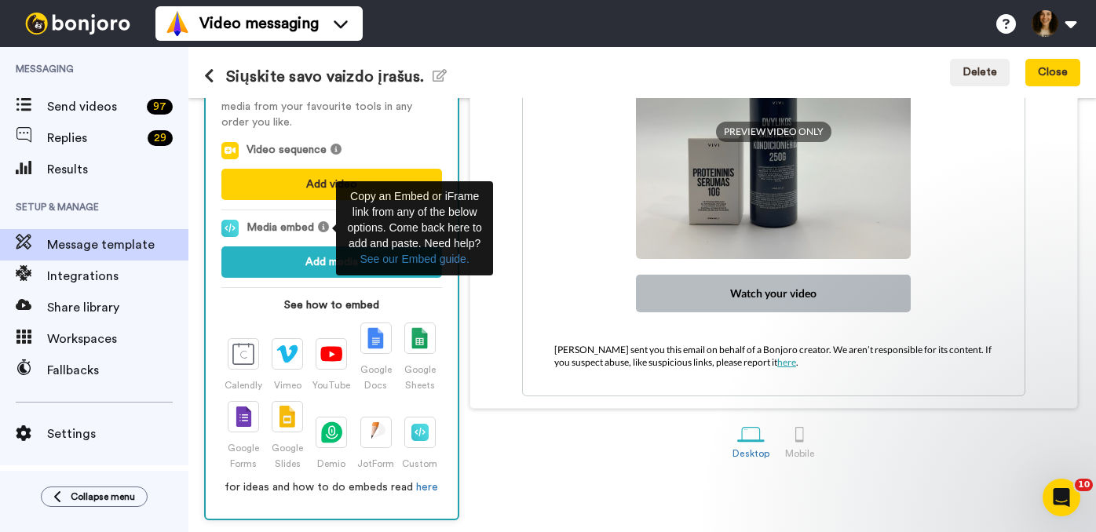
click at [452, 307] on div "Content Blocks Design Elements Content blocks allow you to add video or media f…" at bounding box center [332, 277] width 252 height 484
click at [443, 301] on div "Content Blocks Design Elements Content blocks allow you to add video or media f…" at bounding box center [332, 277] width 252 height 484
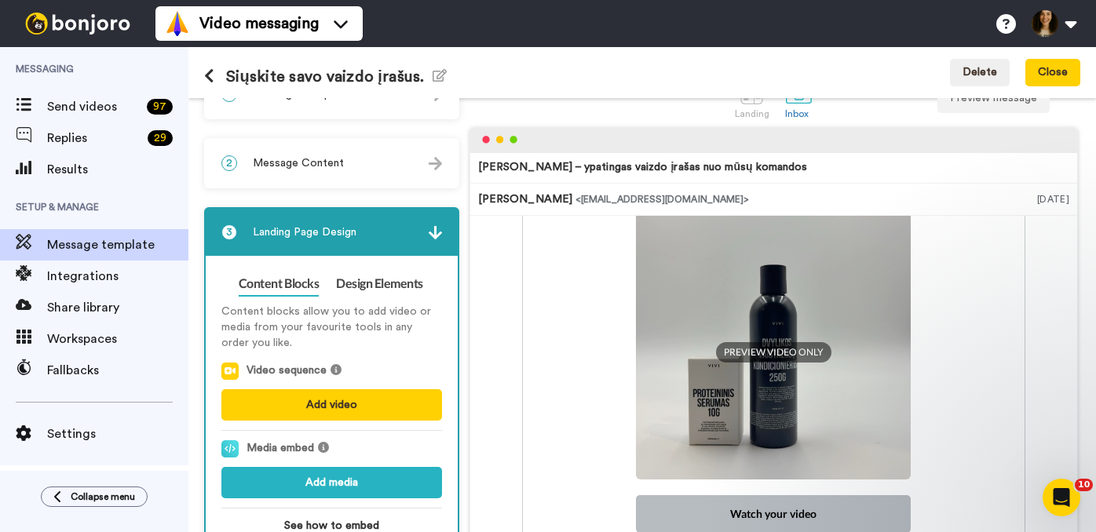
scroll to position [0, 0]
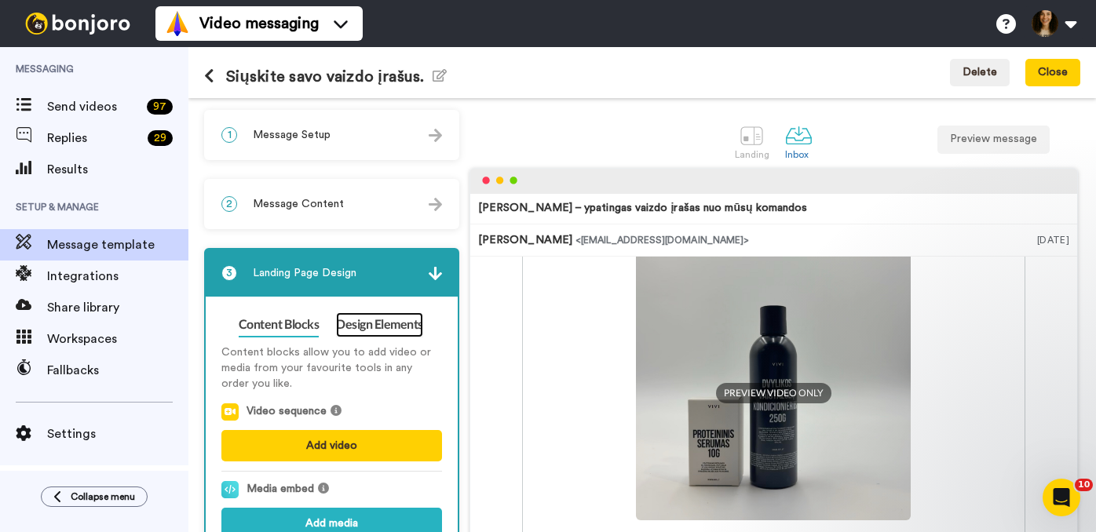
click at [379, 321] on link "Design Elements" at bounding box center [379, 324] width 87 height 25
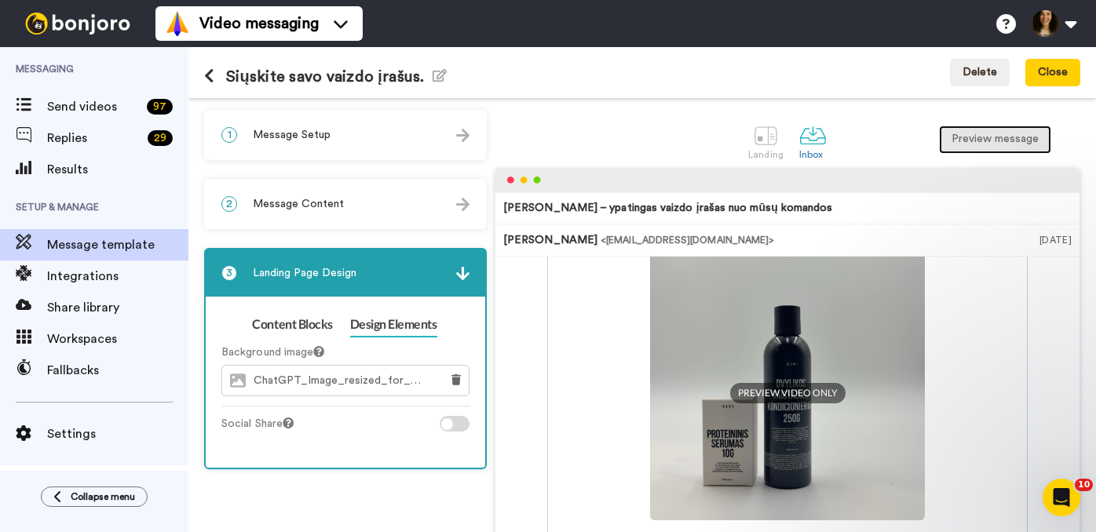
click at [980, 141] on button "Preview message" at bounding box center [995, 140] width 112 height 28
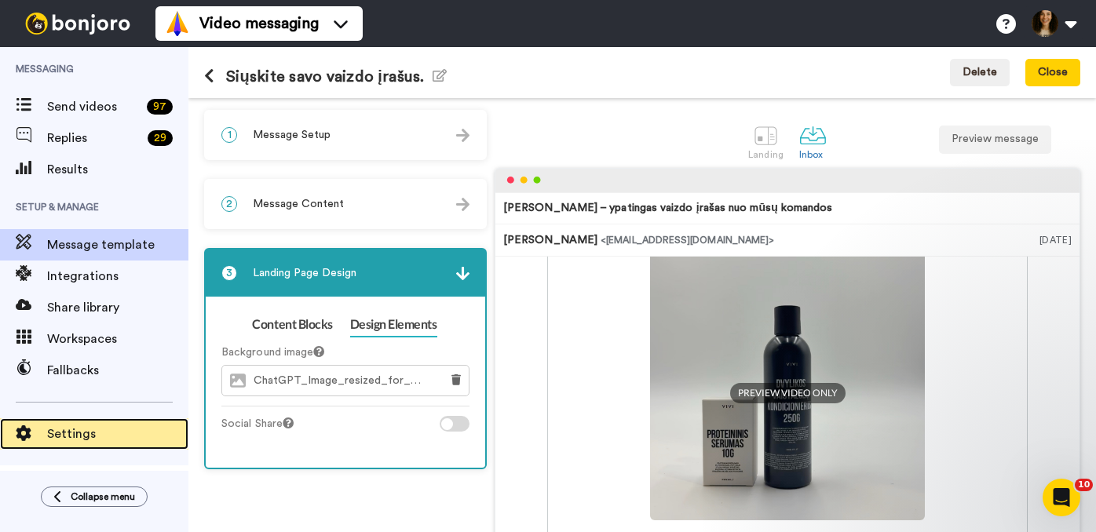
click at [25, 433] on icon at bounding box center [24, 433] width 16 height 16
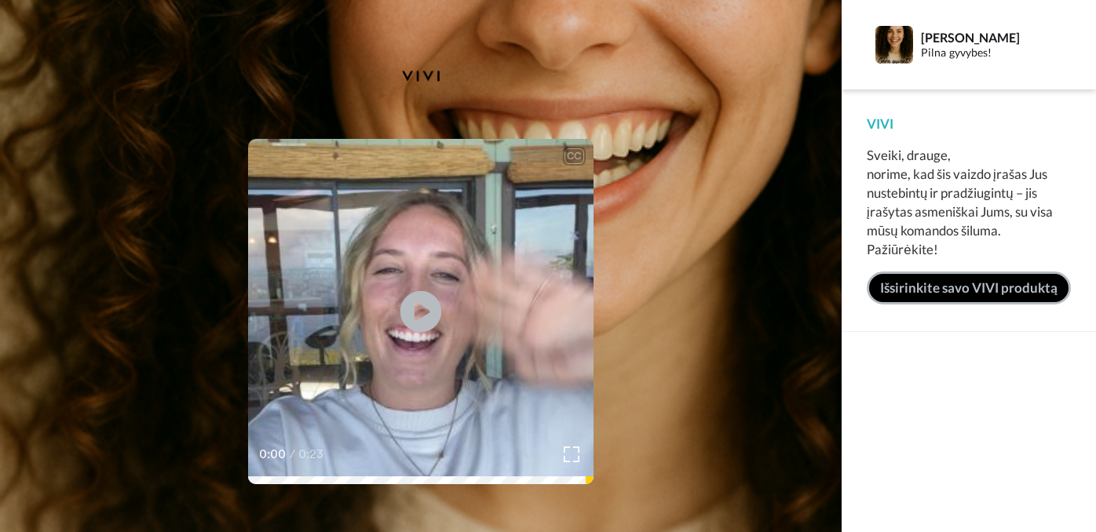
click at [417, 307] on icon "Play/Pause" at bounding box center [421, 311] width 42 height 75
click at [444, 310] on video at bounding box center [420, 311] width 345 height 345
click at [983, 290] on link "Išsirinkite savo VIVI produktą" at bounding box center [969, 288] width 204 height 33
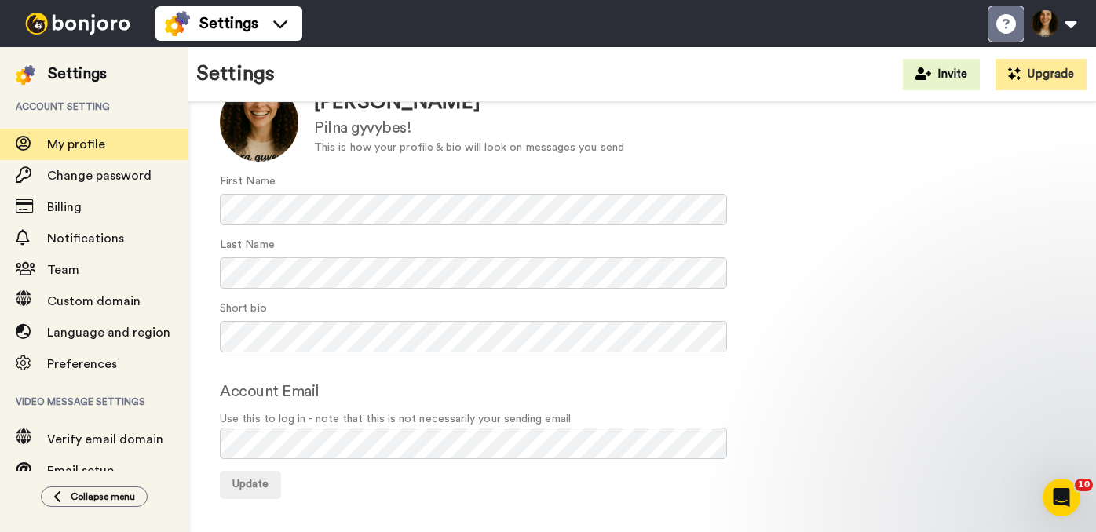
click at [1005, 26] on icon at bounding box center [1006, 24] width 20 height 20
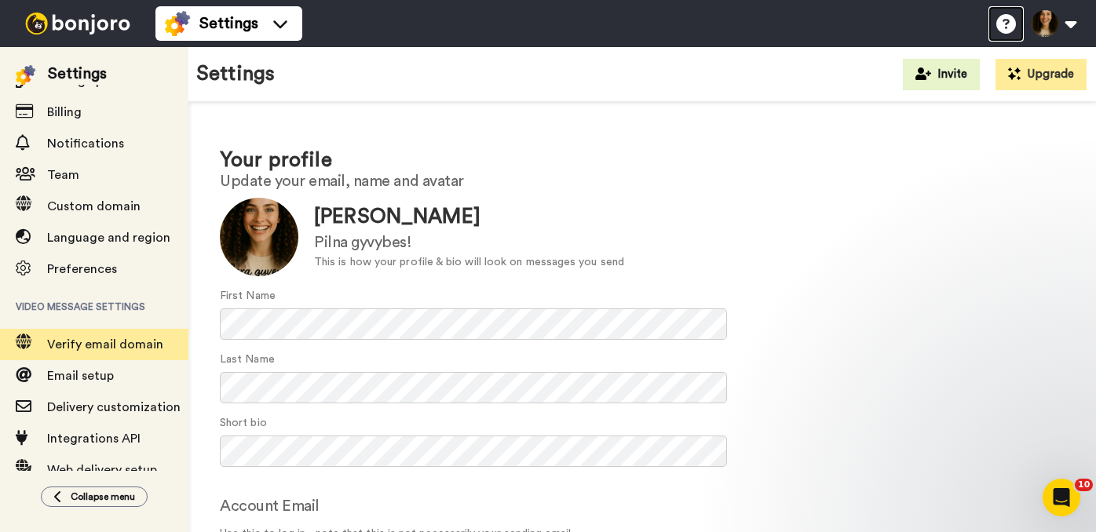
scroll to position [154, 0]
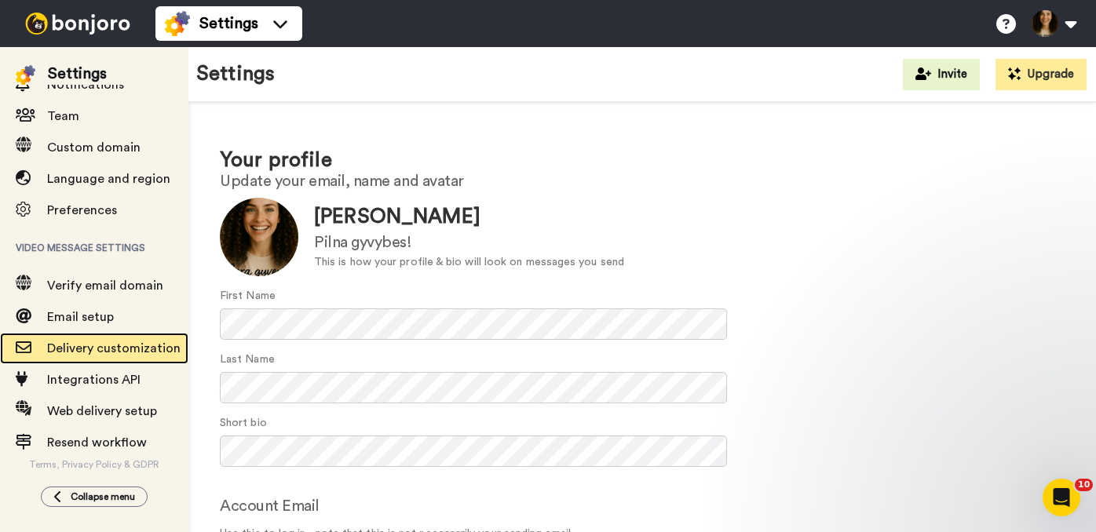
click at [118, 349] on span "Delivery customization" at bounding box center [113, 348] width 133 height 13
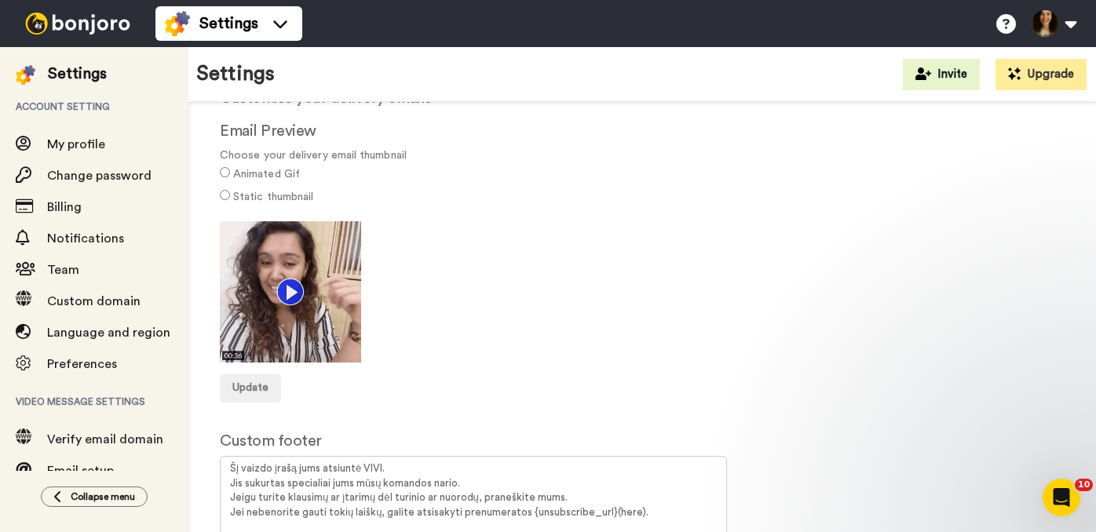
scroll to position [171, 0]
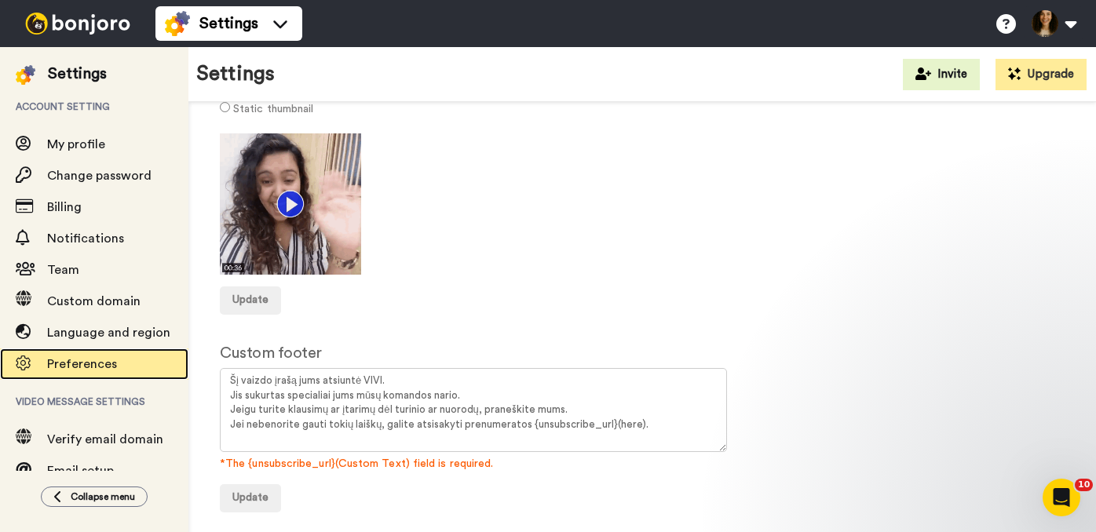
click at [71, 363] on span "Preferences" at bounding box center [82, 364] width 70 height 13
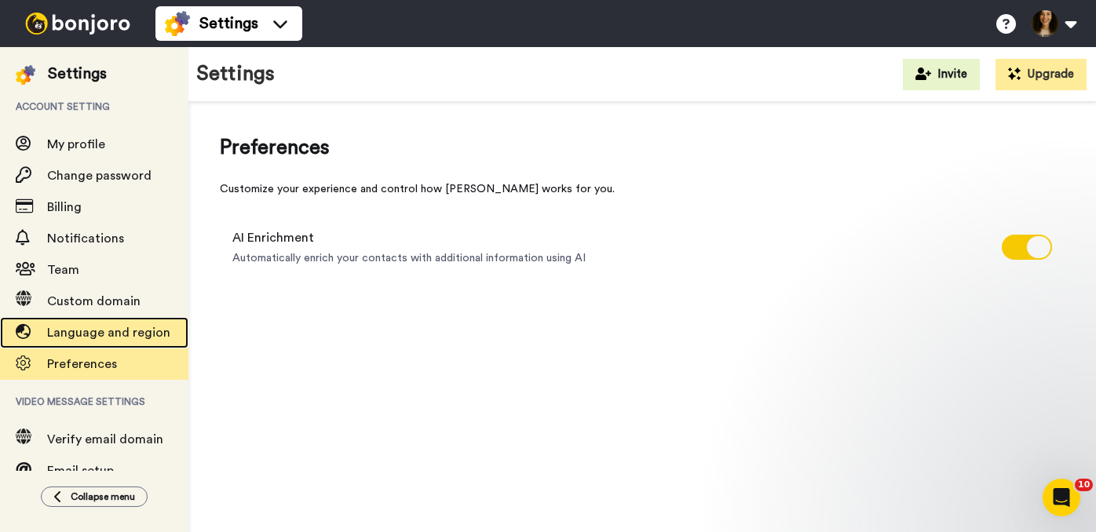
click at [108, 332] on span "Language and region" at bounding box center [108, 333] width 123 height 13
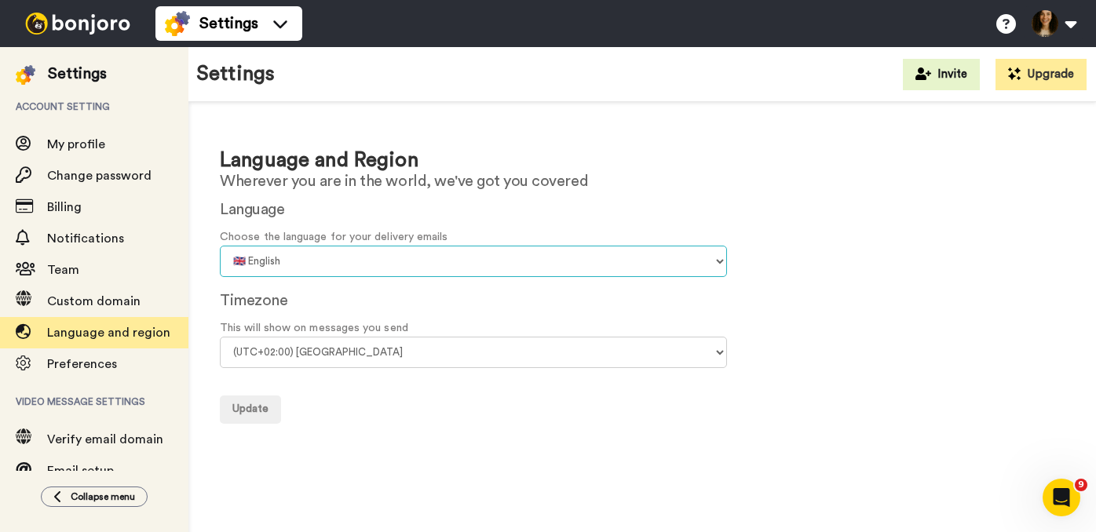
click at [712, 263] on select "🇨🇳 Chinese 🇨🇿 Czech 🇩🇰 Danish 🇳🇱 Dutch 🇬🇧 English 🇫🇮 Finnish 🇫🇷 French 🇩🇪 Germa…" at bounding box center [473, 261] width 507 height 31
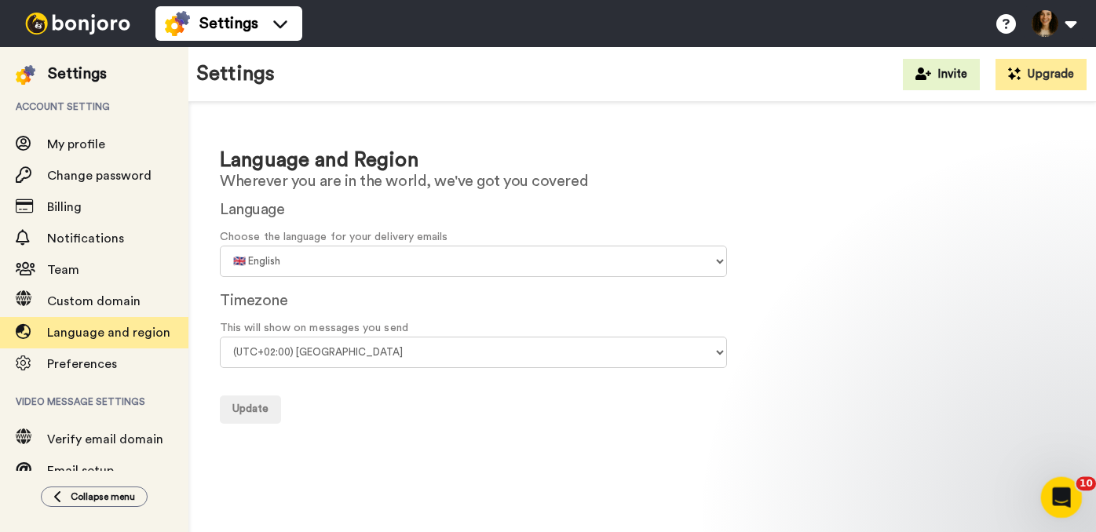
click at [1071, 498] on div "Open Intercom Messenger" at bounding box center [1059, 495] width 52 height 52
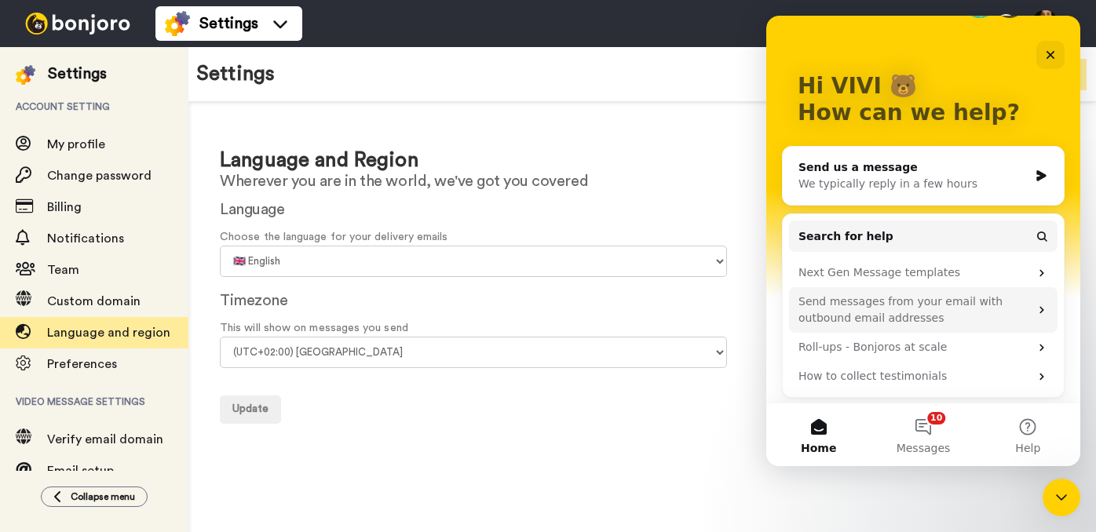
scroll to position [57, 0]
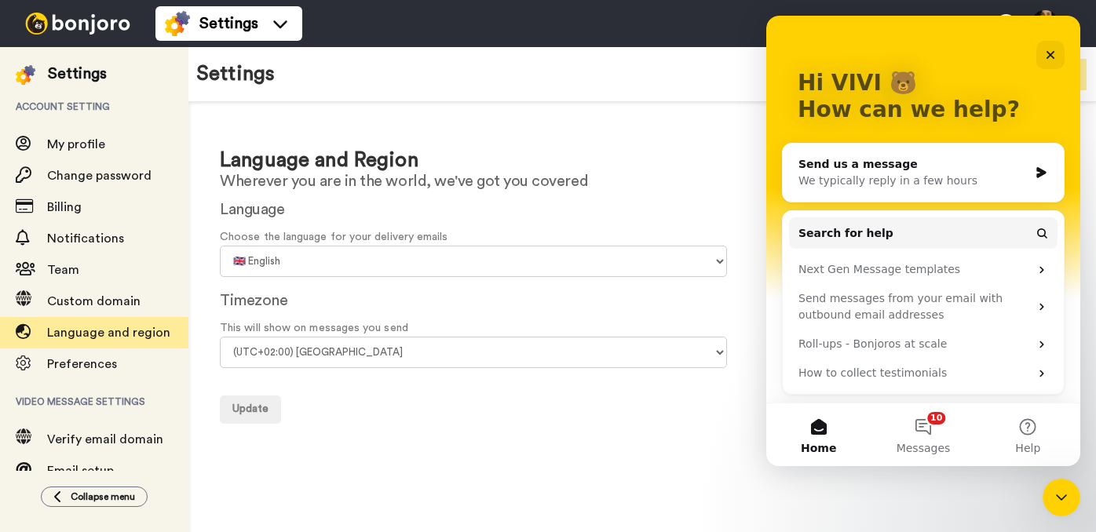
click at [943, 170] on div "Send us a message" at bounding box center [913, 164] width 230 height 16
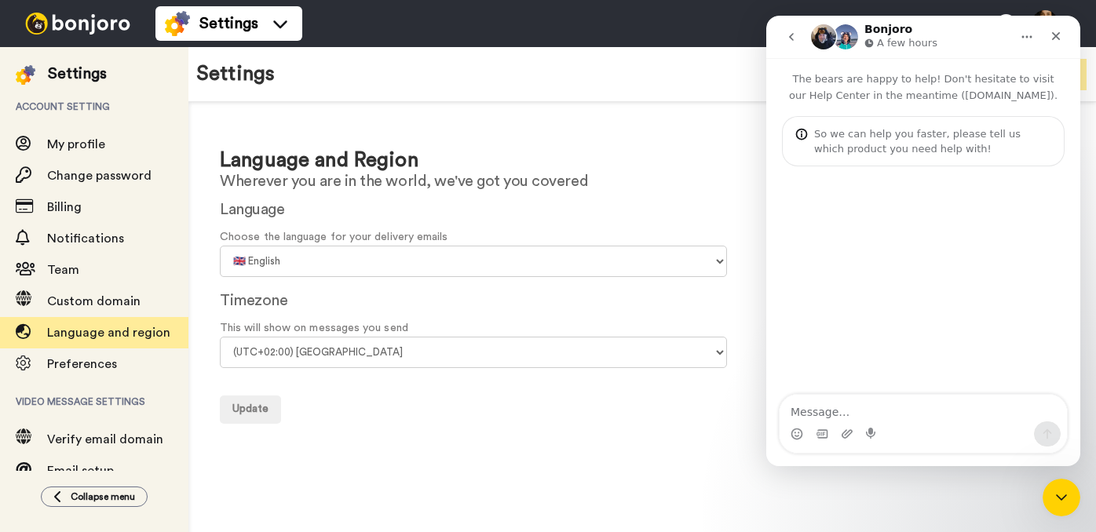
scroll to position [0, 0]
type textarea "Dear [PERSON_NAME] Team, We are currently using Bonjoro with our [DEMOGRAPHIC_D…"
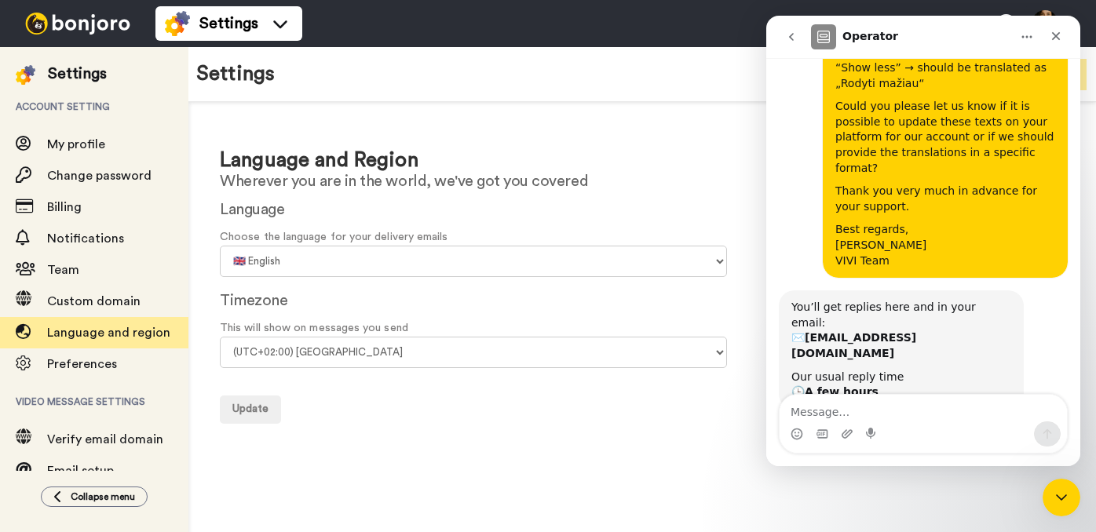
scroll to position [444, 0]
type textarea "thanks"
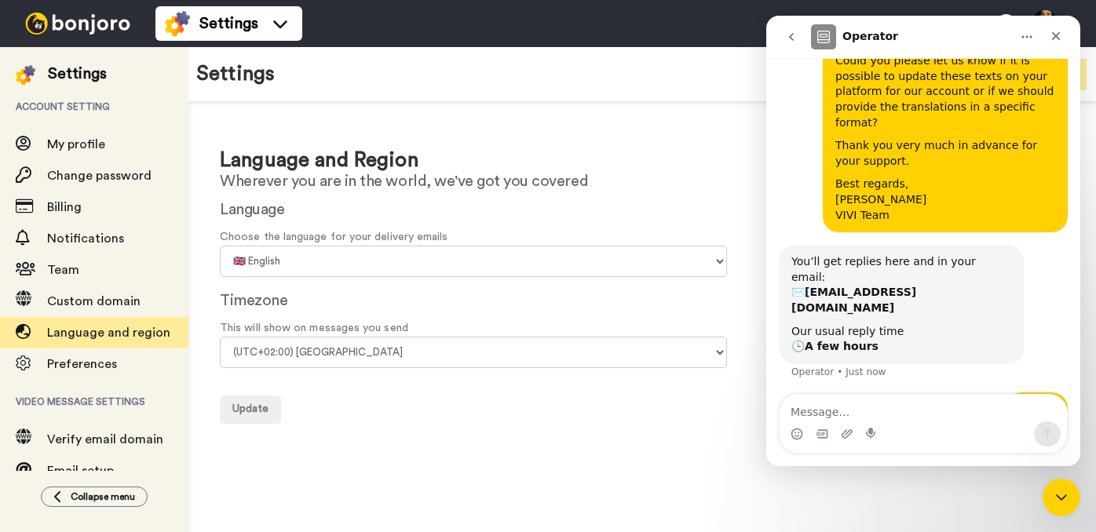
scroll to position [491, 0]
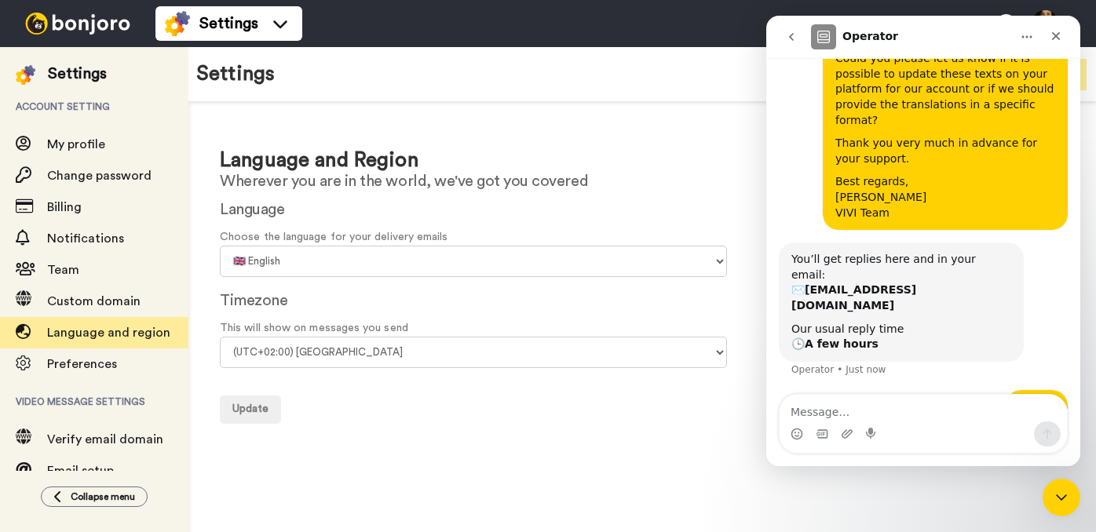
click at [597, 167] on h1 "Language and Region" at bounding box center [642, 160] width 845 height 23
click at [258, 119] on div "Language and Region Wherever you are in the world, we've got you covered Langua…" at bounding box center [641, 284] width 907 height 365
click at [1056, 36] on icon "Close" at bounding box center [1056, 36] width 9 height 9
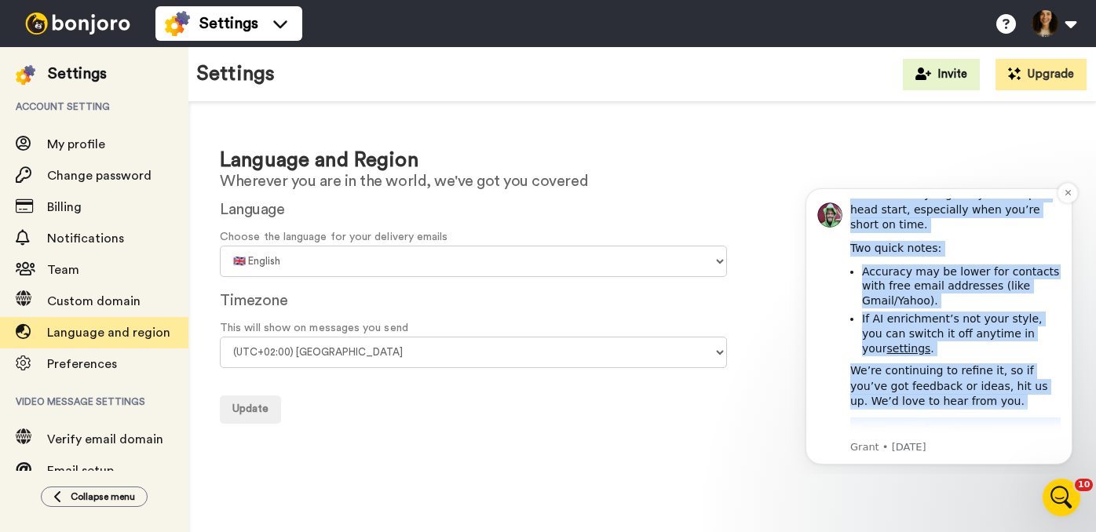
scroll to position [487, 0]
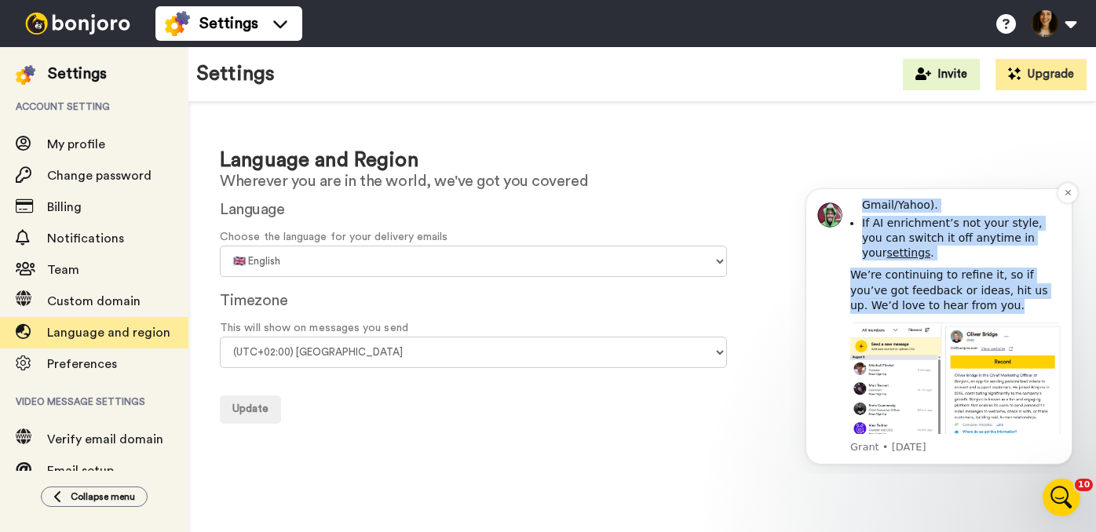
drag, startPoint x: 850, startPoint y: 261, endPoint x: 1014, endPoint y: 264, distance: 164.1
click at [1014, 264] on div "Introducing AI contact enrichment Hi VIVI, It’s now even easier to add that per…" at bounding box center [955, 95] width 210 height 769
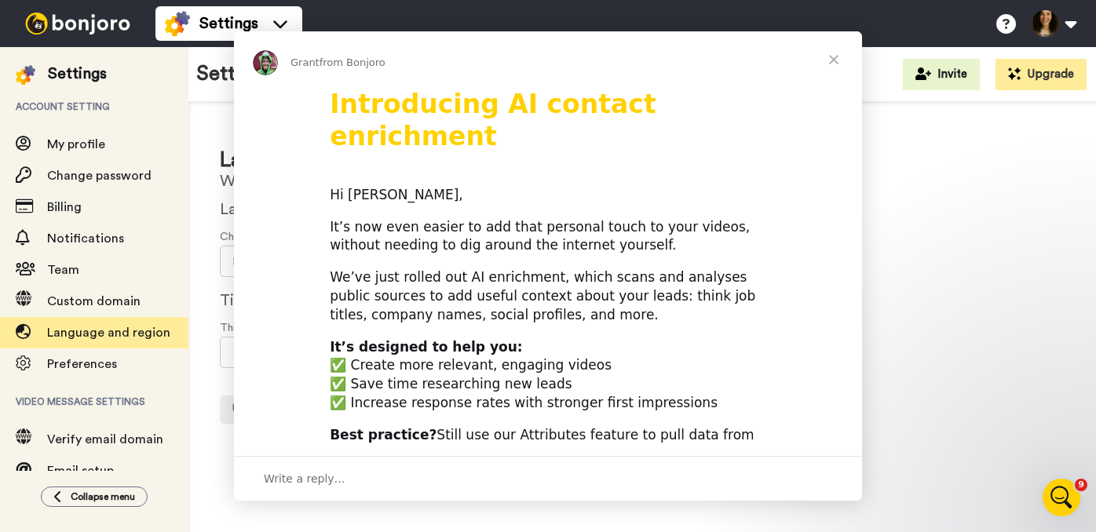
scroll to position [0, 0]
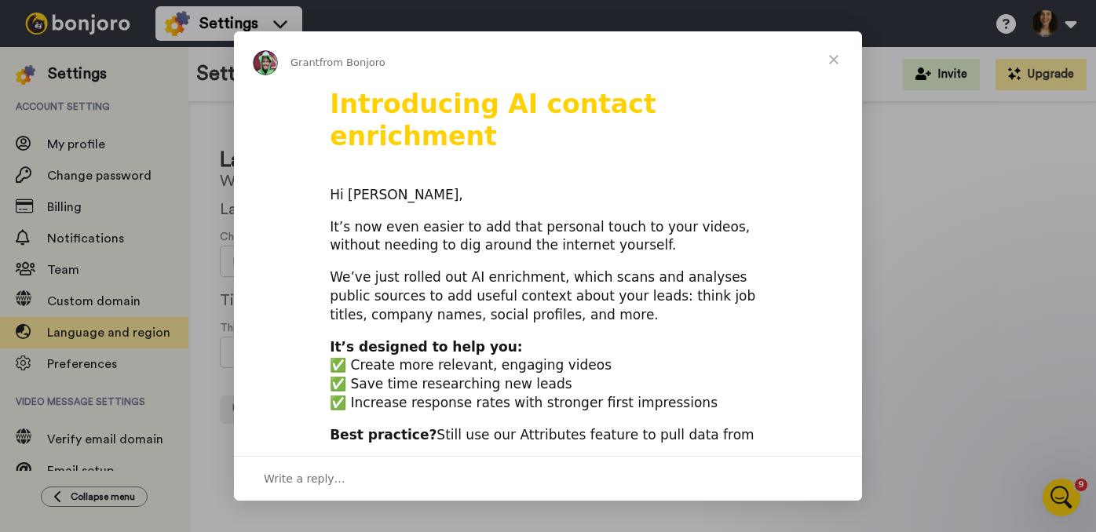
click at [831, 63] on span "Close" at bounding box center [833, 59] width 57 height 57
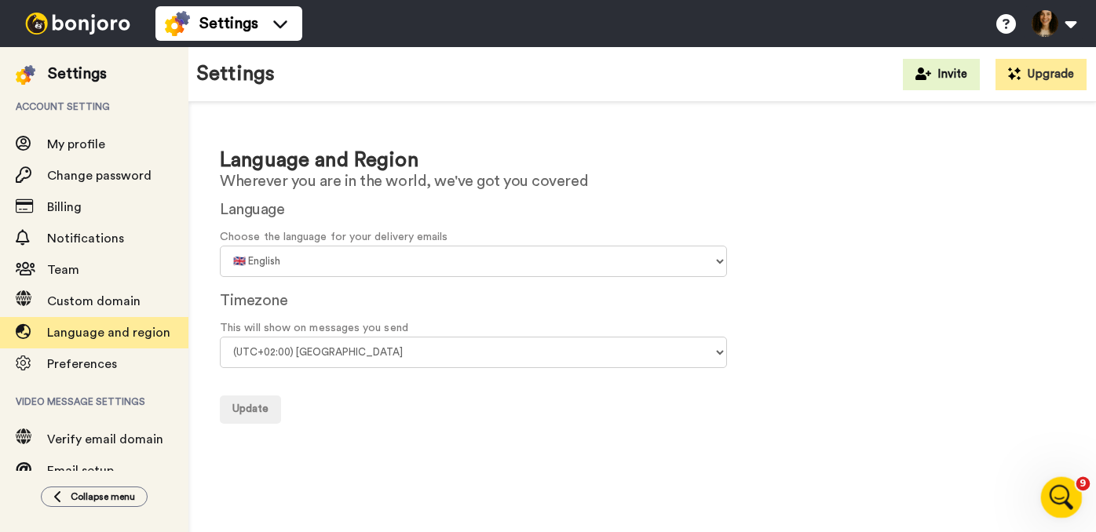
click at [1062, 488] on icon "Open Intercom Messenger" at bounding box center [1059, 496] width 26 height 26
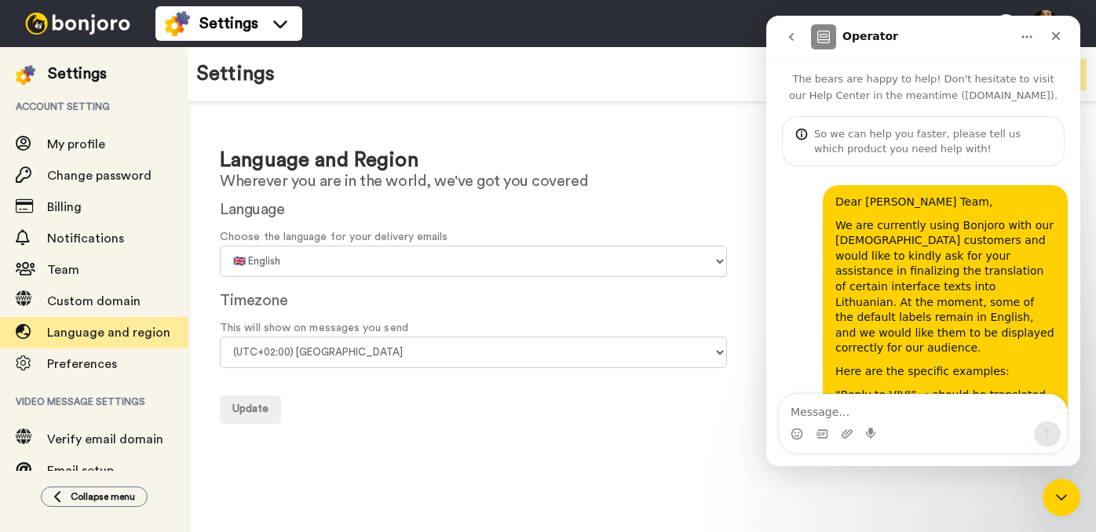
scroll to position [491, 0]
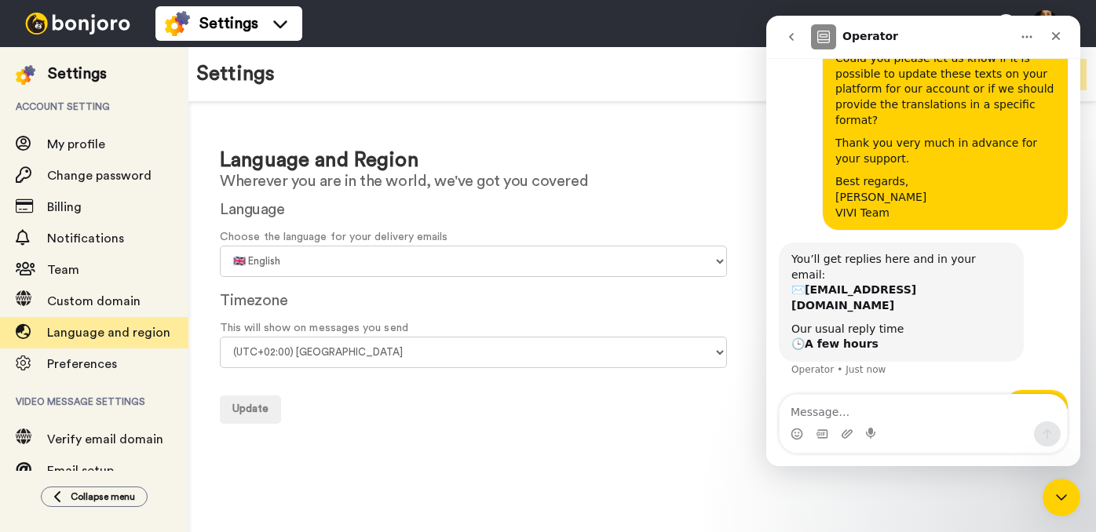
click at [789, 36] on icon "go back" at bounding box center [791, 37] width 5 height 8
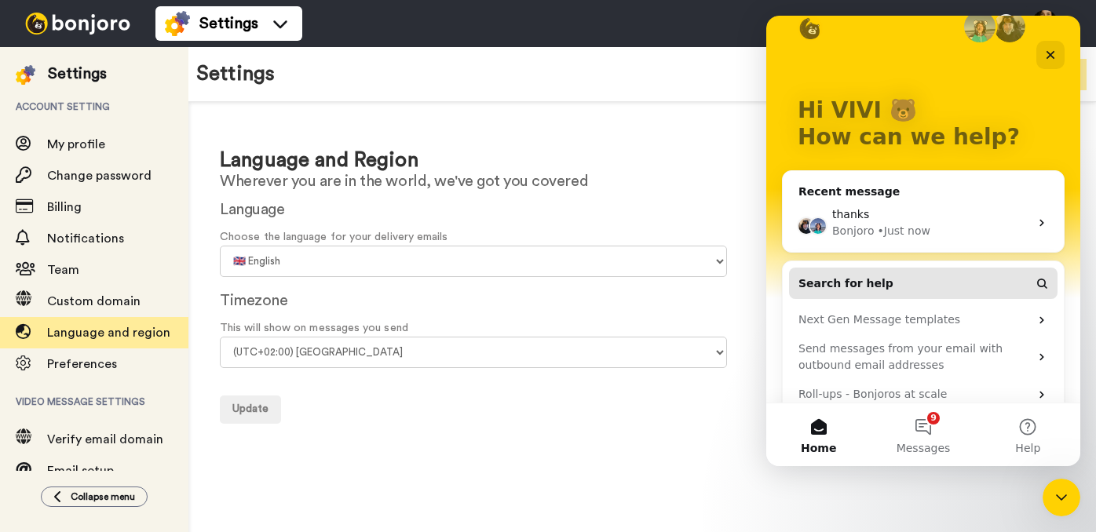
scroll to position [80, 0]
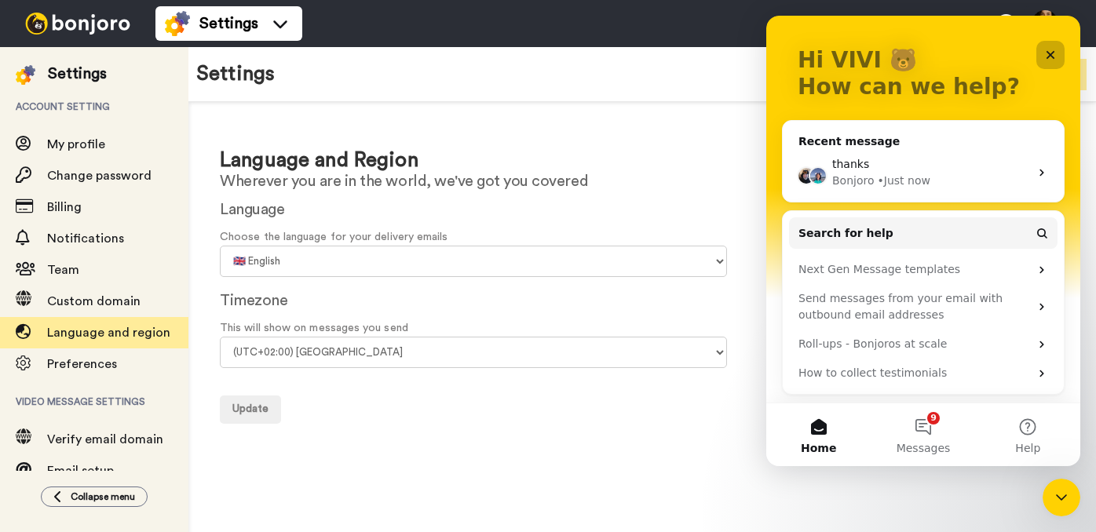
click at [1046, 53] on icon "Close" at bounding box center [1050, 55] width 13 height 13
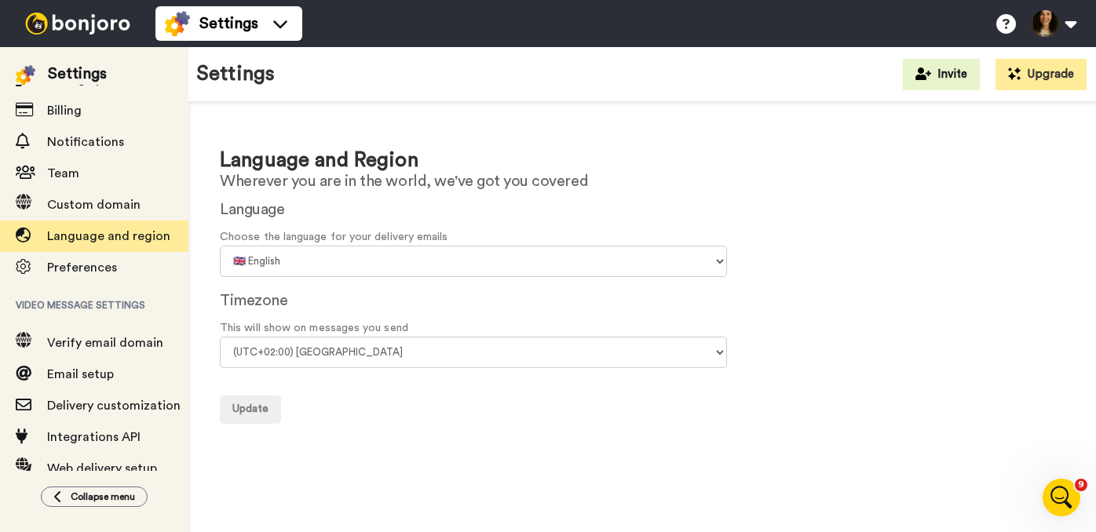
scroll to position [154, 0]
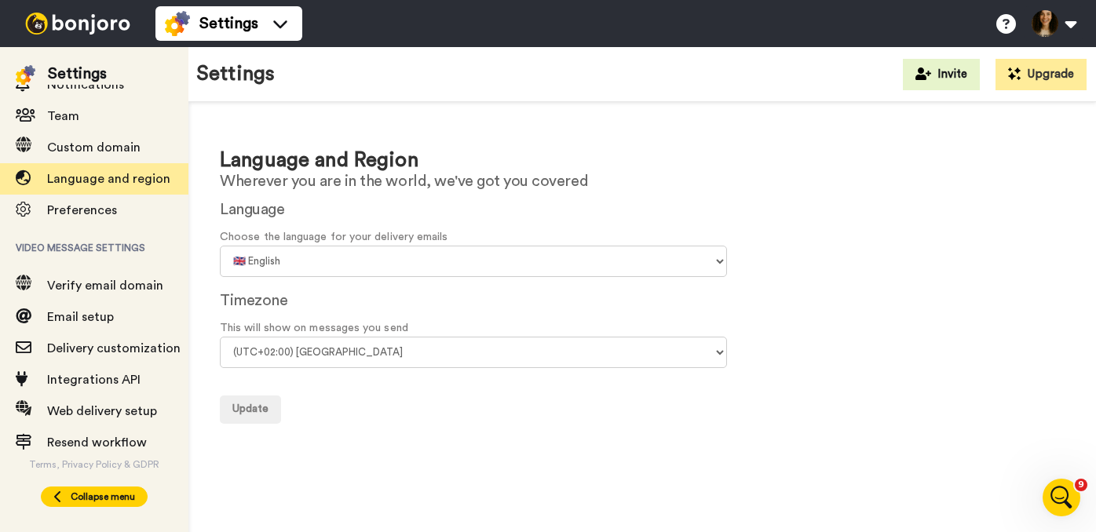
click at [49, 496] on button "Collapse menu" at bounding box center [94, 497] width 107 height 20
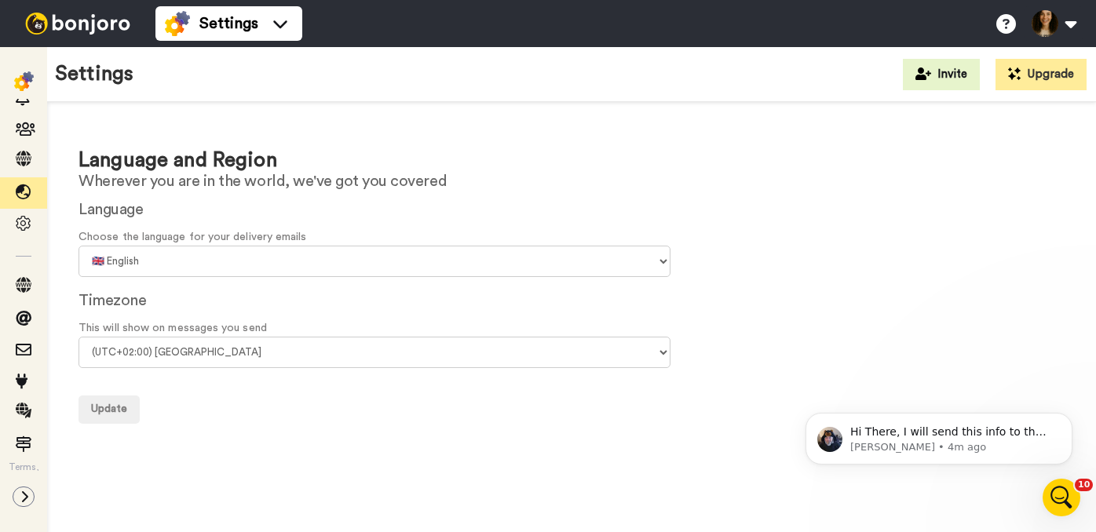
scroll to position [0, 0]
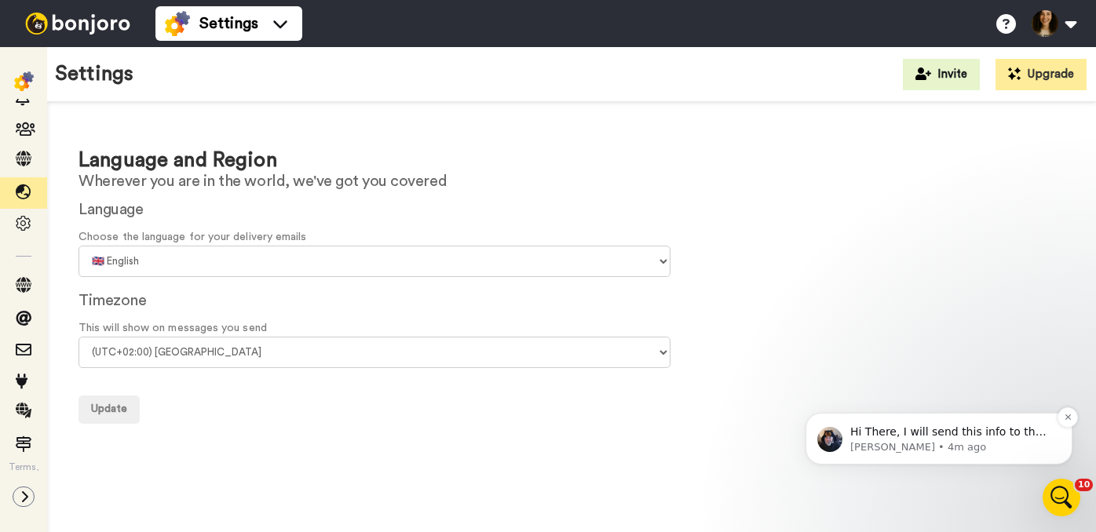
click at [948, 442] on p "[PERSON_NAME] • 4m ago" at bounding box center [951, 447] width 203 height 14
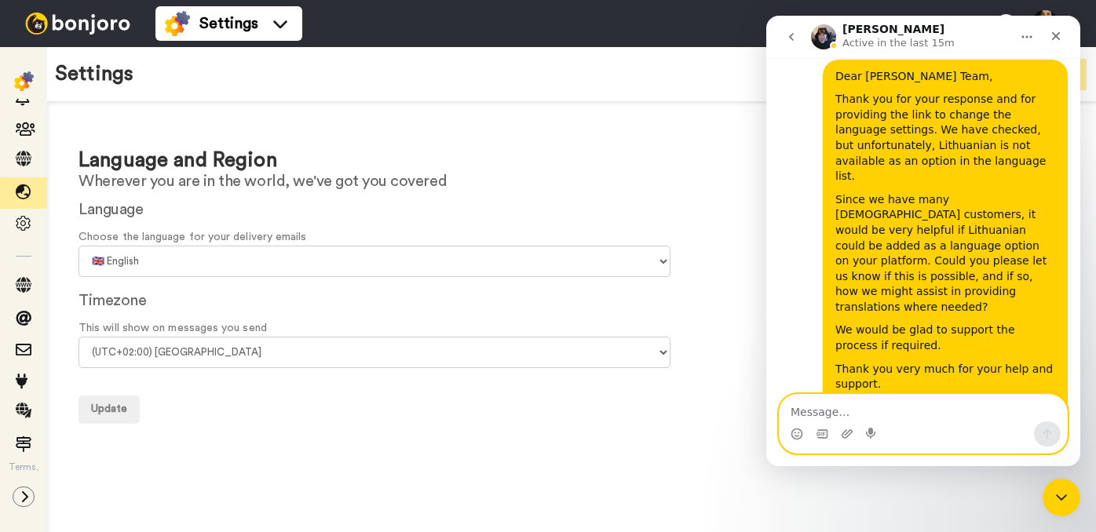
scroll to position [967, 0]
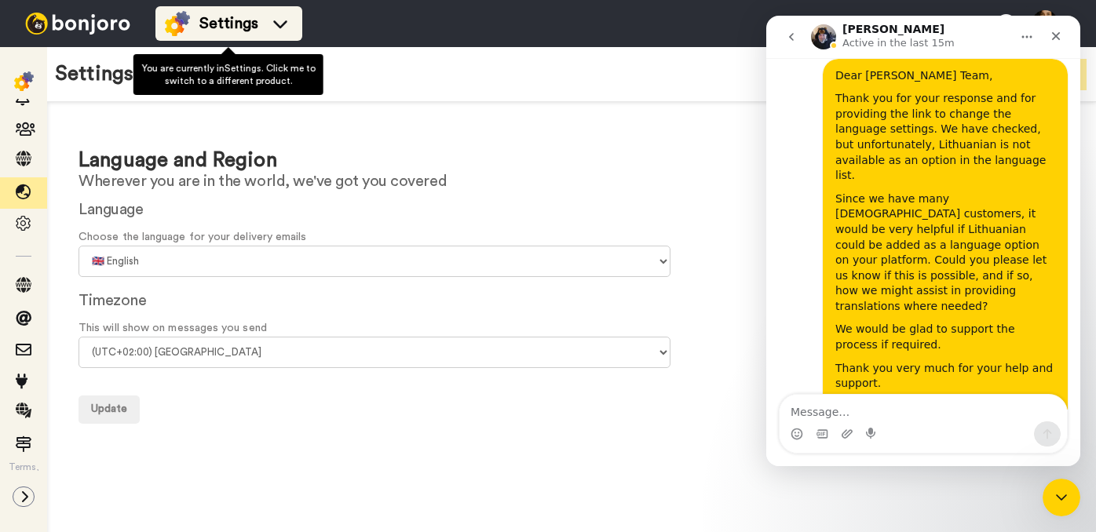
click at [270, 16] on icon at bounding box center [280, 24] width 25 height 16
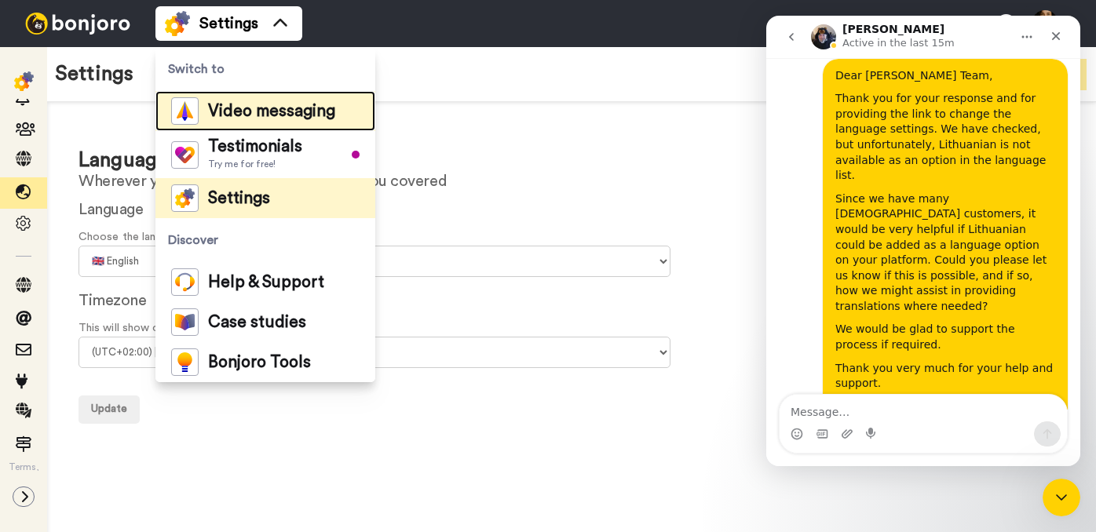
click at [239, 115] on span "Video messaging" at bounding box center [271, 112] width 127 height 16
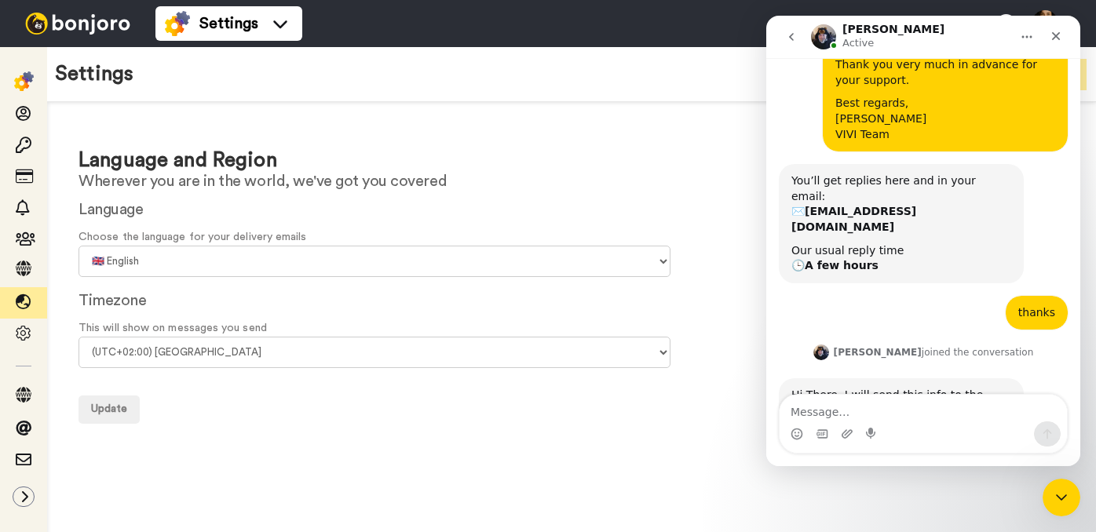
scroll to position [590, 0]
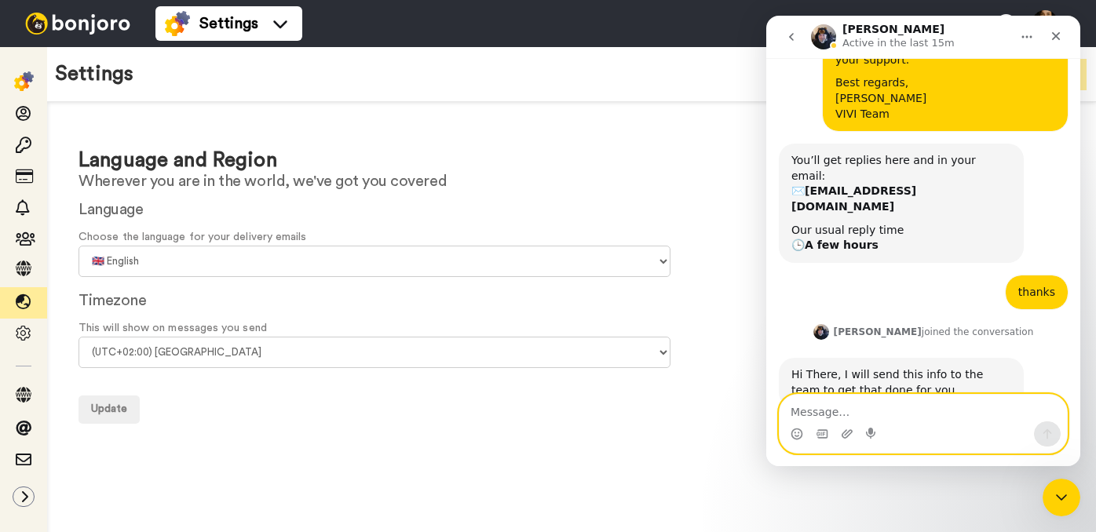
paste textarea "Dear [PERSON_NAME] Team, Thank you for your response and for providing the link…"
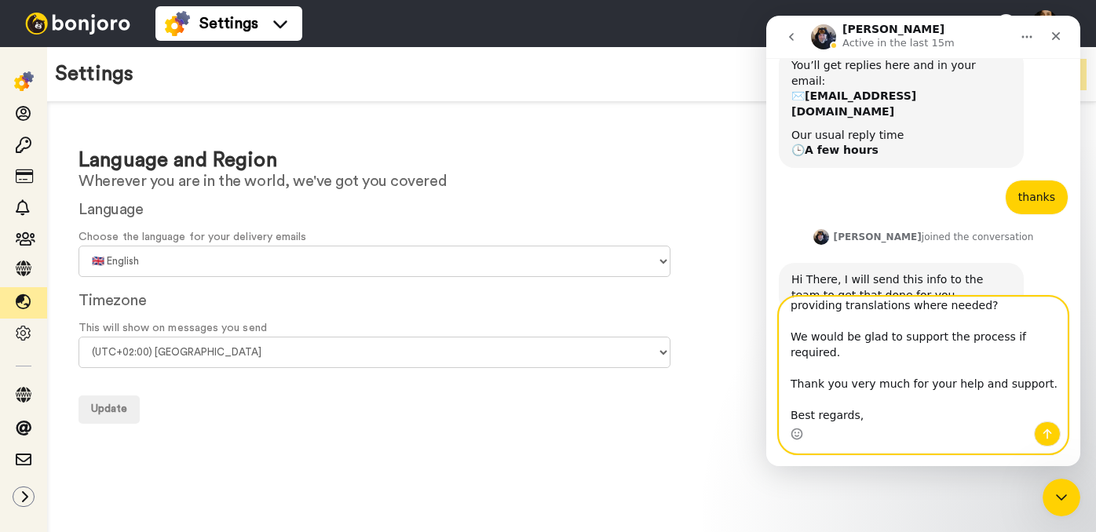
scroll to position [687, 0]
type textarea "Dear [PERSON_NAME] Team, Thank you for your response and for providing the link…"
click at [1050, 437] on icon "Send a message…" at bounding box center [1047, 434] width 13 height 13
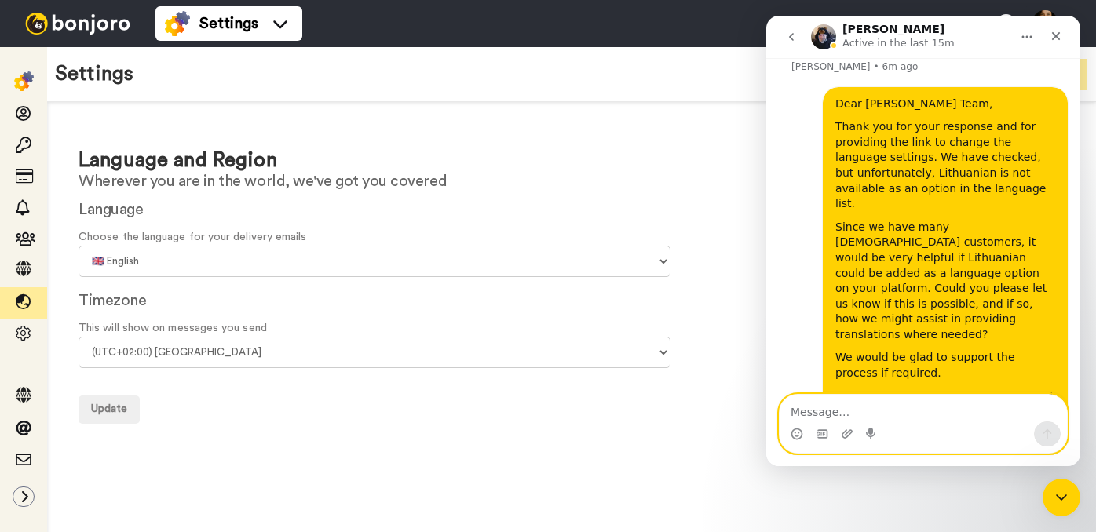
scroll to position [936, 0]
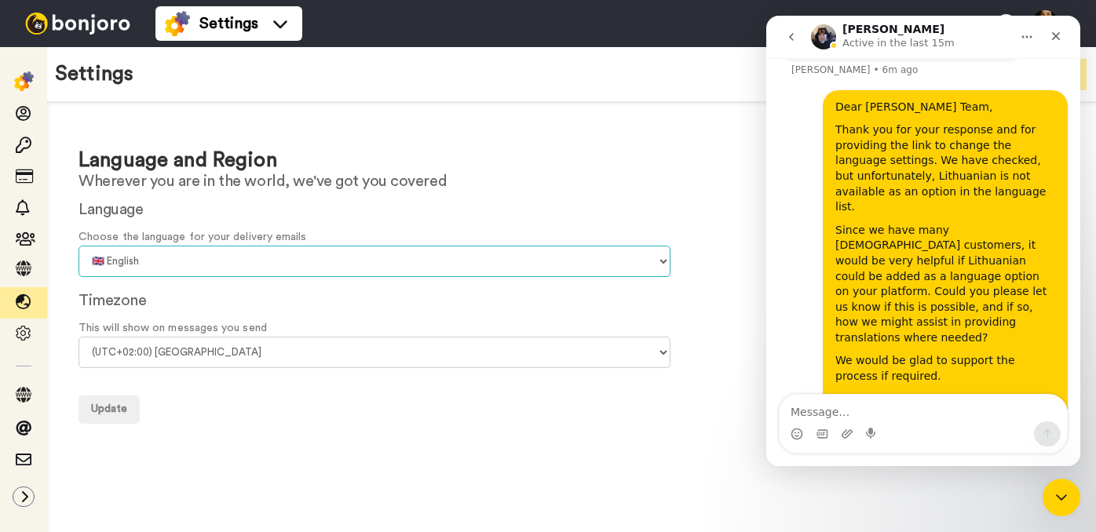
click at [651, 257] on select "🇨🇳 Chinese 🇨🇿 Czech 🇩🇰 Danish 🇳🇱 Dutch 🇬🇧 English 🇫🇮 Finnish 🇫🇷 French 🇩🇪 Germa…" at bounding box center [375, 261] width 592 height 31
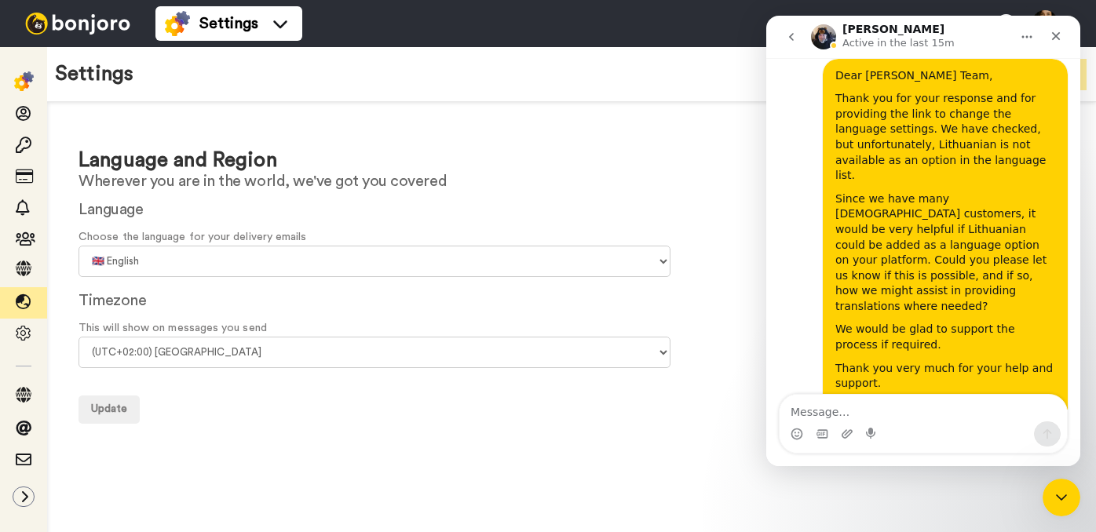
click at [563, 162] on h1 "Language and Region" at bounding box center [572, 160] width 986 height 23
click at [601, 198] on div "Language Choose the language for your delivery emails 🇨🇳 Chinese 🇨🇿 Czech 🇩🇰 Da…" at bounding box center [572, 237] width 986 height 79
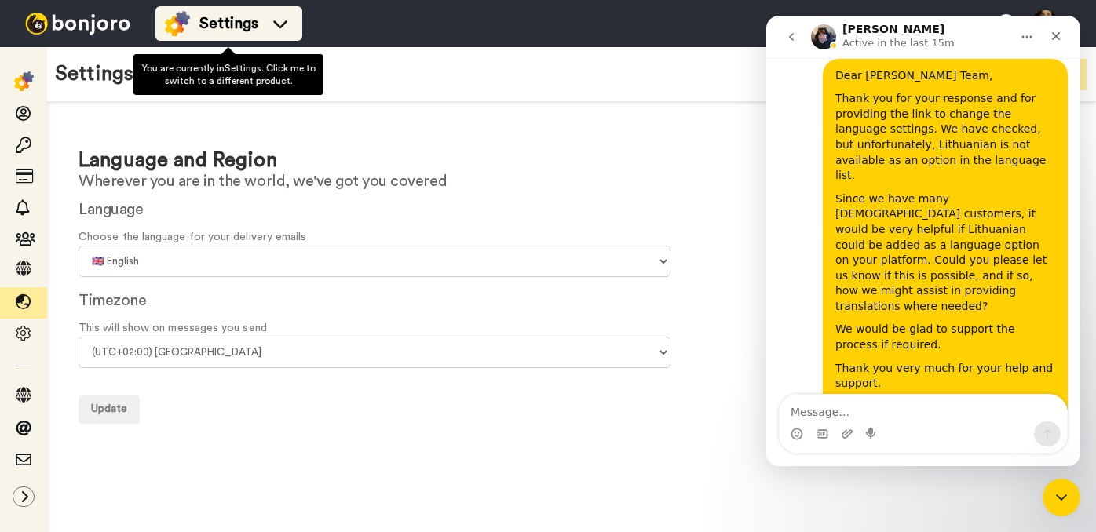
click at [243, 24] on span "Settings" at bounding box center [228, 24] width 59 height 22
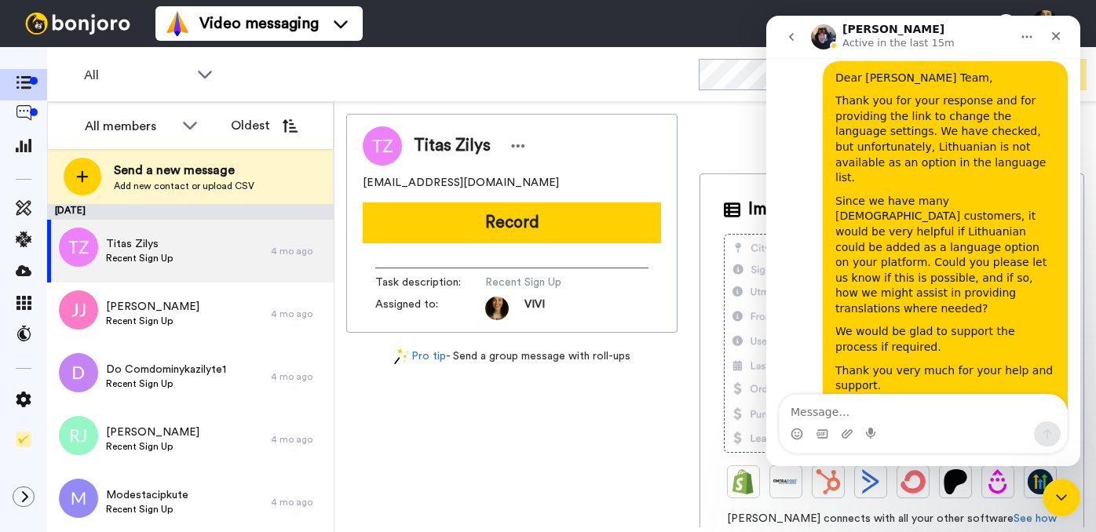
scroll to position [967, 0]
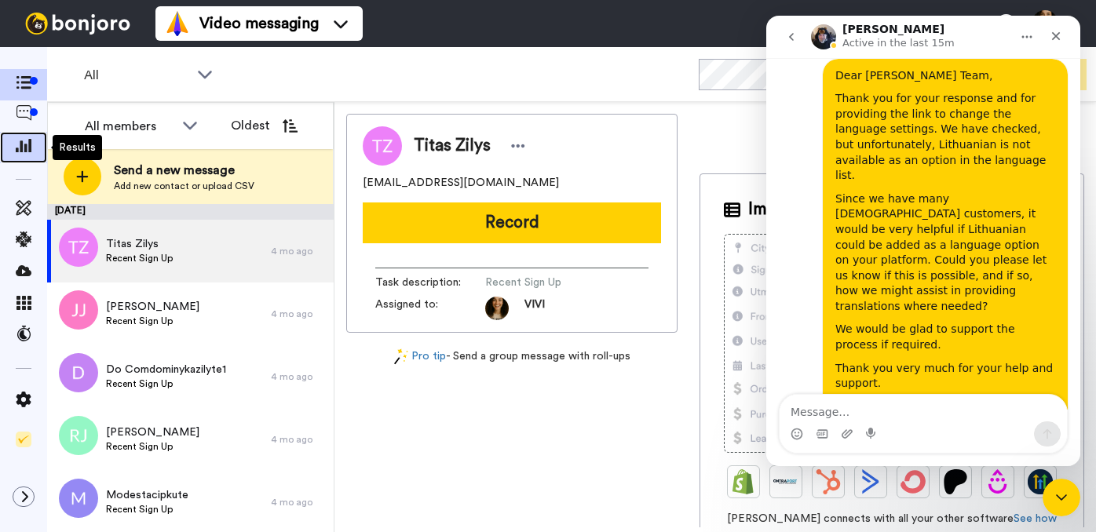
click at [23, 152] on icon at bounding box center [24, 145] width 16 height 14
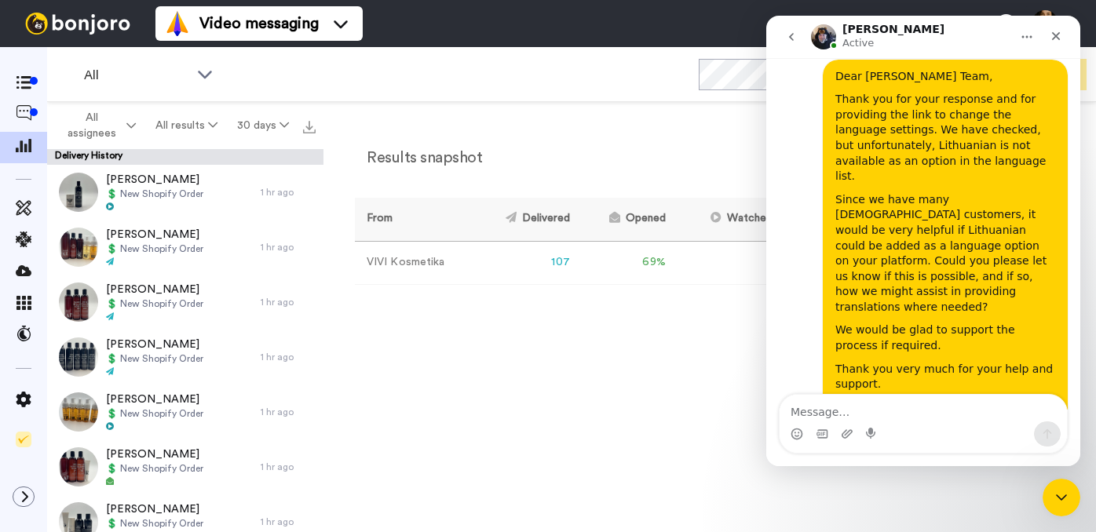
scroll to position [967, 0]
click at [1058, 36] on icon "Close" at bounding box center [1056, 36] width 13 height 13
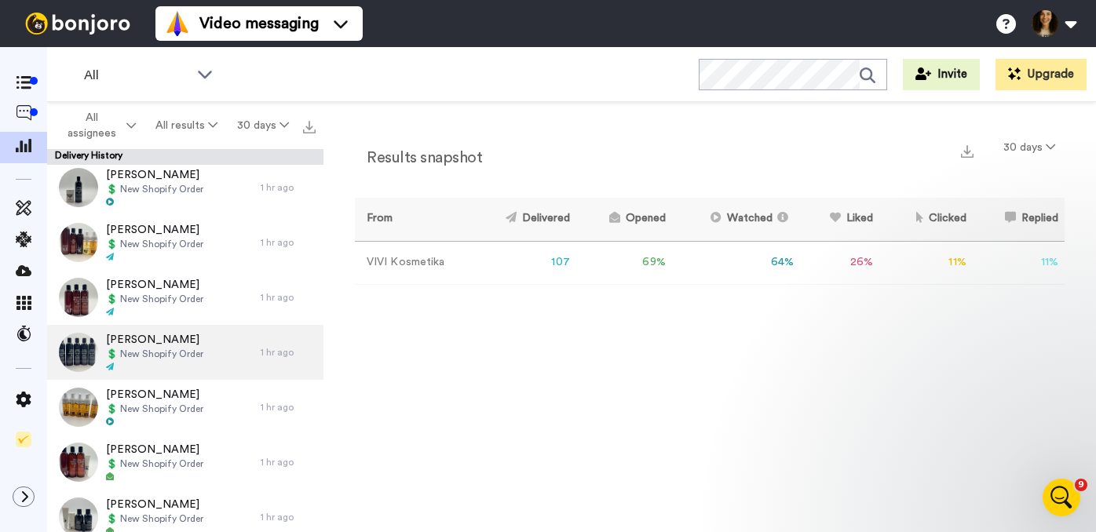
scroll to position [0, 0]
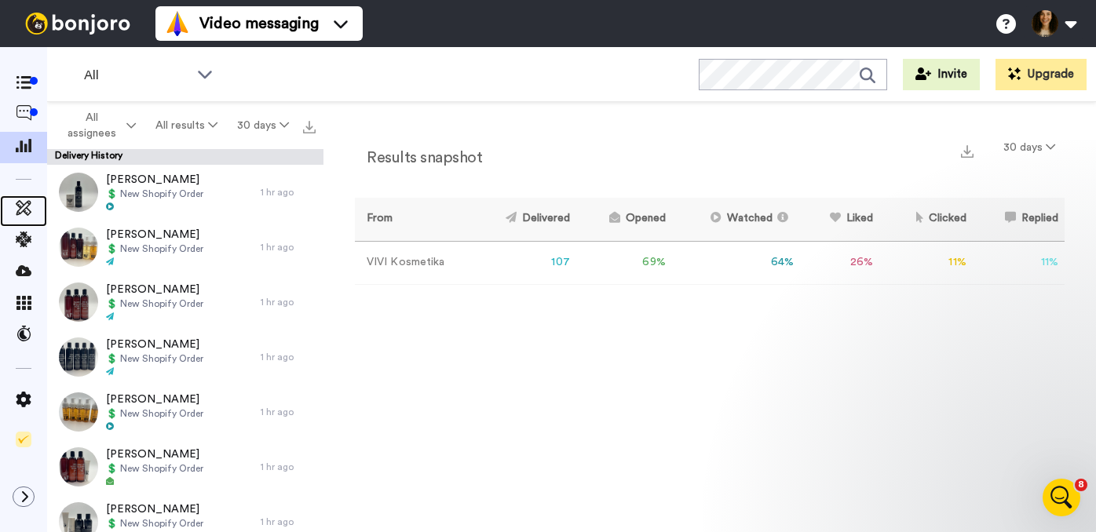
click at [26, 207] on icon at bounding box center [24, 208] width 16 height 16
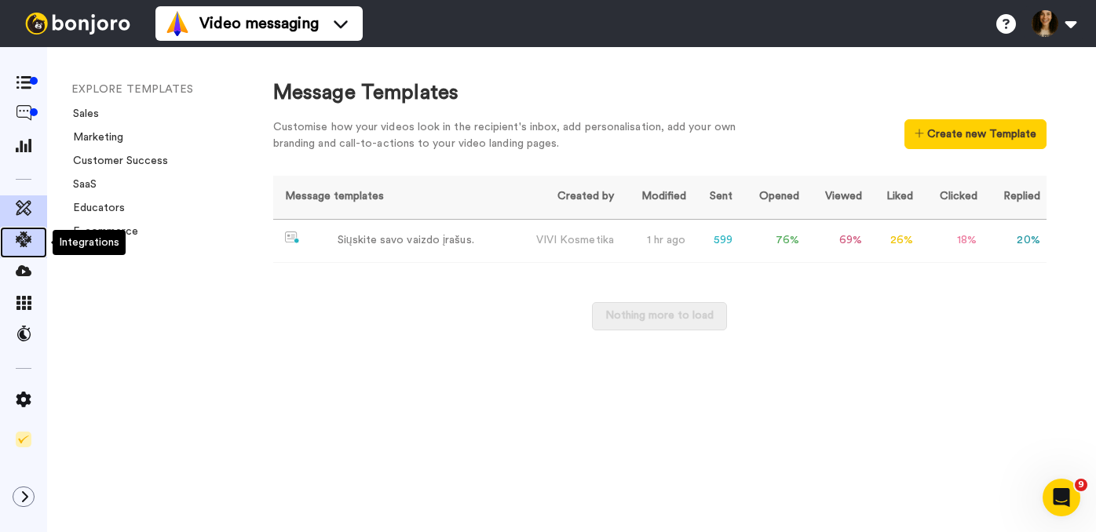
click at [22, 241] on icon at bounding box center [24, 240] width 16 height 16
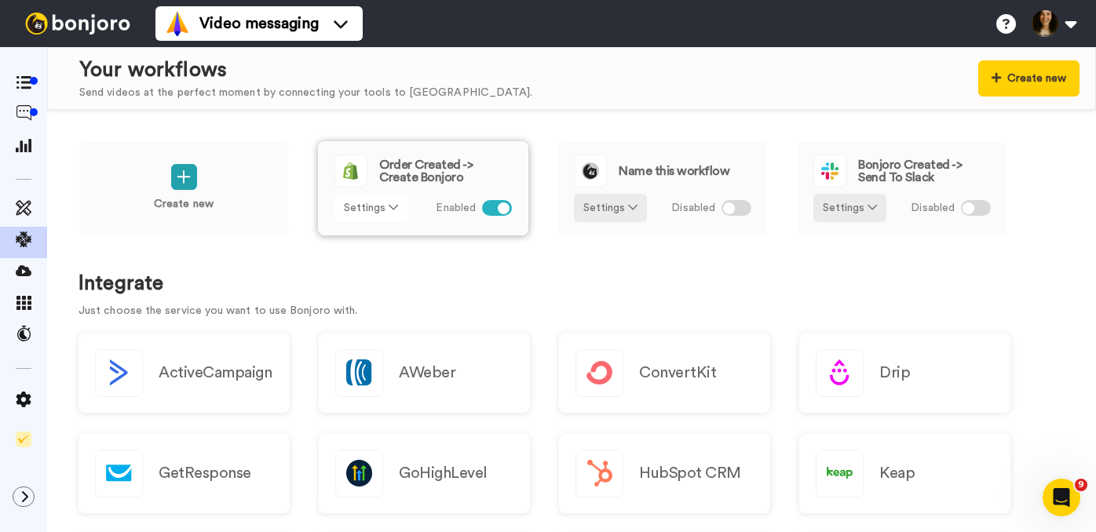
click at [396, 206] on icon at bounding box center [393, 207] width 9 height 11
click at [513, 291] on h1 "Integrate" at bounding box center [572, 283] width 986 height 23
click at [1059, 487] on icon "Open Intercom Messenger" at bounding box center [1059, 496] width 26 height 26
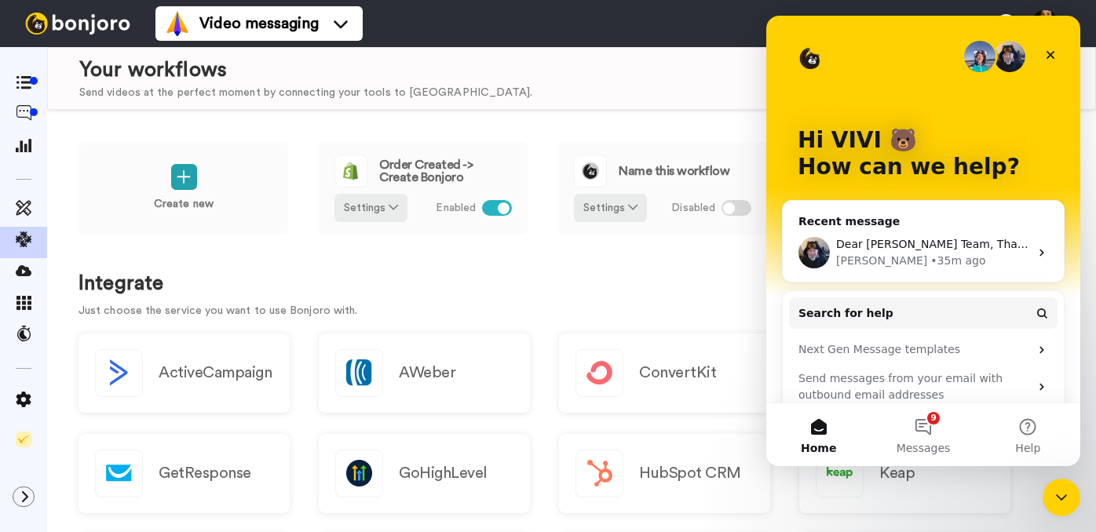
click at [1024, 251] on div "Dear [PERSON_NAME] Team, Thank you for your response and for providing the link…" at bounding box center [932, 244] width 193 height 16
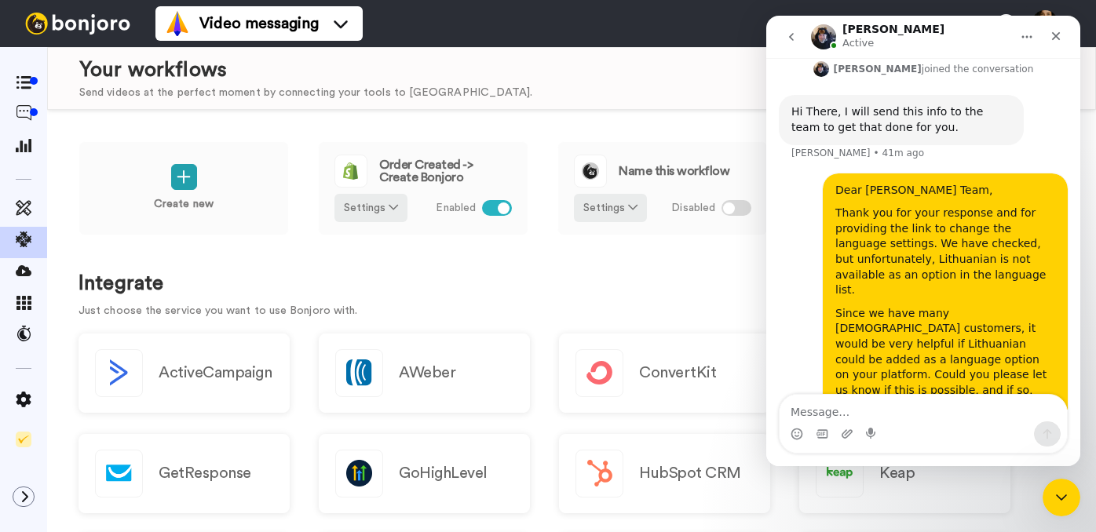
scroll to position [967, 0]
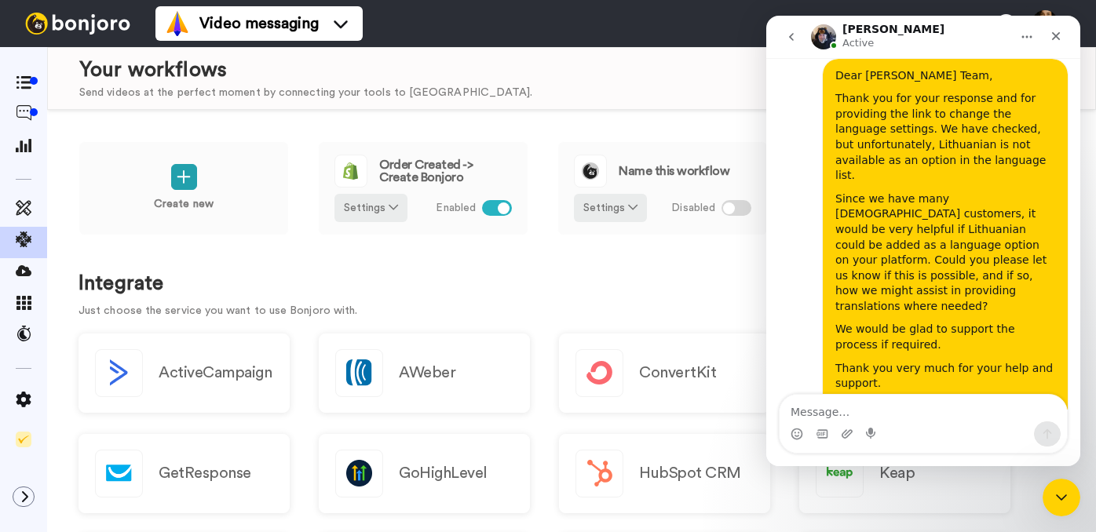
click at [550, 273] on h1 "Integrate" at bounding box center [572, 283] width 986 height 23
